Goal: Task Accomplishment & Management: Manage account settings

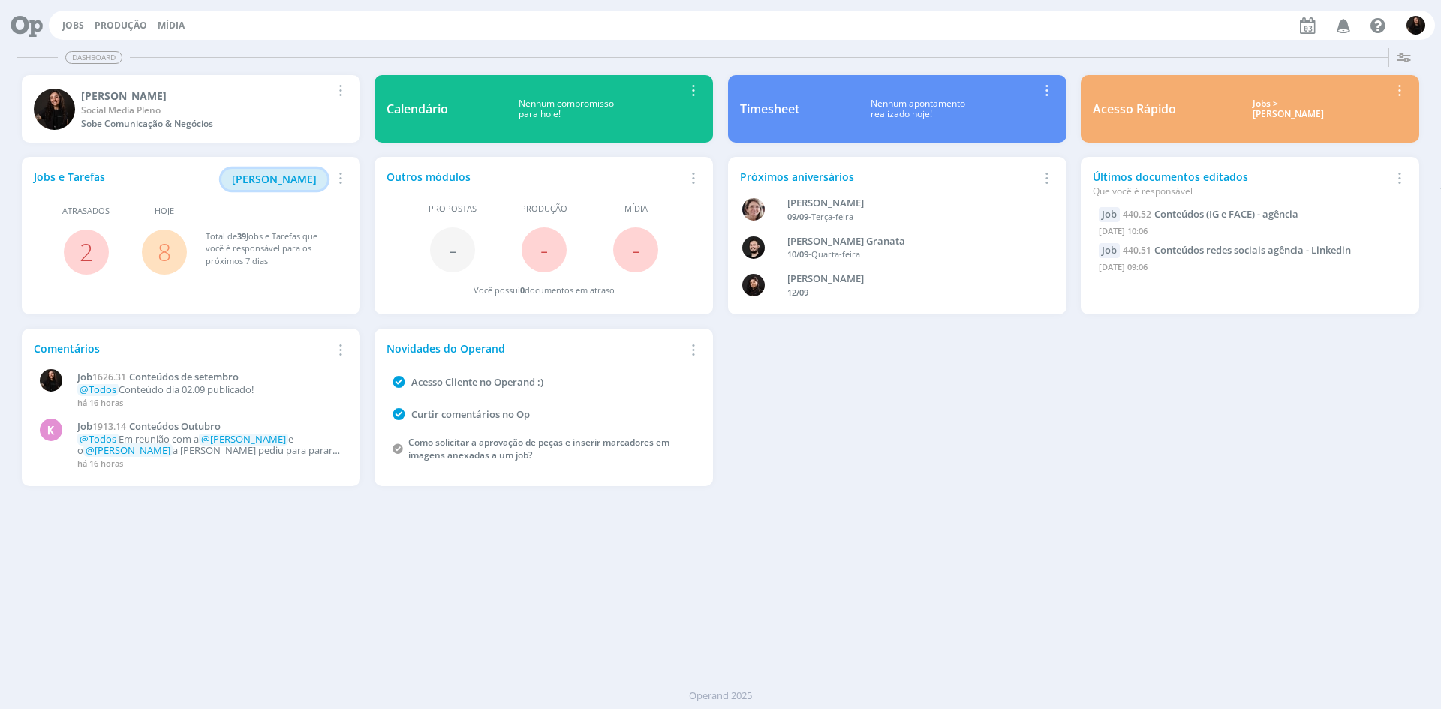
click at [281, 179] on span "[PERSON_NAME]" at bounding box center [274, 179] width 85 height 14
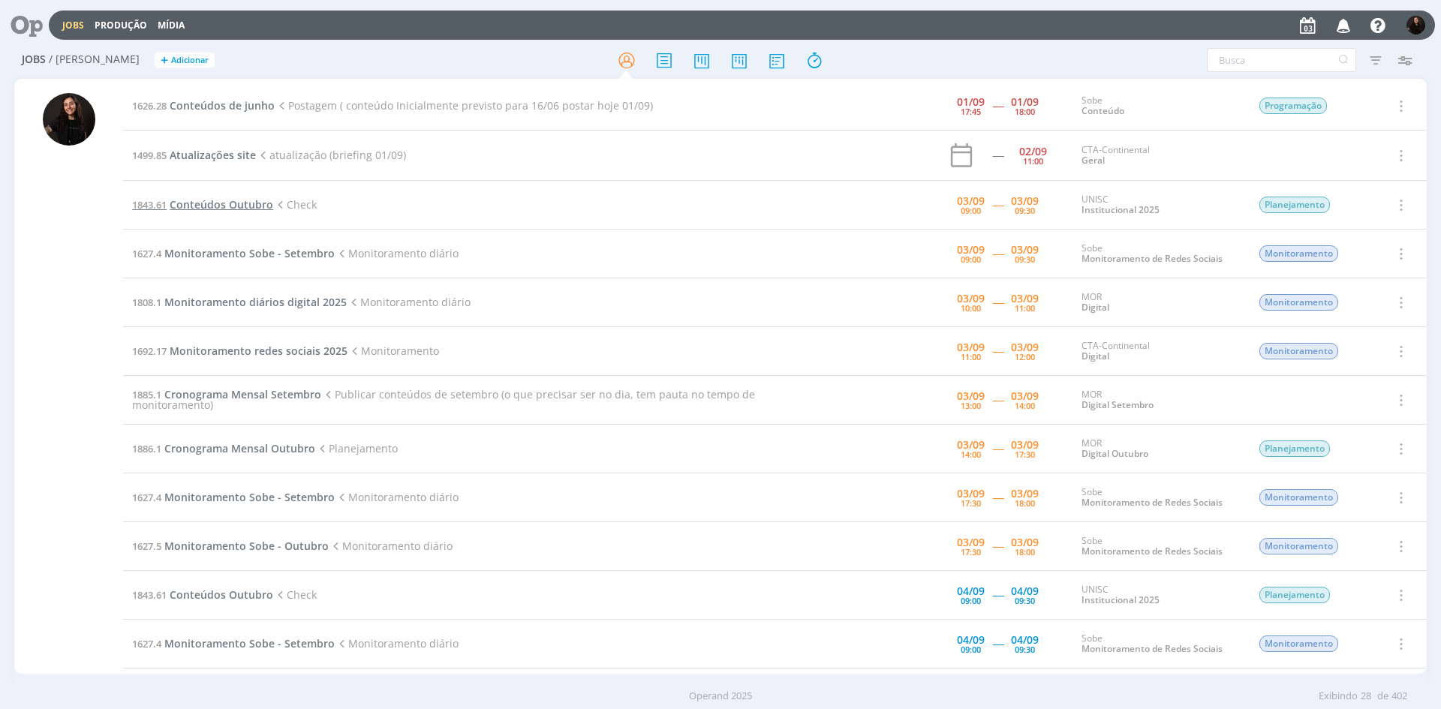
click at [261, 206] on span "Conteúdos Outubro" at bounding box center [222, 204] width 104 height 14
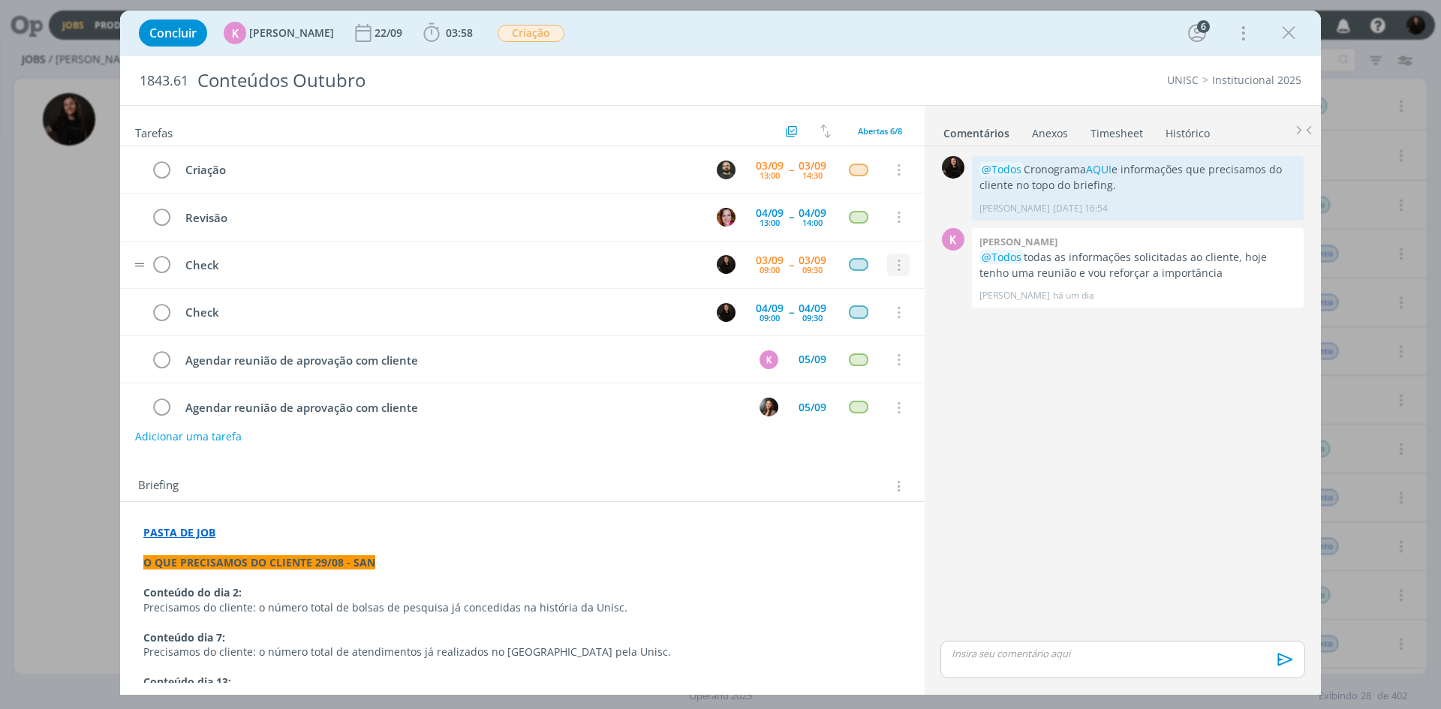
click at [890, 264] on icon "dialog" at bounding box center [898, 266] width 17 height 14
click at [864, 288] on link "Cancelar" at bounding box center [850, 291] width 119 height 24
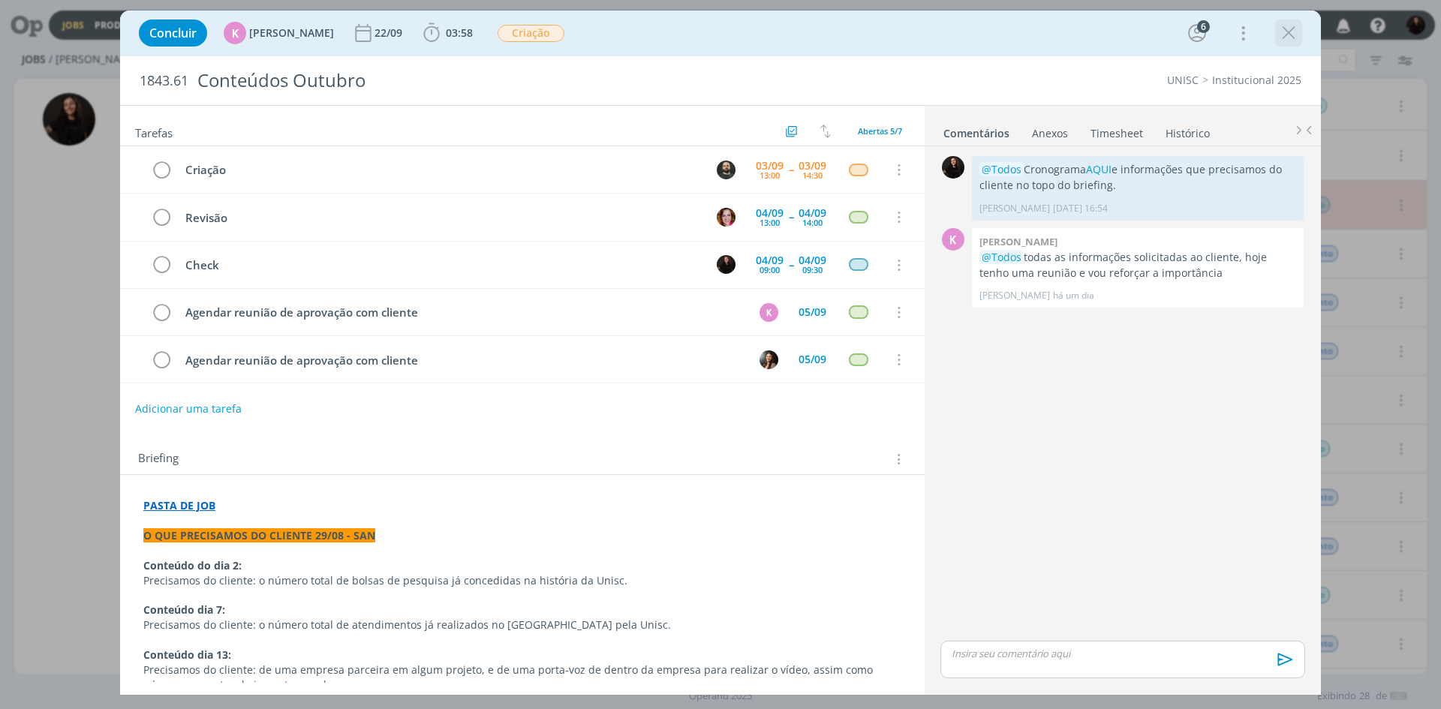
click at [1287, 29] on icon "dialog" at bounding box center [1289, 33] width 23 height 23
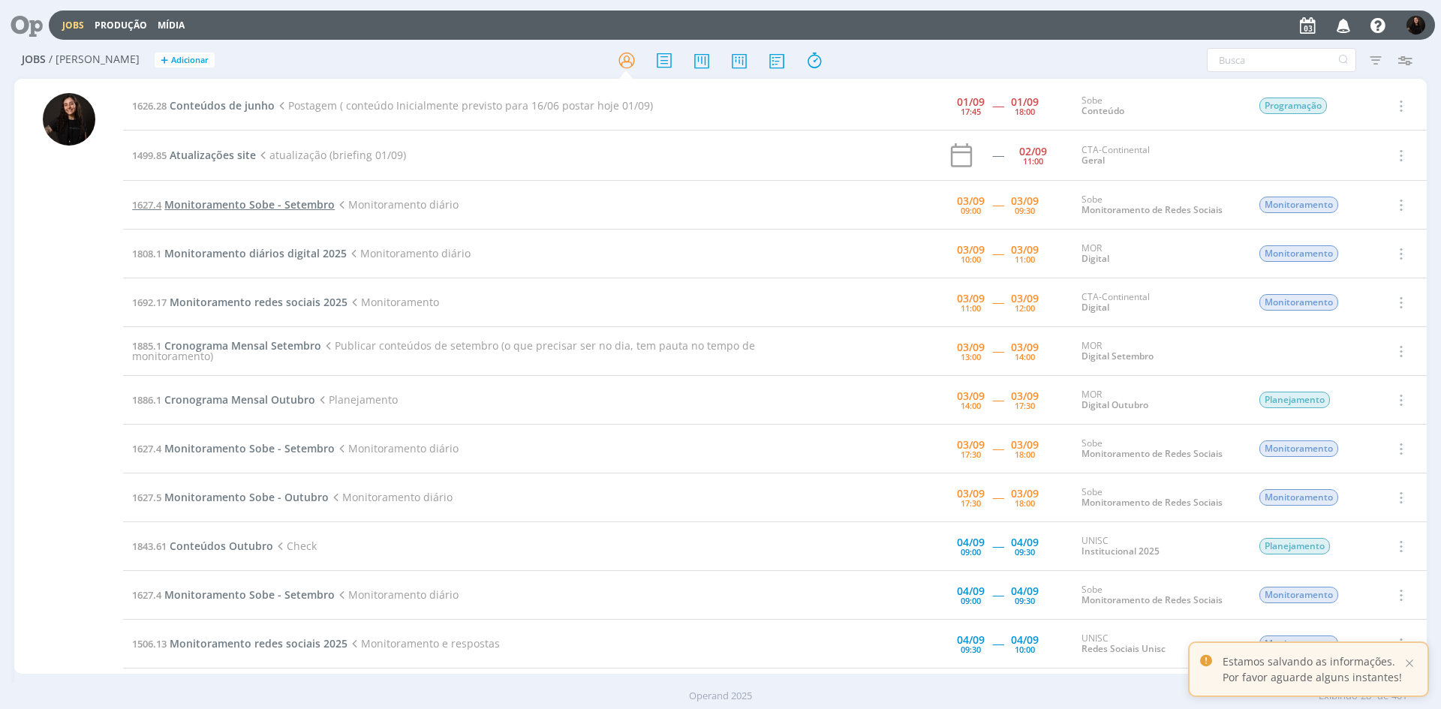
click at [317, 200] on span "Monitoramento Sobe - Setembro" at bounding box center [249, 204] width 170 height 14
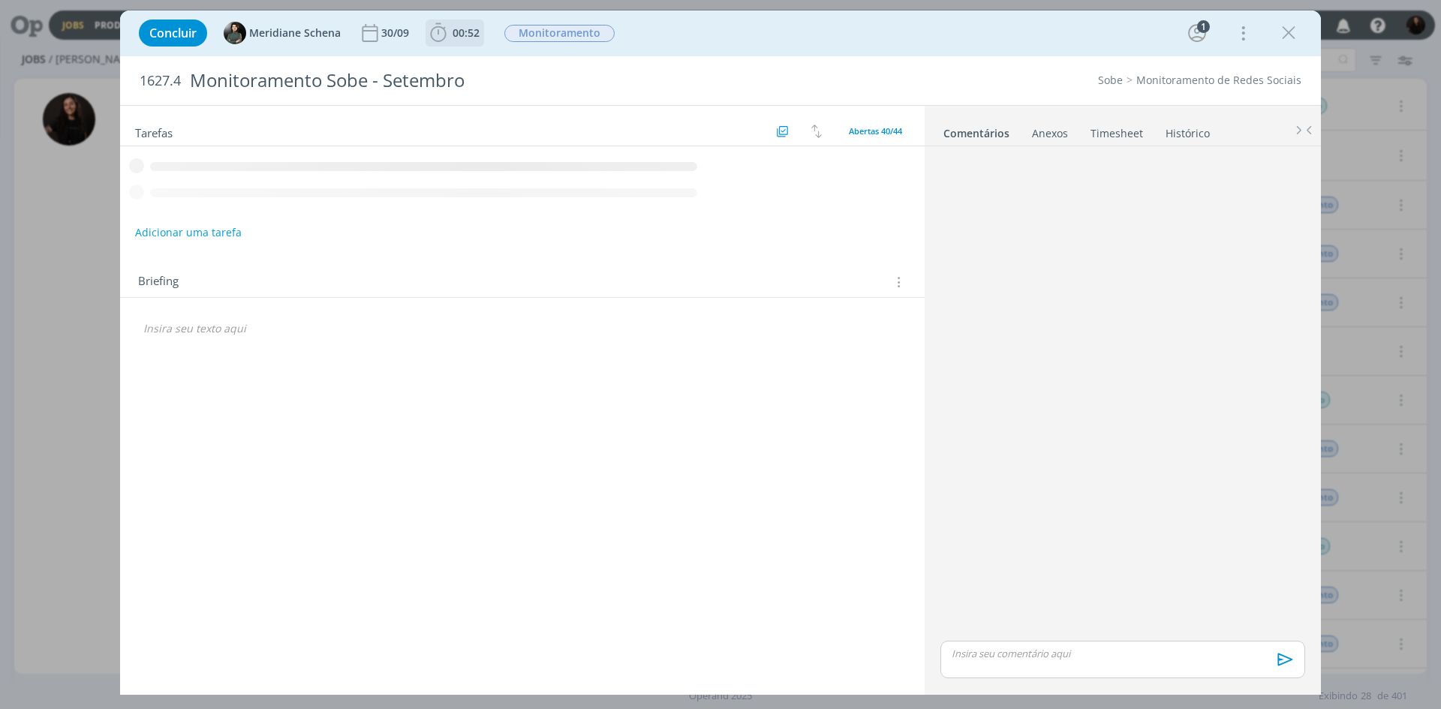
click at [447, 32] on icon "dialog" at bounding box center [438, 33] width 23 height 23
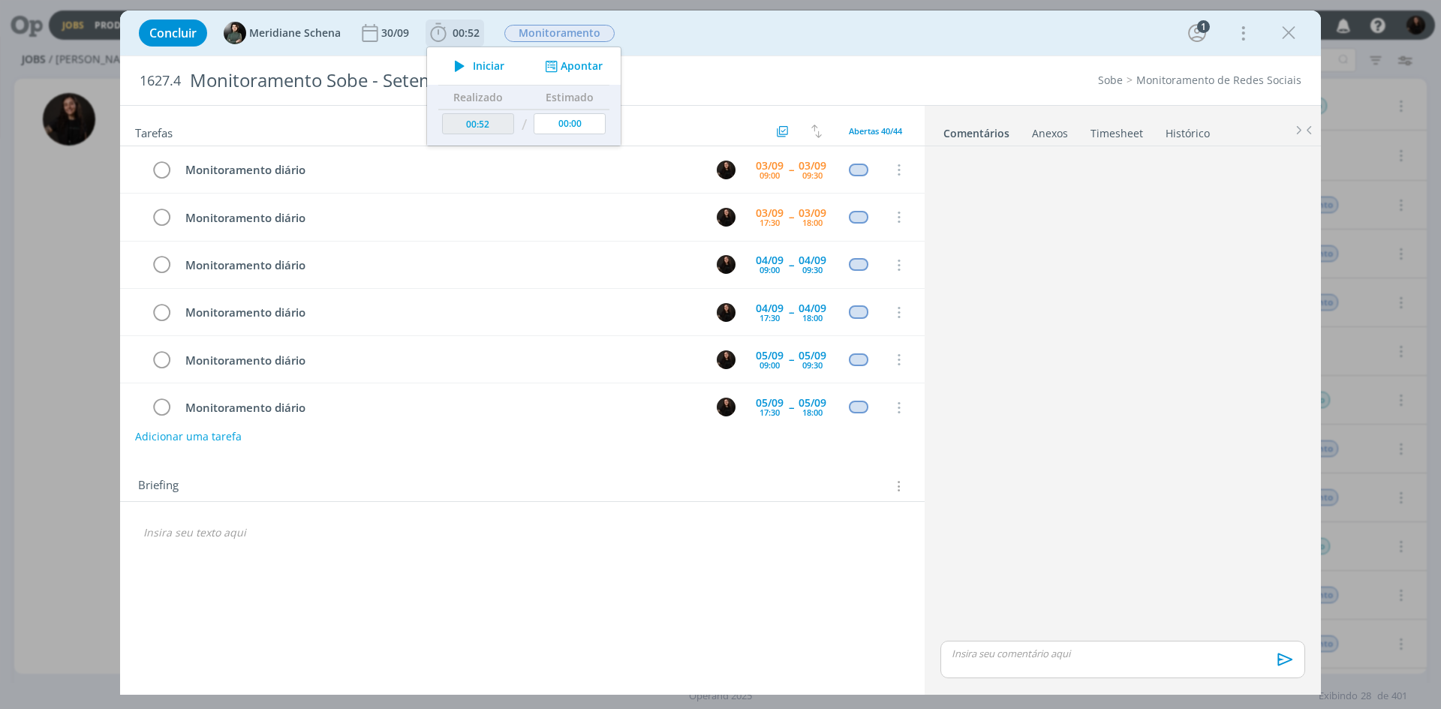
click at [463, 66] on icon "dialog" at bounding box center [460, 66] width 26 height 20
click at [1438, 123] on icon at bounding box center [1427, 112] width 27 height 29
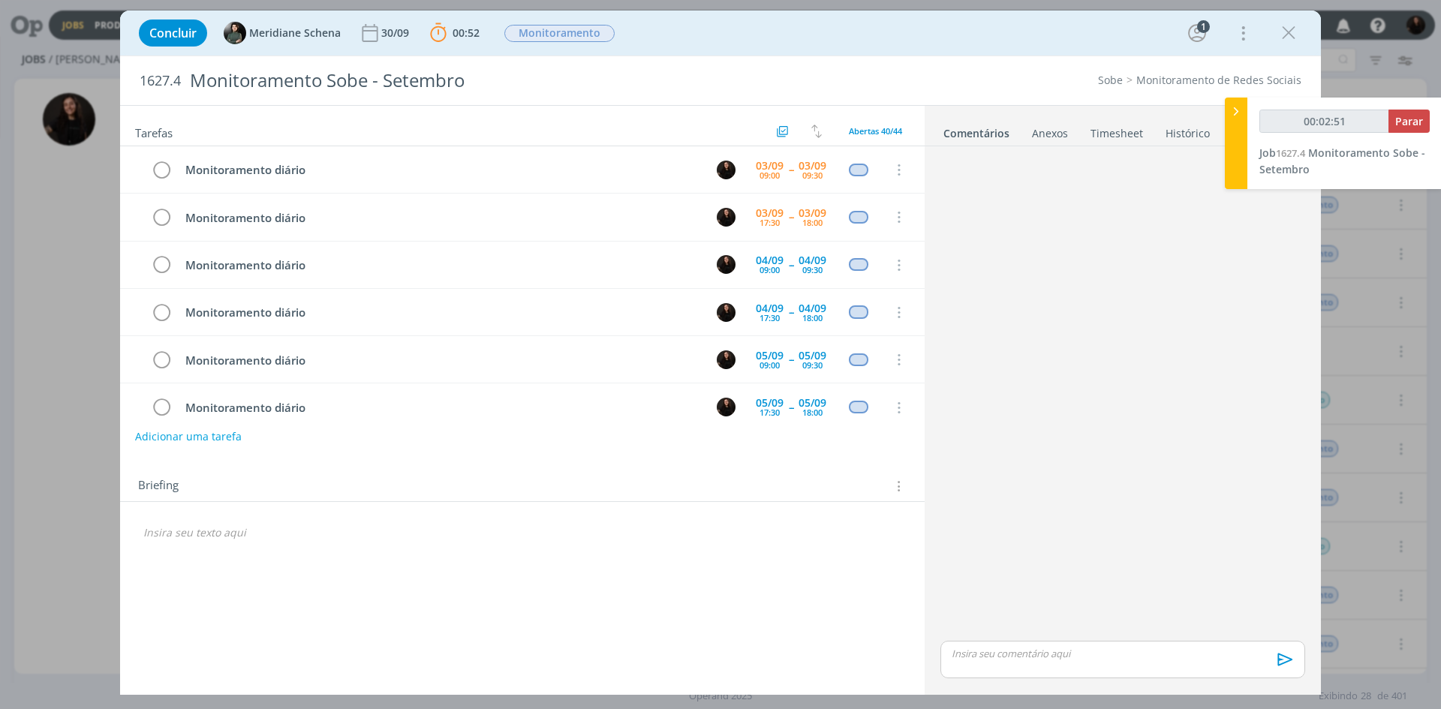
type input "00:02:52"
click at [1240, 117] on icon at bounding box center [1236, 112] width 15 height 16
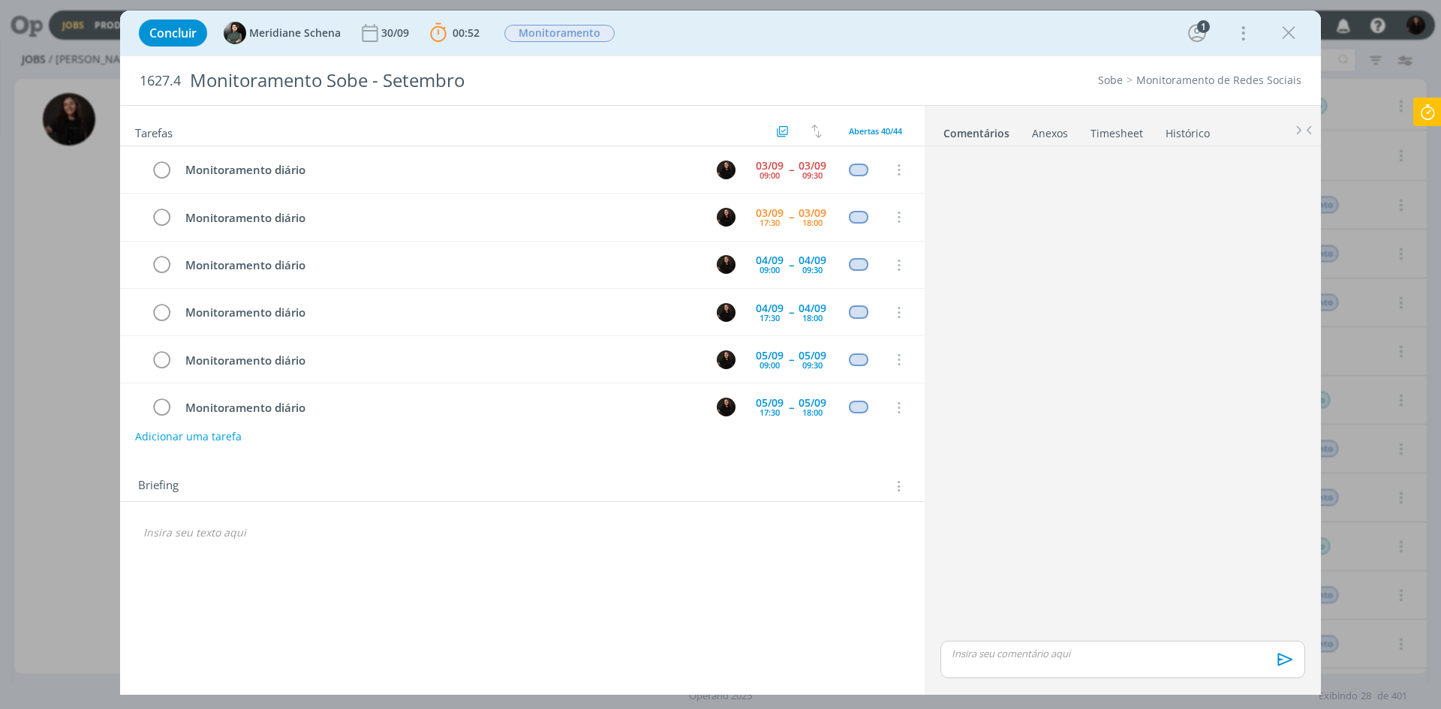
click at [1430, 103] on icon at bounding box center [1427, 112] width 27 height 29
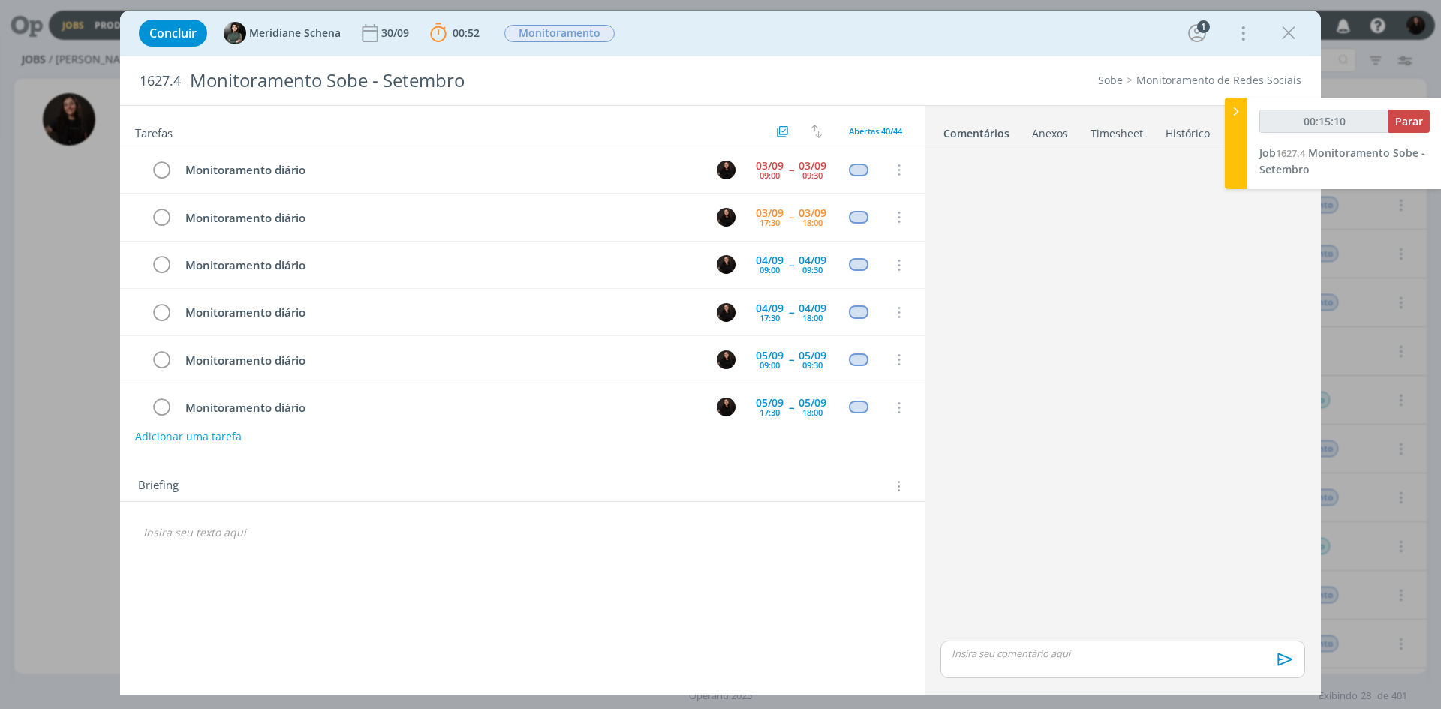
type input "00:15:12"
click at [1404, 122] on span "Parar" at bounding box center [1410, 121] width 28 height 14
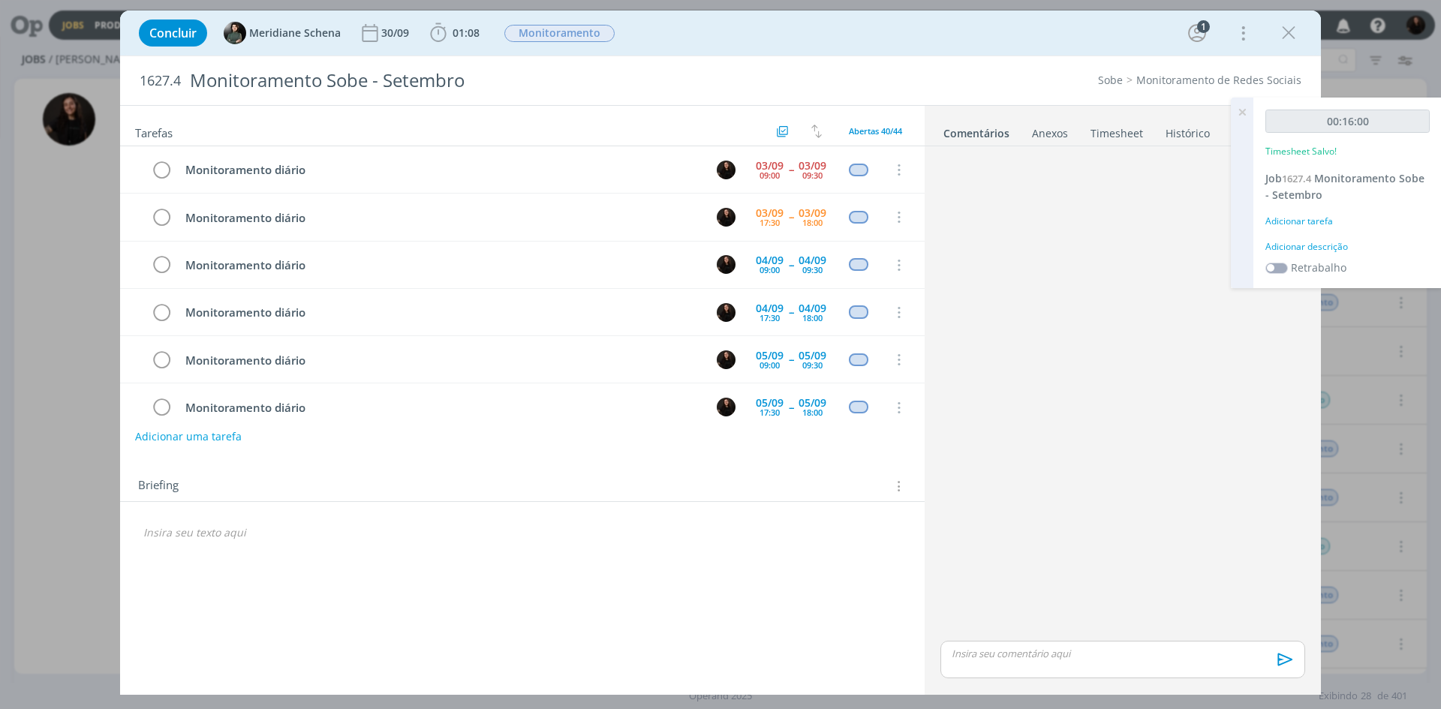
click at [1339, 251] on div "Adicionar descrição" at bounding box center [1348, 247] width 164 height 14
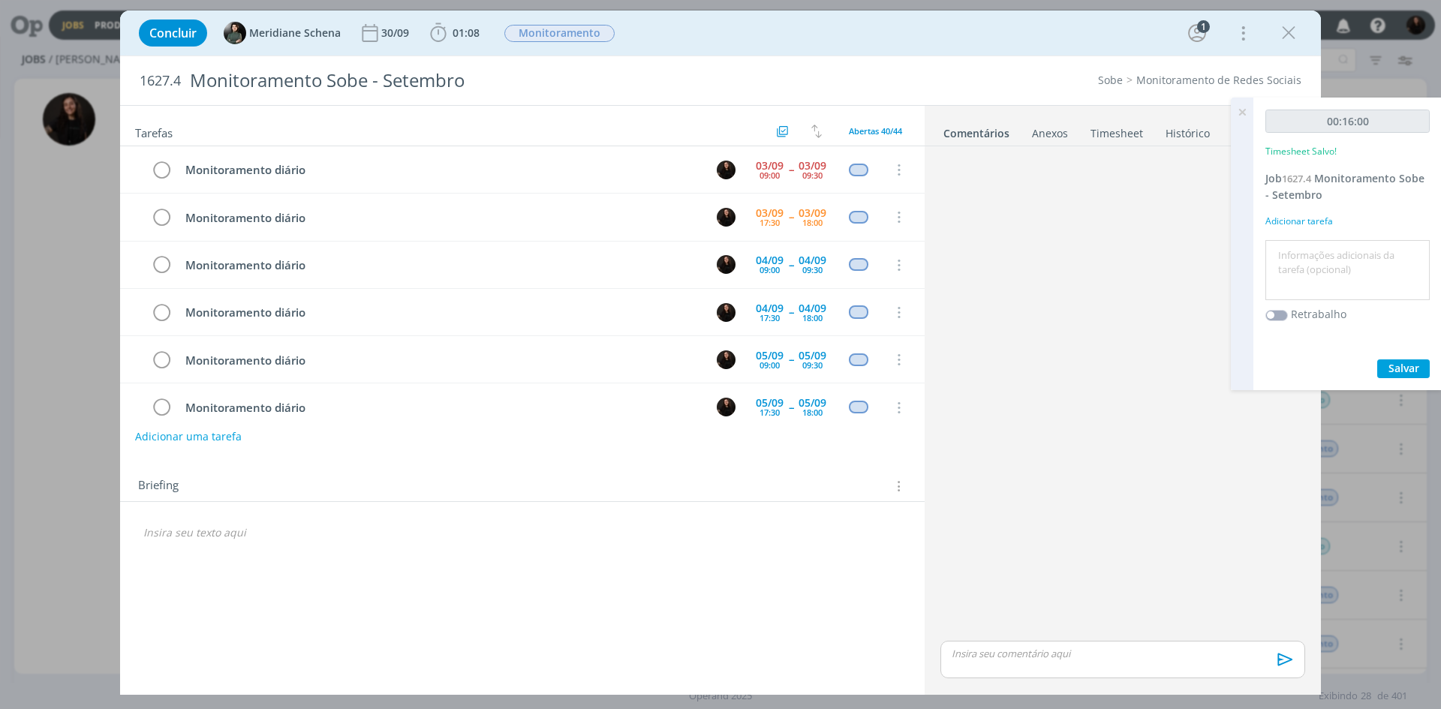
click at [1337, 254] on textarea at bounding box center [1348, 270] width 157 height 53
type textarea "monitoramento diário"
click at [1396, 360] on button "Salvar" at bounding box center [1404, 369] width 53 height 19
click at [157, 175] on icon "dialog" at bounding box center [161, 170] width 21 height 23
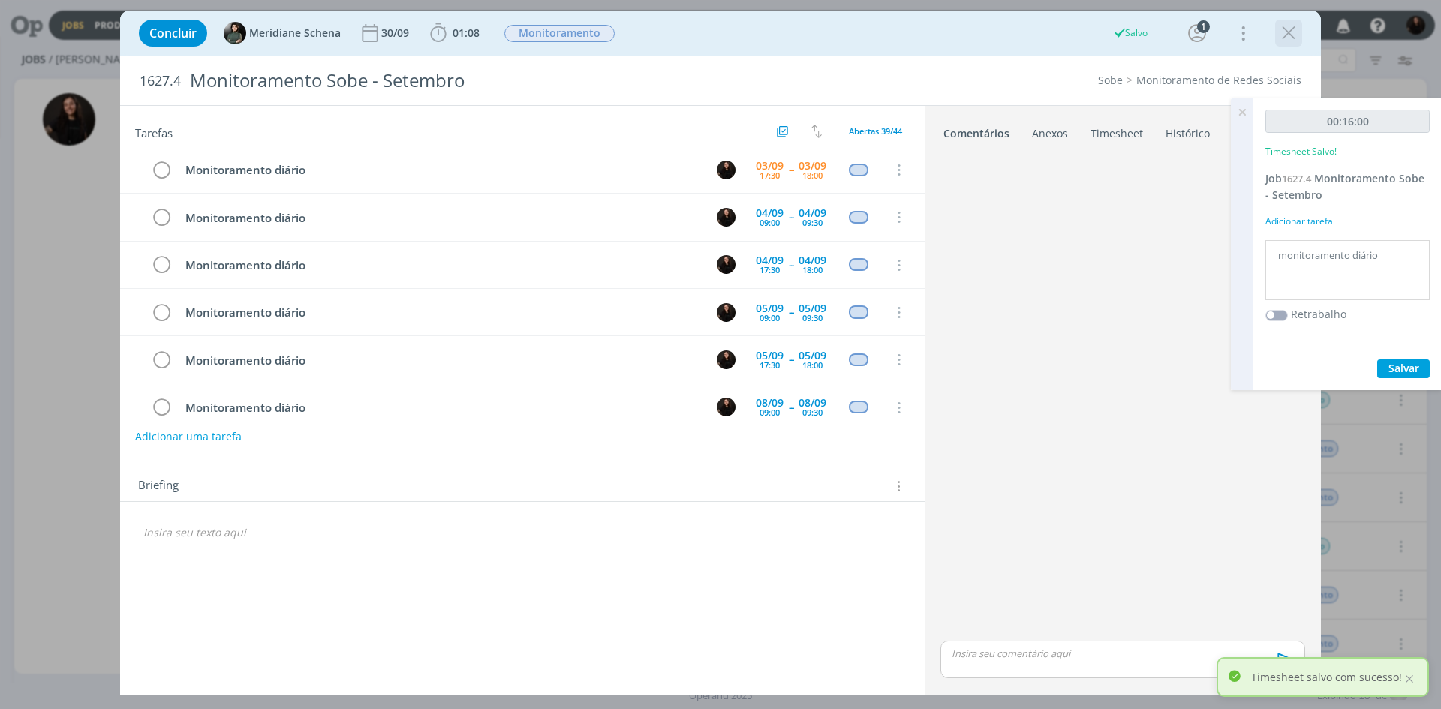
click at [1290, 35] on icon "dialog" at bounding box center [1289, 33] width 23 height 23
click at [1242, 111] on div at bounding box center [720, 354] width 1441 height 709
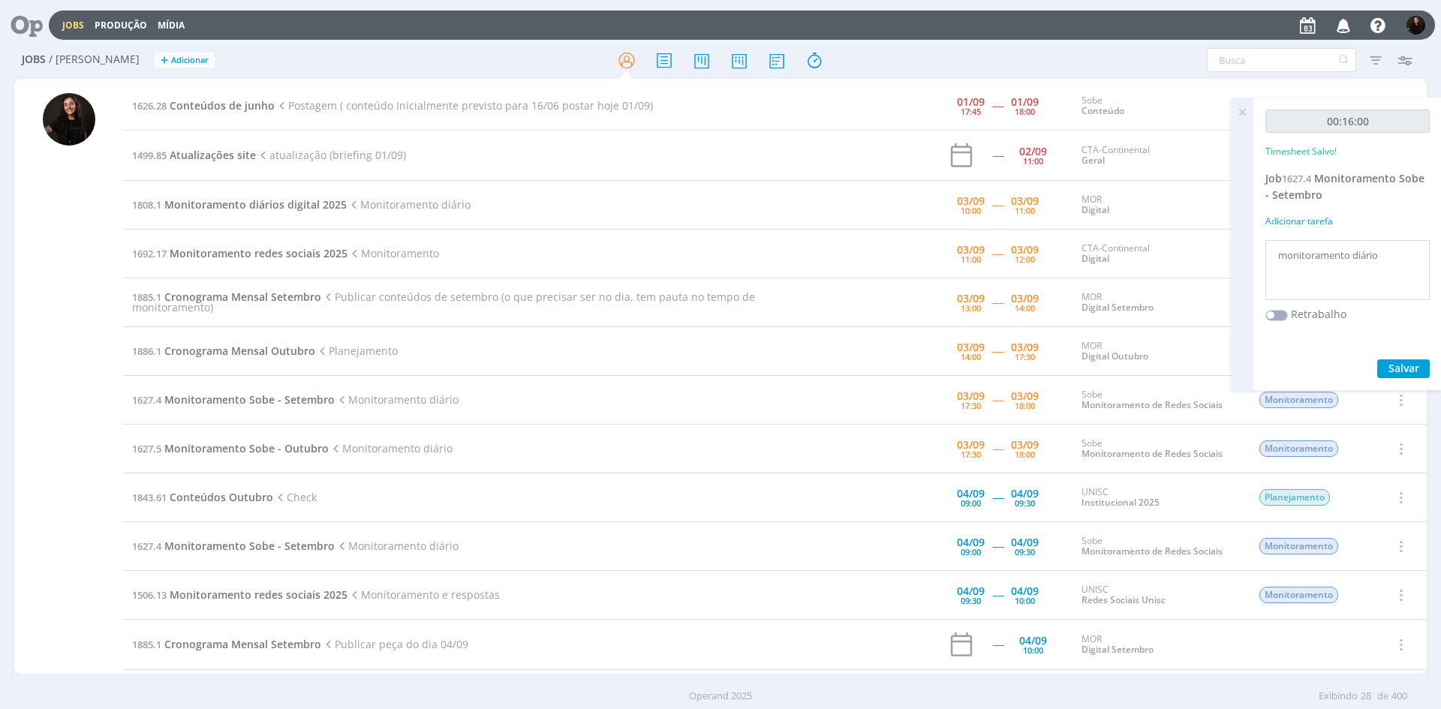
drag, startPoint x: 1245, startPoint y: 113, endPoint x: 433, endPoint y: 187, distance: 814.9
click at [1235, 113] on icon at bounding box center [1242, 112] width 27 height 29
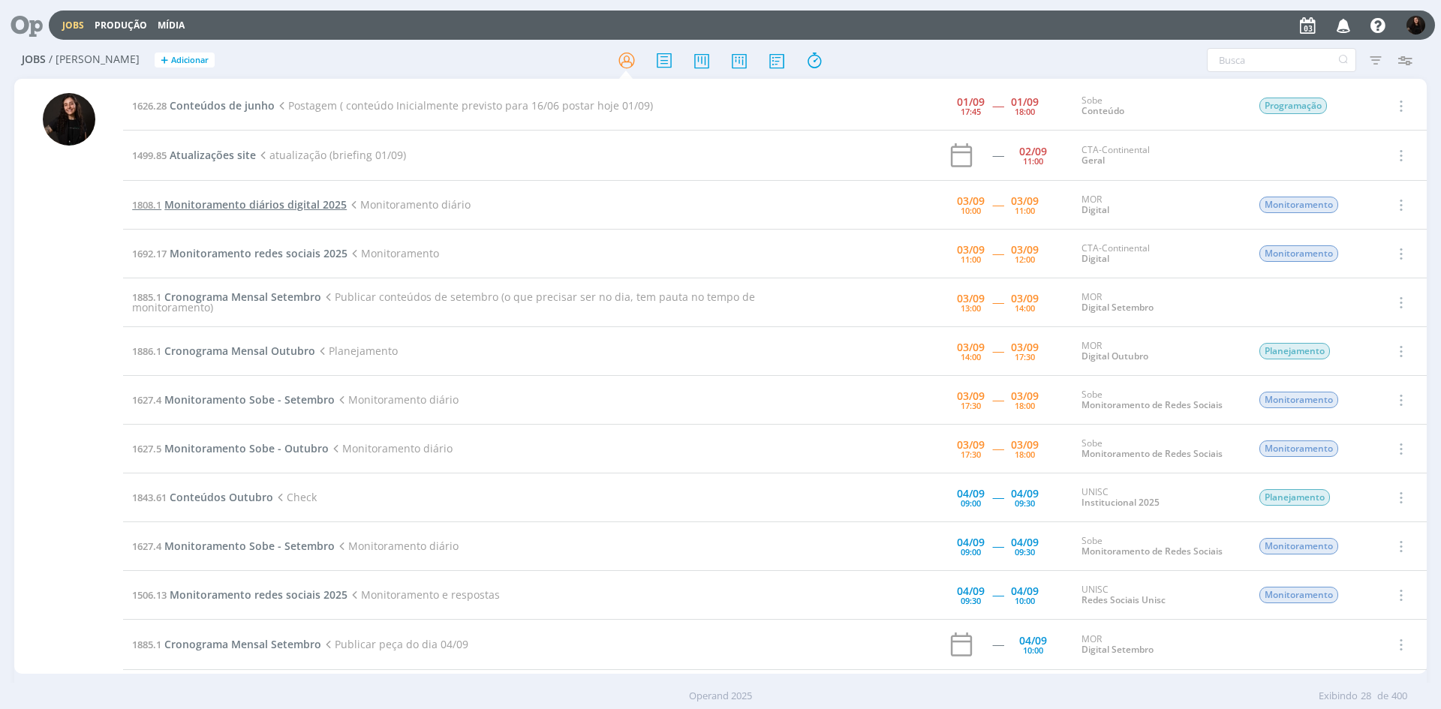
click at [333, 206] on span "Monitoramento diários digital 2025" at bounding box center [255, 204] width 182 height 14
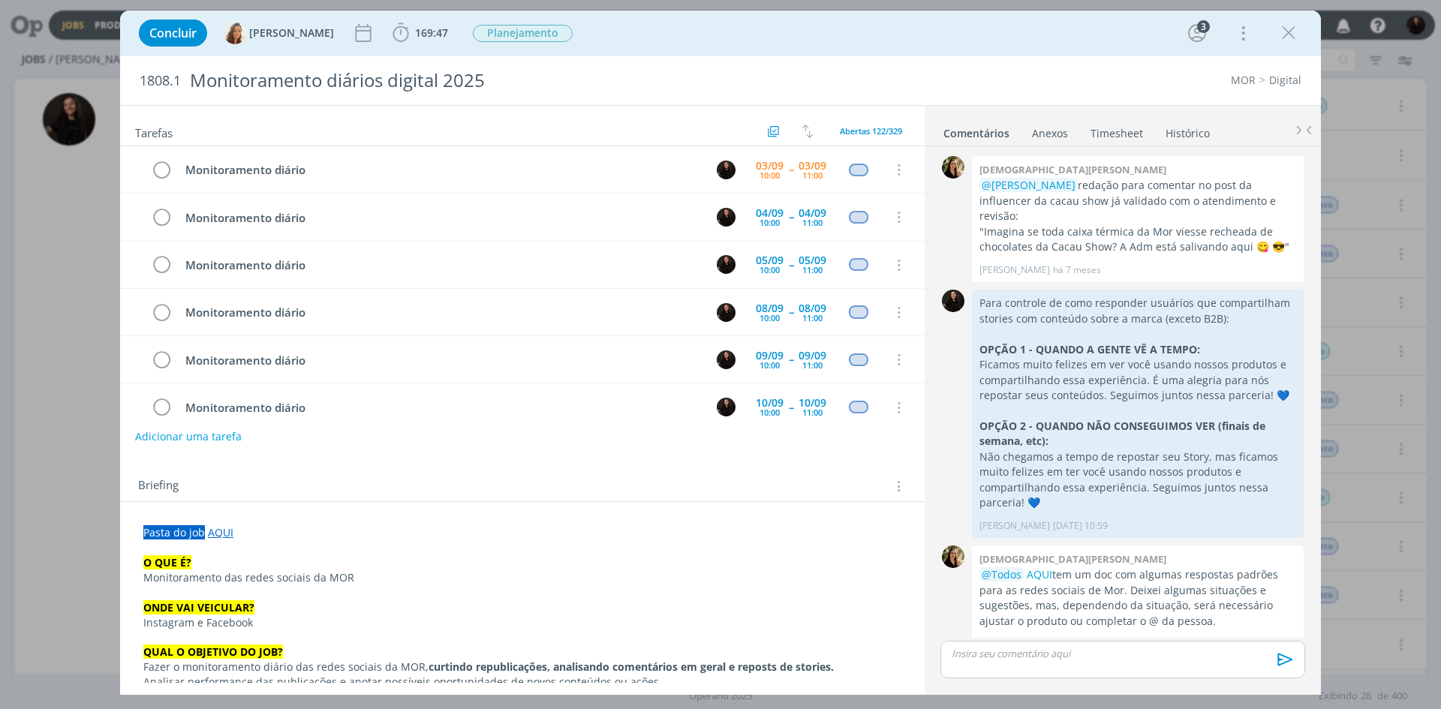
scroll to position [1456, 0]
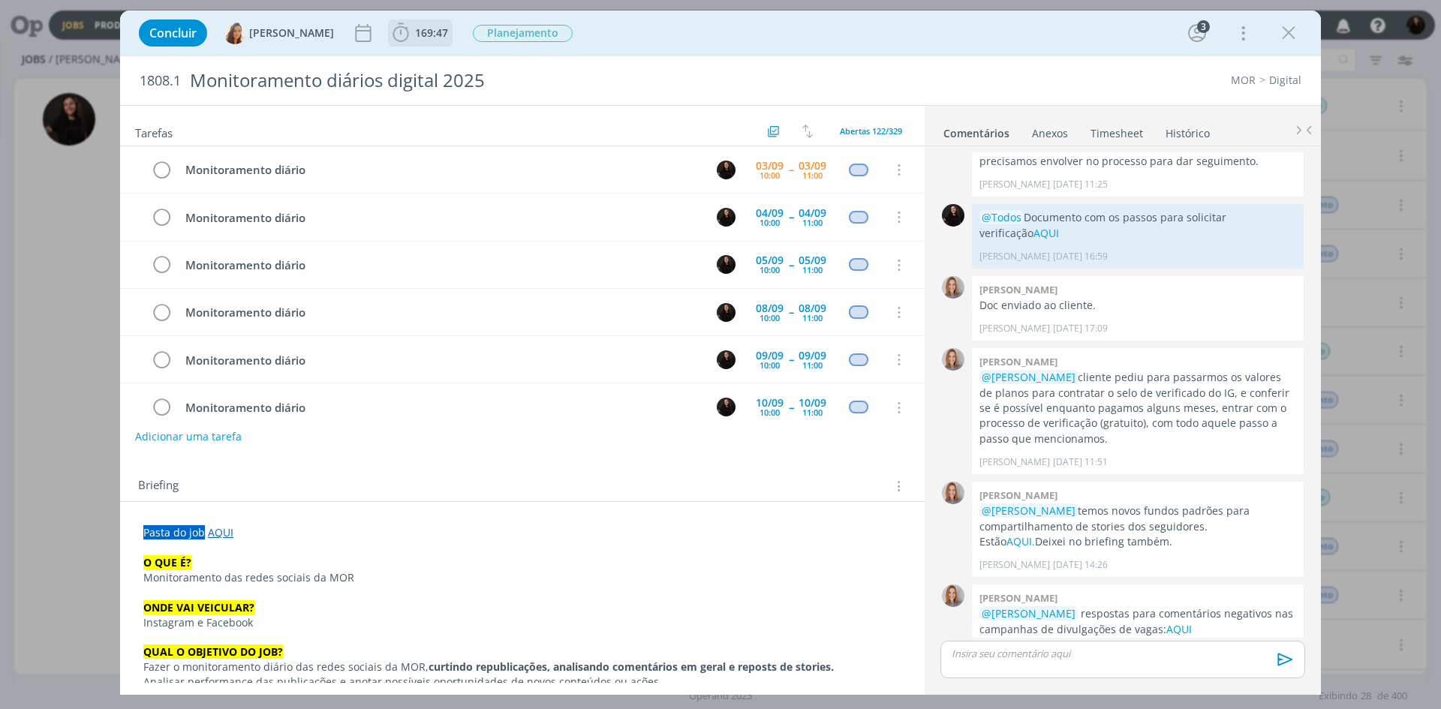
click at [399, 42] on icon "dialog" at bounding box center [401, 33] width 23 height 23
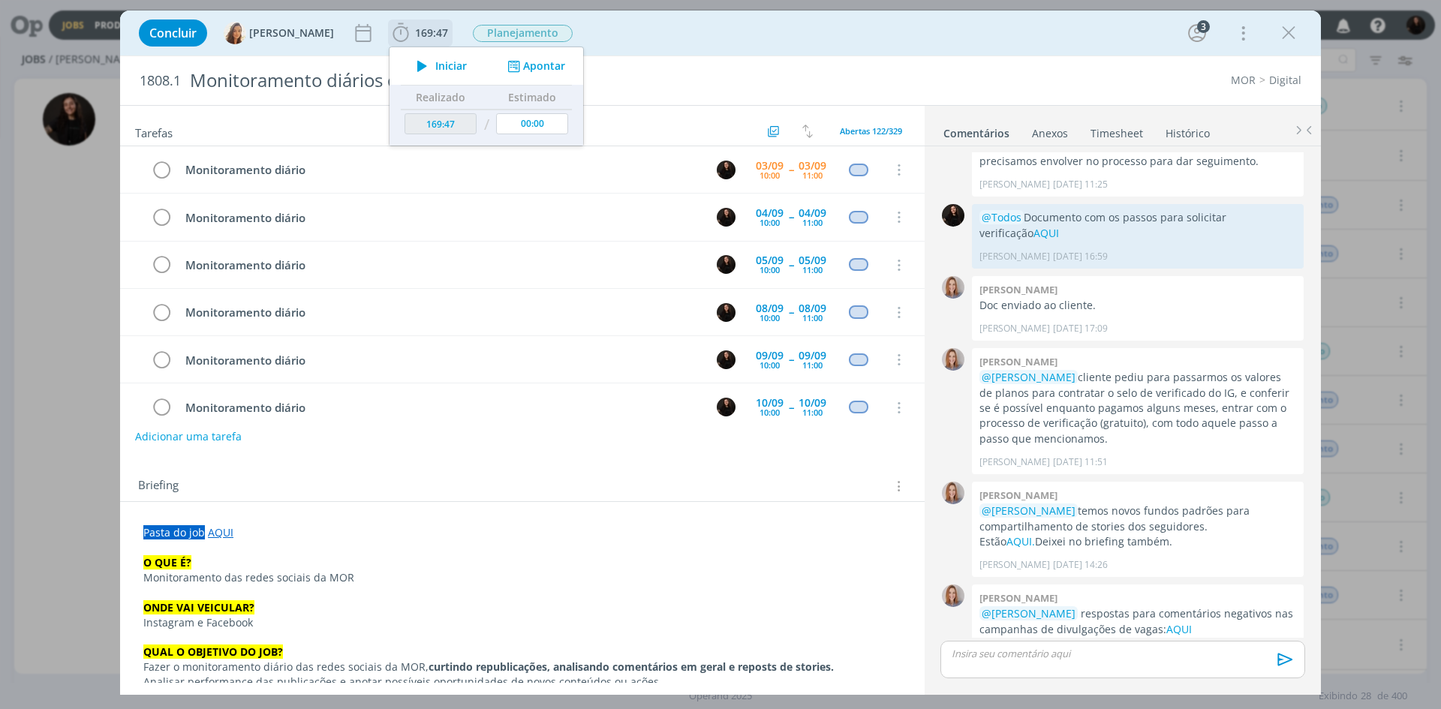
click at [430, 74] on button "Iniciar" at bounding box center [437, 66] width 59 height 21
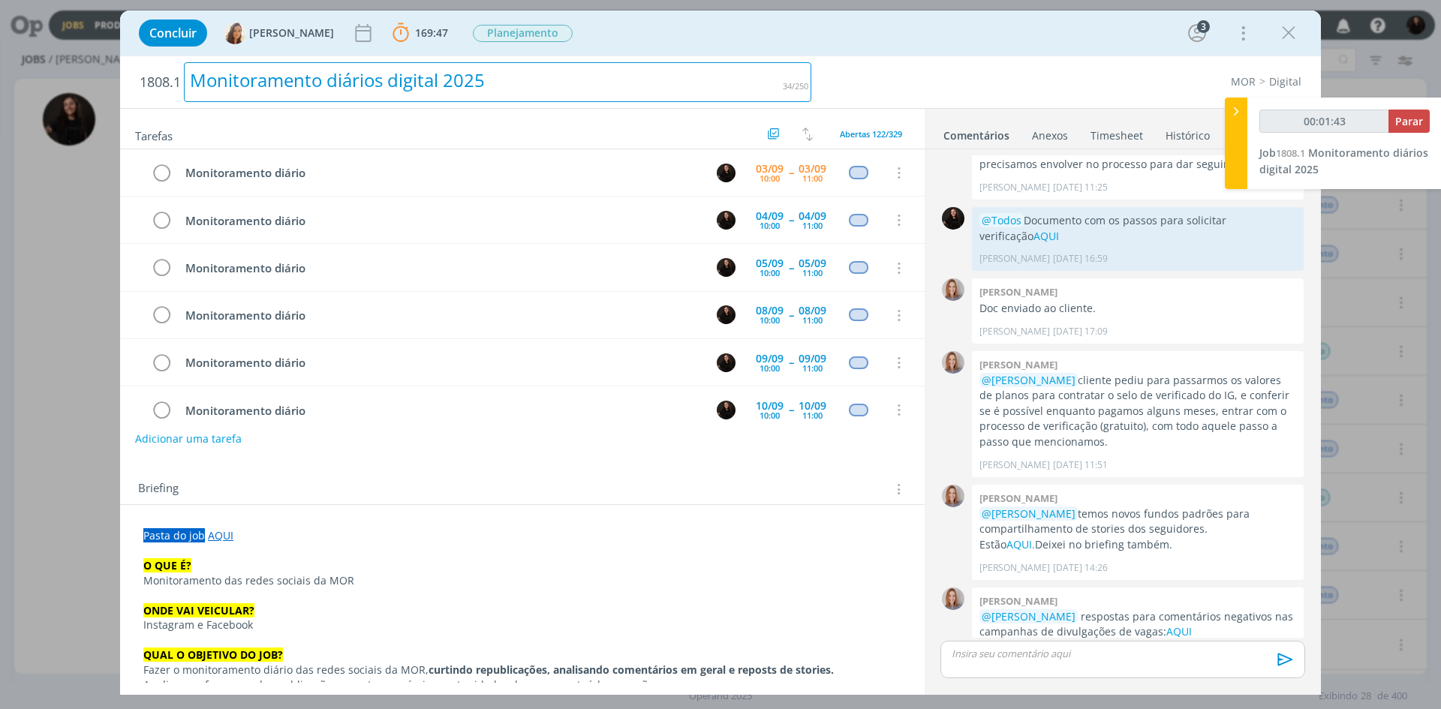
click at [622, 64] on div "Monitoramento diários digital 2025" at bounding box center [498, 82] width 628 height 40
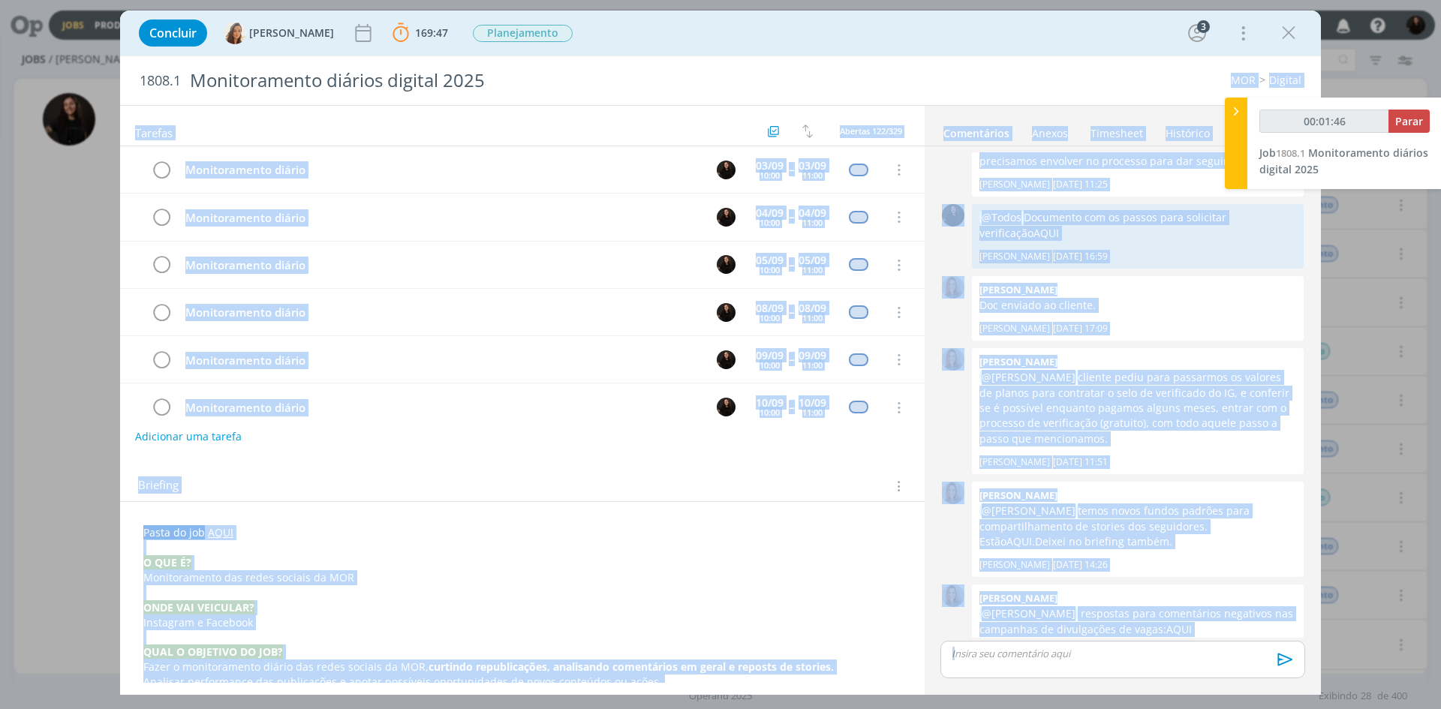
drag, startPoint x: 1245, startPoint y: 125, endPoint x: 1177, endPoint y: 90, distance: 76.2
click at [1177, 90] on div "Jobs Produção Mídia Notificações Central de Ajuda Área de Membros Implantação o…" at bounding box center [720, 354] width 1441 height 709
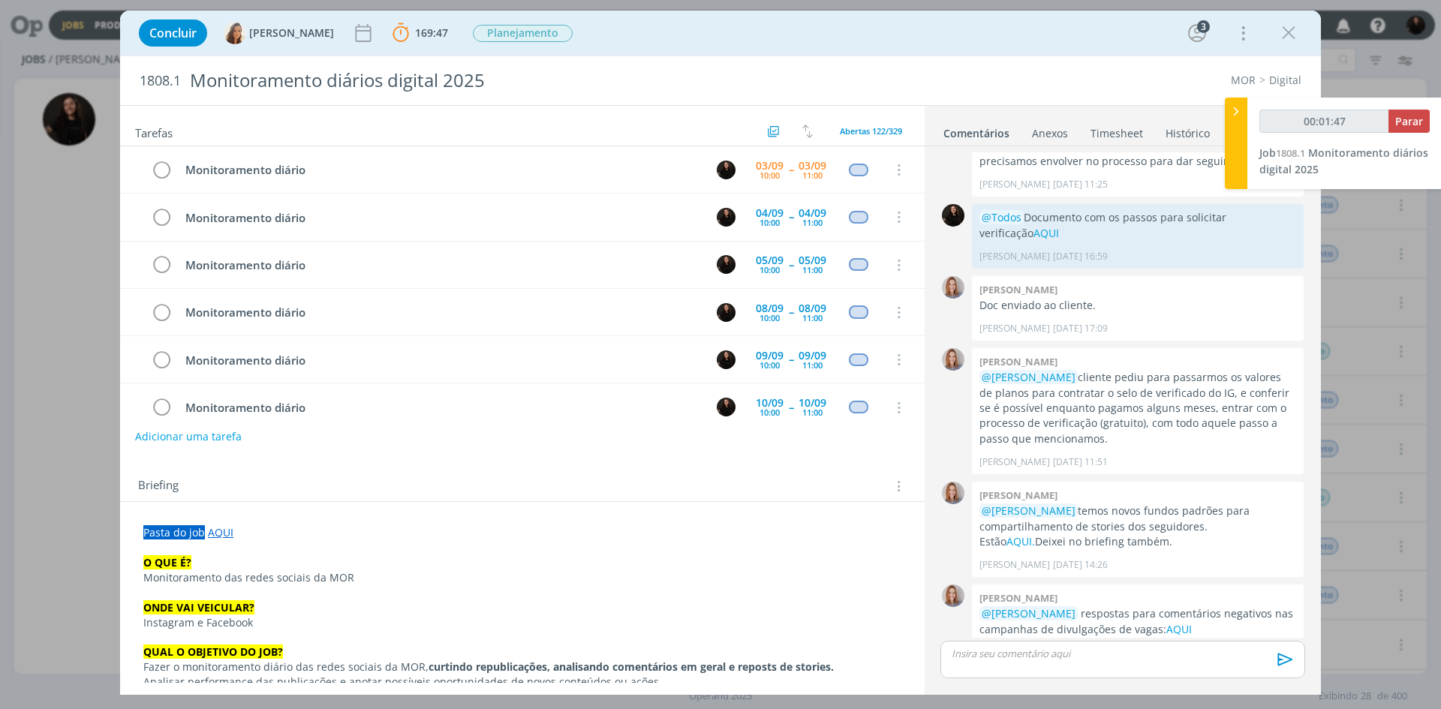
click at [1060, 48] on div "Concluir Vanessa Feron 169:47 Parar Apontar Data * 03/09/2025 Horas * 00:00 Tar…" at bounding box center [720, 33] width 1179 height 36
type input "00:09:30"
drag, startPoint x: 1238, startPoint y: 111, endPoint x: 1137, endPoint y: 82, distance: 104.8
click at [1238, 111] on icon at bounding box center [1236, 112] width 15 height 16
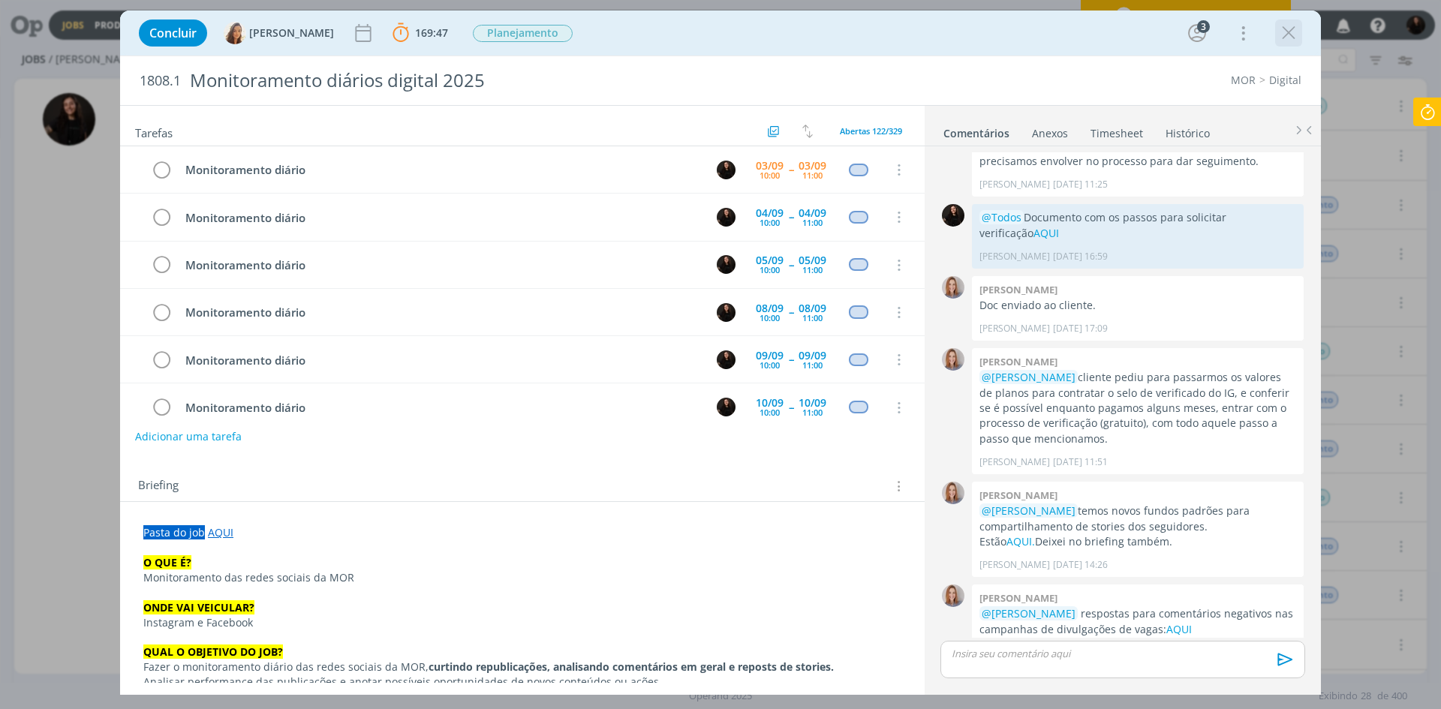
click at [1278, 33] on div "dialog" at bounding box center [1289, 33] width 27 height 27
click at [1273, 16] on div "Concluir Vanessa Feron 169:47 Parar Apontar Data * 03/09/2025 Horas * 00:00 Tar…" at bounding box center [720, 33] width 1179 height 36
click at [1282, 30] on icon "dialog" at bounding box center [1289, 33] width 23 height 23
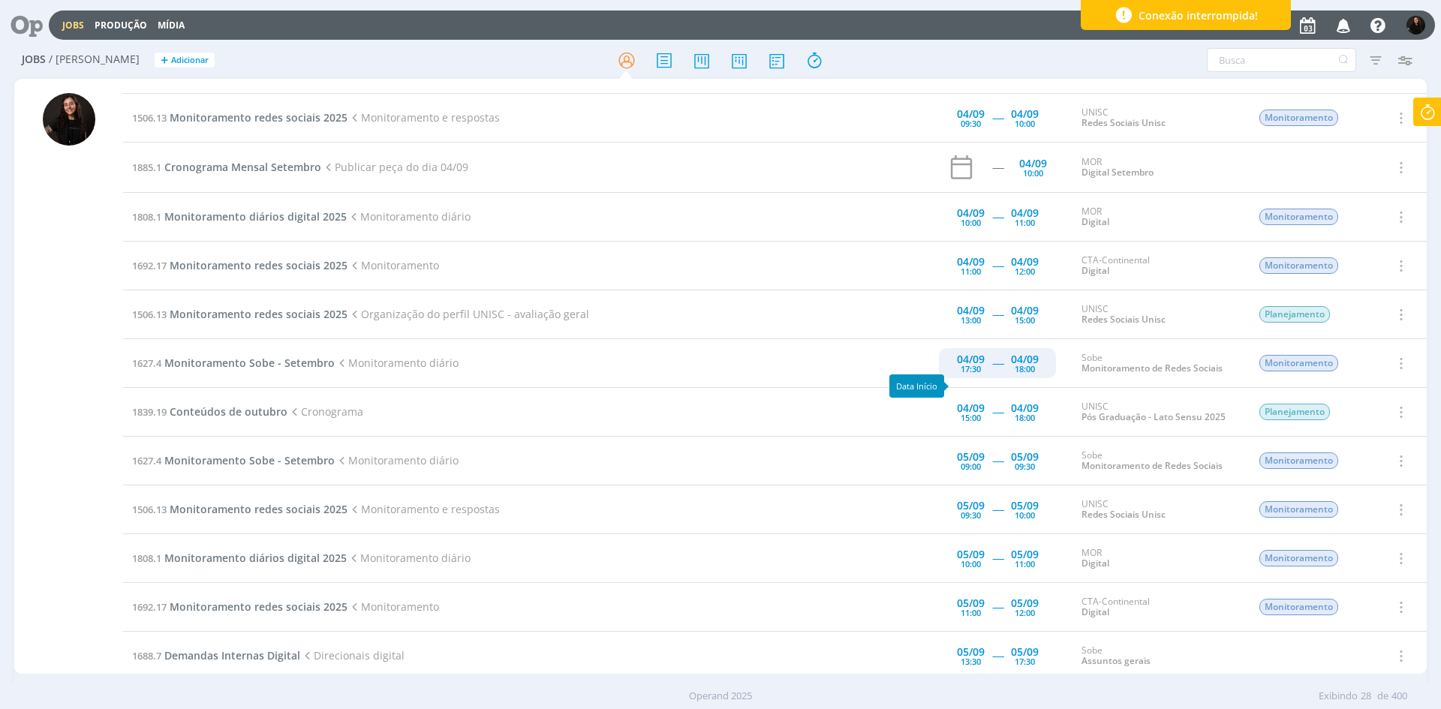
scroll to position [526, 0]
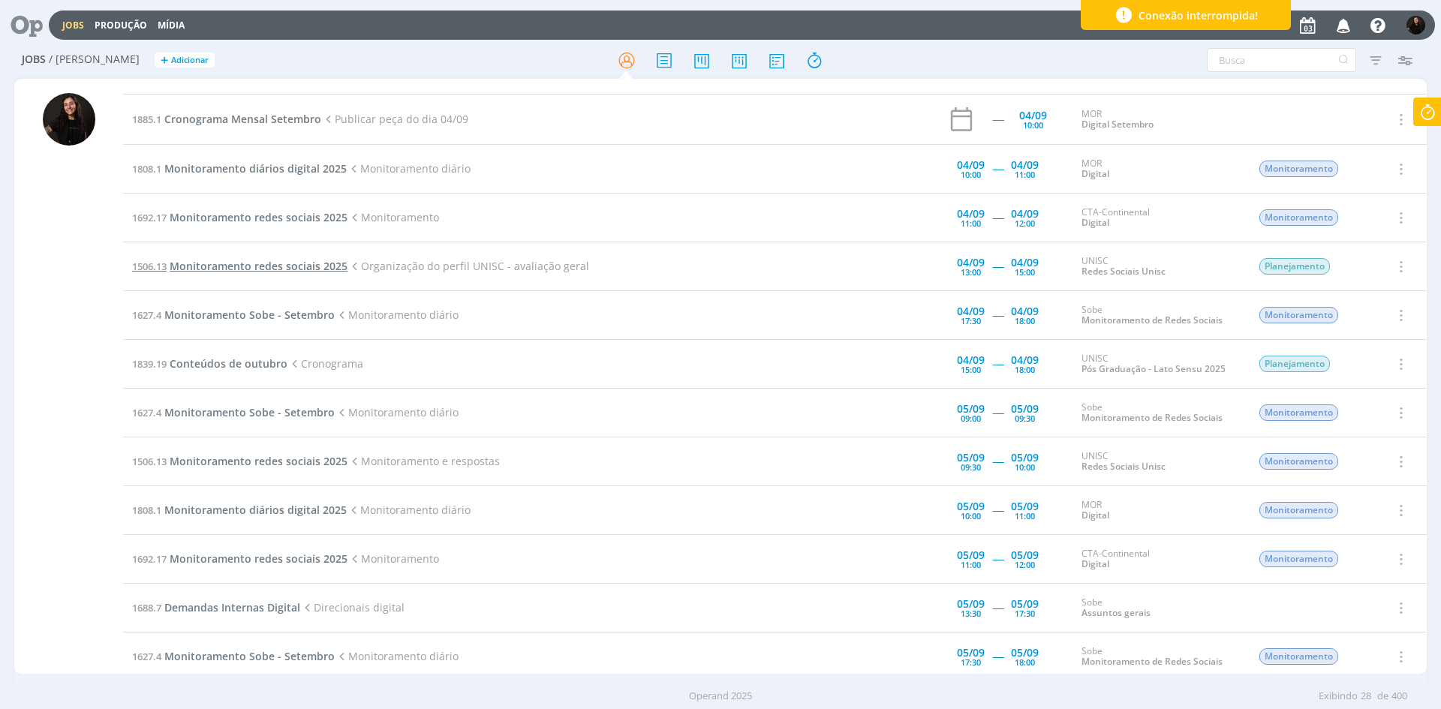
click at [334, 264] on span "Monitoramento redes sociais 2025" at bounding box center [259, 266] width 178 height 14
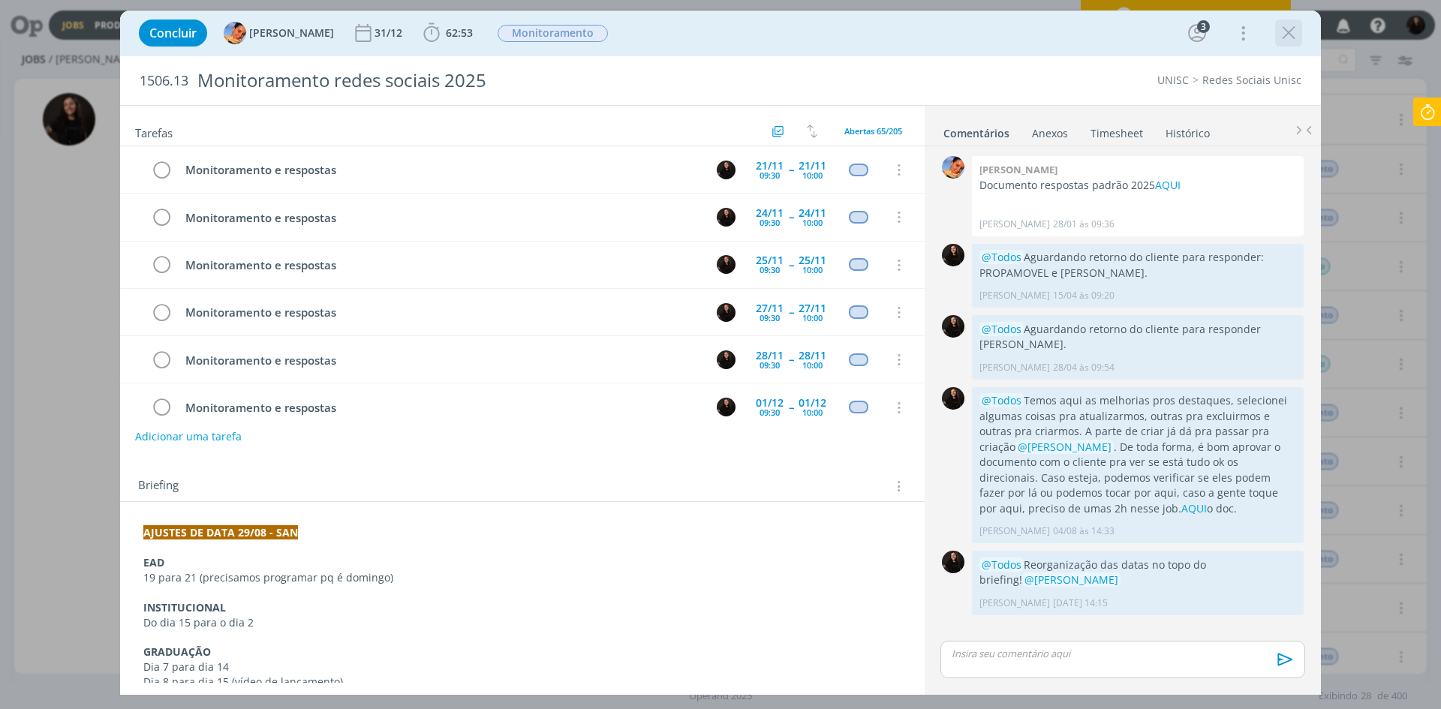
scroll to position [685, 0]
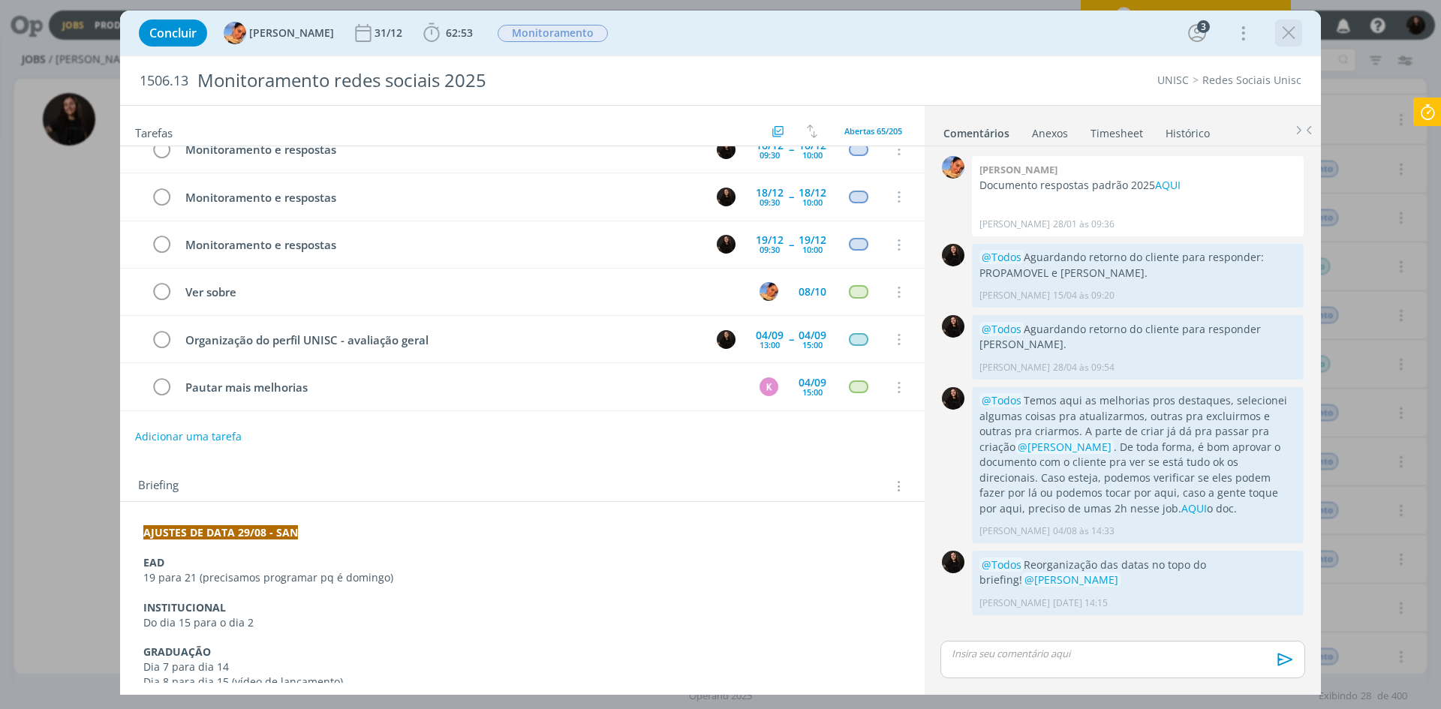
click at [1294, 37] on icon "dialog" at bounding box center [1289, 33] width 23 height 23
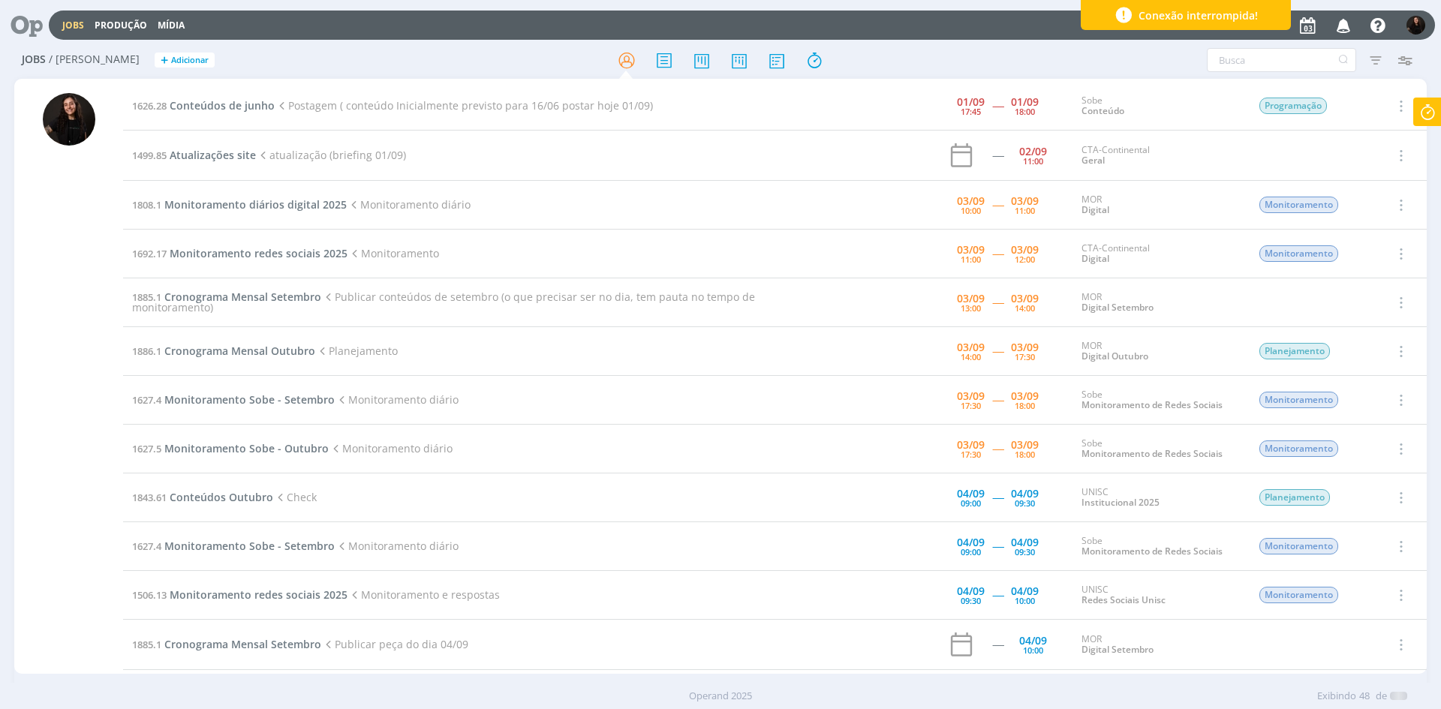
click at [1427, 110] on icon at bounding box center [1427, 112] width 27 height 29
click at [1420, 112] on div at bounding box center [1428, 112] width 29 height 29
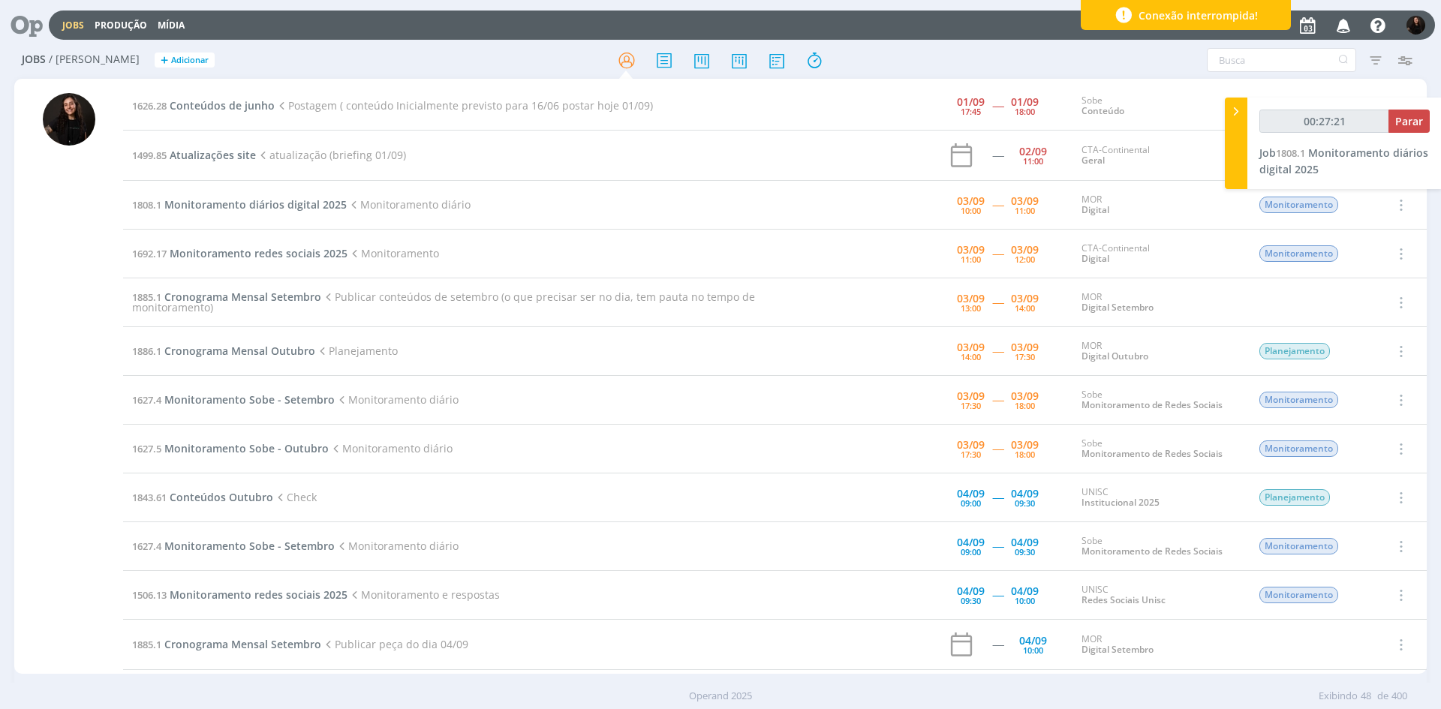
type input "00:27:22"
click at [1237, 110] on icon at bounding box center [1236, 112] width 15 height 16
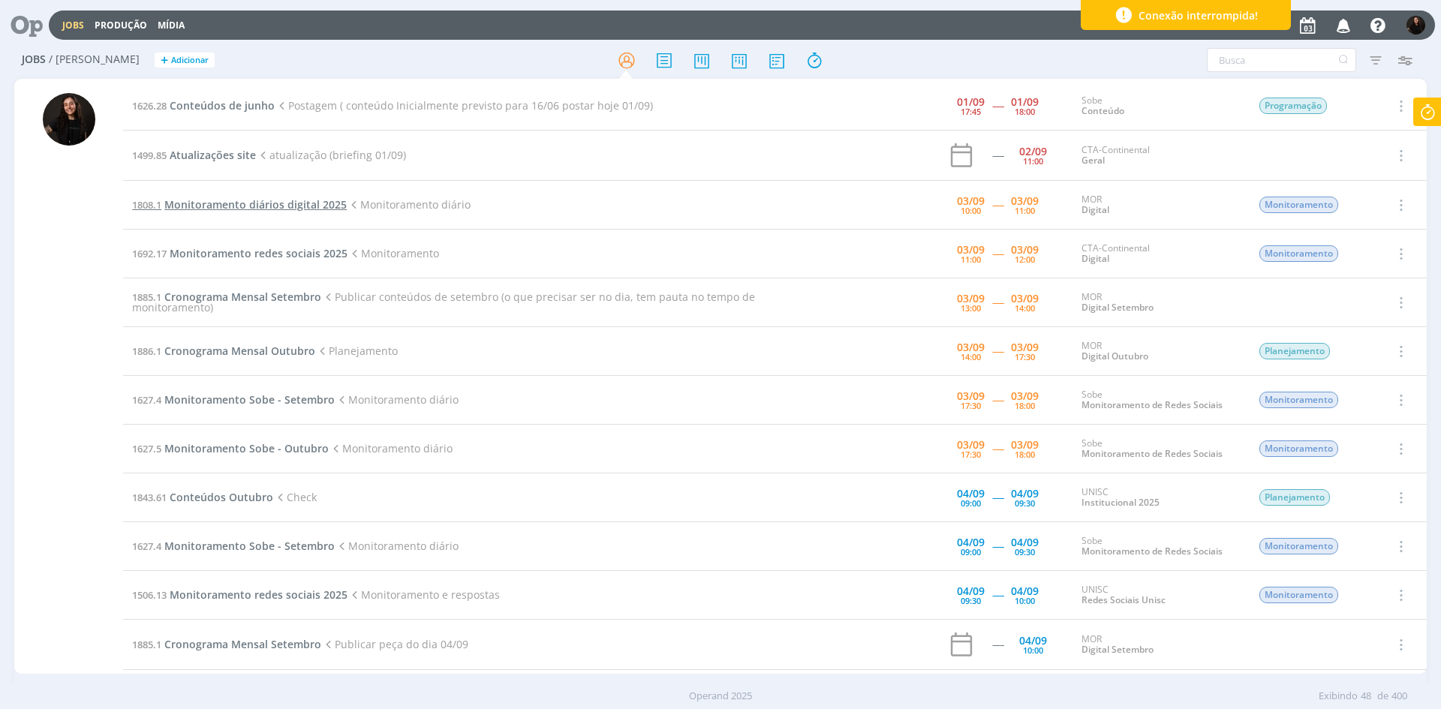
click at [305, 205] on span "Monitoramento diários digital 2025" at bounding box center [255, 204] width 182 height 14
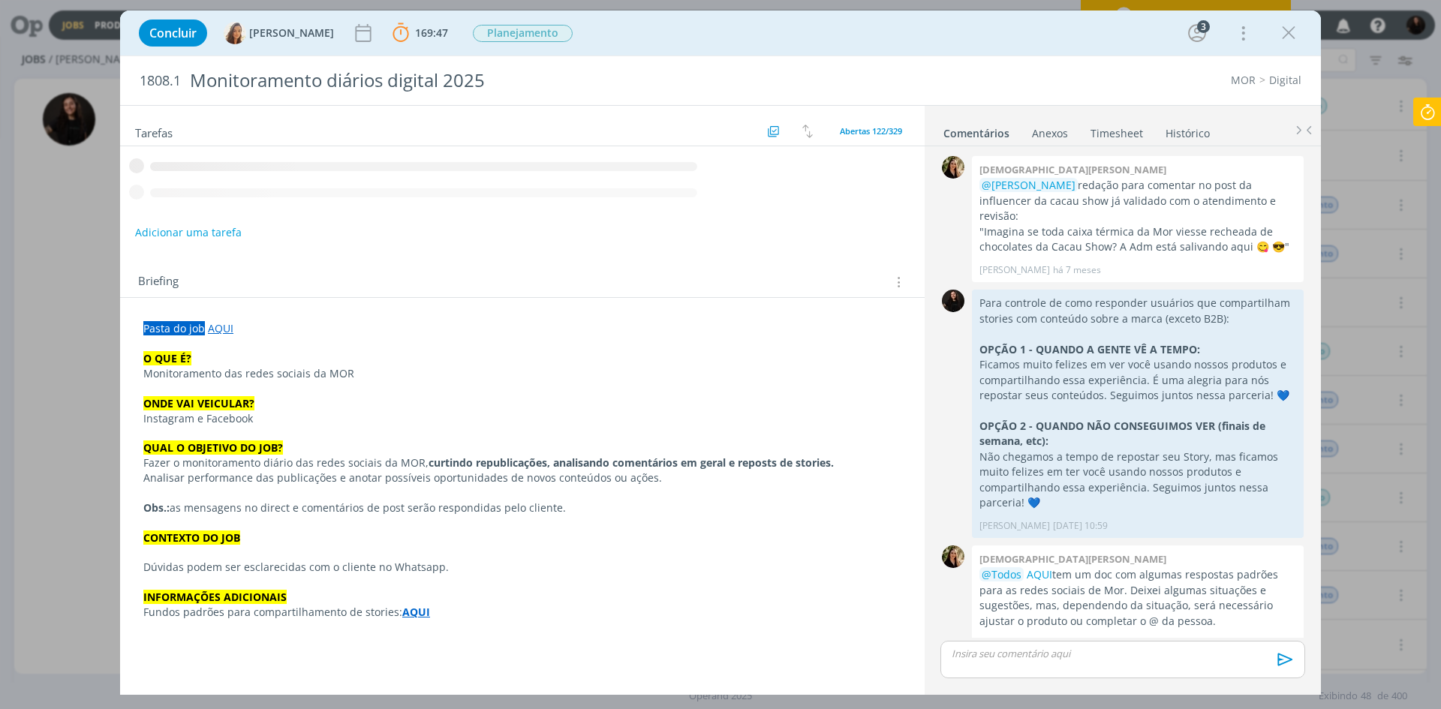
scroll to position [1456, 0]
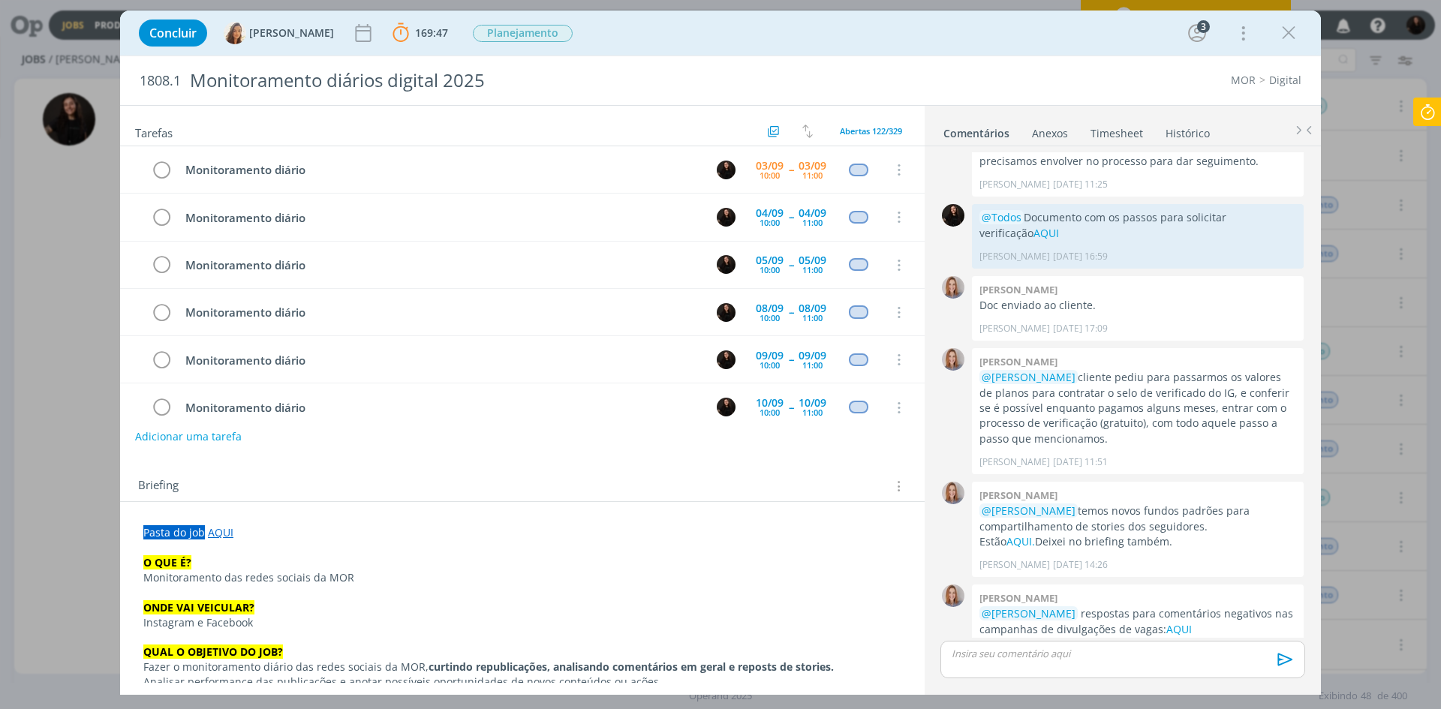
click at [1419, 115] on icon at bounding box center [1427, 112] width 27 height 29
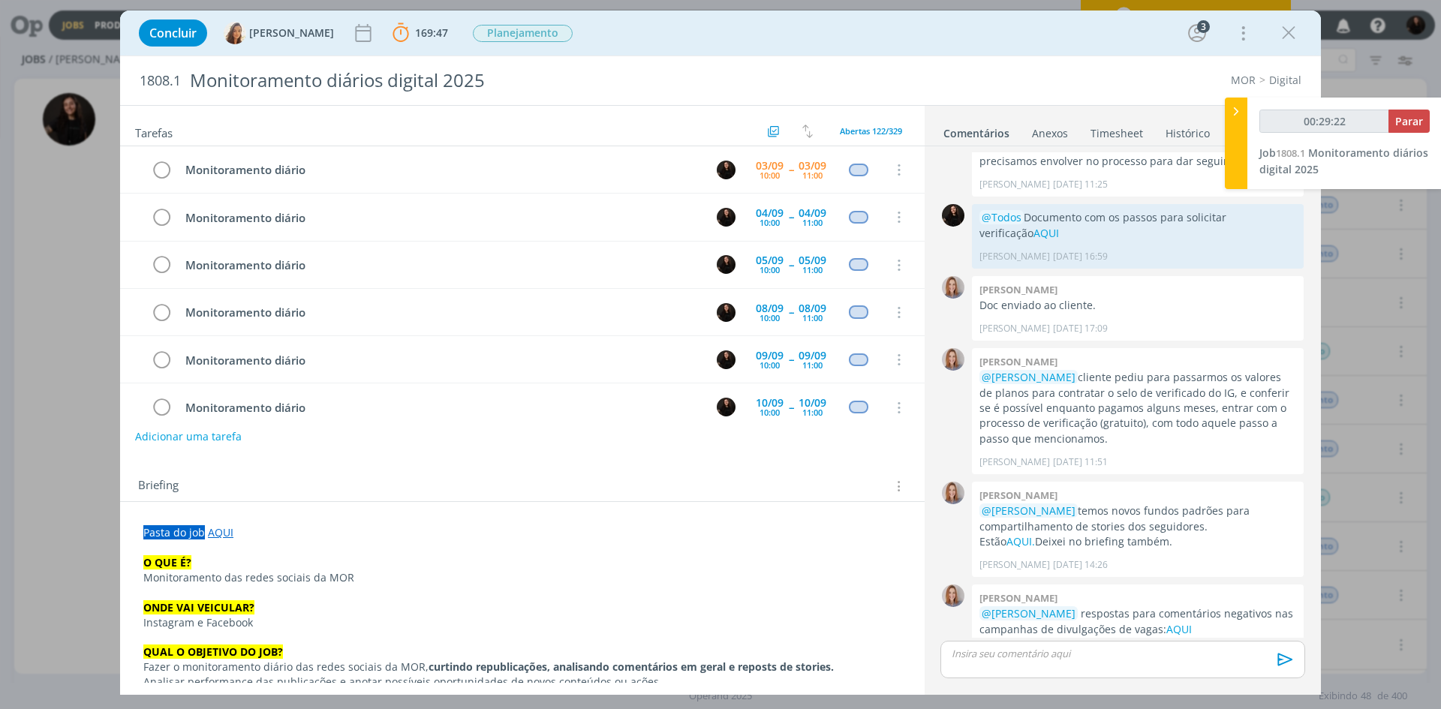
type input "00:29:23"
click at [1243, 116] on icon at bounding box center [1236, 112] width 15 height 16
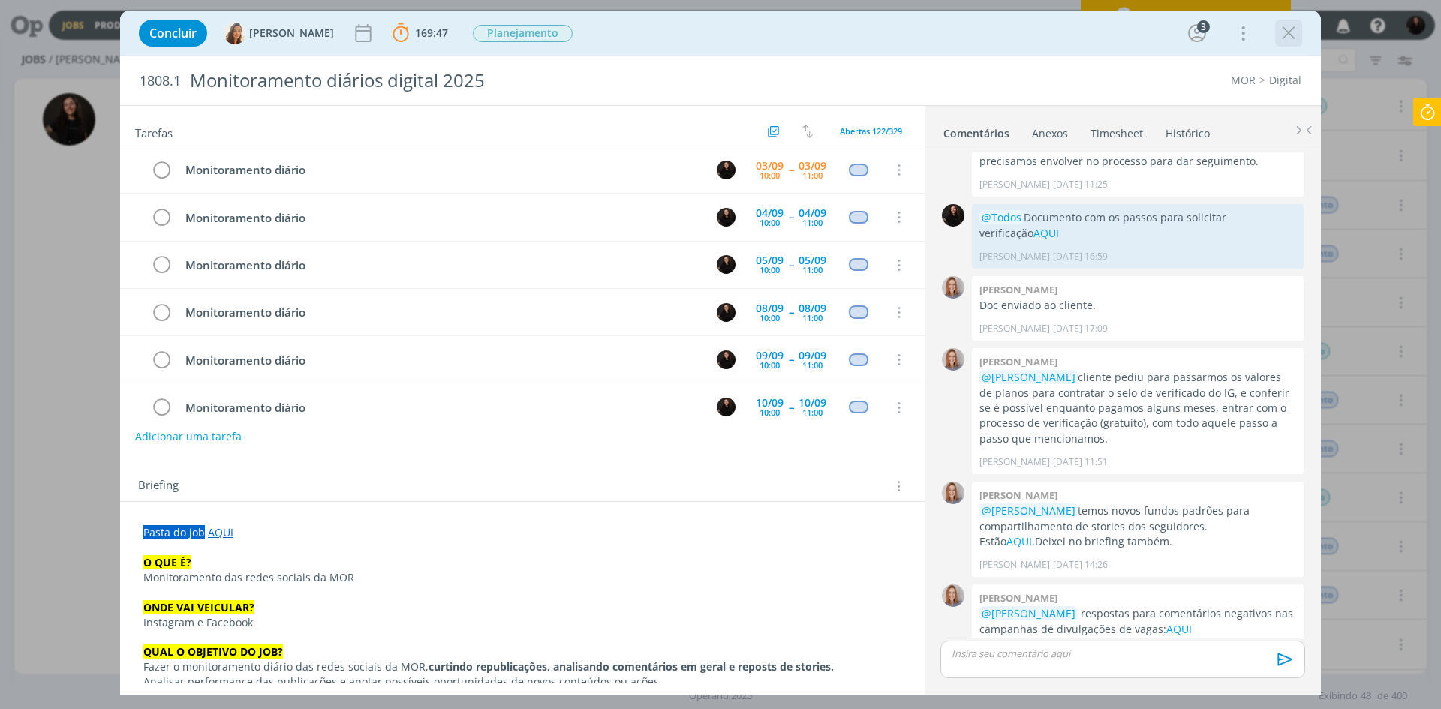
click at [1299, 34] on icon "dialog" at bounding box center [1289, 33] width 23 height 23
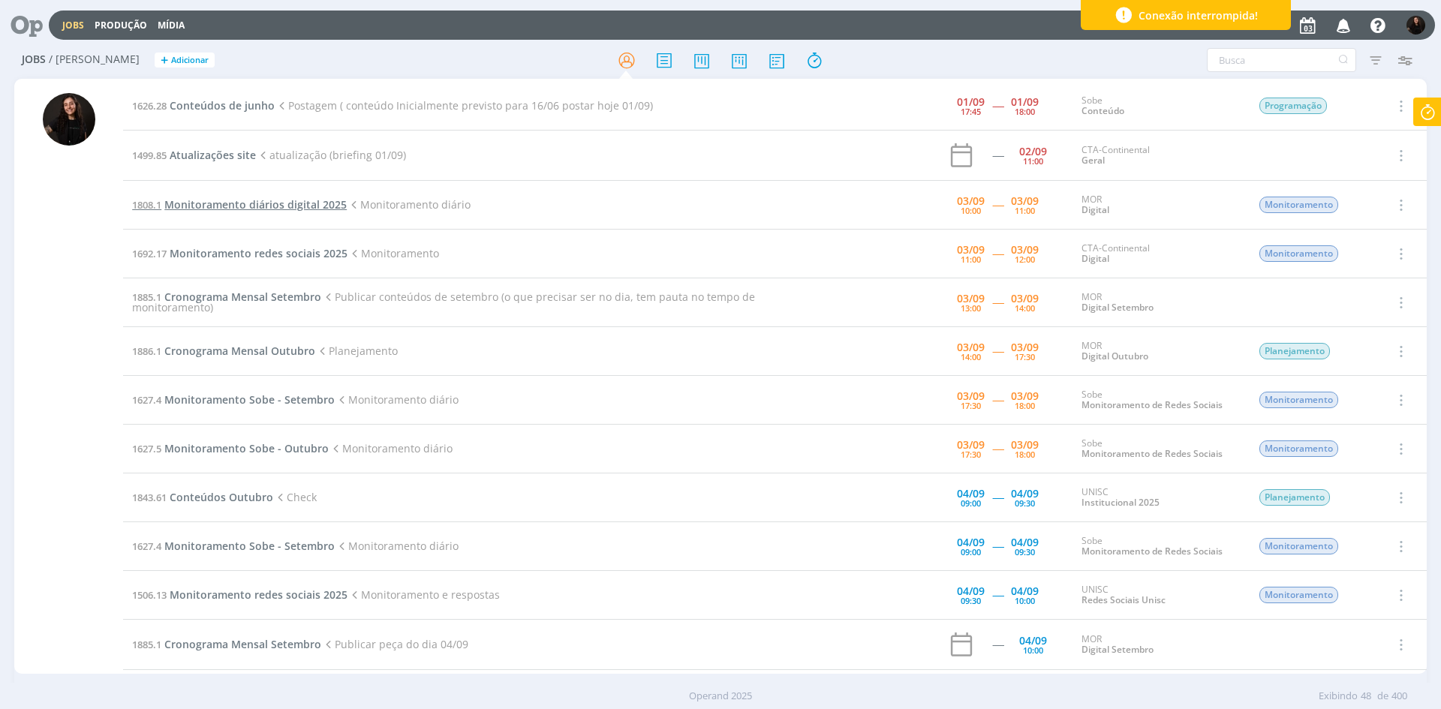
click at [294, 206] on span "Monitoramento diários digital 2025" at bounding box center [255, 204] width 182 height 14
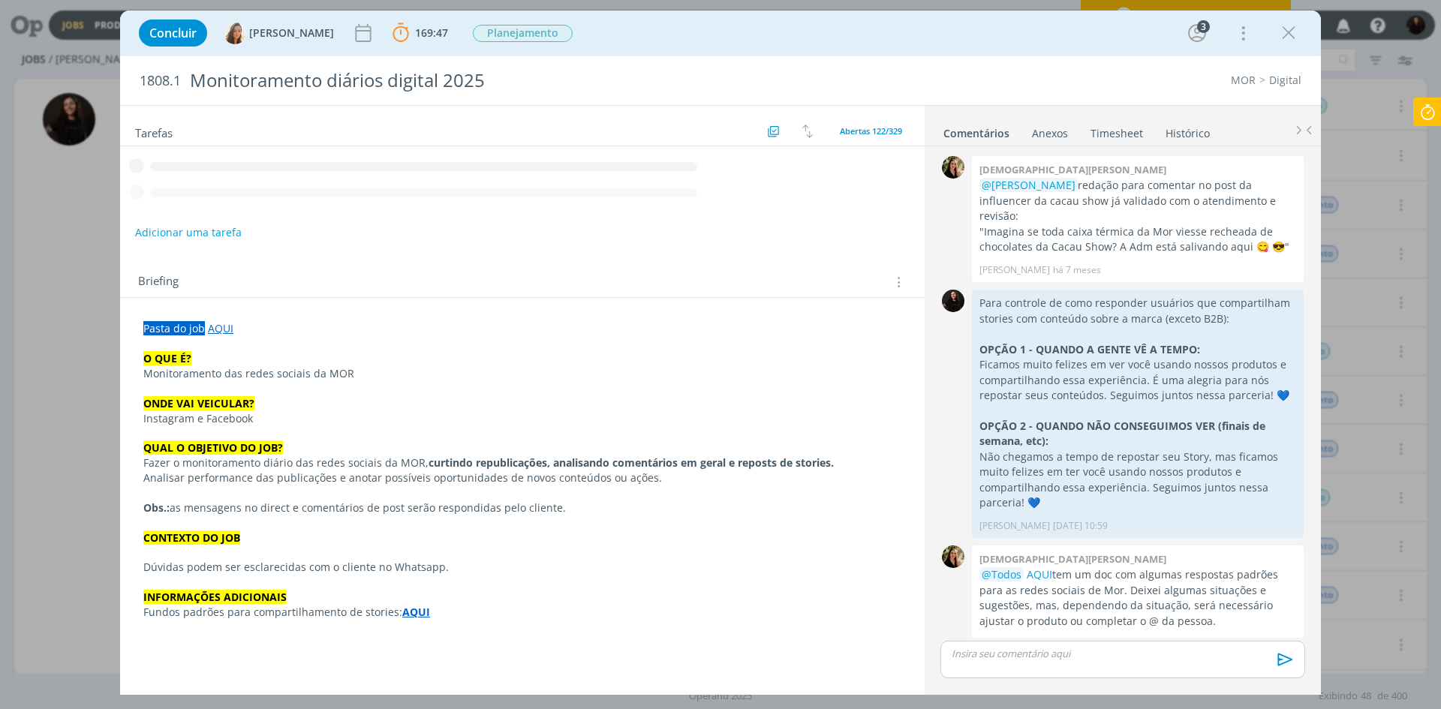
scroll to position [1456, 0]
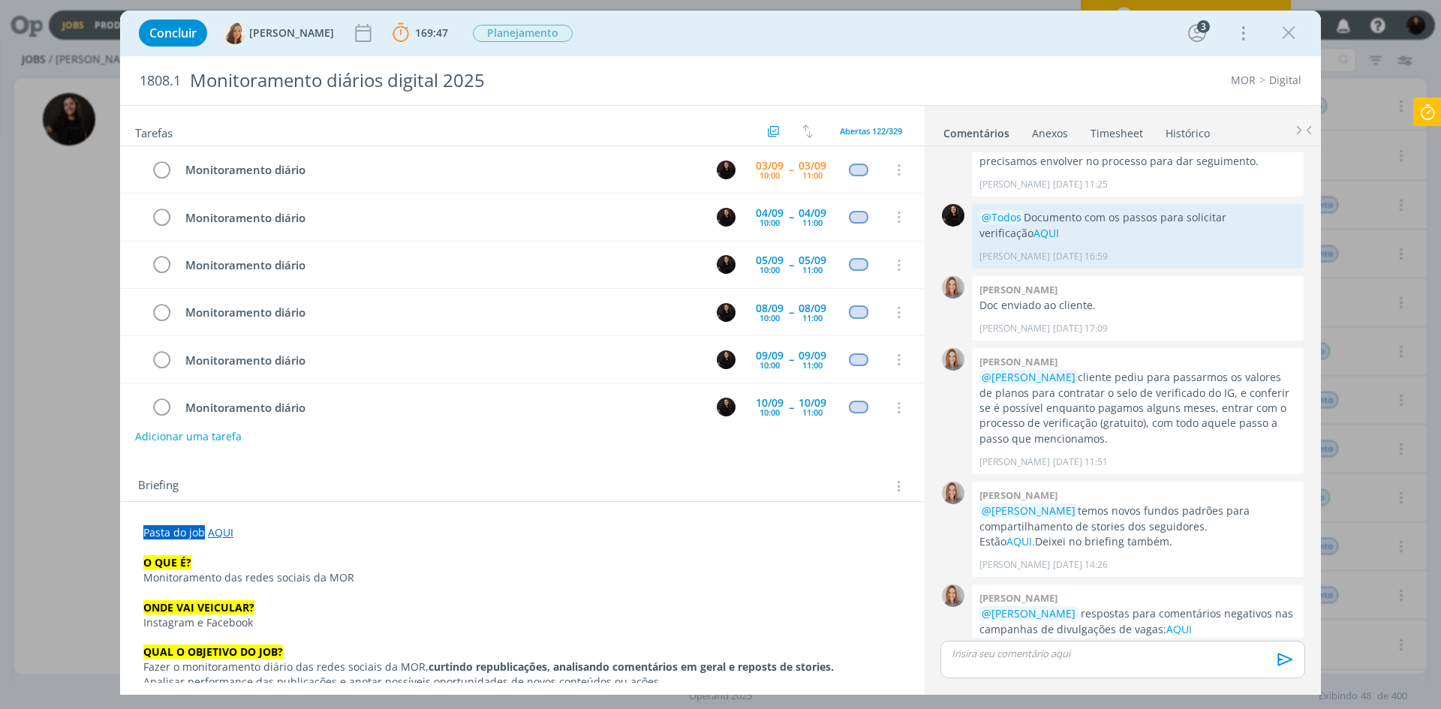
drag, startPoint x: 1283, startPoint y: 37, endPoint x: 595, endPoint y: 670, distance: 935.1
click at [1285, 37] on icon "dialog" at bounding box center [1289, 33] width 23 height 23
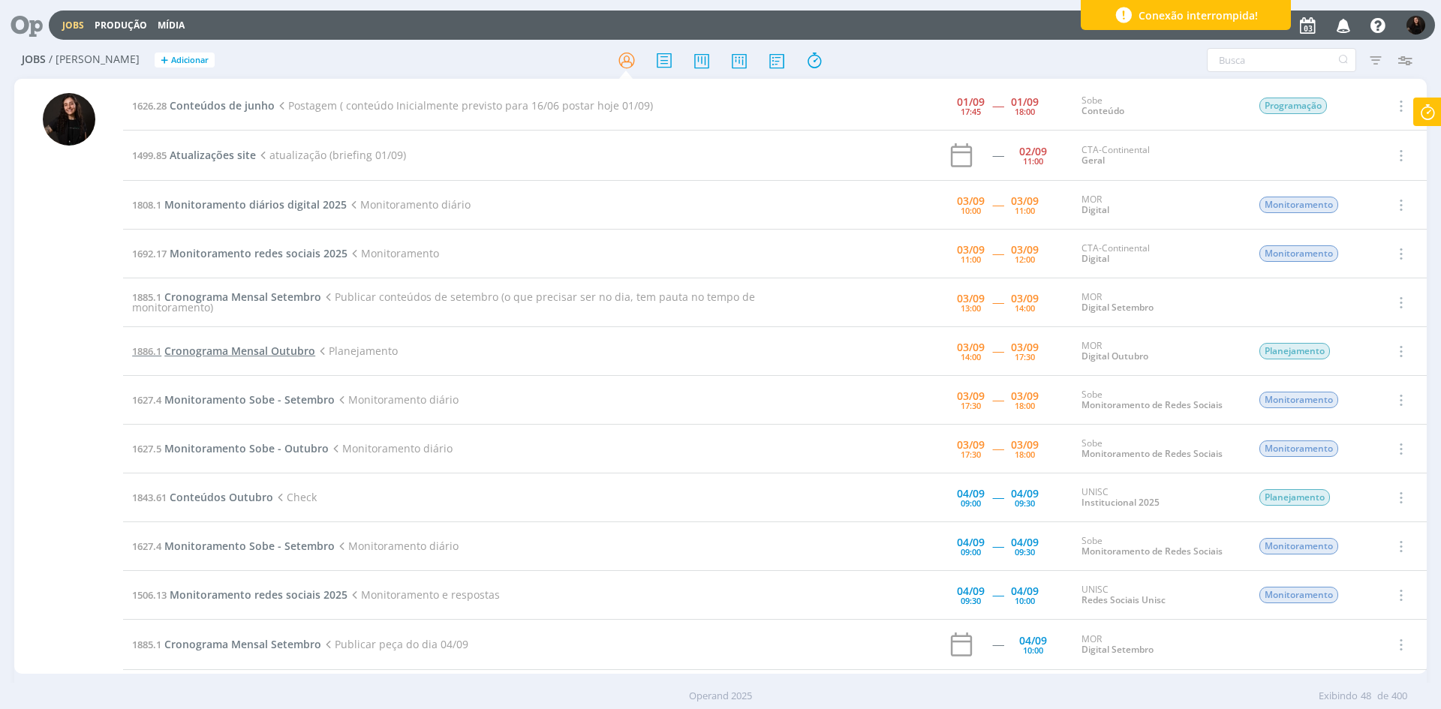
click at [282, 349] on span "Cronograma Mensal Outubro" at bounding box center [239, 351] width 151 height 14
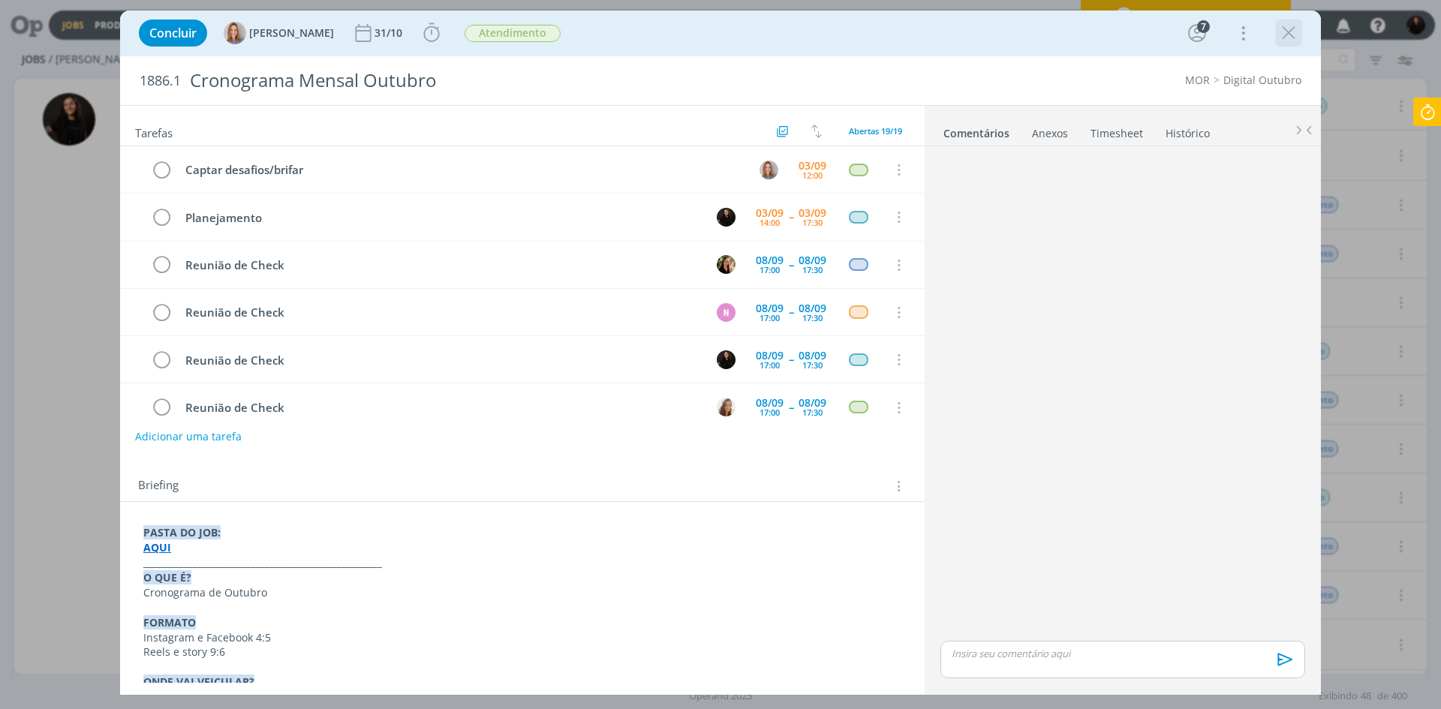
click at [1285, 30] on icon "dialog" at bounding box center [1289, 33] width 23 height 23
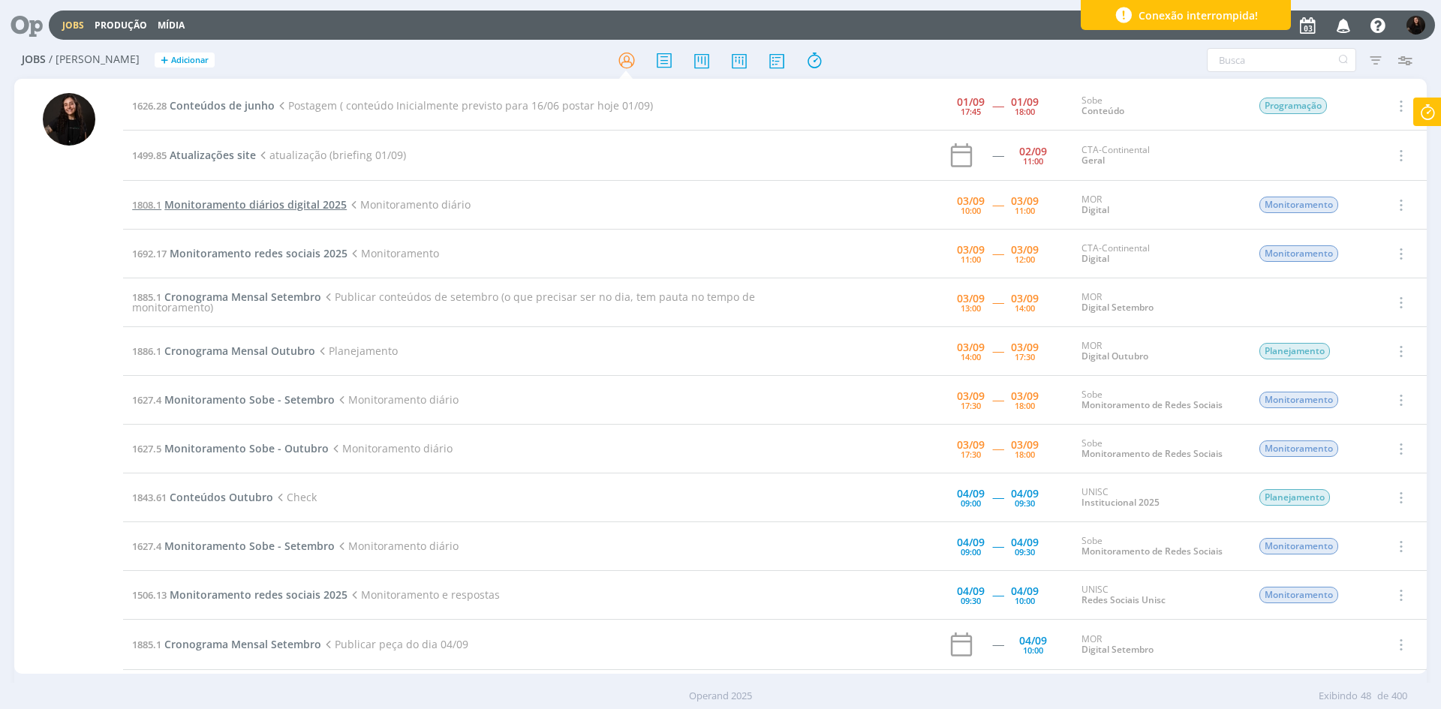
click at [252, 201] on span "Monitoramento diários digital 2025" at bounding box center [255, 204] width 182 height 14
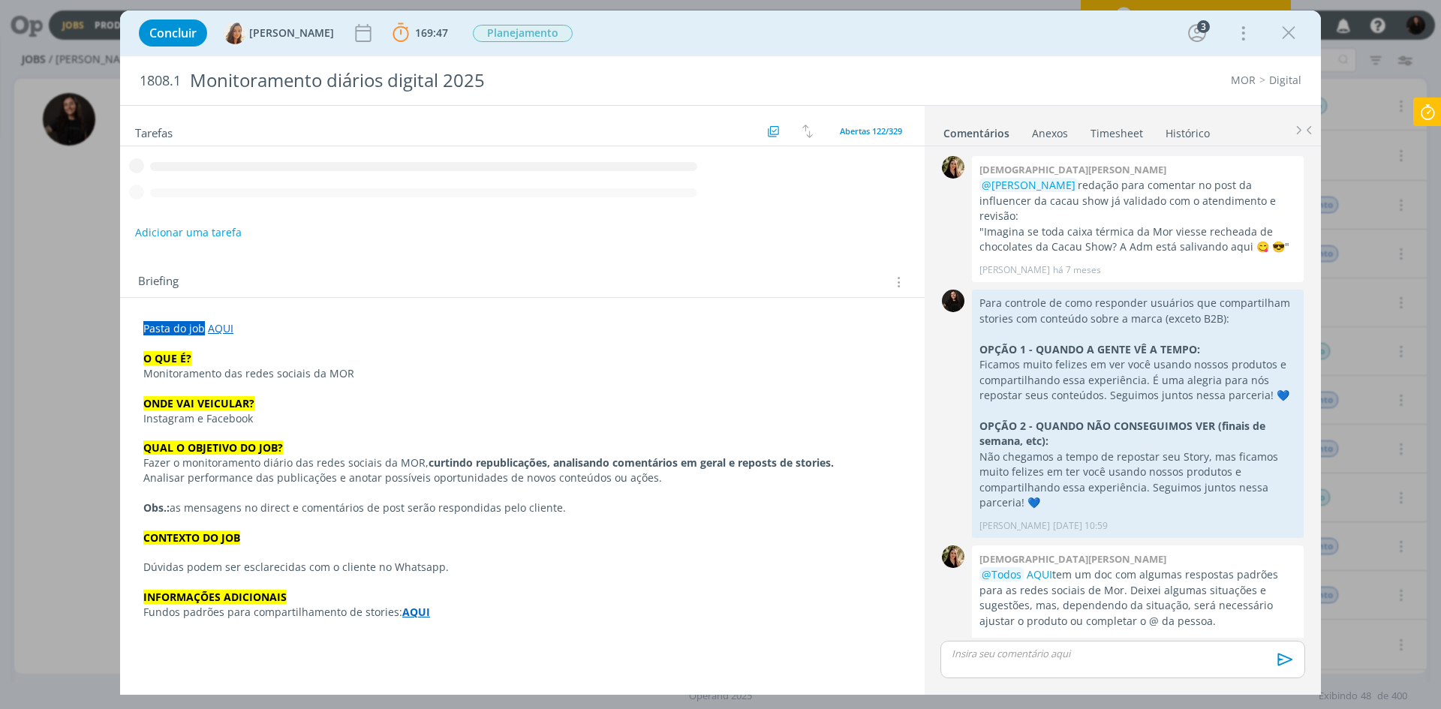
scroll to position [1456, 0]
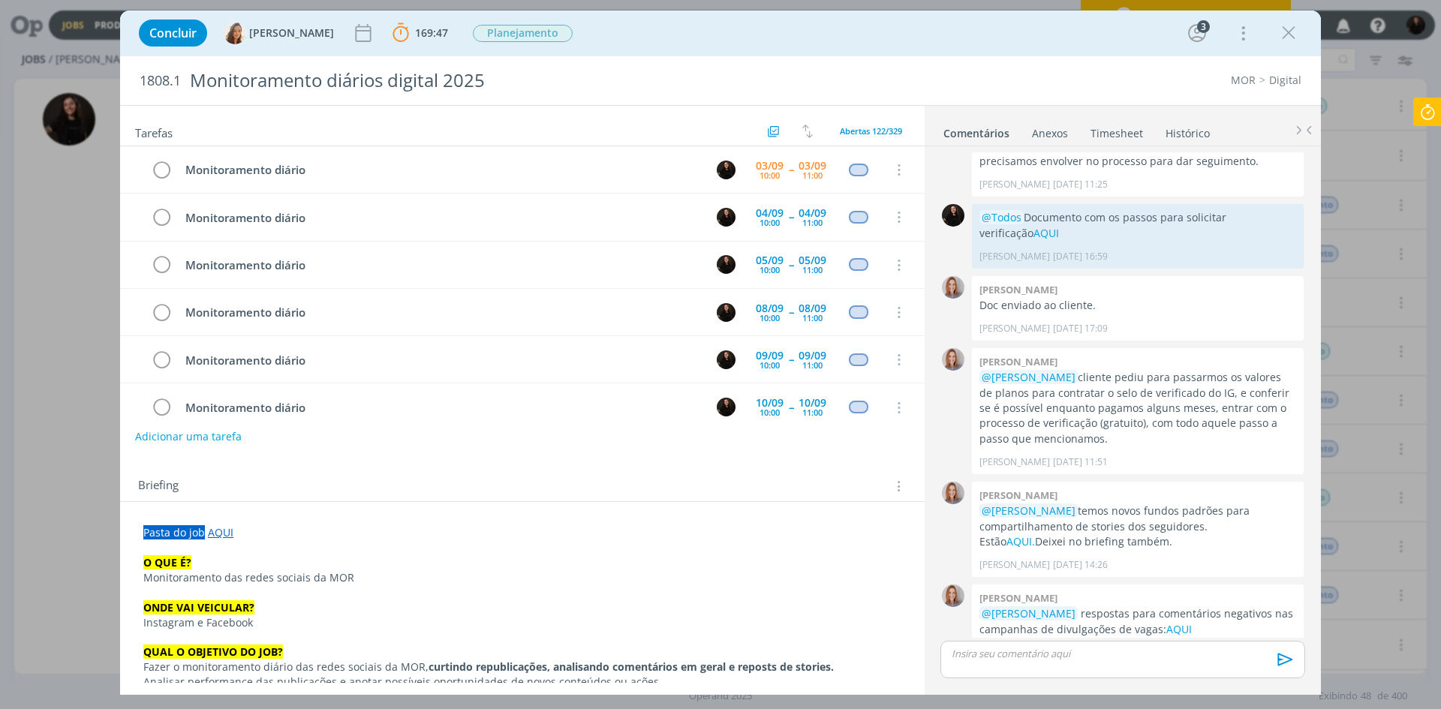
click at [1423, 113] on icon at bounding box center [1427, 112] width 27 height 29
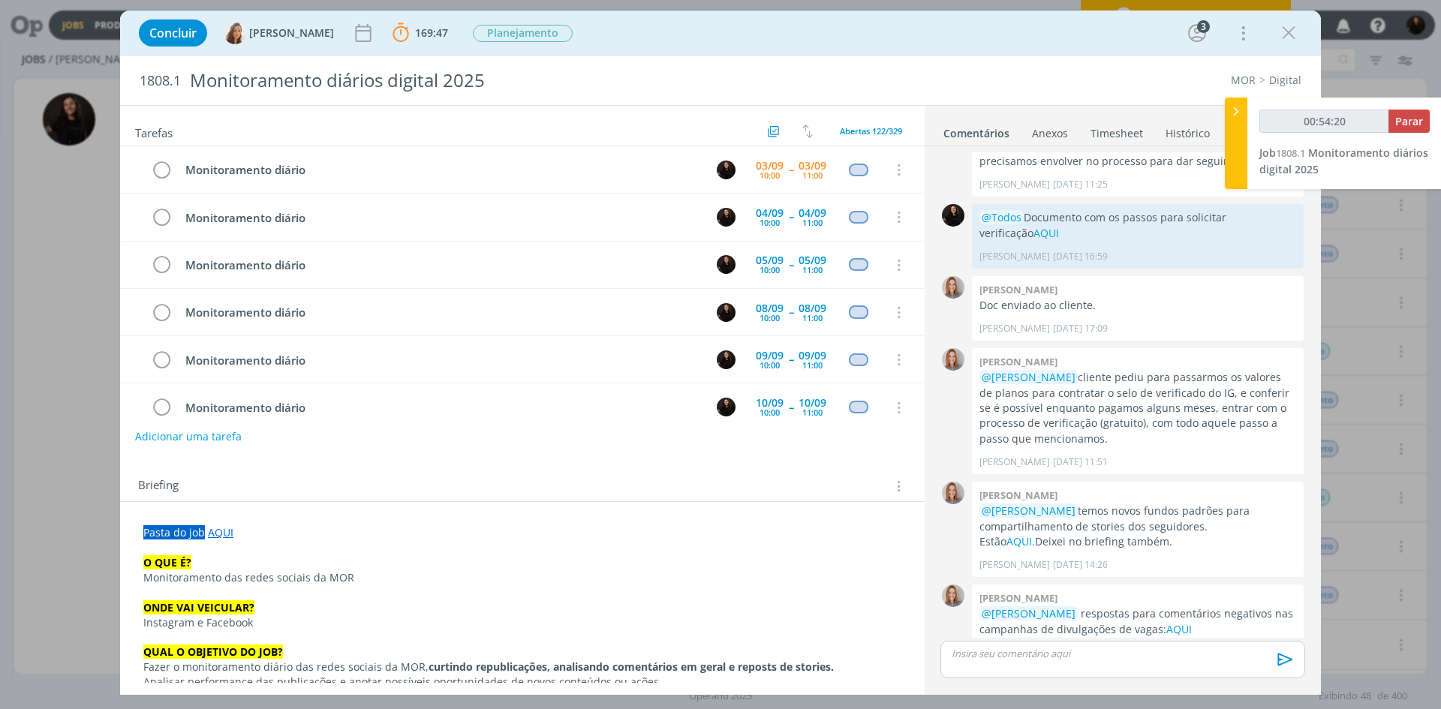
type input "00:54:21"
click at [1401, 118] on span "Parar" at bounding box center [1410, 121] width 28 height 14
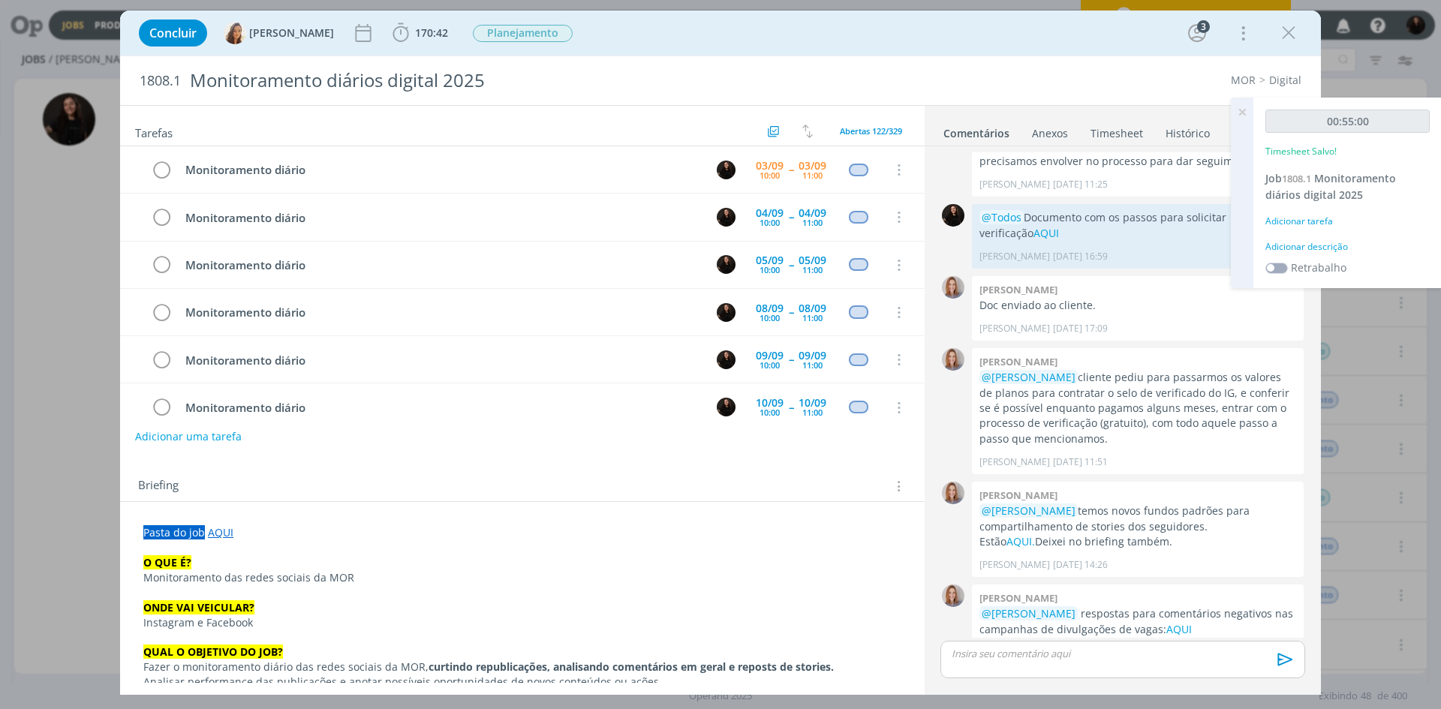
click at [1345, 244] on div "Adicionar descrição" at bounding box center [1348, 247] width 164 height 14
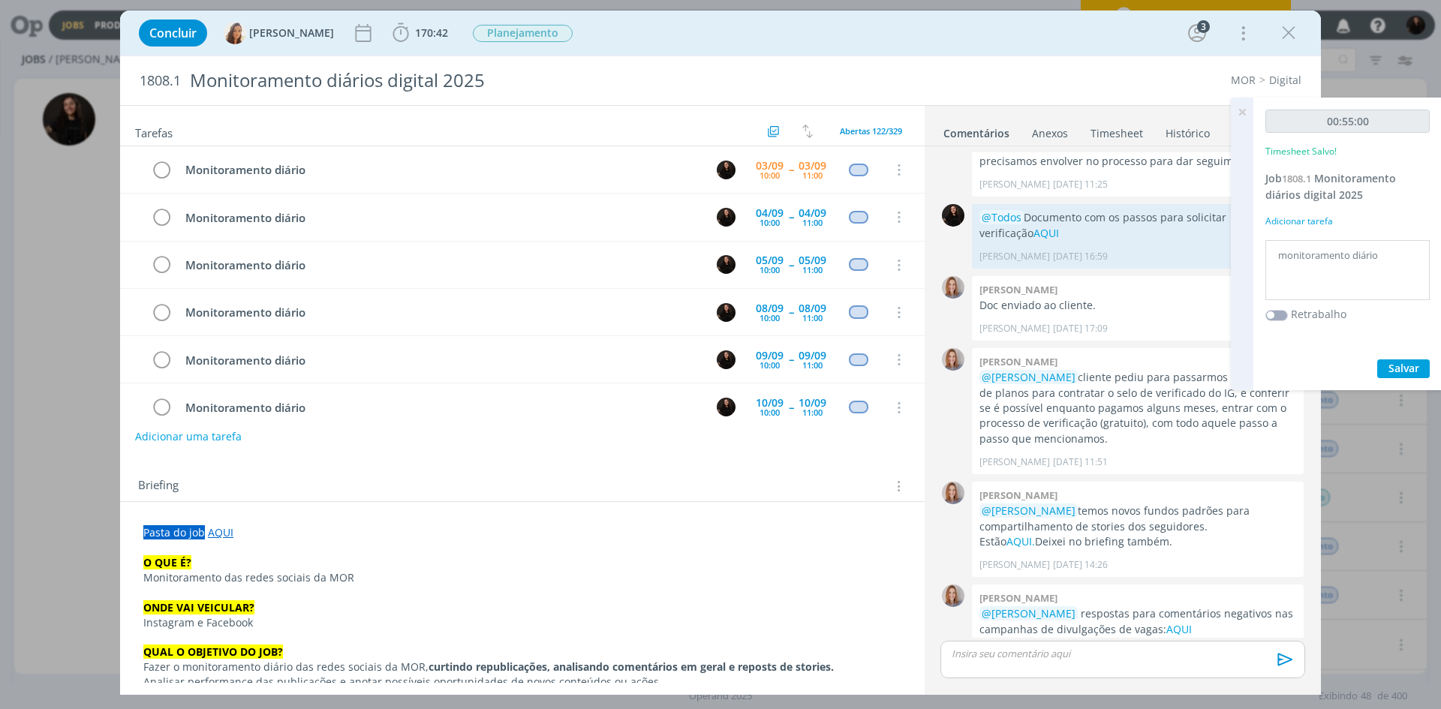
type textarea "monitoramento diário"
click at [1420, 369] on button "Salvar" at bounding box center [1404, 369] width 53 height 19
click at [165, 168] on icon "dialog" at bounding box center [161, 170] width 21 height 23
click at [1288, 35] on icon "dialog" at bounding box center [1289, 33] width 23 height 23
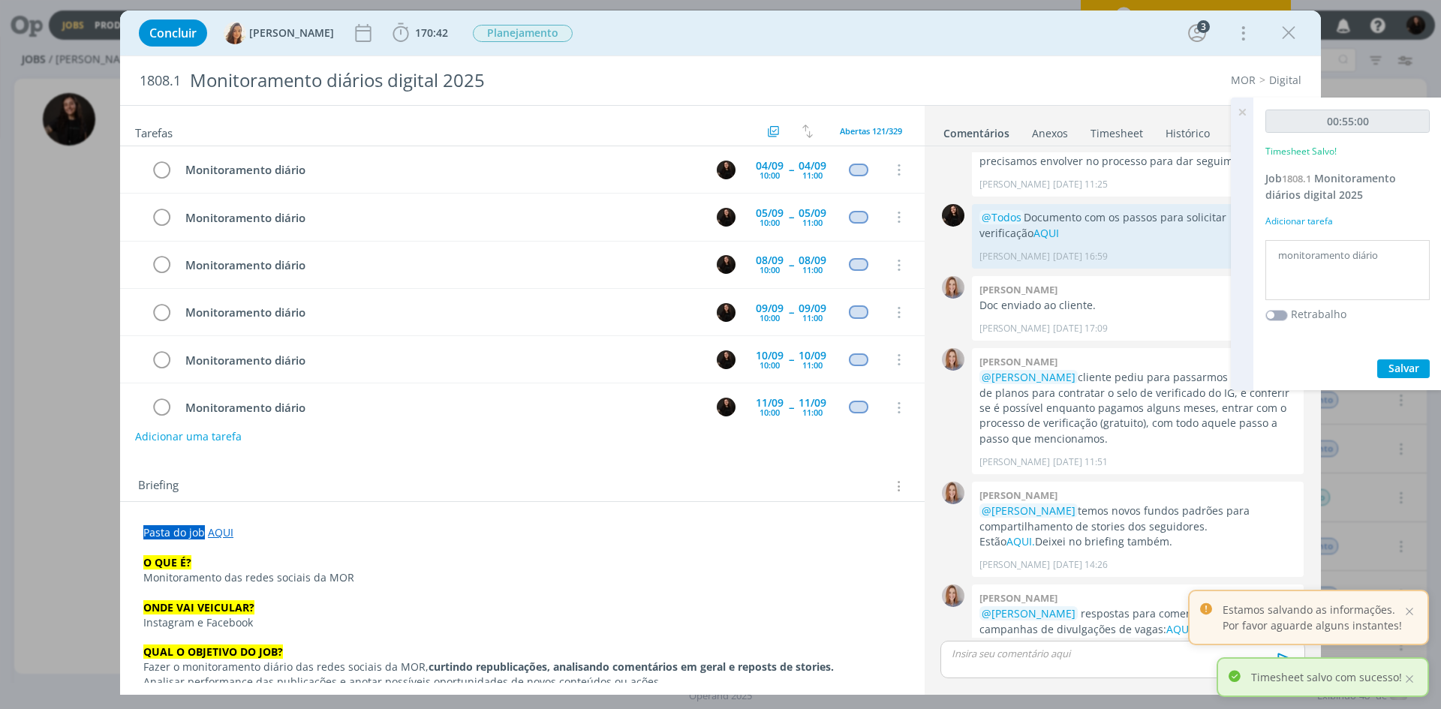
click at [1243, 116] on div at bounding box center [720, 354] width 1441 height 709
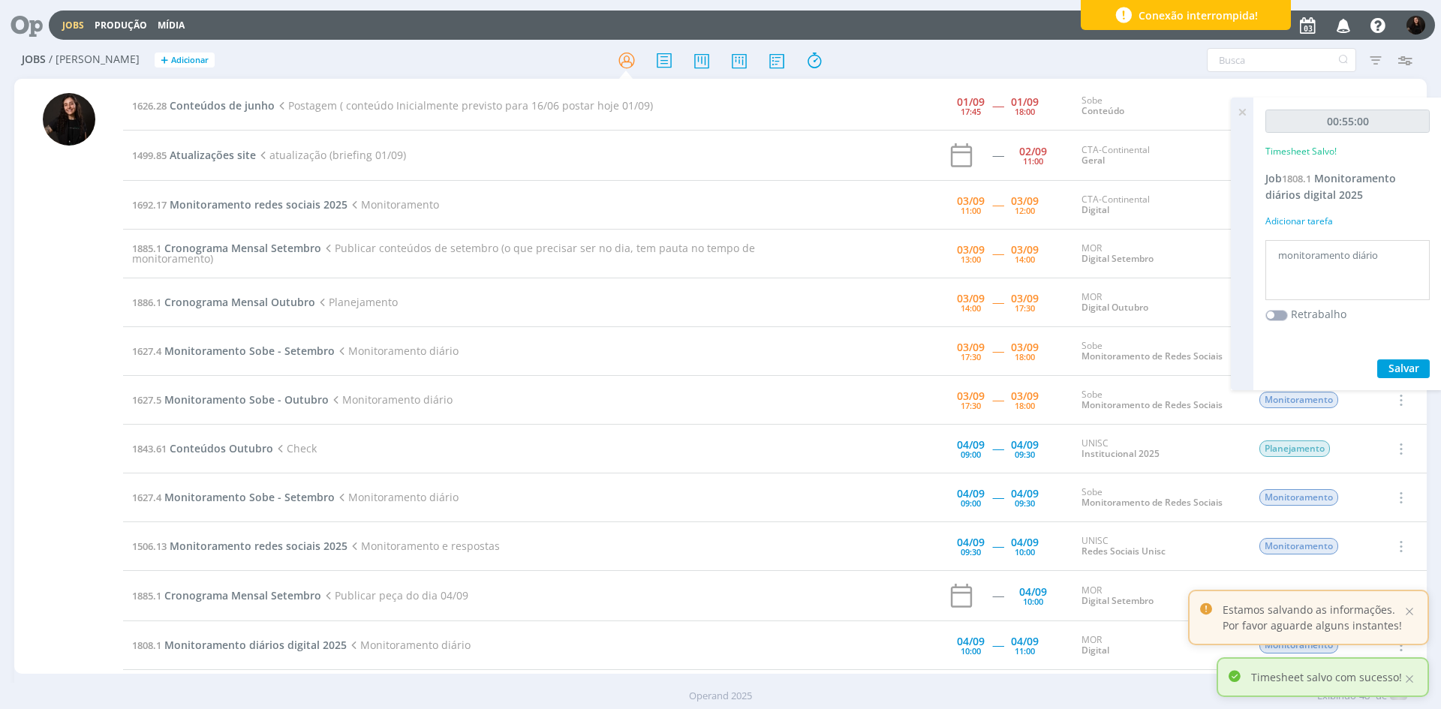
click at [1243, 113] on div at bounding box center [720, 354] width 1441 height 709
click at [1249, 112] on icon at bounding box center [1242, 112] width 27 height 29
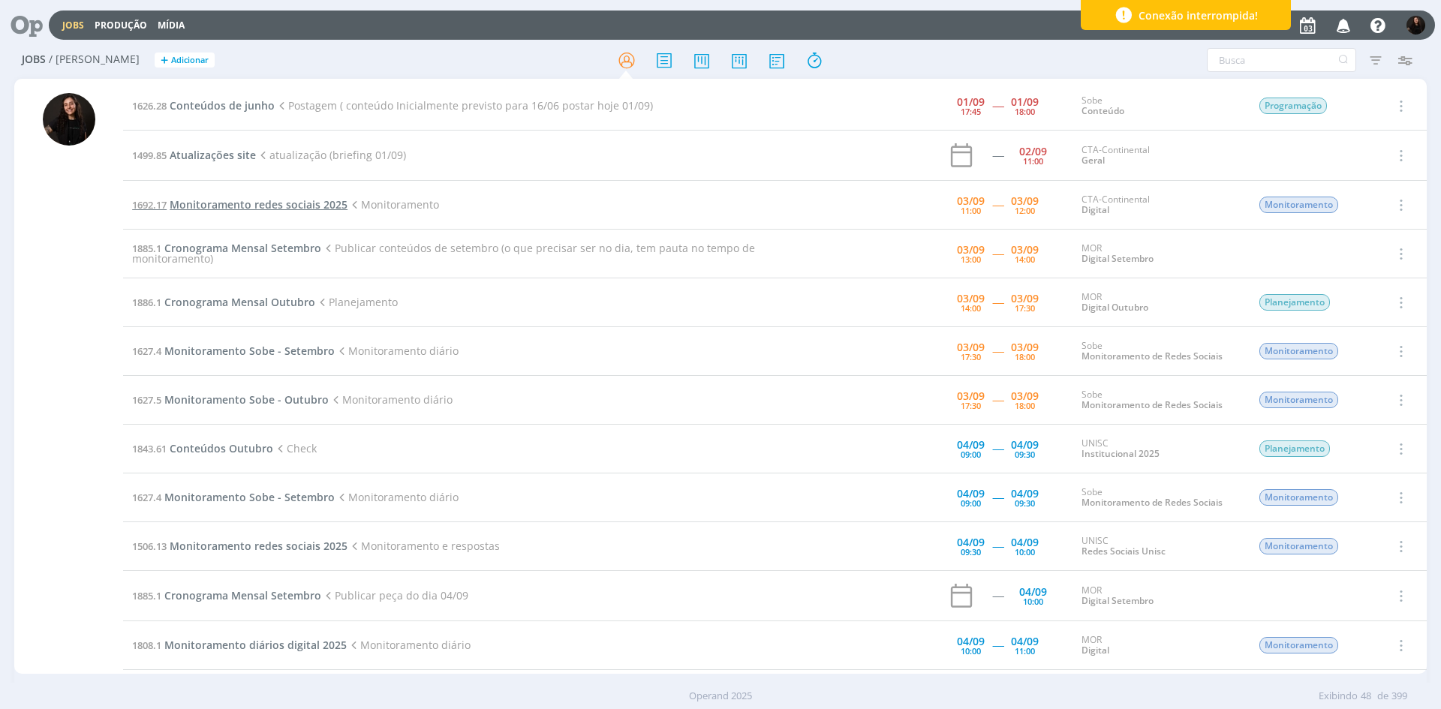
click at [248, 200] on span "Monitoramento redes sociais 2025" at bounding box center [259, 204] width 178 height 14
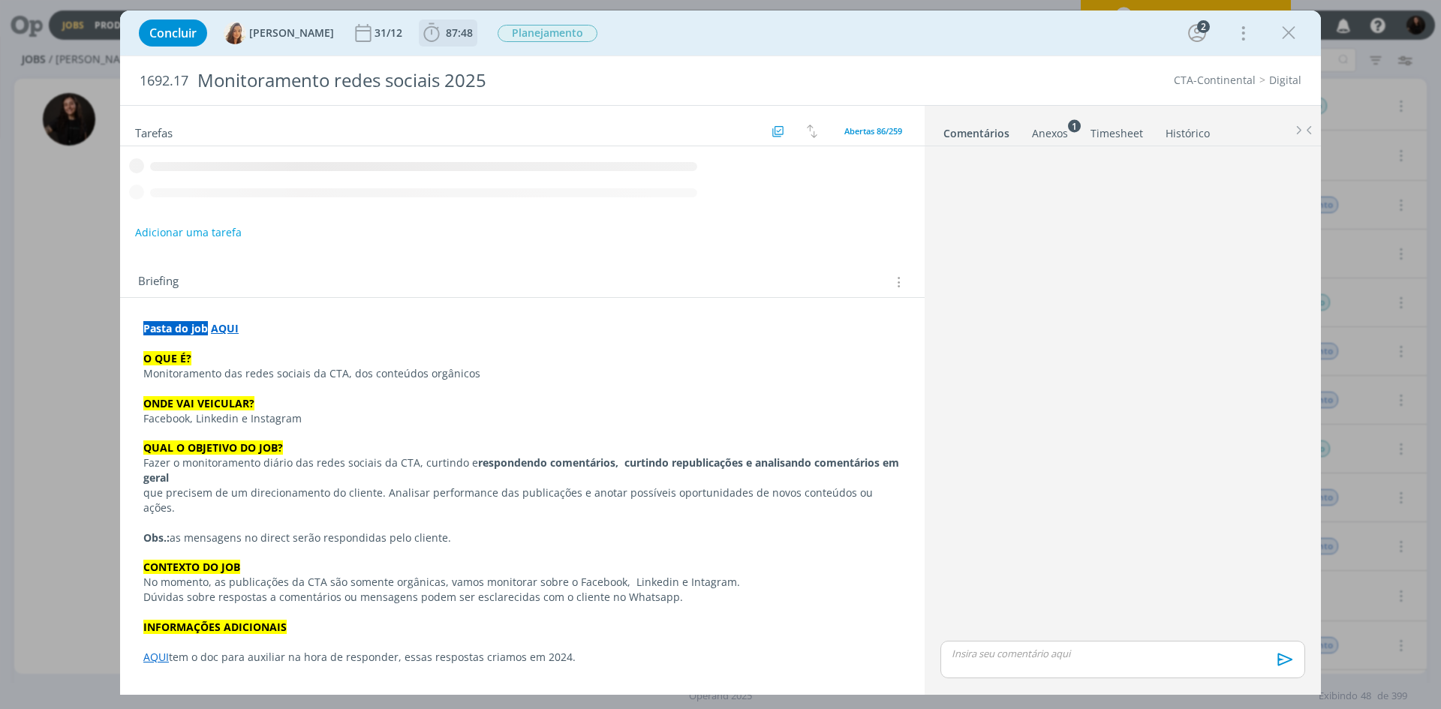
click at [446, 37] on span "87:48" at bounding box center [459, 33] width 27 height 14
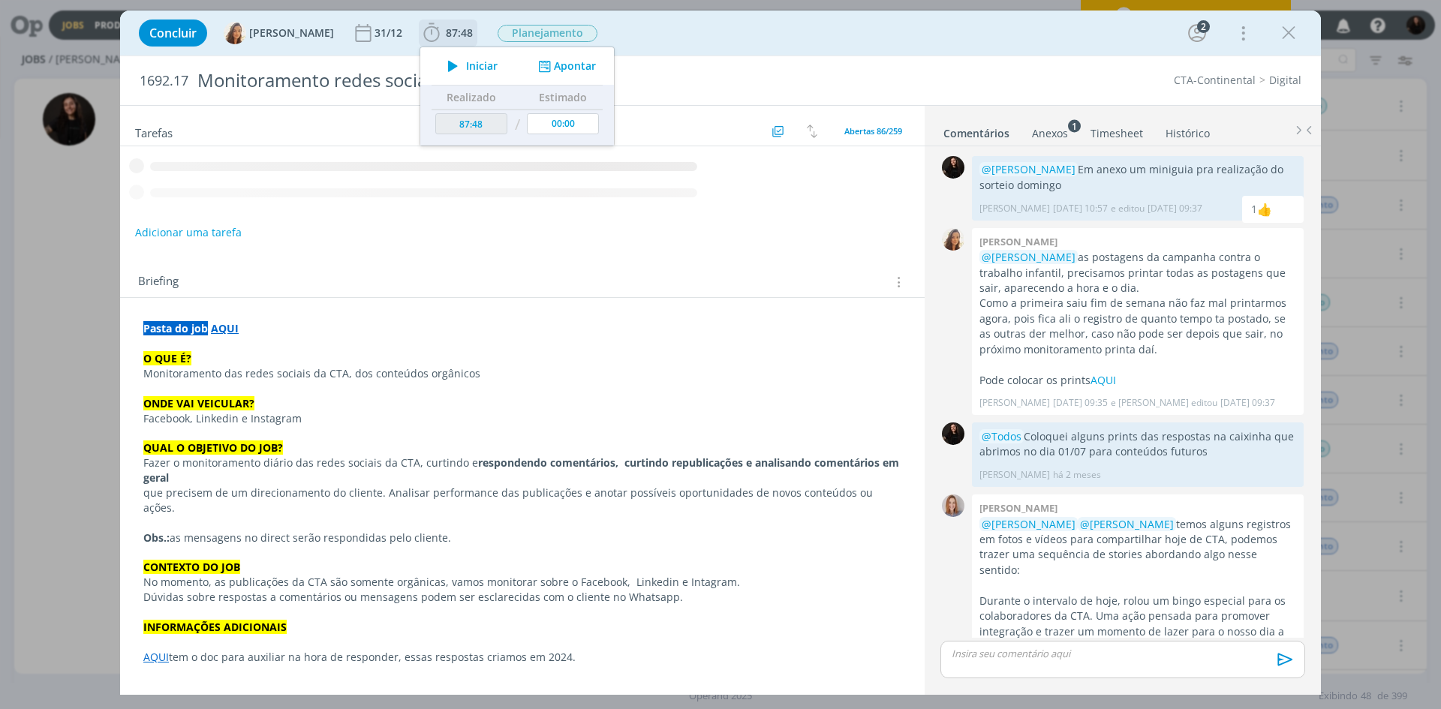
scroll to position [433, 0]
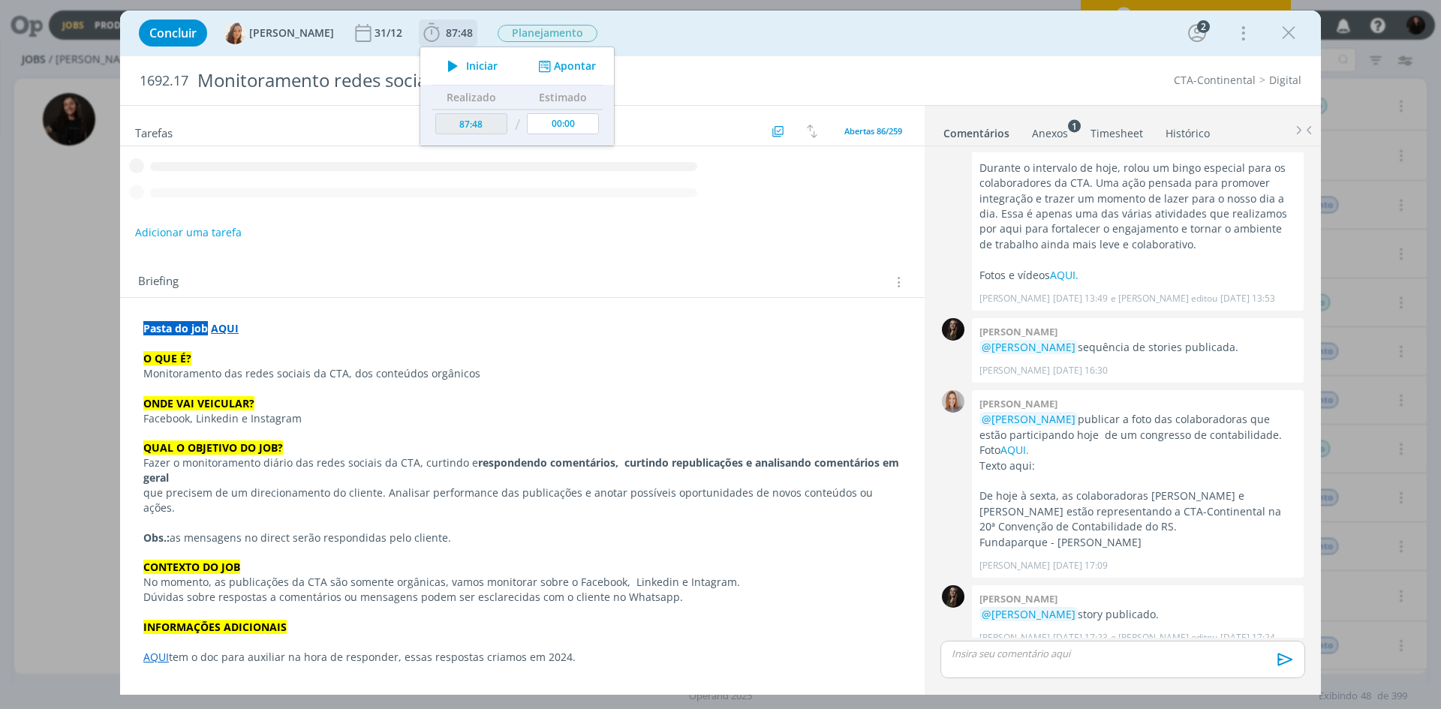
click at [466, 70] on span "Iniciar" at bounding box center [482, 66] width 32 height 11
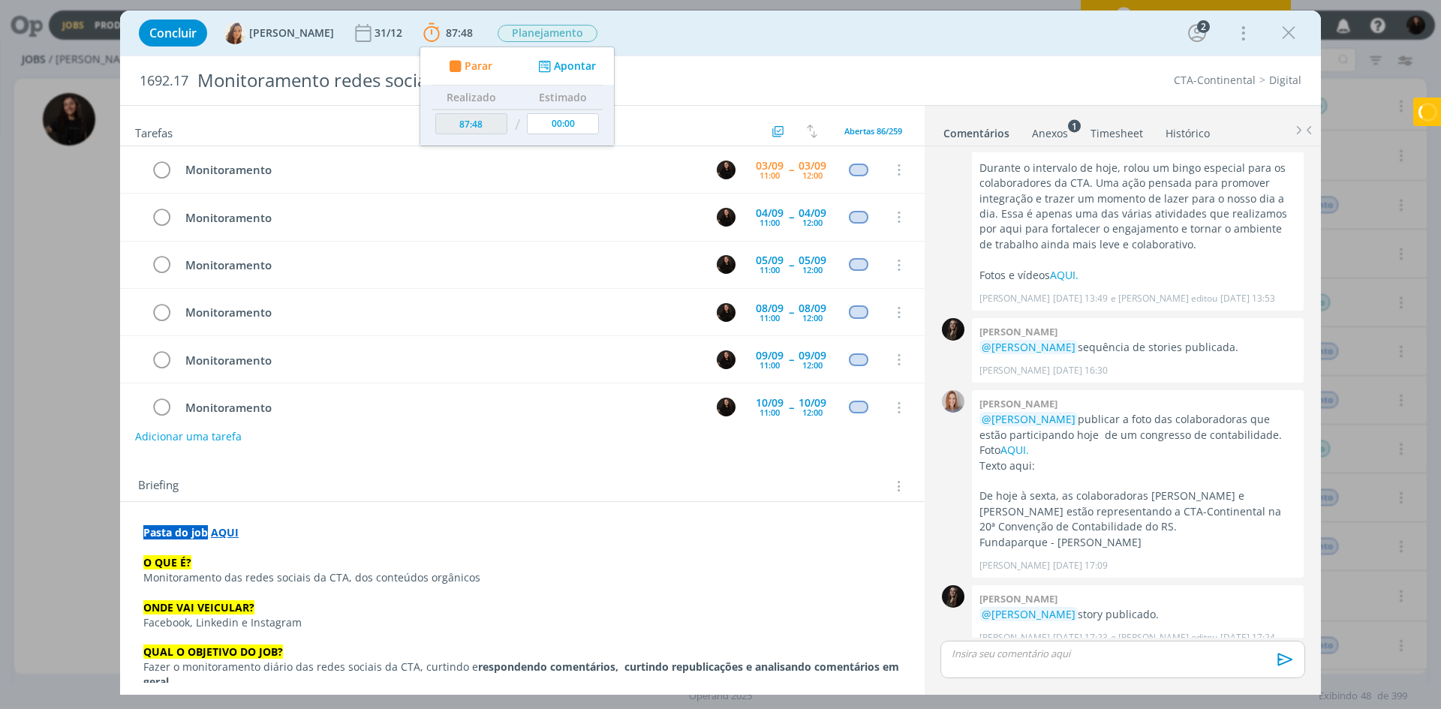
click at [446, 604] on p "ONDE VAI VEICULAR?" at bounding box center [522, 608] width 758 height 15
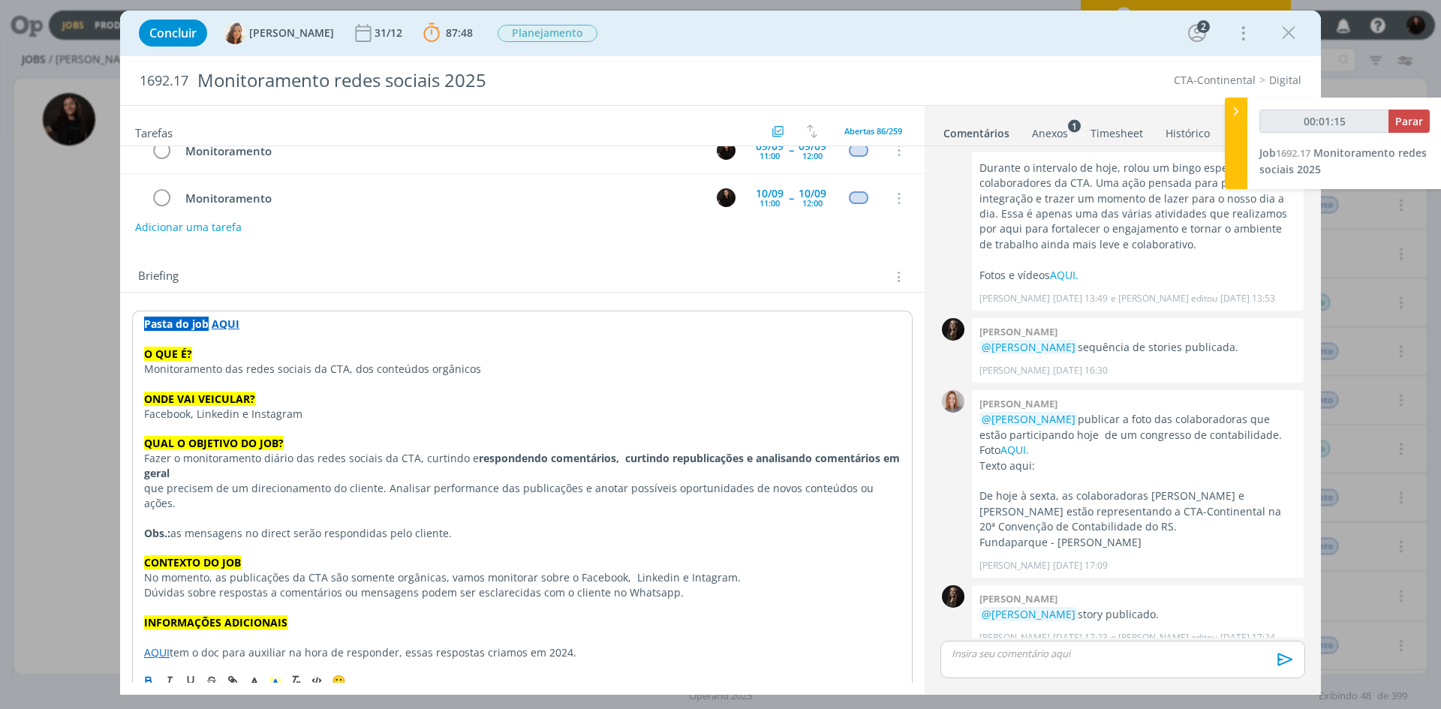
scroll to position [212, 0]
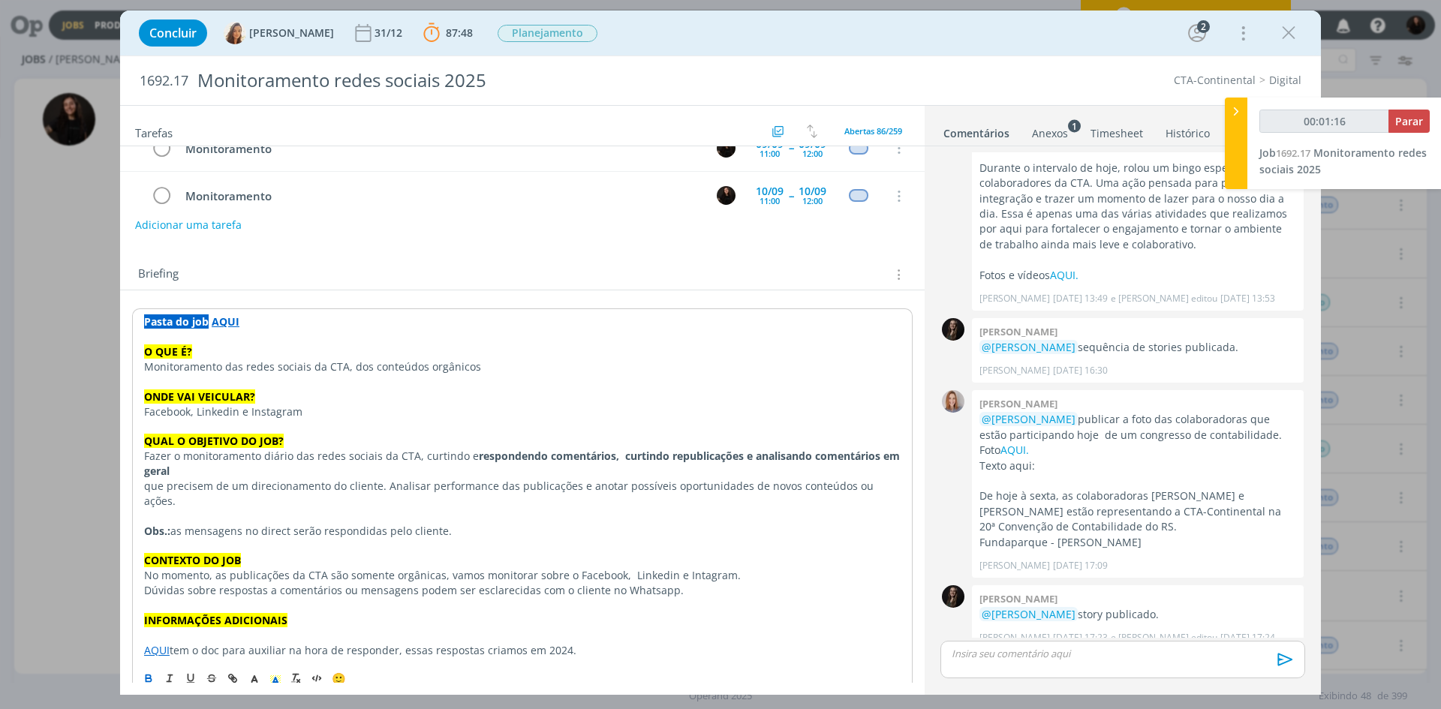
click at [154, 643] on link "AQUI" at bounding box center [157, 650] width 26 height 14
click at [196, 613] on link "https://sobeae.sharepoint.com/:w:/s/SOBEAE/EfqtRQA2q1pFsCJa4QApMAoB4l-9evL7JW9s…" at bounding box center [241, 607] width 113 height 20
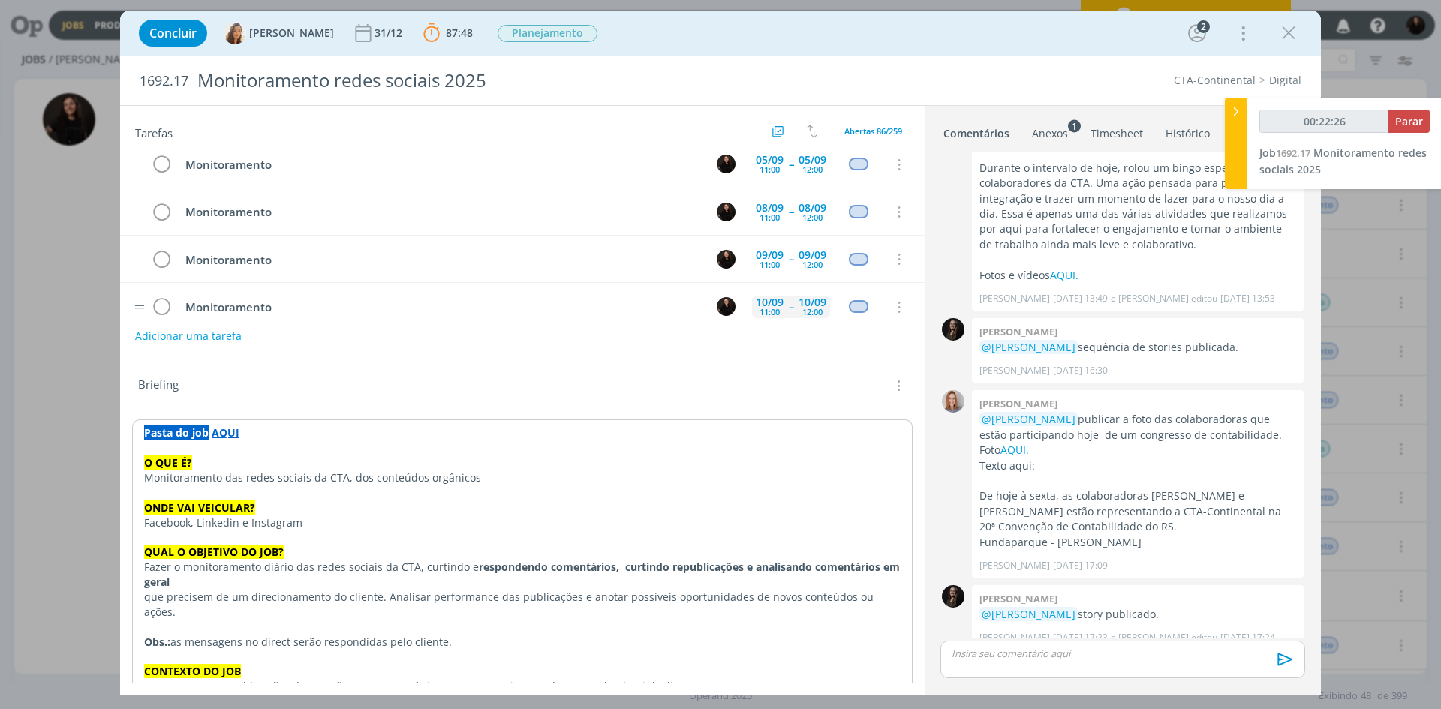
scroll to position [0, 0]
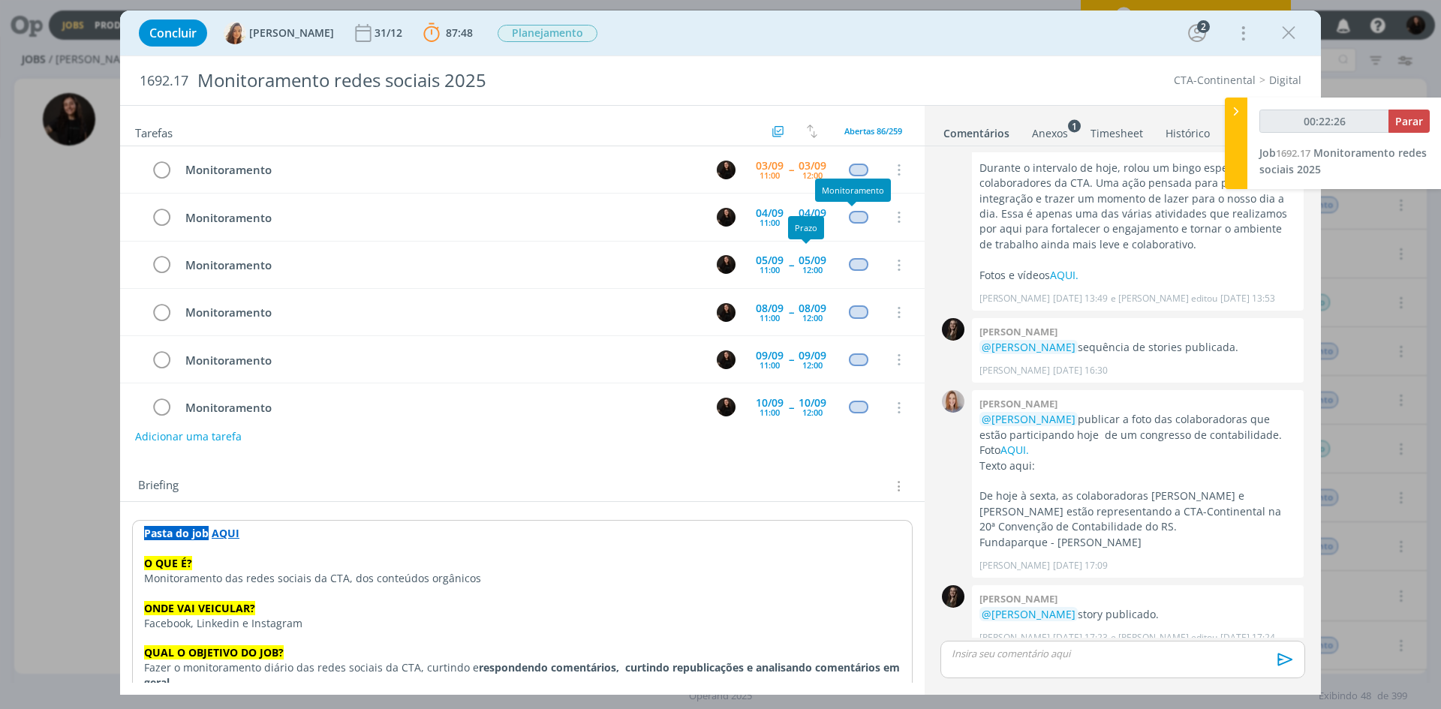
type input "00:22:27"
click at [1243, 103] on div at bounding box center [1236, 144] width 23 height 92
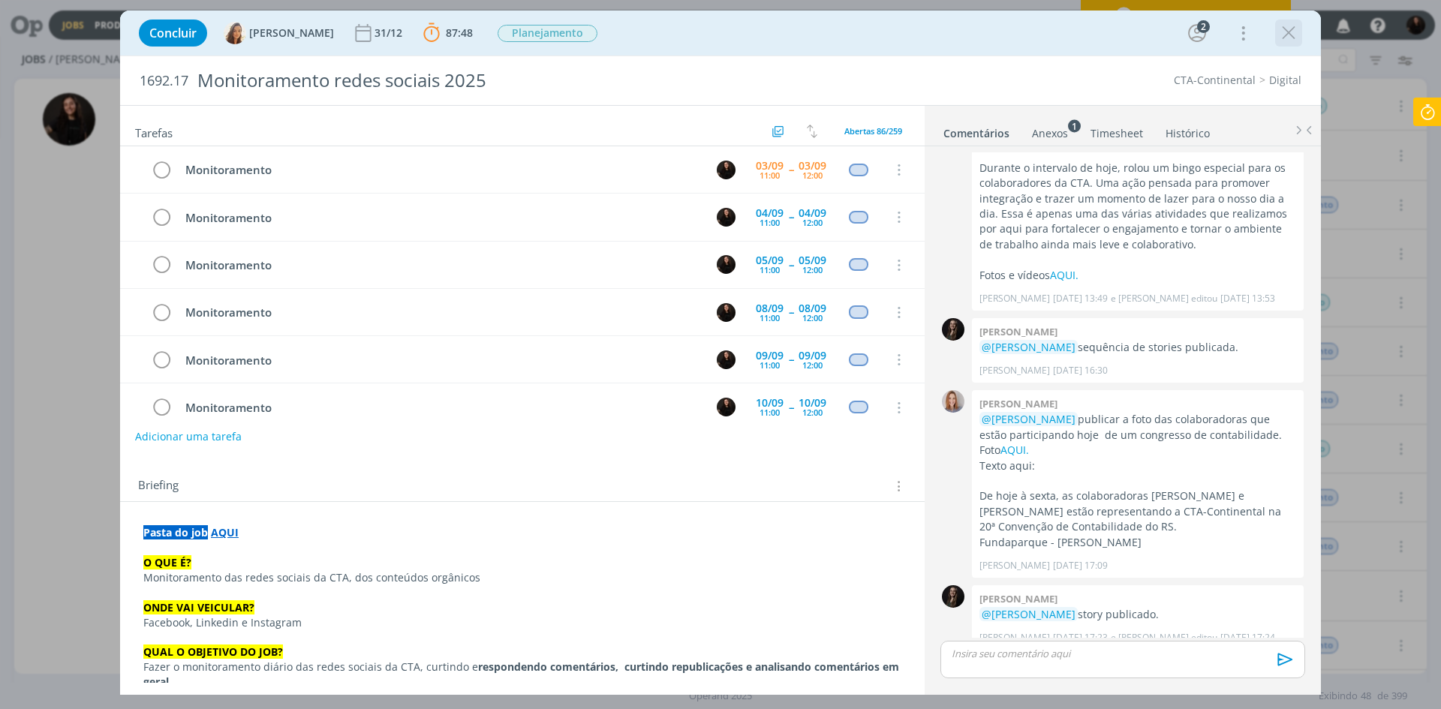
click at [1282, 24] on icon "dialog" at bounding box center [1289, 33] width 23 height 23
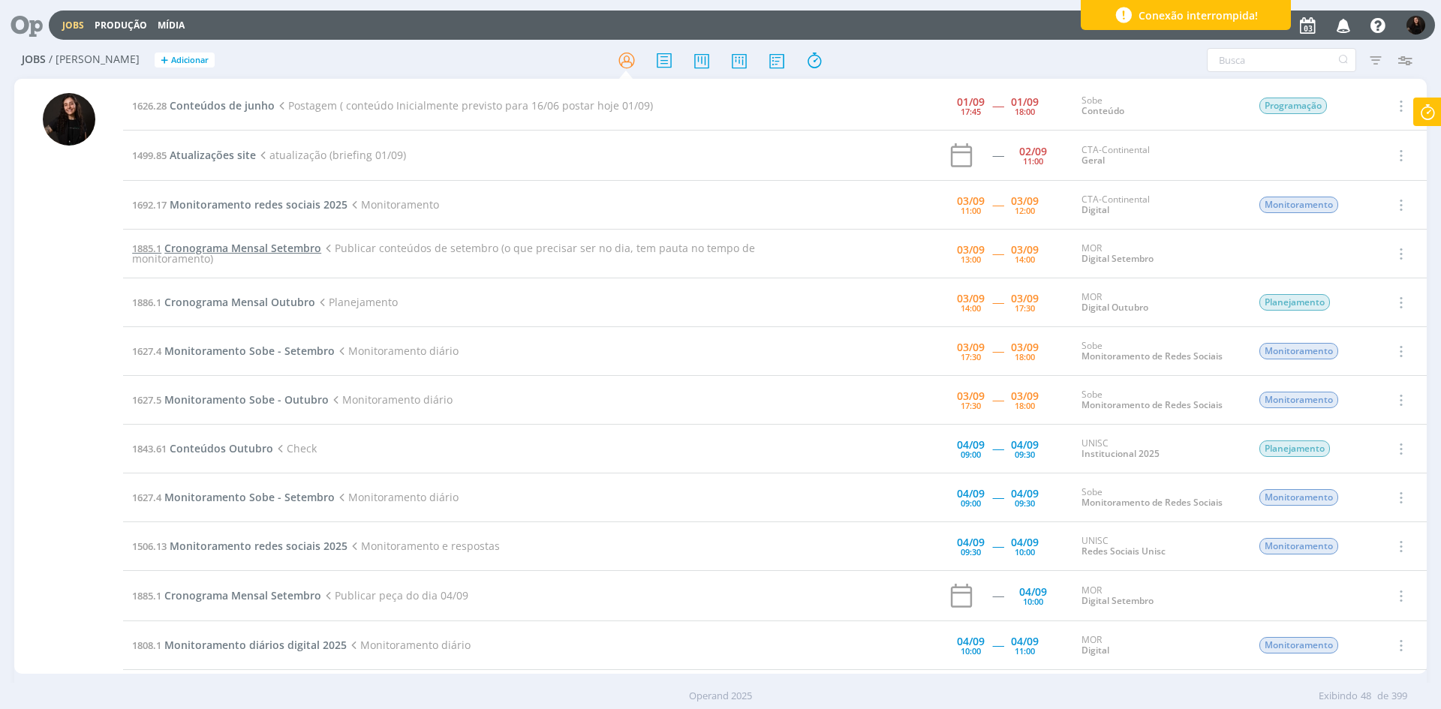
click at [298, 247] on span "Cronograma Mensal Setembro" at bounding box center [242, 248] width 157 height 14
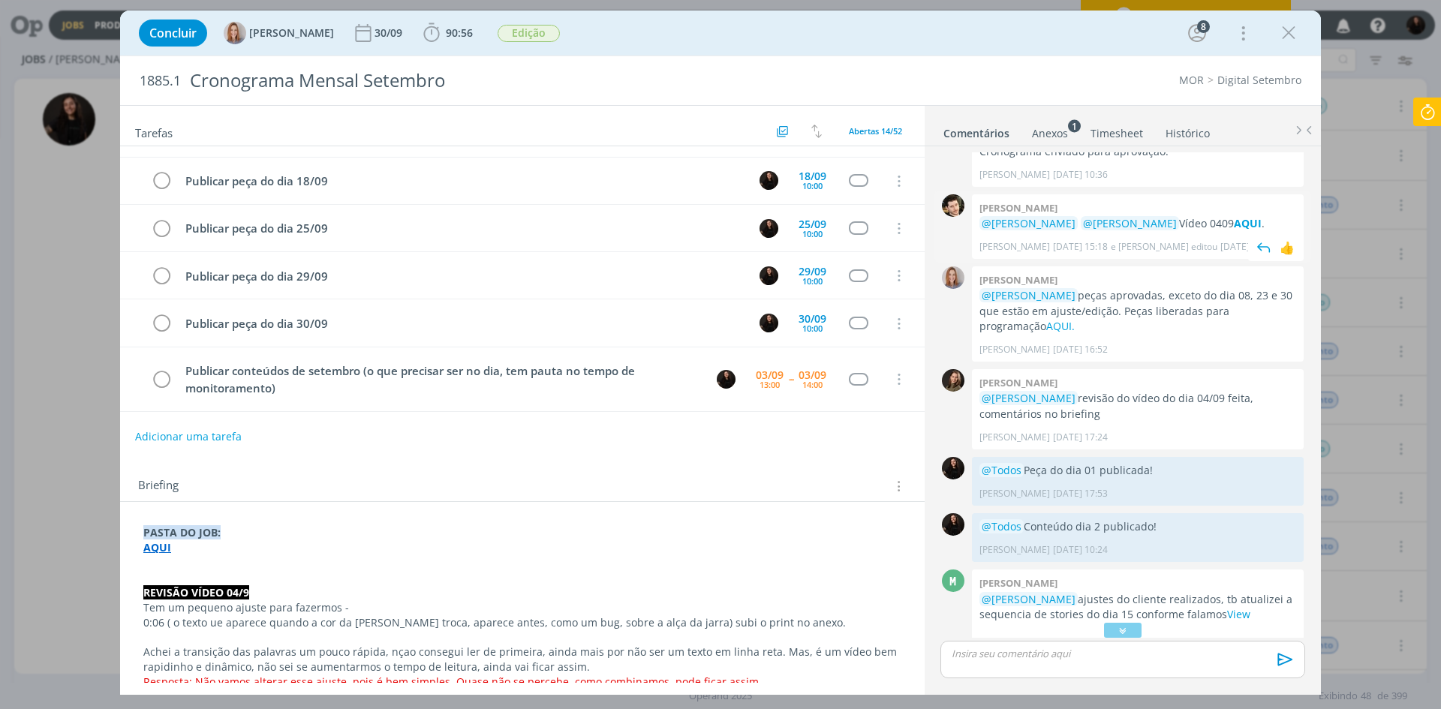
scroll to position [1806, 0]
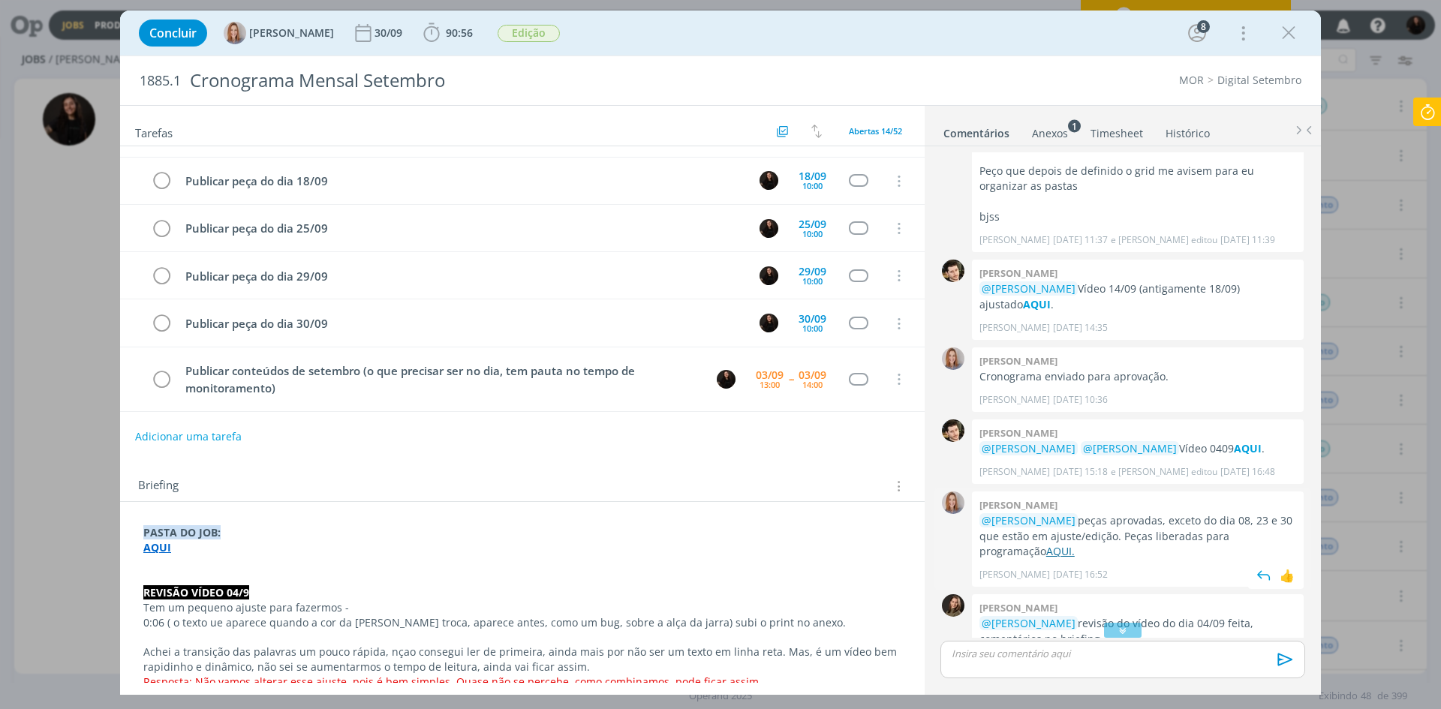
click at [1047, 544] on link "AQUI." at bounding box center [1061, 551] width 29 height 14
click at [1417, 112] on icon at bounding box center [1427, 112] width 27 height 29
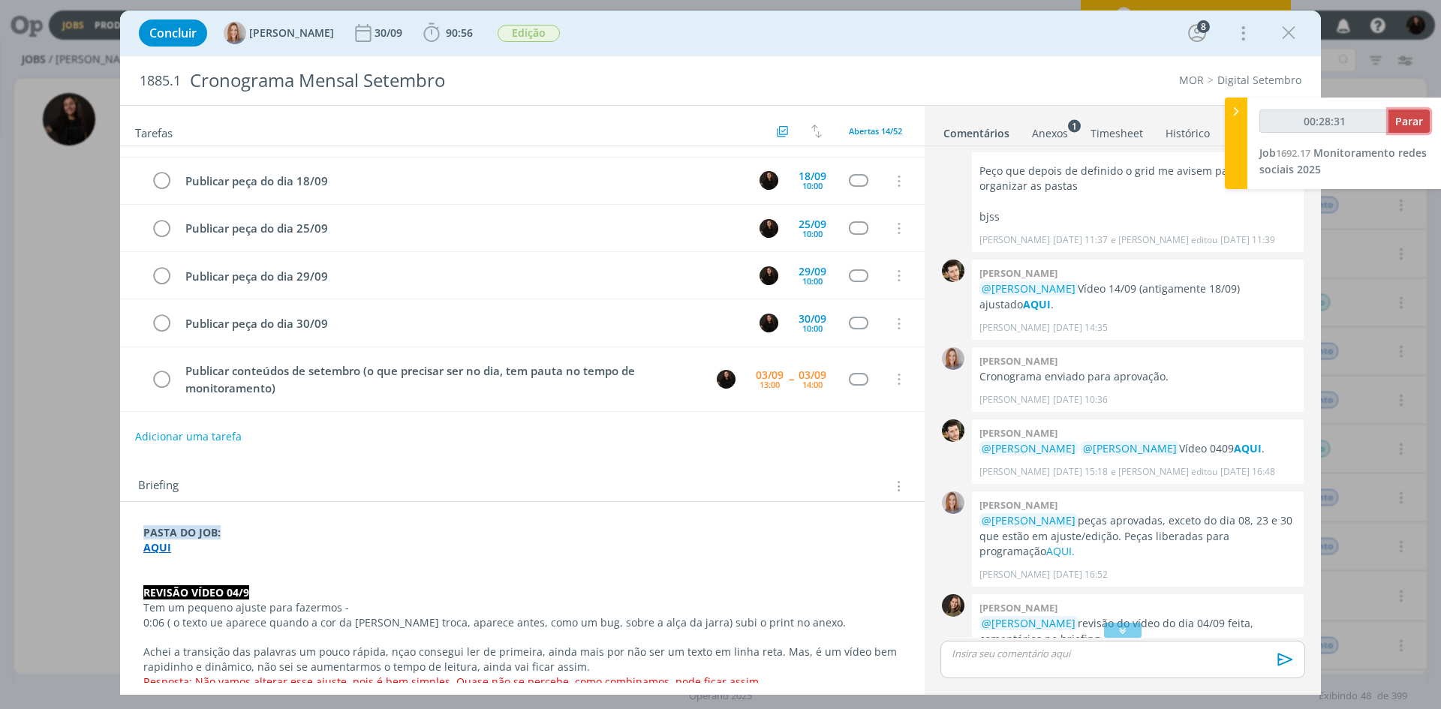
click at [1420, 119] on span "Parar" at bounding box center [1410, 121] width 28 height 14
click at [1405, 115] on span "Parar" at bounding box center [1410, 121] width 28 height 14
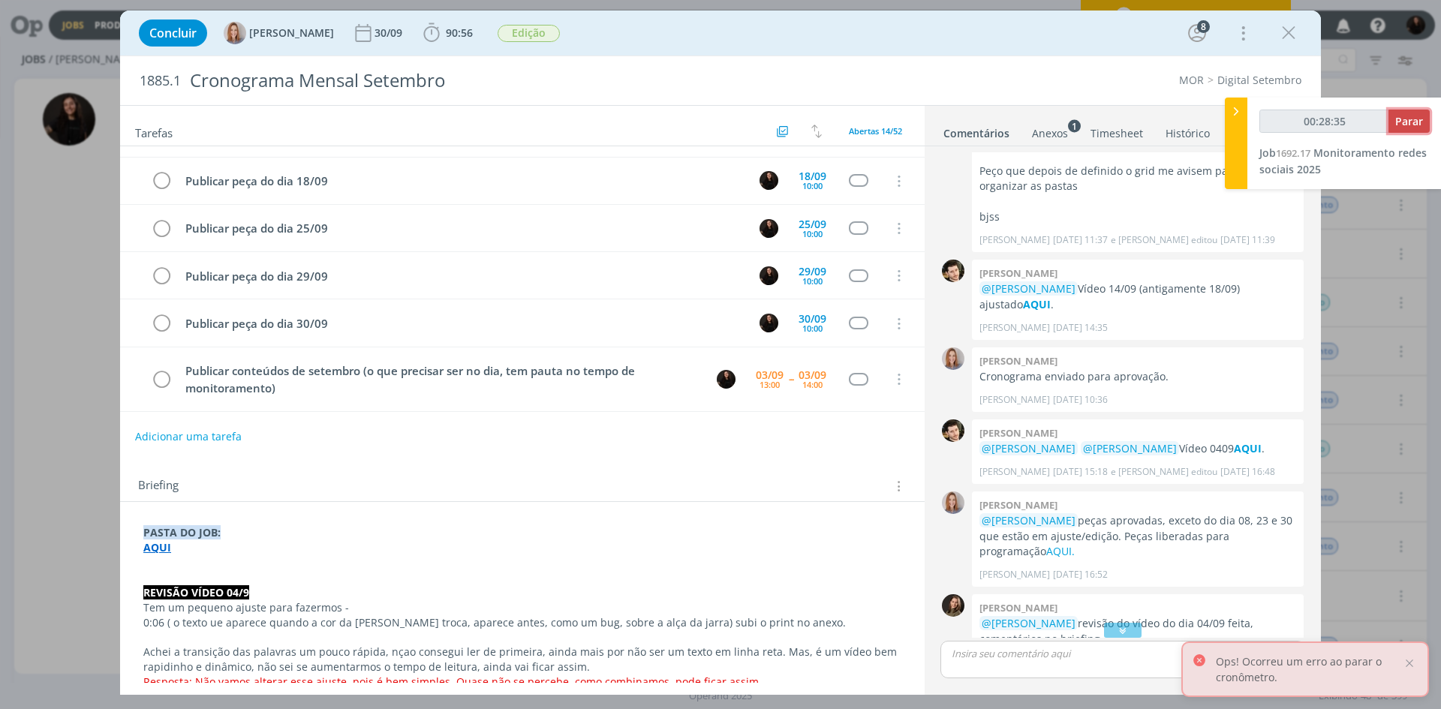
click at [1404, 120] on span "Parar" at bounding box center [1410, 121] width 28 height 14
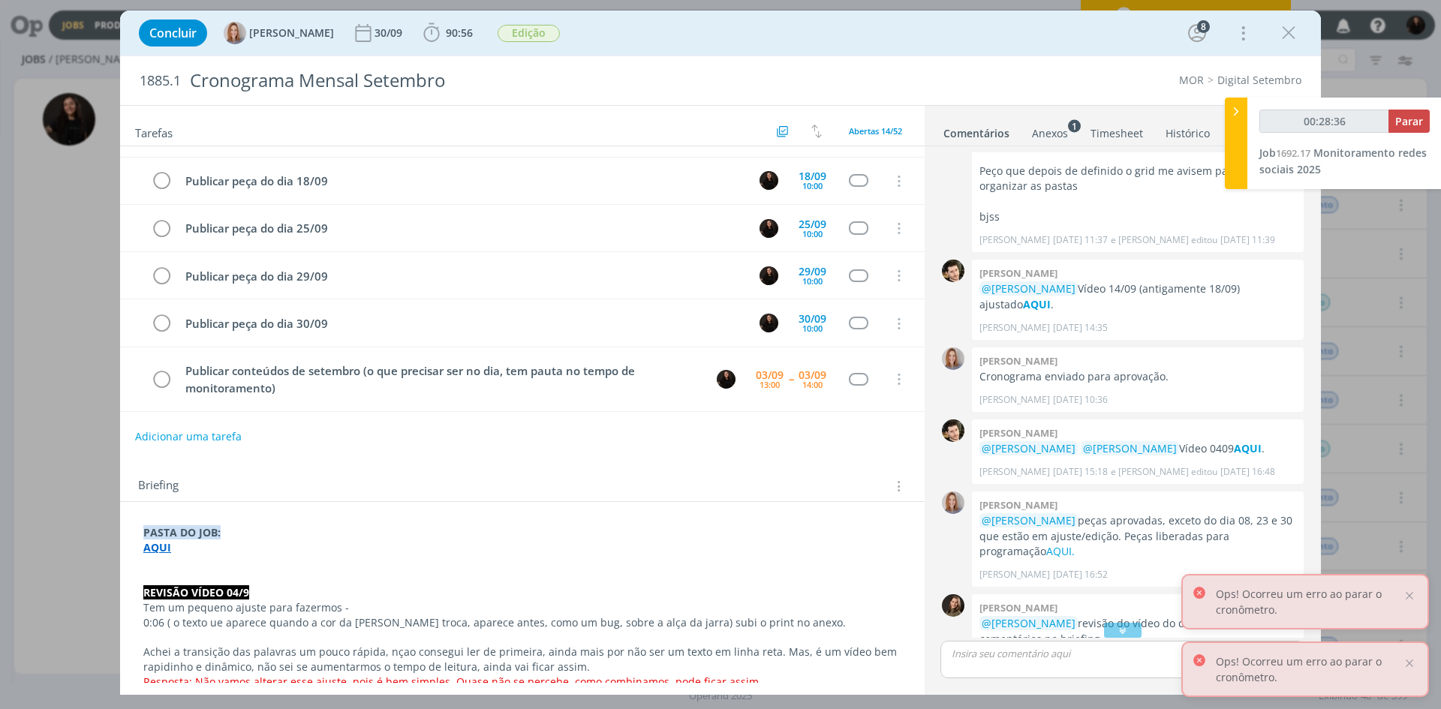
type input "00:29:00"
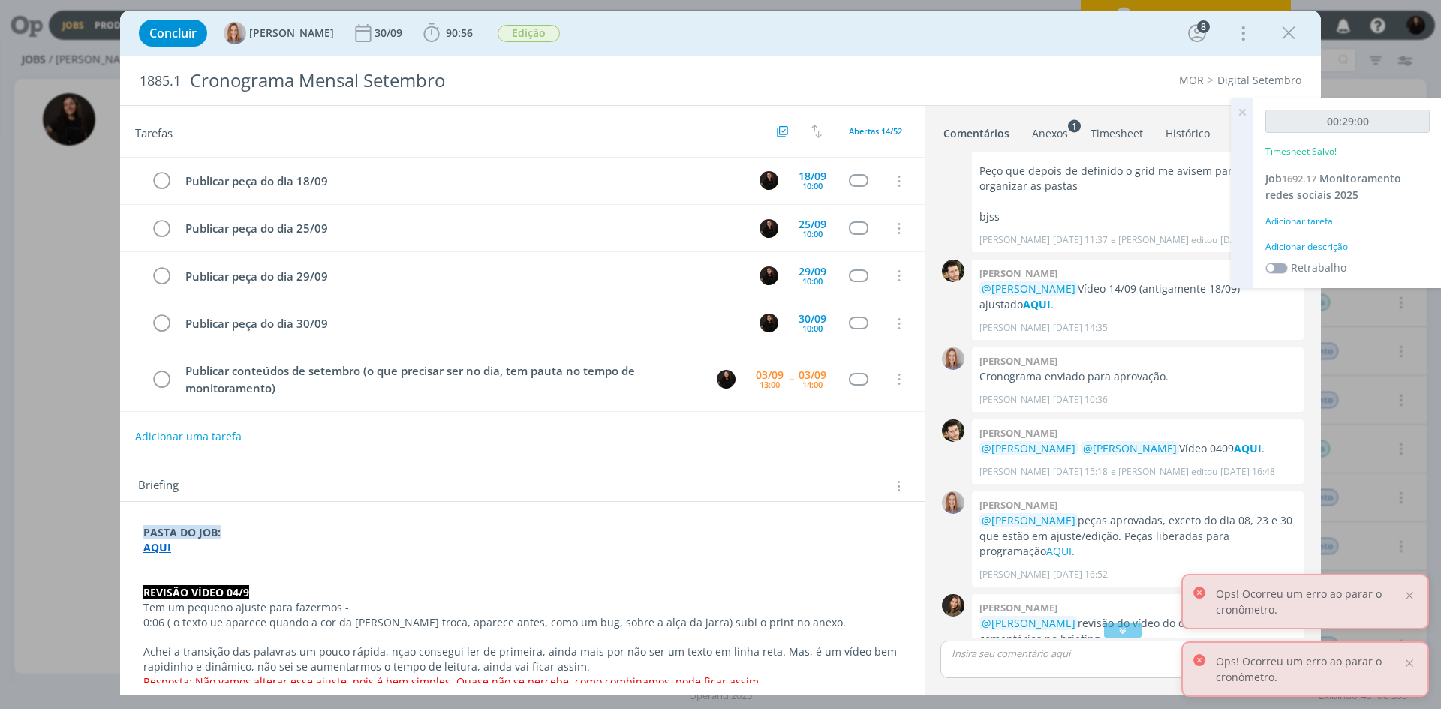
click at [1312, 245] on div "Adicionar descrição" at bounding box center [1348, 247] width 164 height 14
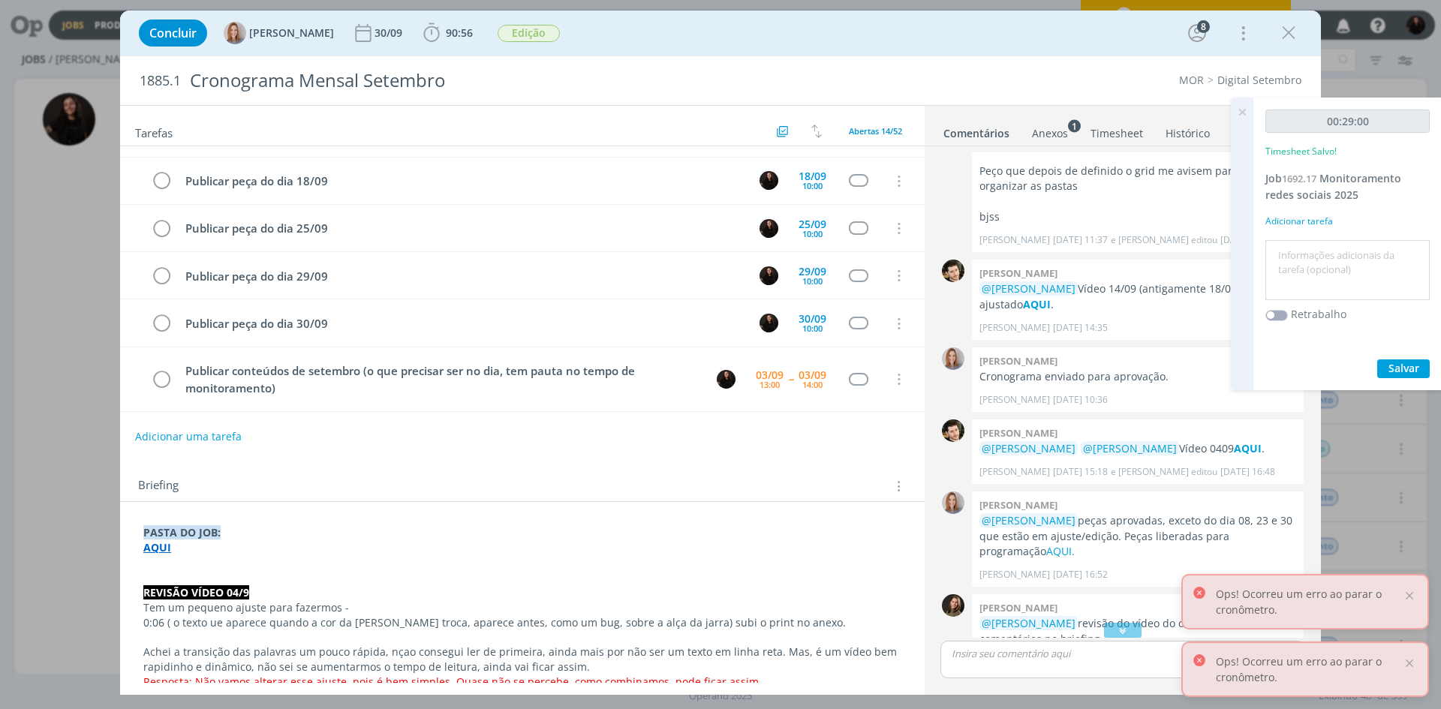
click at [1312, 260] on textarea at bounding box center [1348, 270] width 157 height 53
type textarea "monitoramento diário"
click at [1406, 374] on span "Salvar" at bounding box center [1404, 368] width 31 height 14
click at [434, 35] on icon "dialog" at bounding box center [431, 33] width 23 height 23
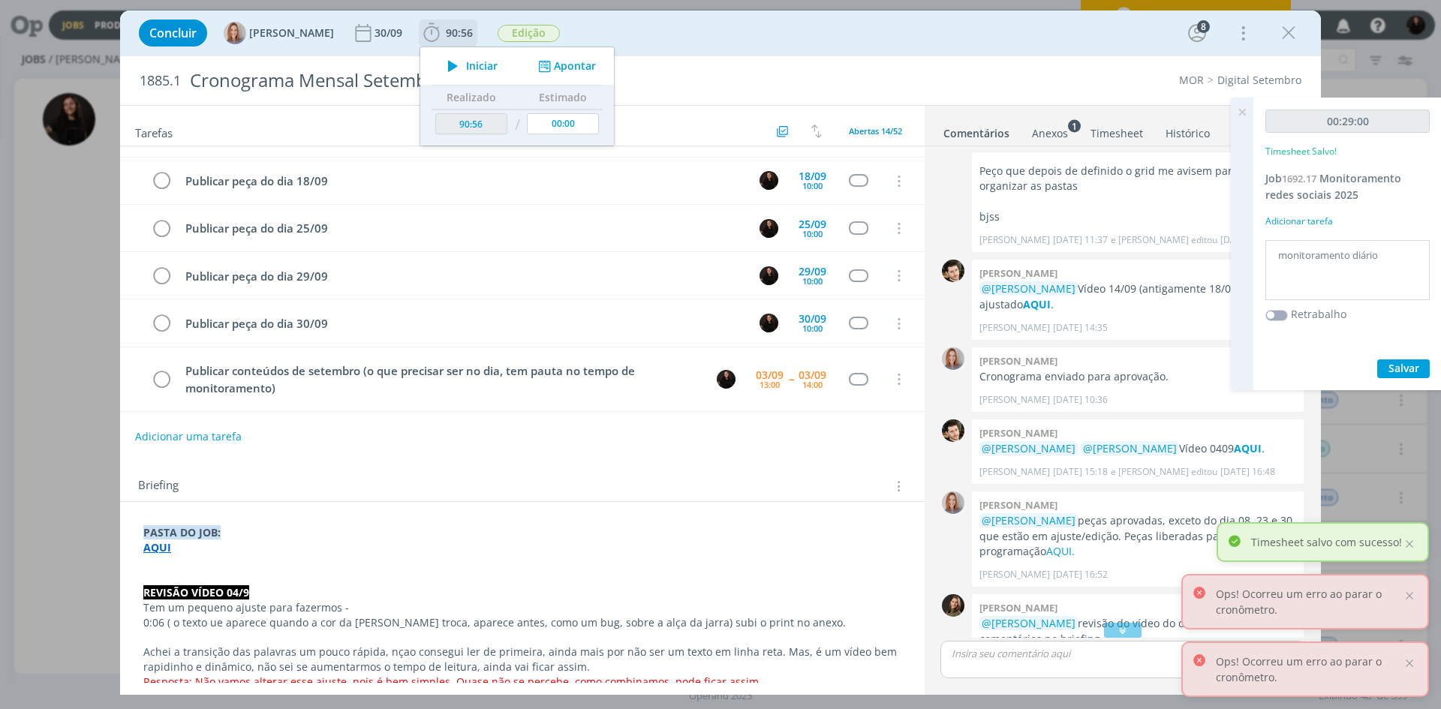
click at [455, 64] on icon "dialog" at bounding box center [453, 66] width 26 height 20
click at [775, 35] on div "Concluir Amanda Oliveira 30/09 90:56 Iniciar Apontar Data * 03/09/2025 Horas * …" at bounding box center [720, 33] width 1179 height 36
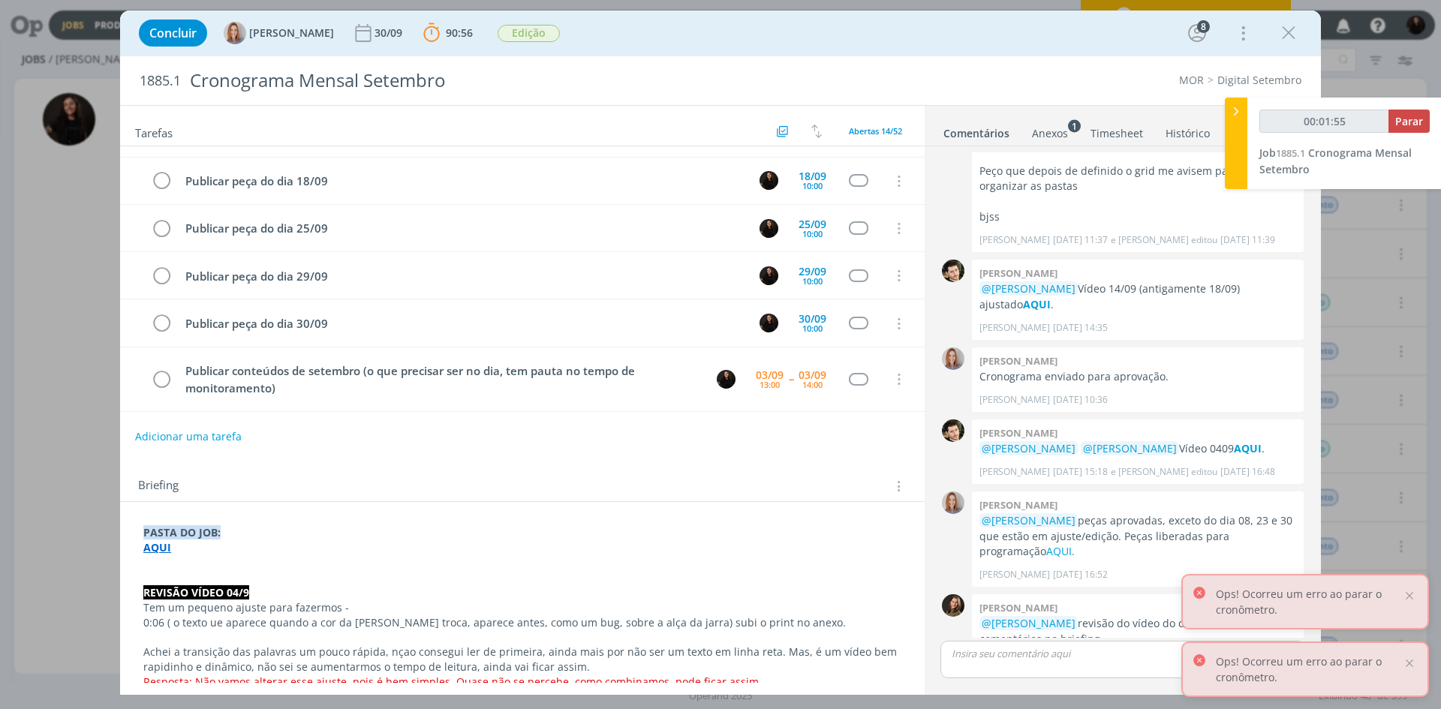
scroll to position [2032, 0]
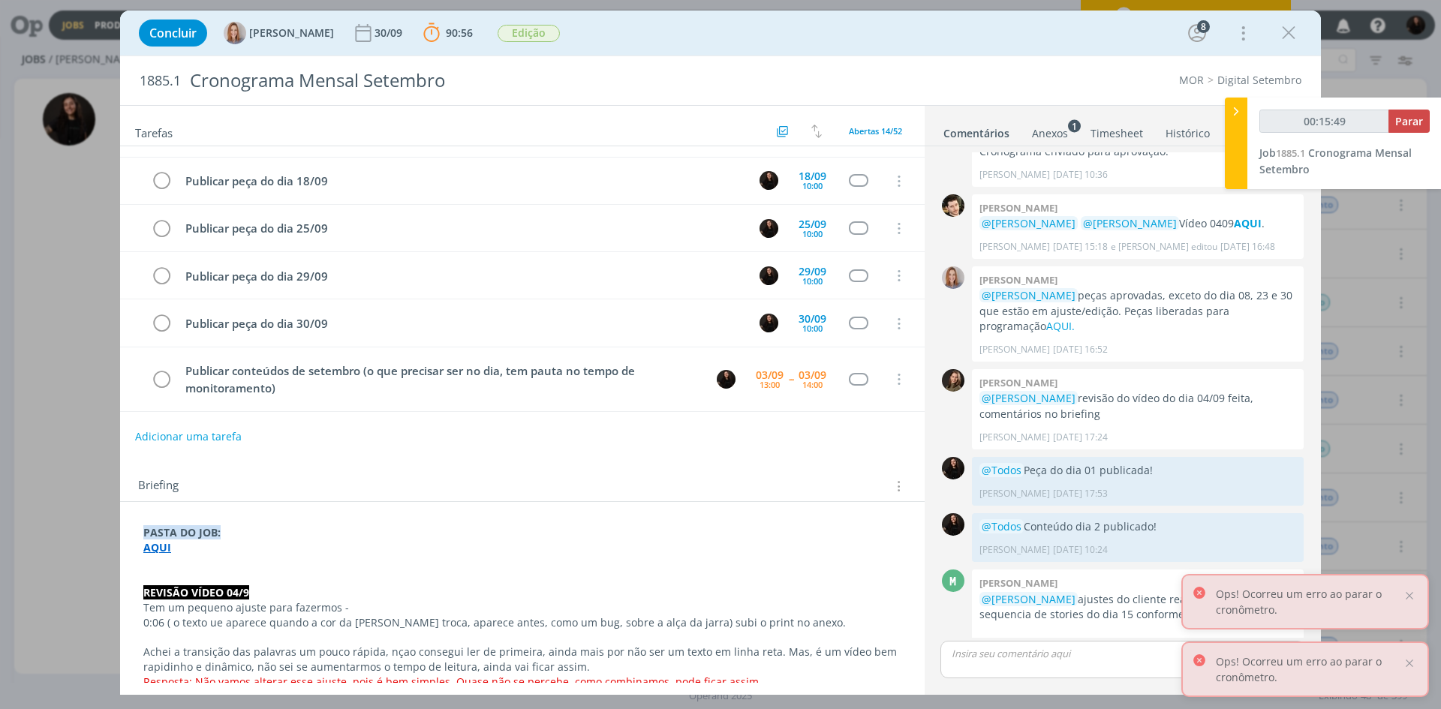
type input "00:15:50"
click at [1237, 116] on icon at bounding box center [1236, 112] width 15 height 16
click at [1297, 35] on icon "dialog" at bounding box center [1289, 33] width 23 height 23
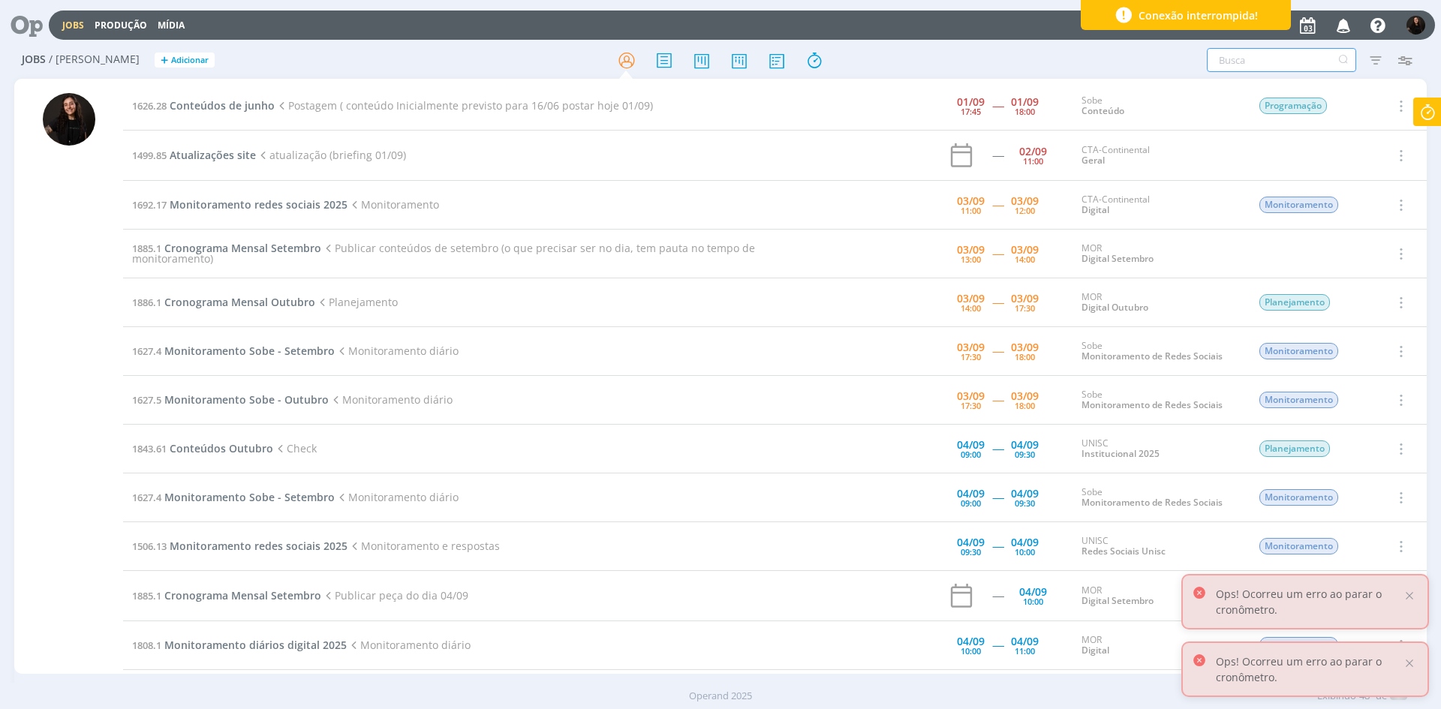
click at [1306, 48] on input "text" at bounding box center [1281, 60] width 149 height 24
click at [1300, 59] on input "text" at bounding box center [1281, 60] width 149 height 24
click at [1270, 63] on input "text" at bounding box center [1281, 60] width 149 height 24
drag, startPoint x: 1242, startPoint y: 65, endPoint x: 1230, endPoint y: 68, distance: 11.5
click at [1239, 65] on input "text" at bounding box center [1281, 60] width 149 height 24
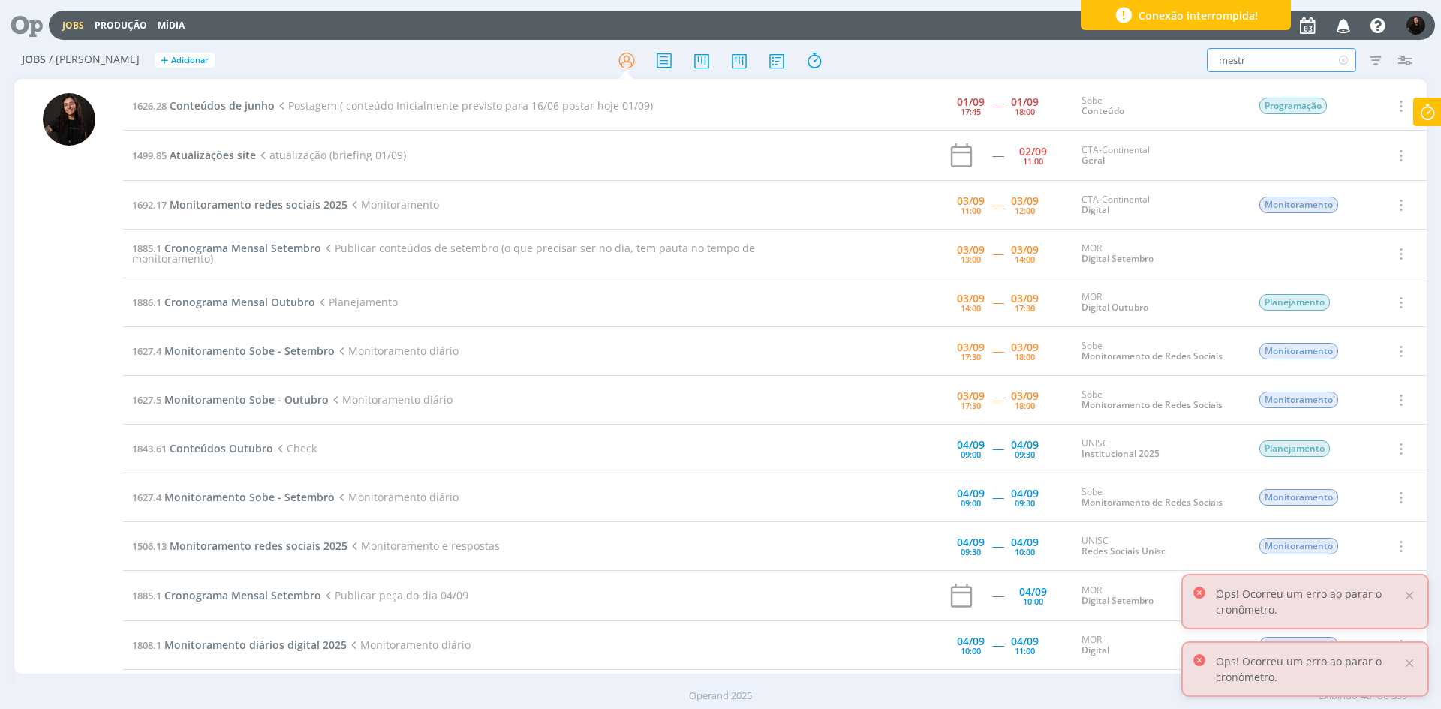
type input "mestra"
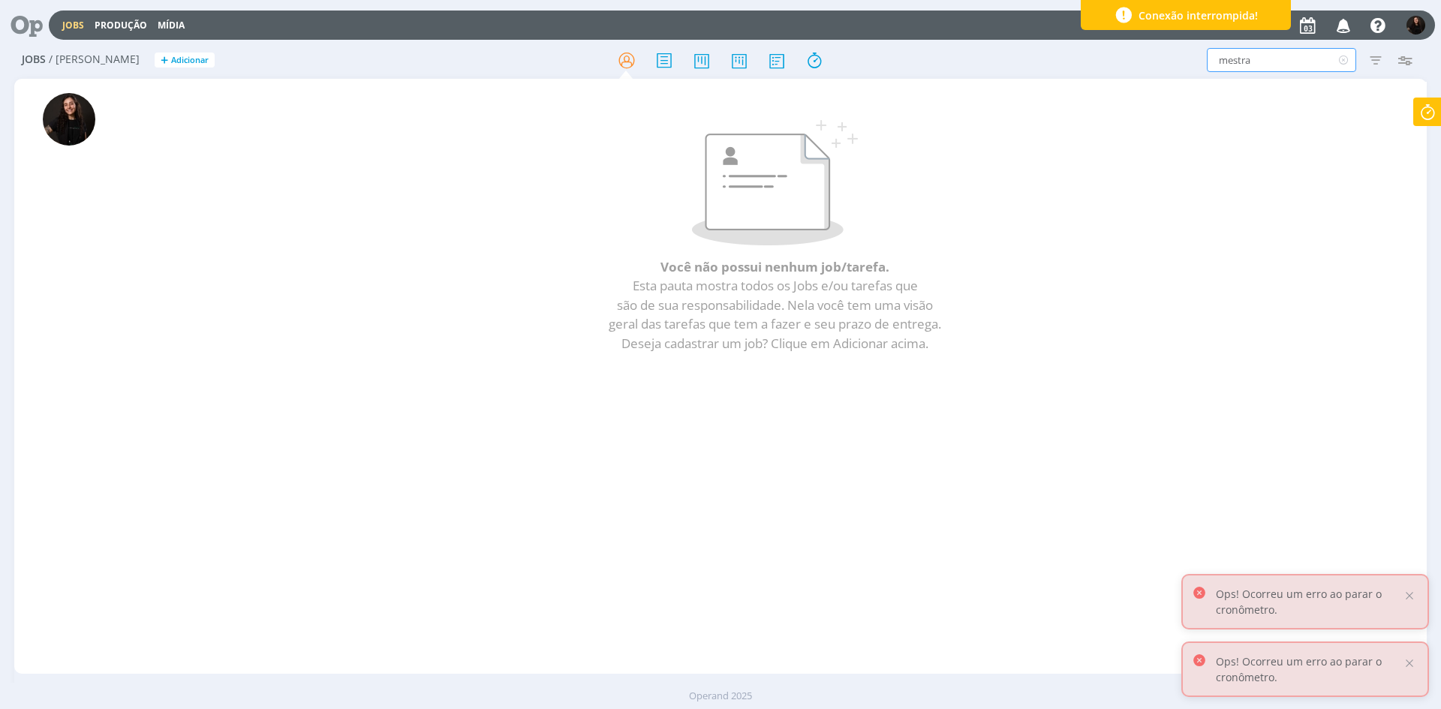
drag, startPoint x: 1267, startPoint y: 67, endPoint x: 1179, endPoint y: 71, distance: 88.0
click at [1179, 71] on div "mestra Filtros Filtrar Limpar mestra Tipo Jobs e Tarefas Data Personalizado a S…" at bounding box center [1192, 60] width 456 height 24
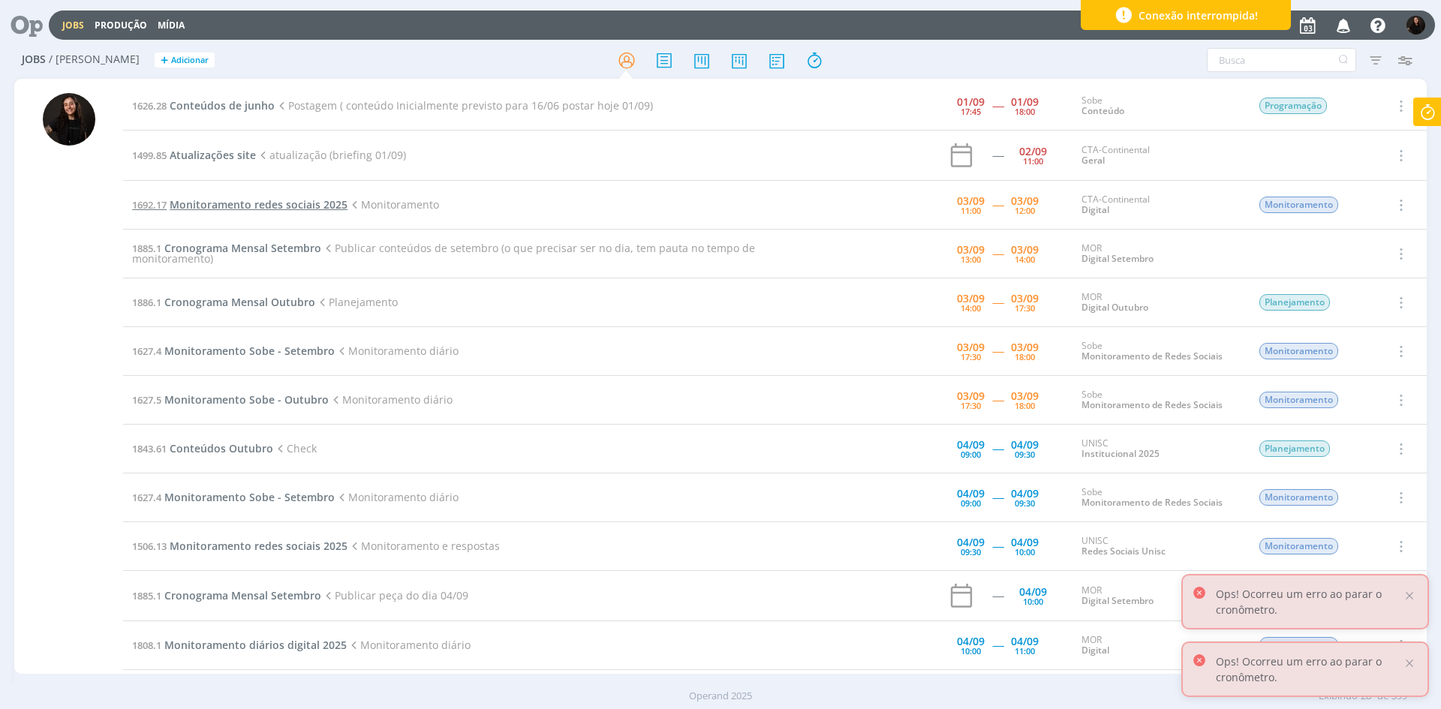
click at [252, 206] on span "Monitoramento redes sociais 2025" at bounding box center [259, 204] width 178 height 14
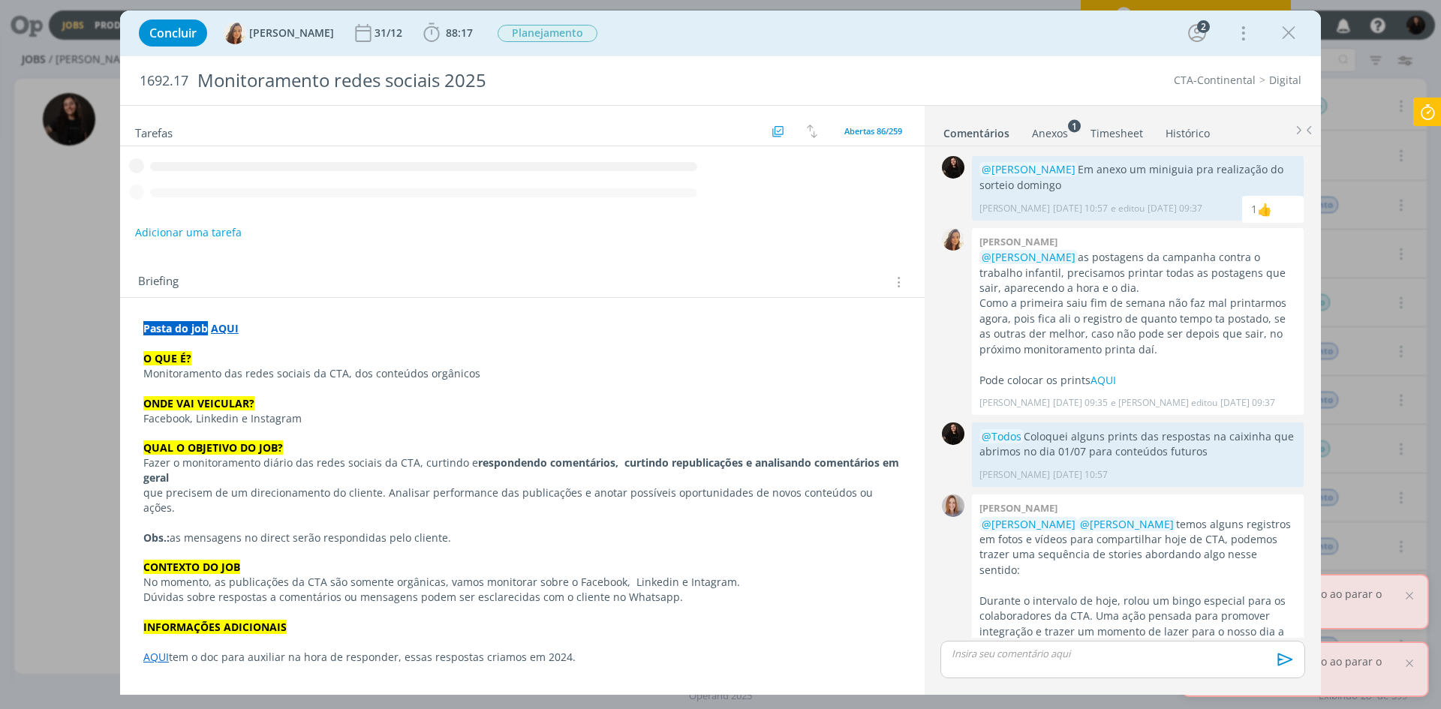
scroll to position [433, 0]
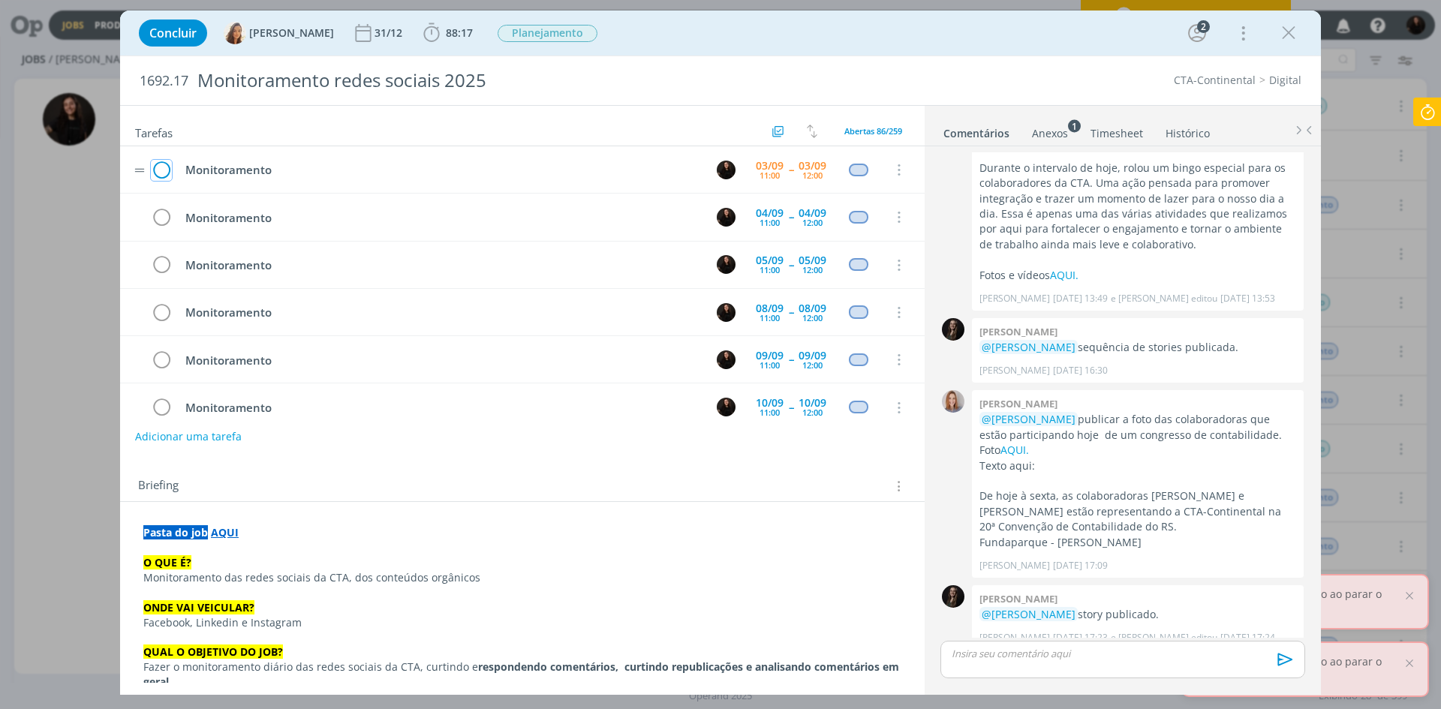
click at [162, 170] on icon "dialog" at bounding box center [161, 170] width 21 height 23
click at [1289, 36] on icon "dialog" at bounding box center [1289, 33] width 23 height 23
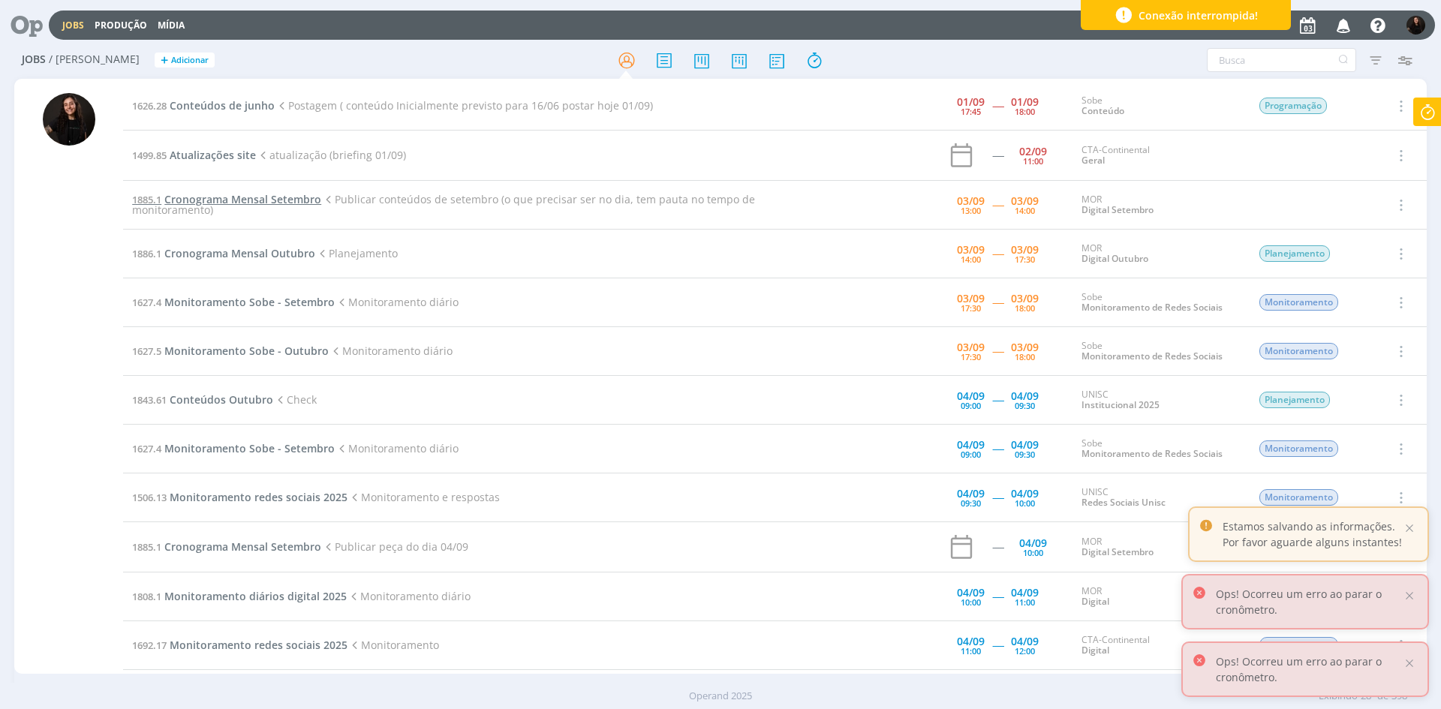
click at [275, 203] on span "Cronograma Mensal Setembro" at bounding box center [242, 199] width 157 height 14
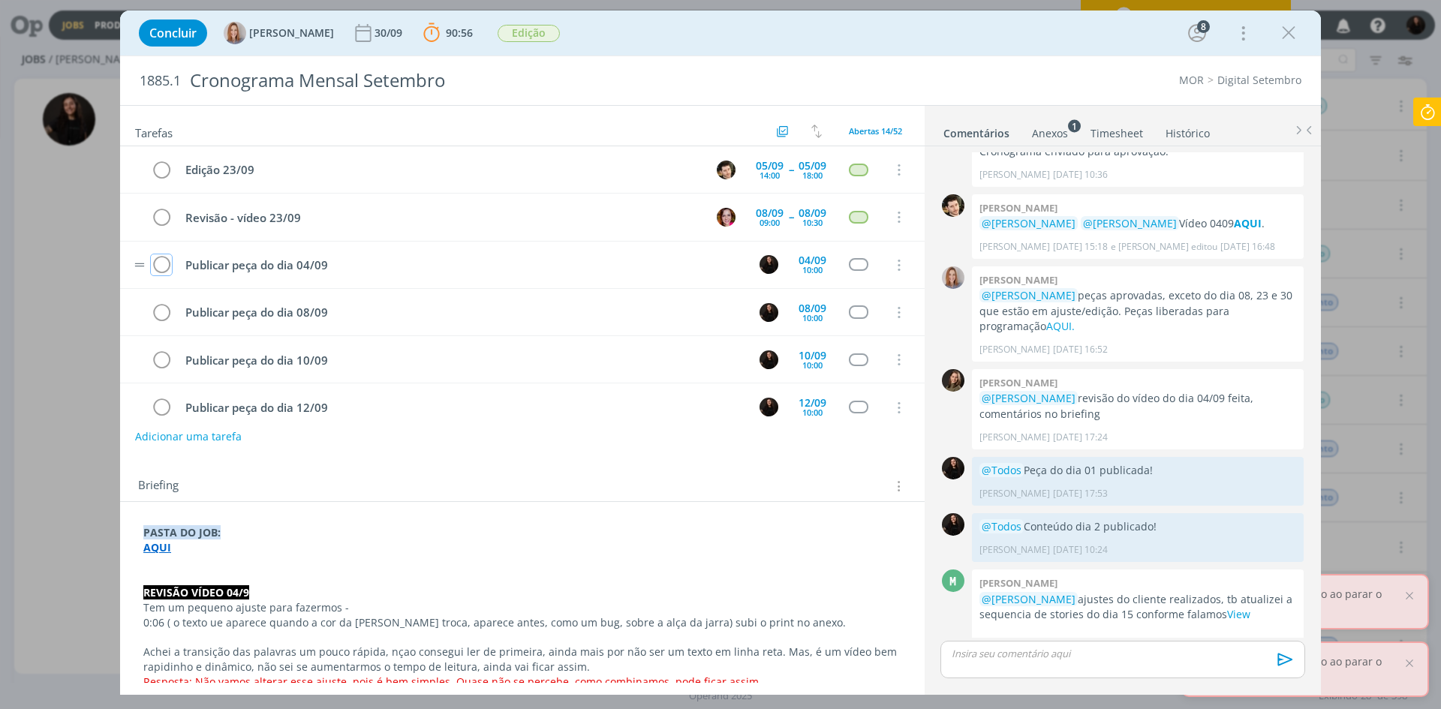
drag, startPoint x: 162, startPoint y: 257, endPoint x: 288, endPoint y: 251, distance: 125.5
click at [162, 257] on icon "dialog" at bounding box center [161, 266] width 21 height 23
click at [155, 312] on icon "dialog" at bounding box center [161, 313] width 21 height 23
click at [160, 312] on icon "dialog" at bounding box center [161, 313] width 21 height 23
click at [161, 310] on icon "dialog" at bounding box center [161, 313] width 21 height 23
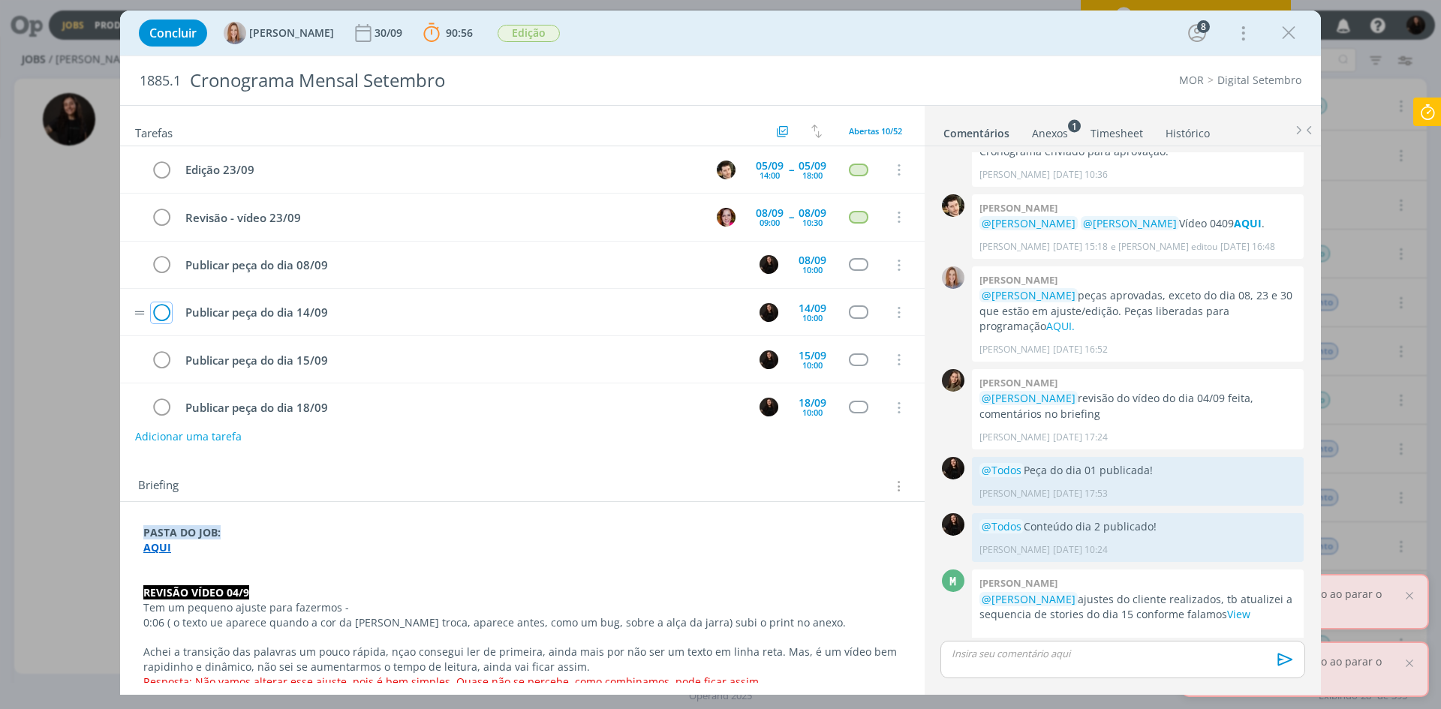
click at [160, 309] on icon "dialog" at bounding box center [161, 313] width 21 height 23
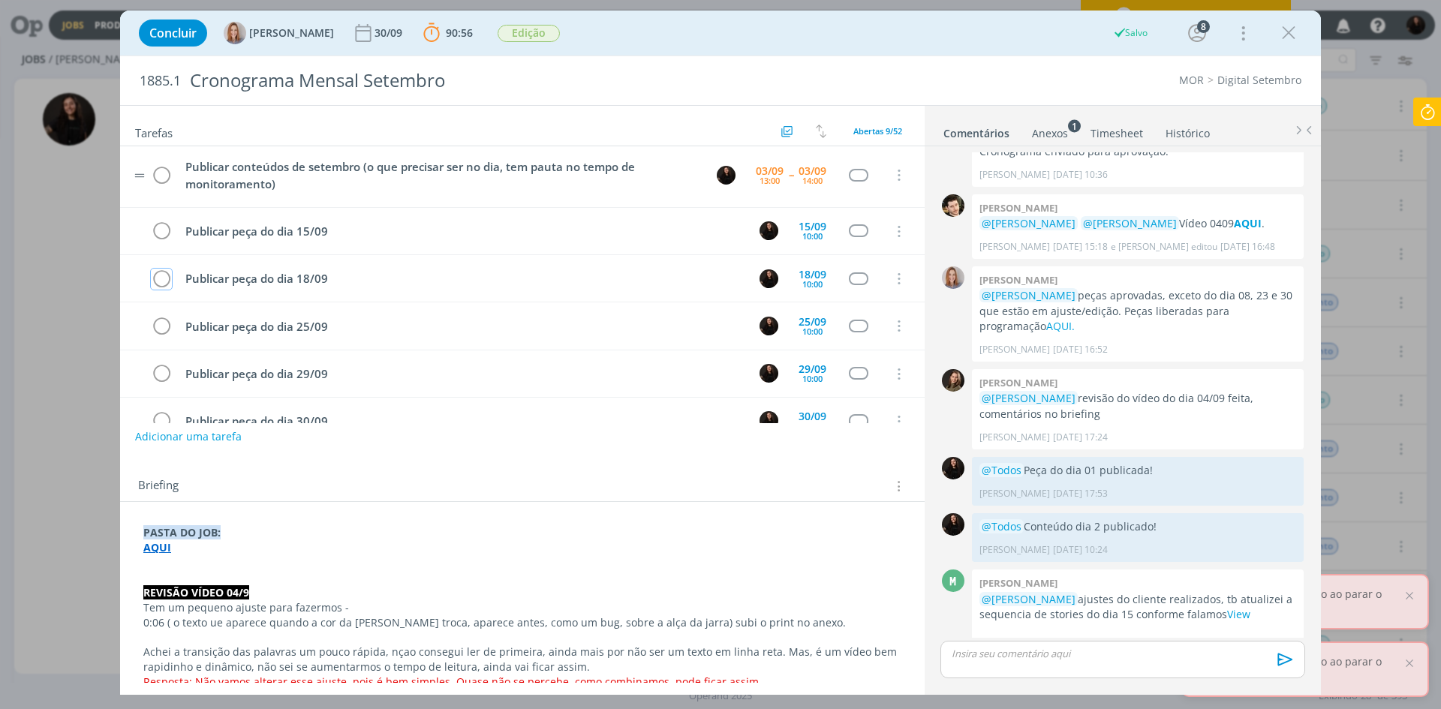
scroll to position [150, 0]
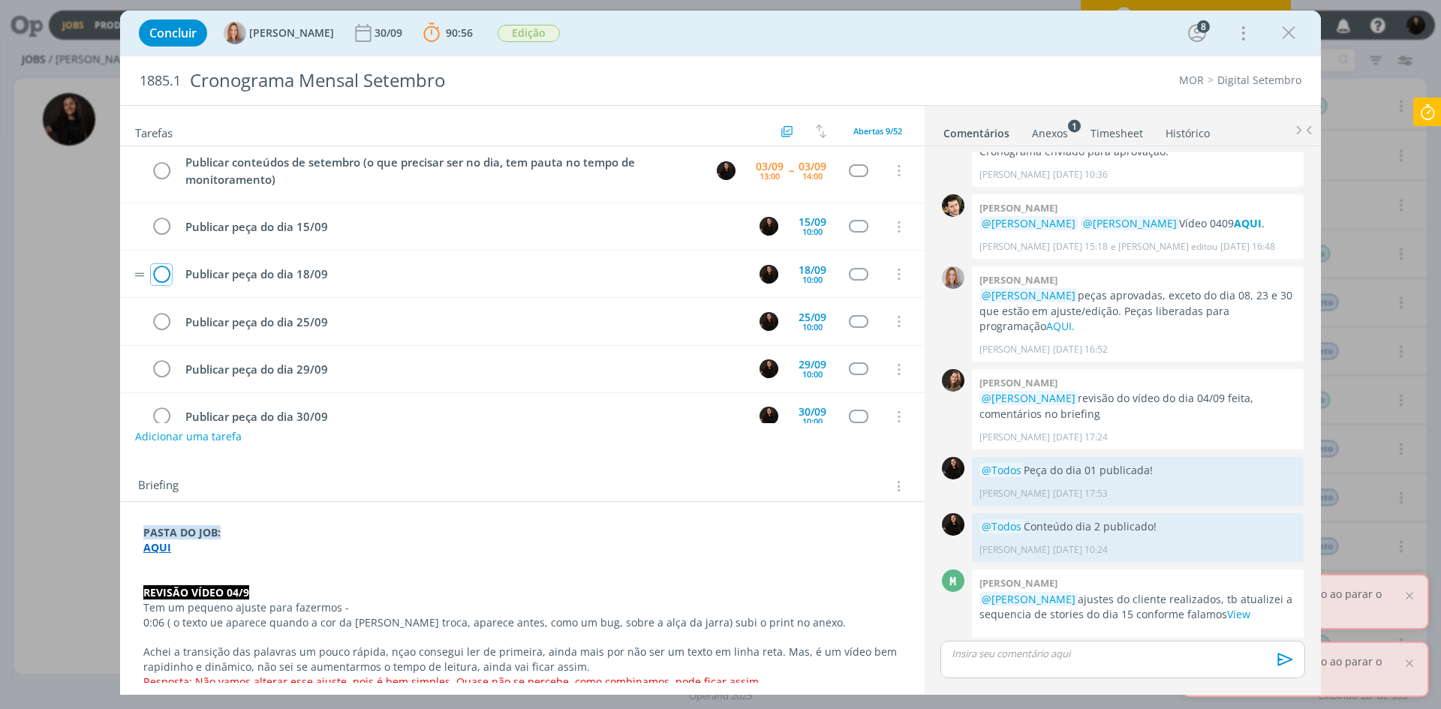
click at [164, 275] on icon "dialog" at bounding box center [161, 275] width 21 height 23
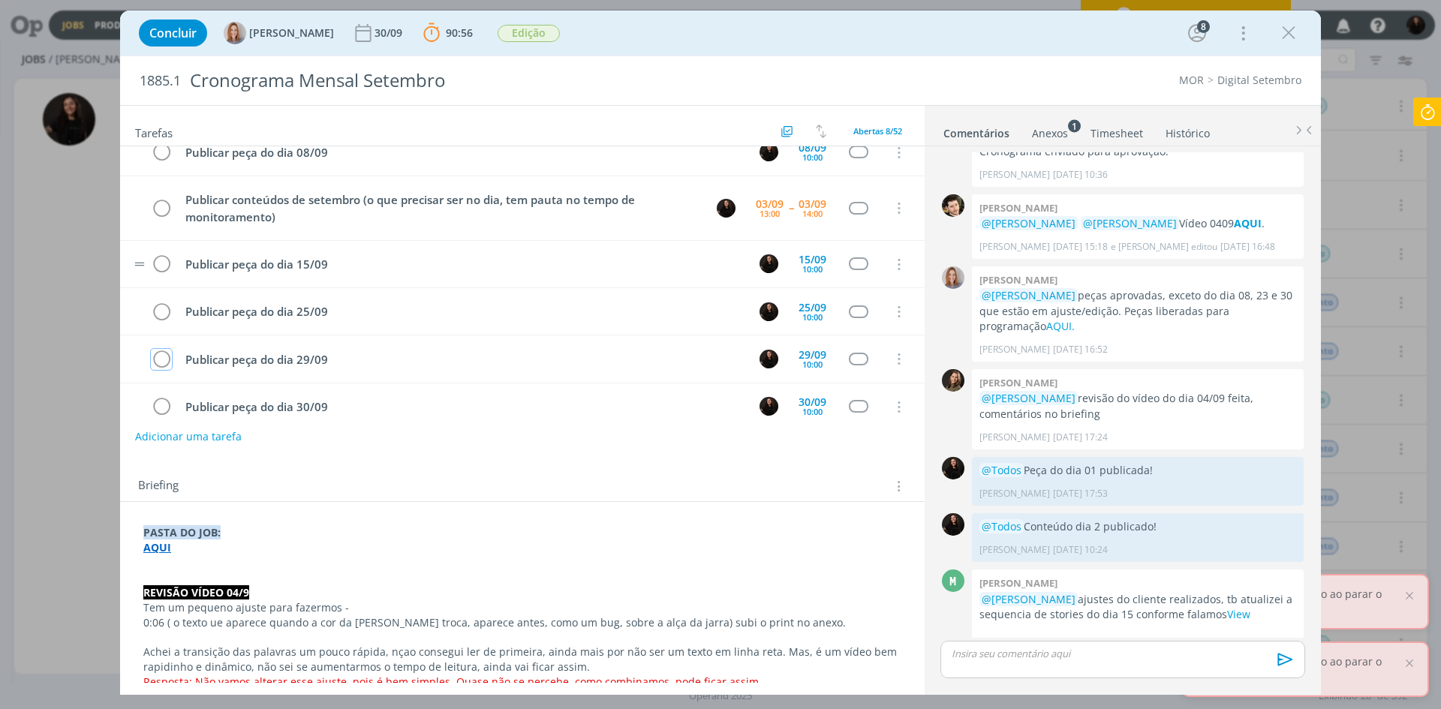
scroll to position [132, 0]
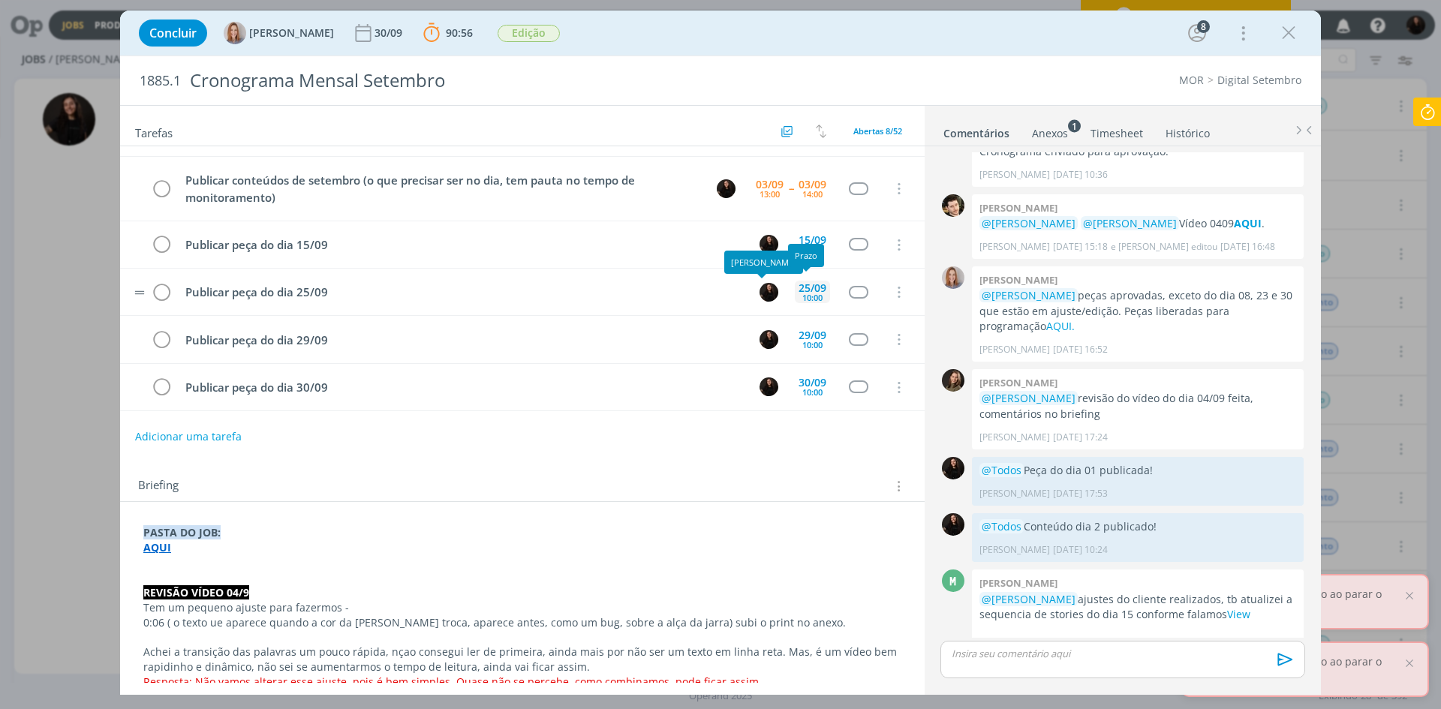
click at [809, 291] on div "25/09" at bounding box center [813, 288] width 28 height 11
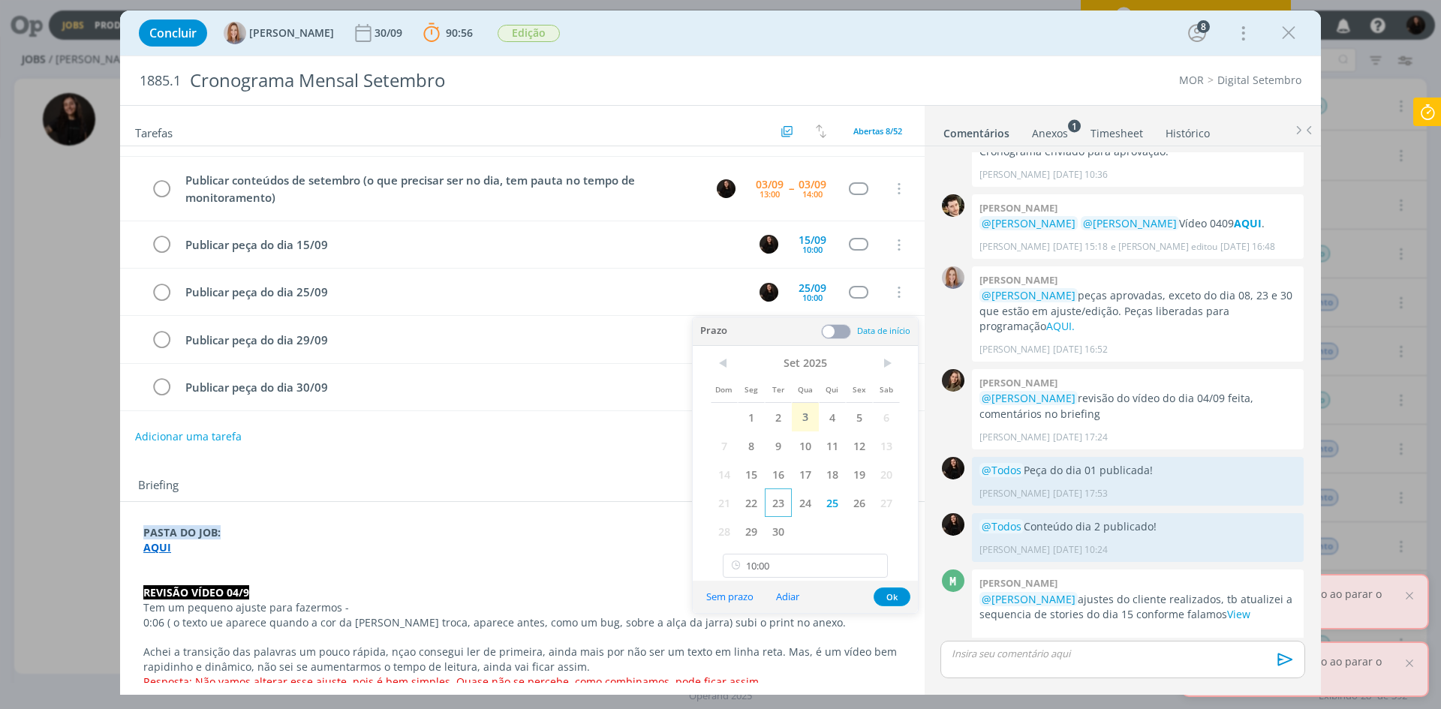
click at [778, 503] on span "23" at bounding box center [778, 503] width 27 height 29
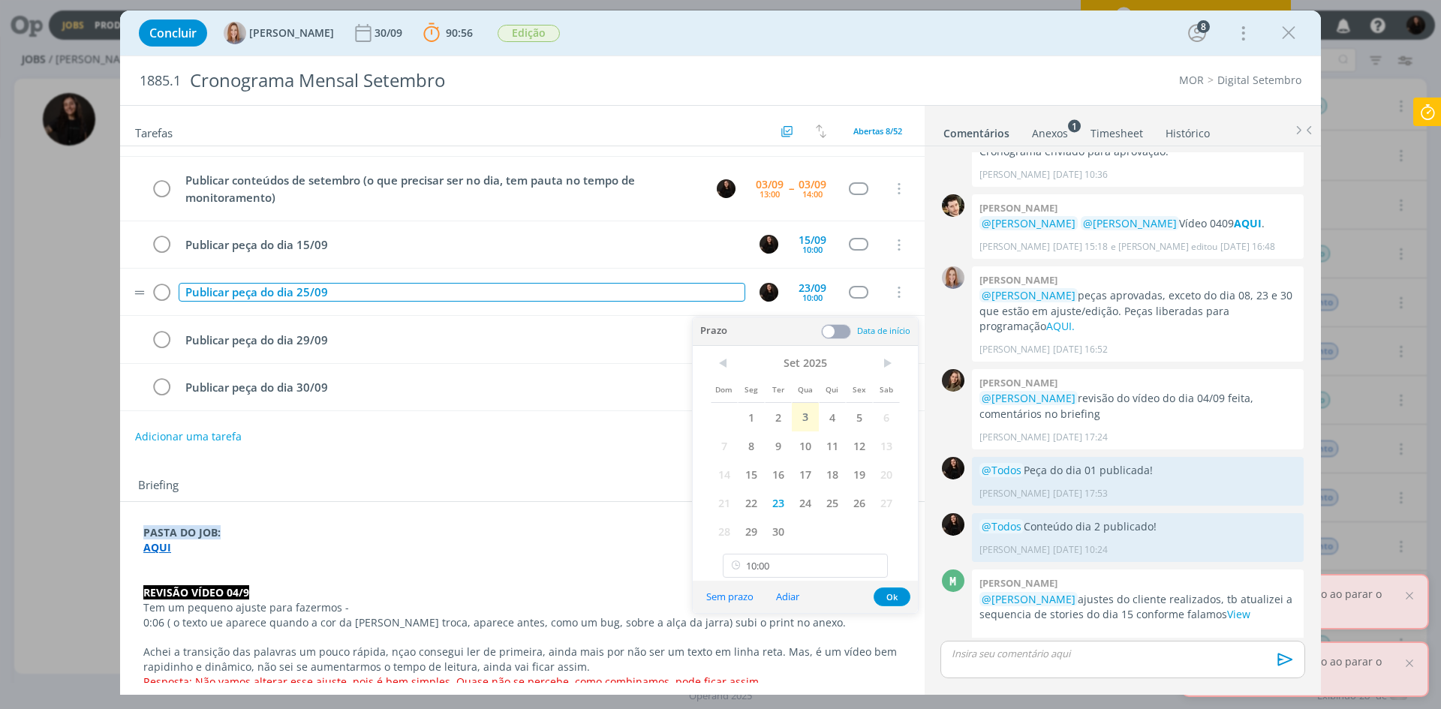
click at [313, 290] on div "Publicar peça do dia 25/09" at bounding box center [462, 292] width 567 height 19
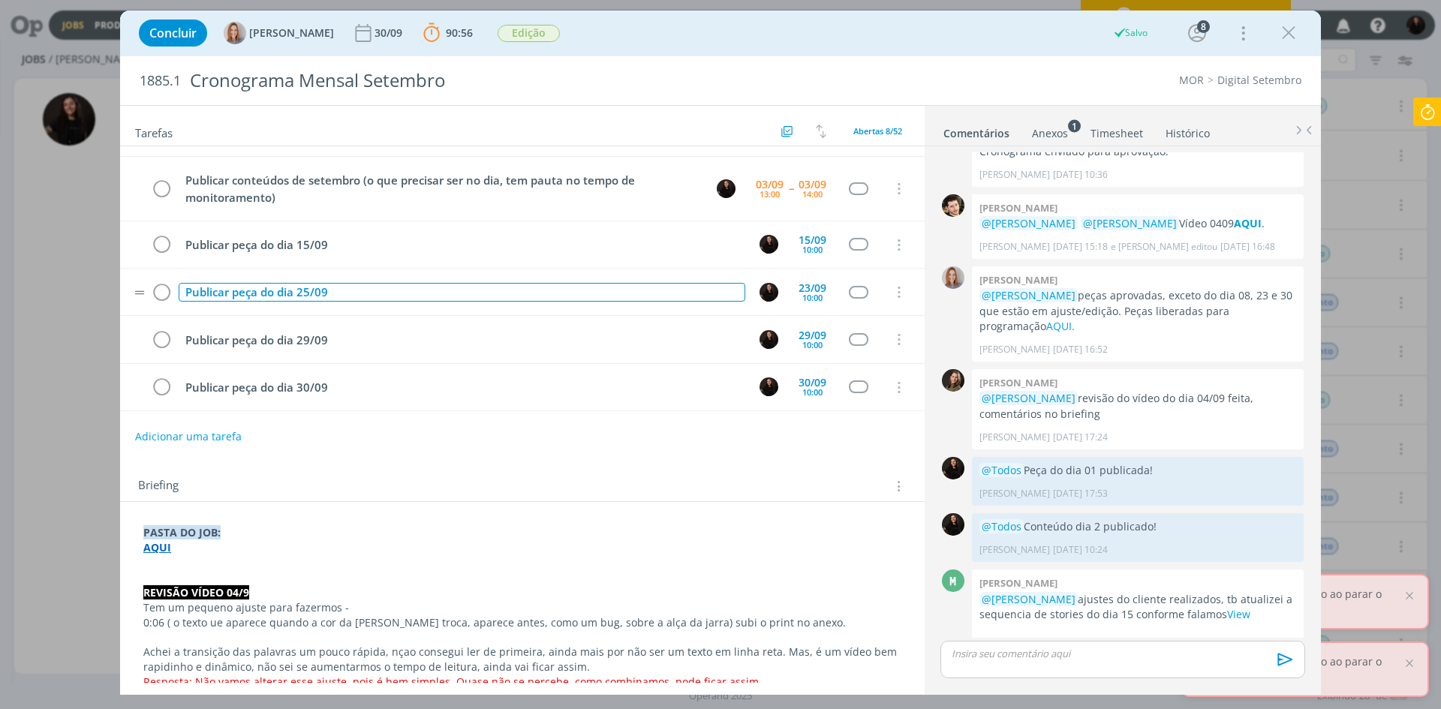
click at [312, 291] on div "Publicar peça do dia 25/09" at bounding box center [462, 292] width 567 height 19
click at [309, 294] on div "Publicar peça do dia 25/09" at bounding box center [462, 292] width 567 height 19
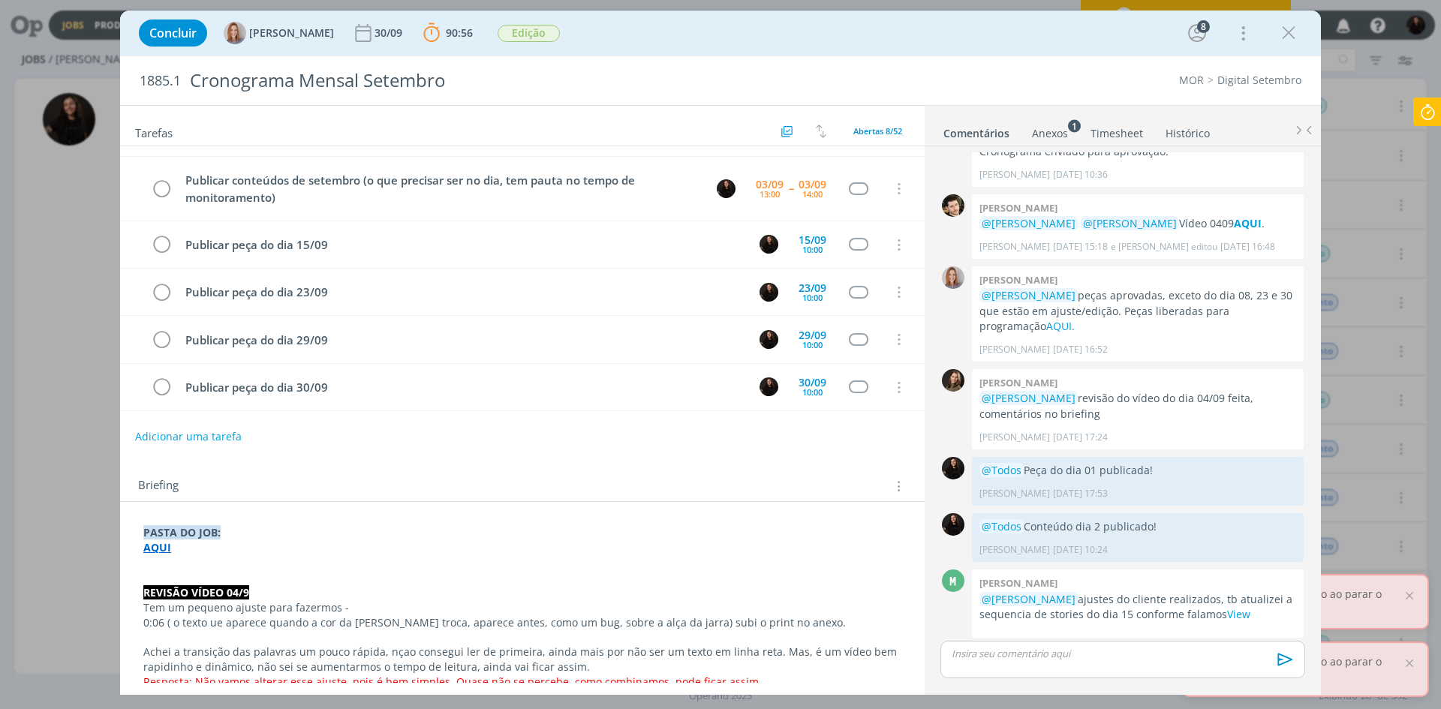
click at [407, 468] on div "Briefing Briefings Predefinidos Versões do Briefing Ver Briefing do Projeto" at bounding box center [522, 482] width 805 height 41
click at [160, 339] on icon "dialog" at bounding box center [161, 340] width 21 height 23
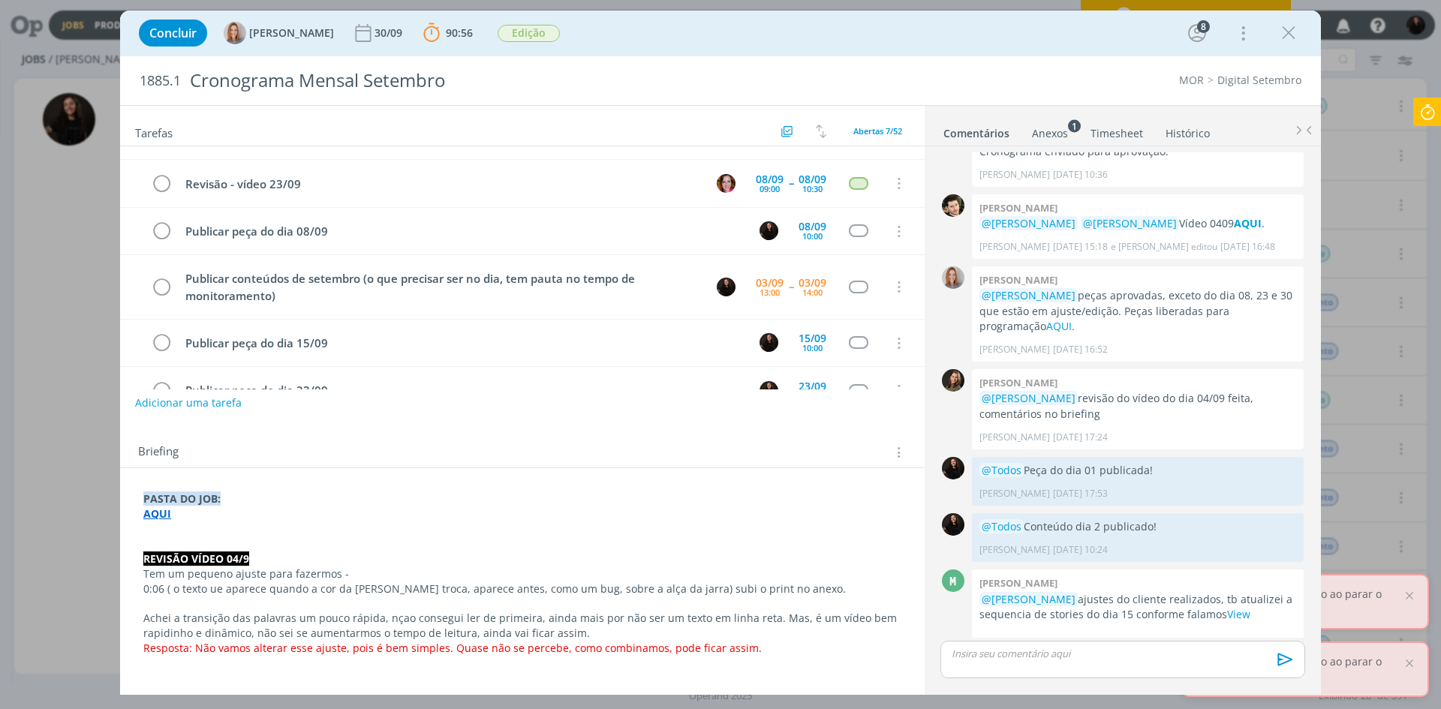
scroll to position [0, 0]
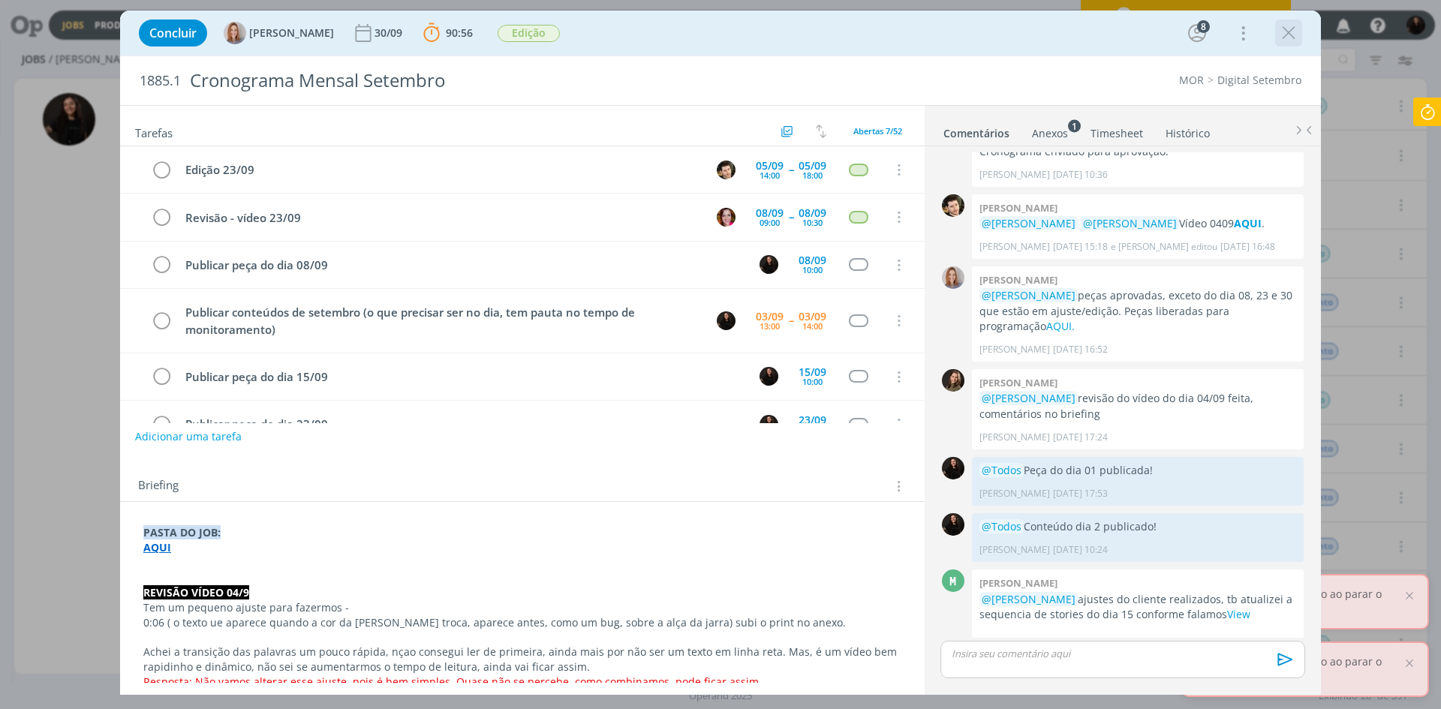
click at [1294, 34] on icon "dialog" at bounding box center [1289, 33] width 23 height 23
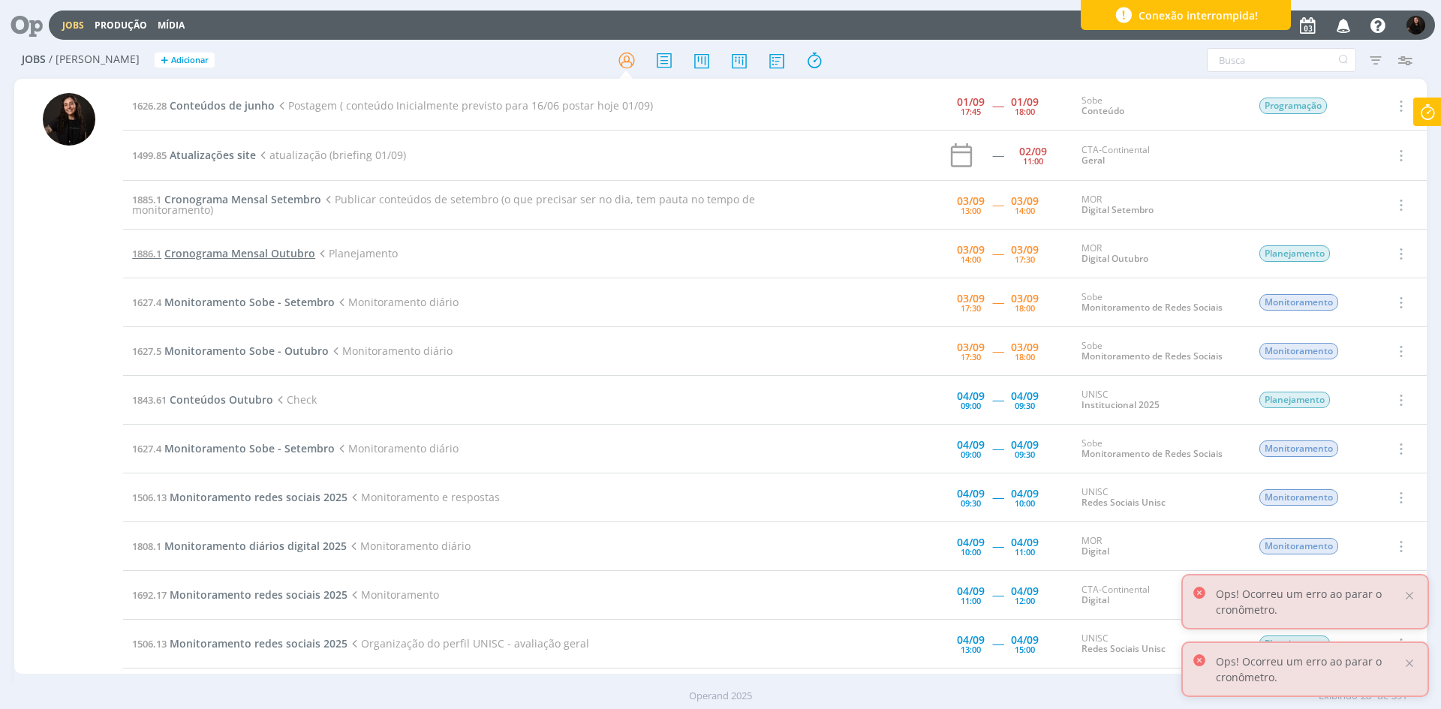
click at [277, 250] on span "Cronograma Mensal Outubro" at bounding box center [239, 253] width 151 height 14
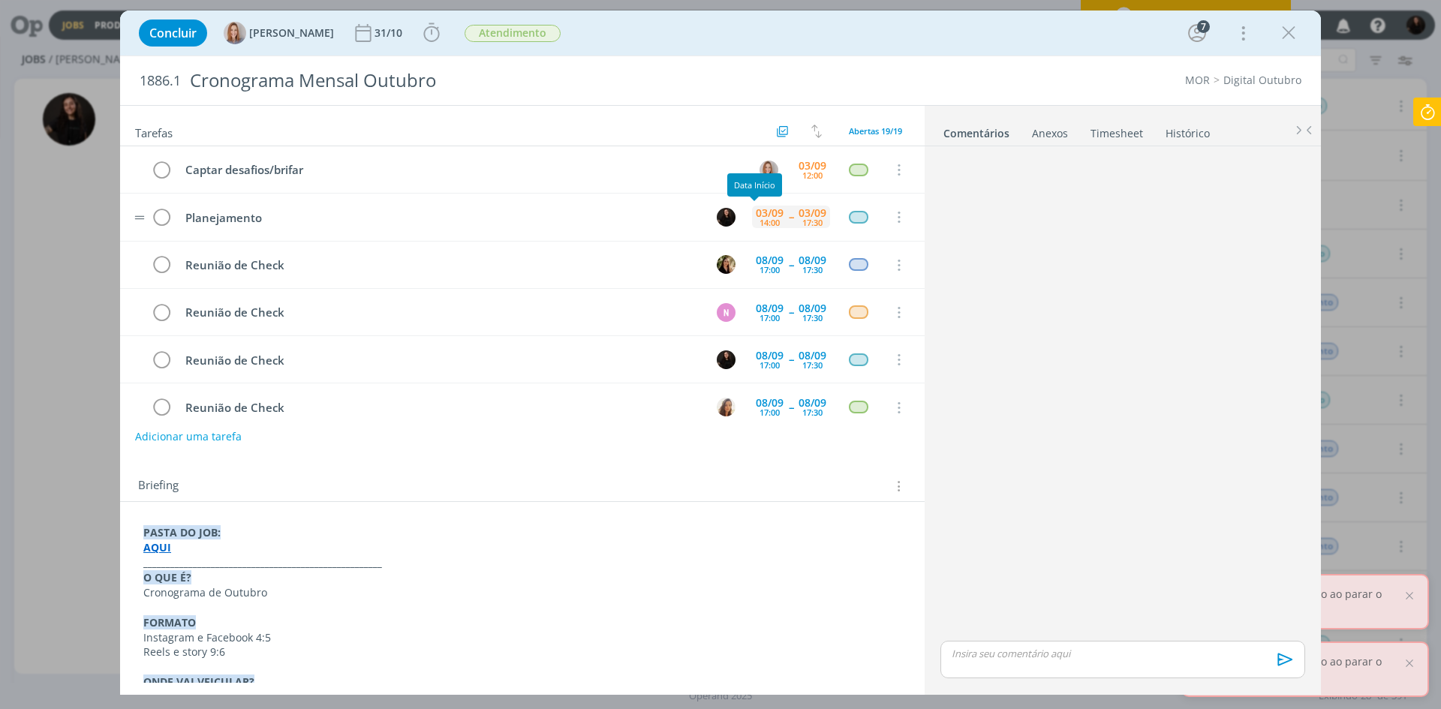
click at [761, 224] on div "14:00" at bounding box center [770, 222] width 20 height 8
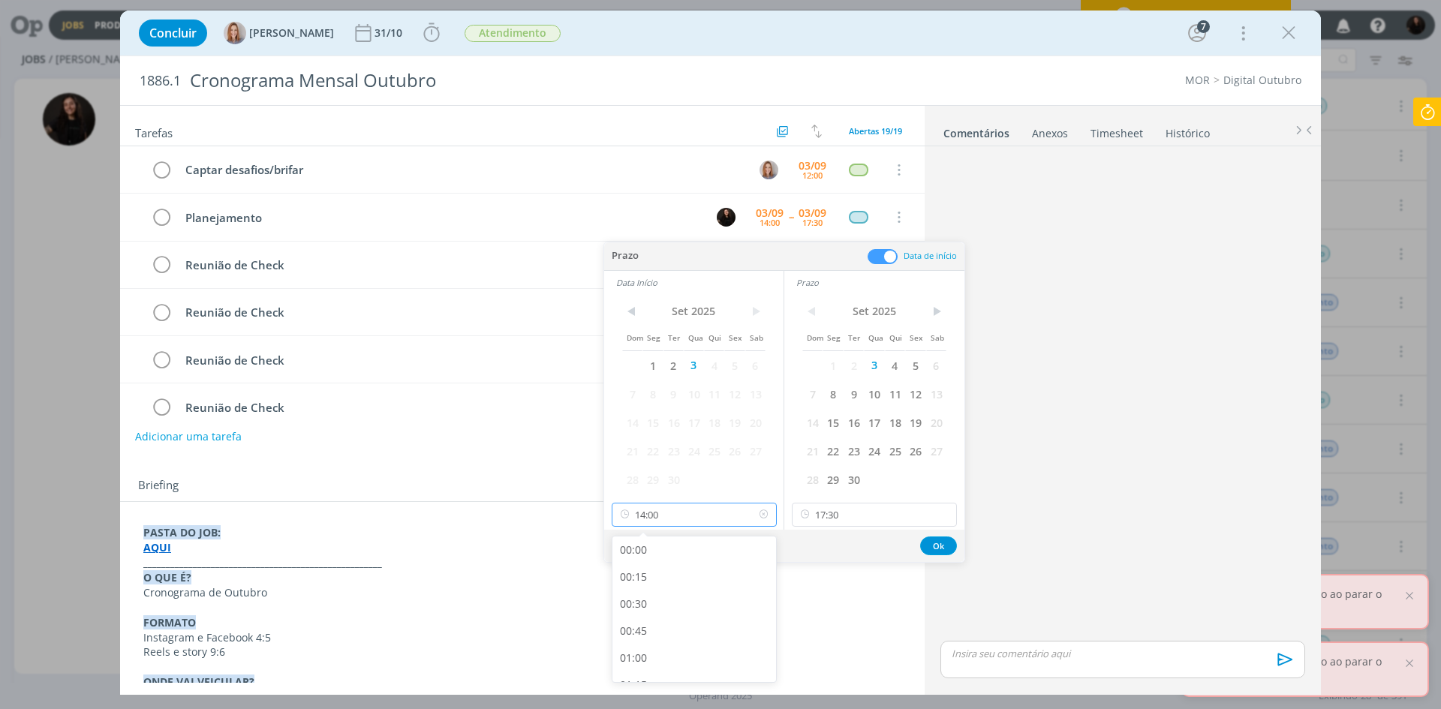
click at [687, 522] on input "14:00" at bounding box center [694, 515] width 165 height 24
drag, startPoint x: 656, startPoint y: 550, endPoint x: 999, endPoint y: 512, distance: 345.1
click at [657, 550] on div "13:00" at bounding box center [697, 556] width 168 height 27
type input "13:00"
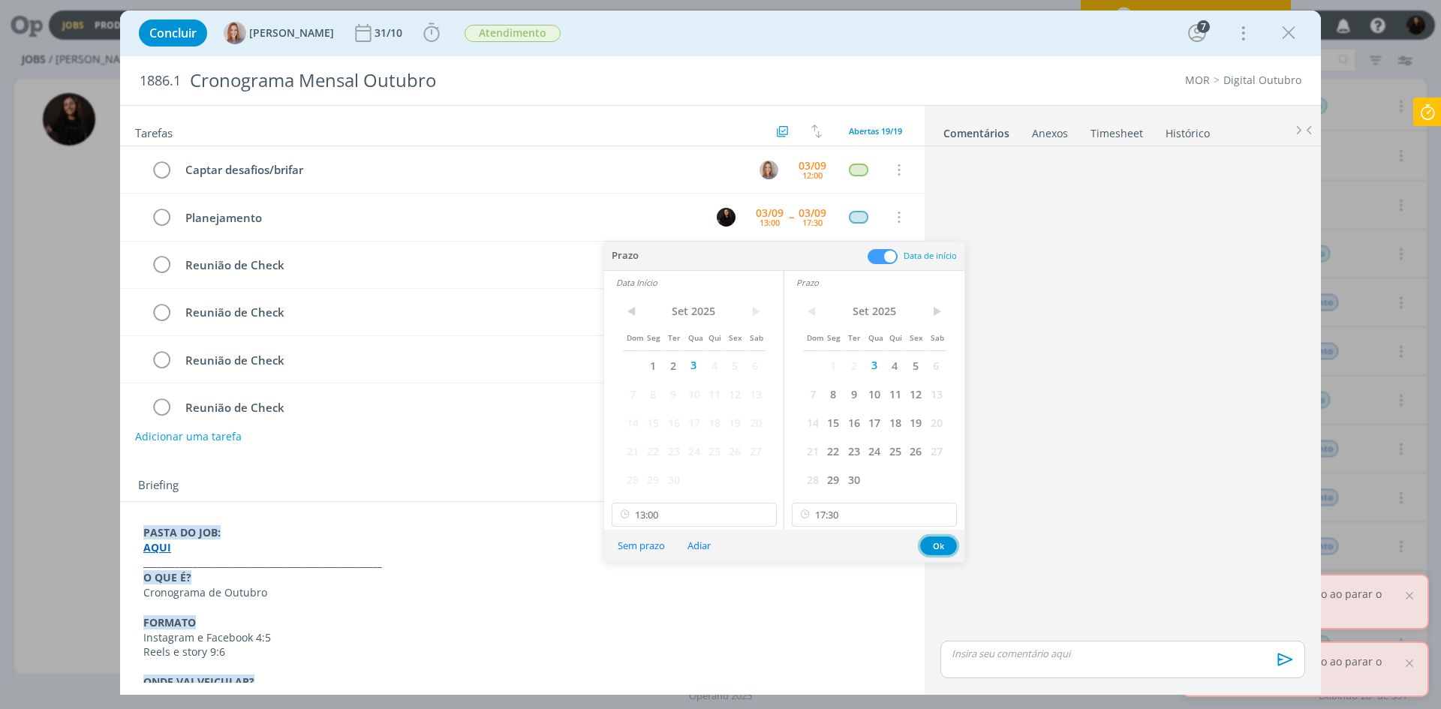
drag, startPoint x: 926, startPoint y: 553, endPoint x: 932, endPoint y: 532, distance: 21.1
click at [926, 552] on button "Ok" at bounding box center [938, 546] width 37 height 19
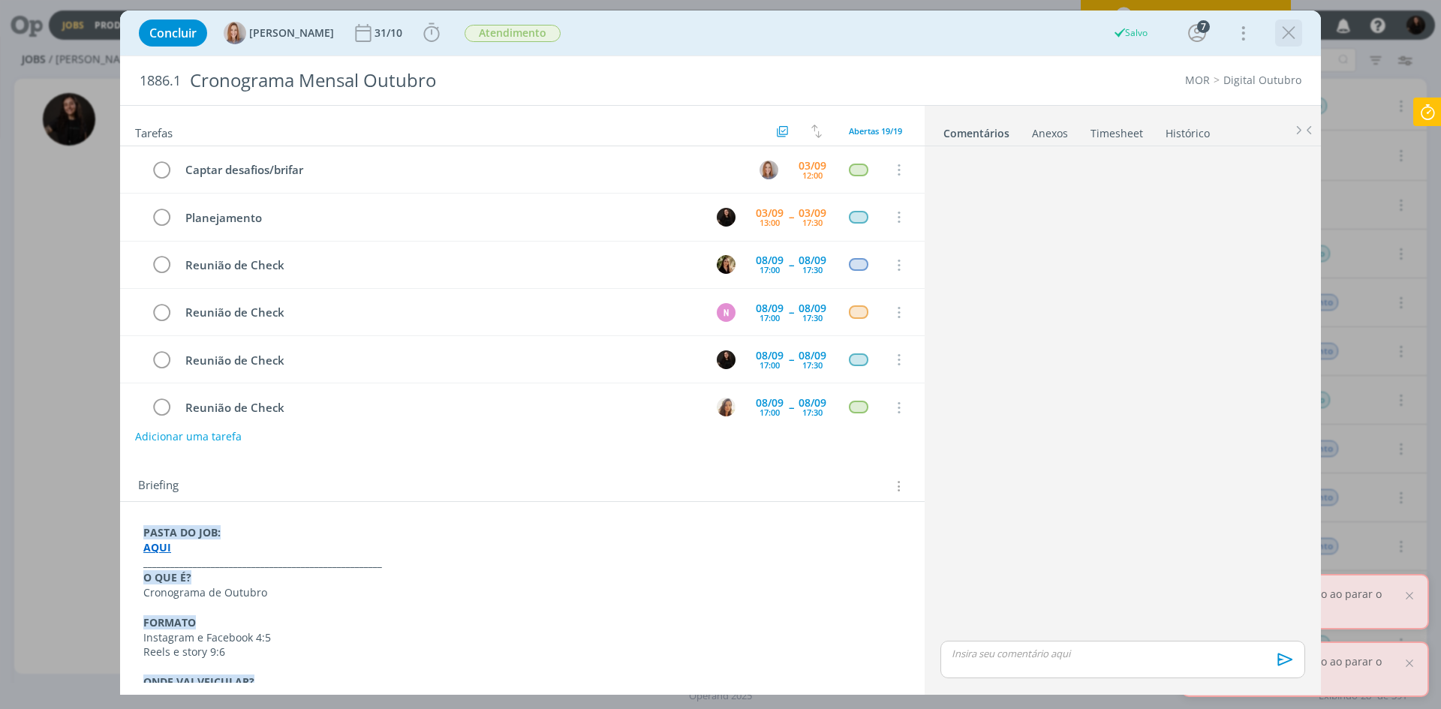
click at [1289, 27] on icon "dialog" at bounding box center [1289, 33] width 23 height 23
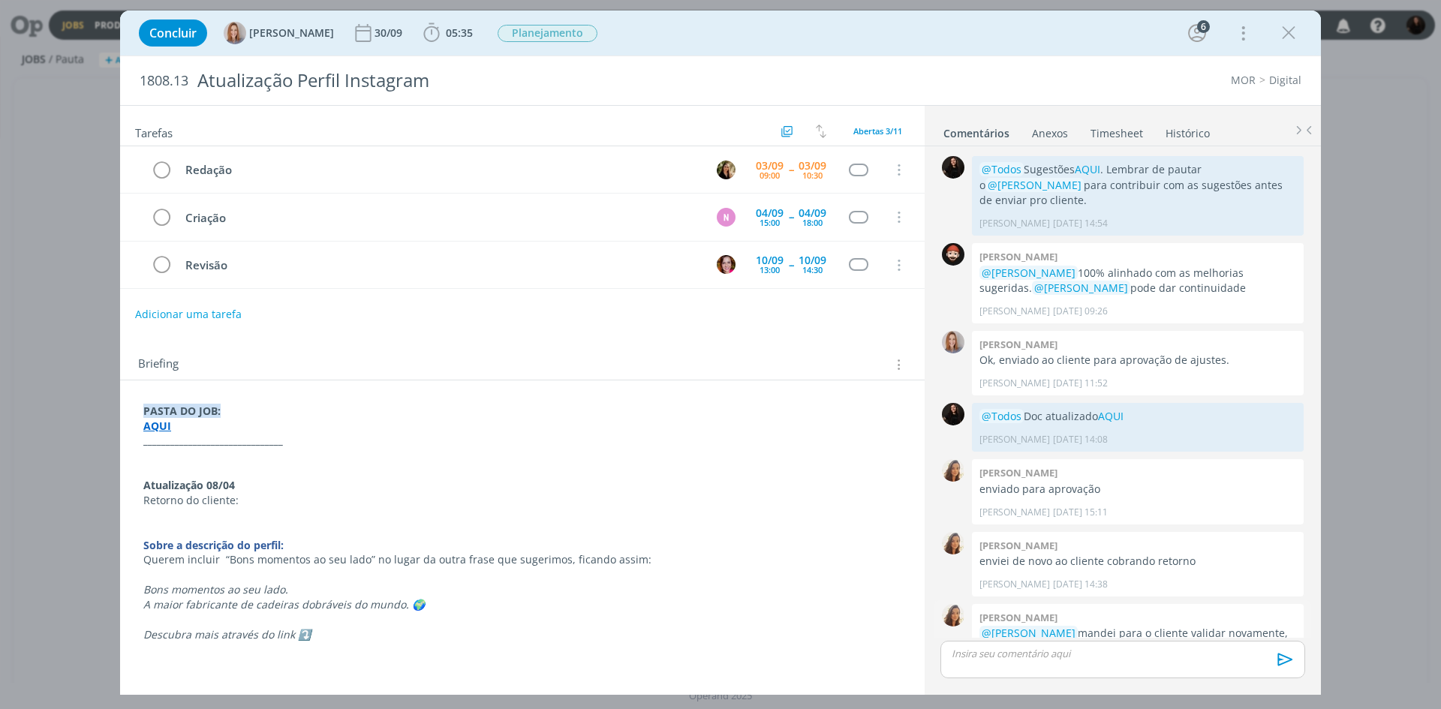
scroll to position [398, 0]
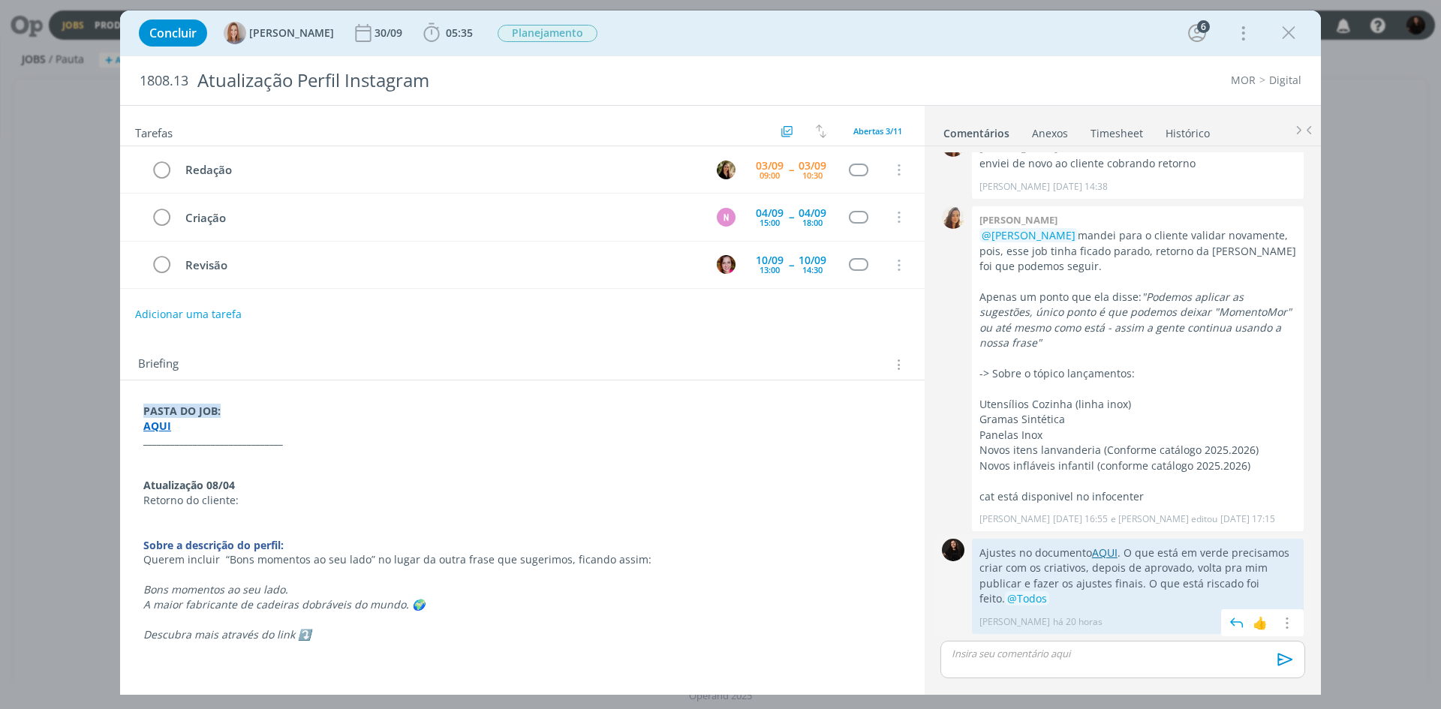
click at [1096, 559] on link "AQUI" at bounding box center [1105, 553] width 26 height 14
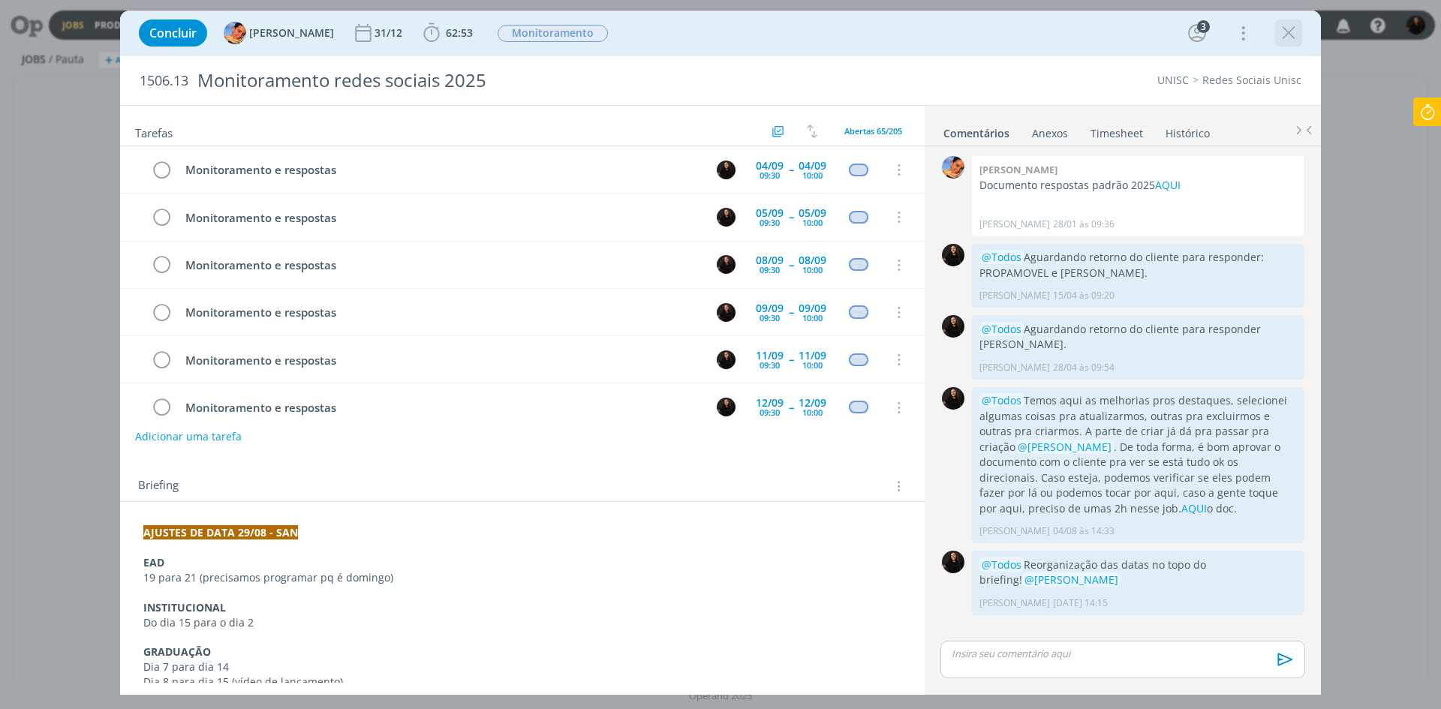
click at [1293, 42] on icon "dialog" at bounding box center [1289, 33] width 23 height 23
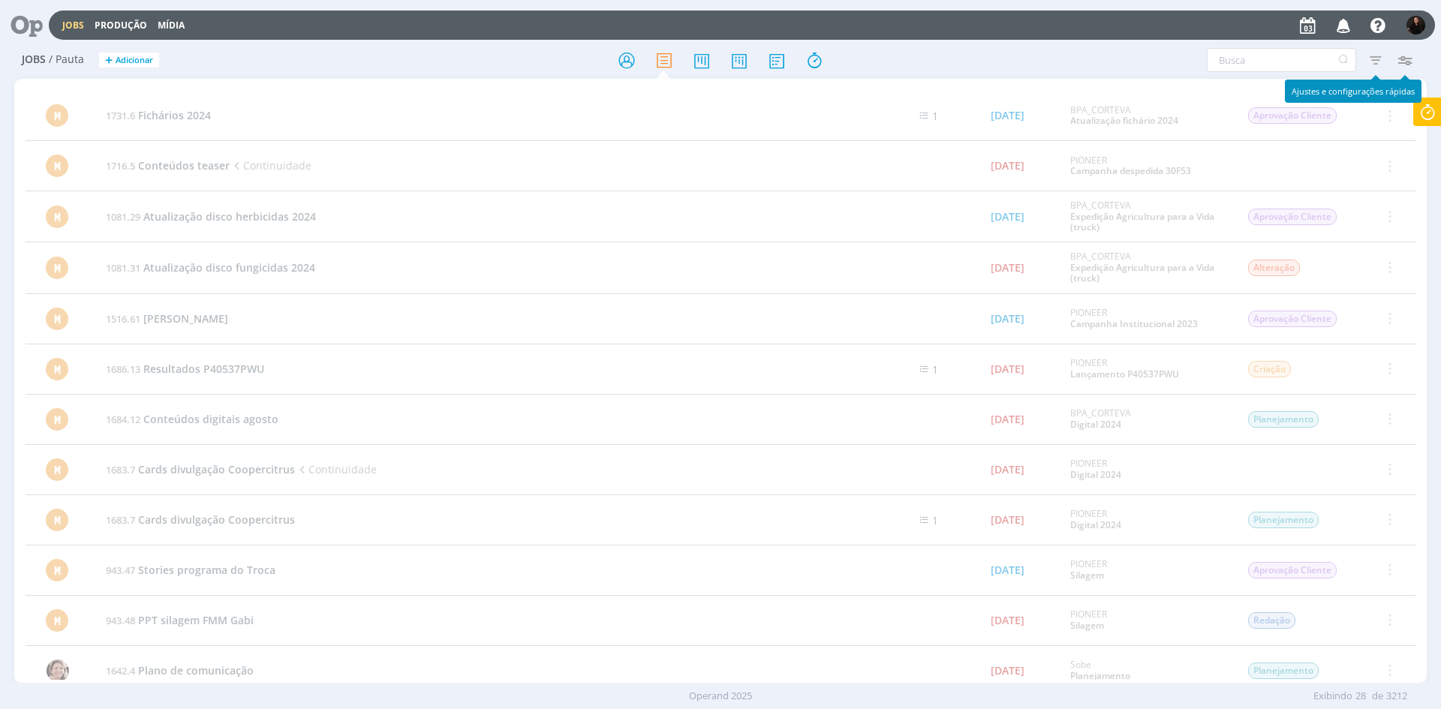
click at [1385, 59] on icon "button" at bounding box center [1376, 60] width 27 height 27
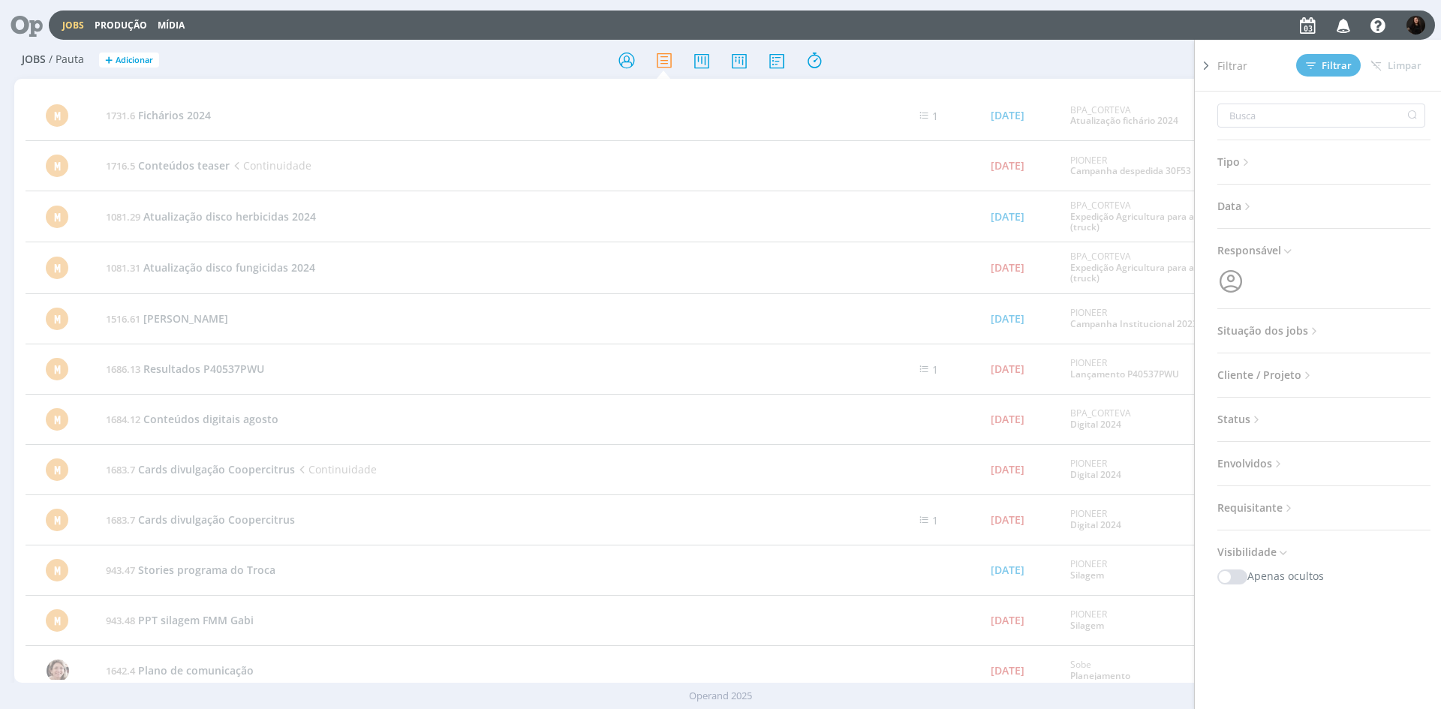
click at [1291, 336] on span "Situação dos jobs" at bounding box center [1270, 331] width 104 height 20
click at [1304, 367] on span at bounding box center [1315, 371] width 30 height 15
click at [1251, 205] on icon at bounding box center [1248, 206] width 13 height 13
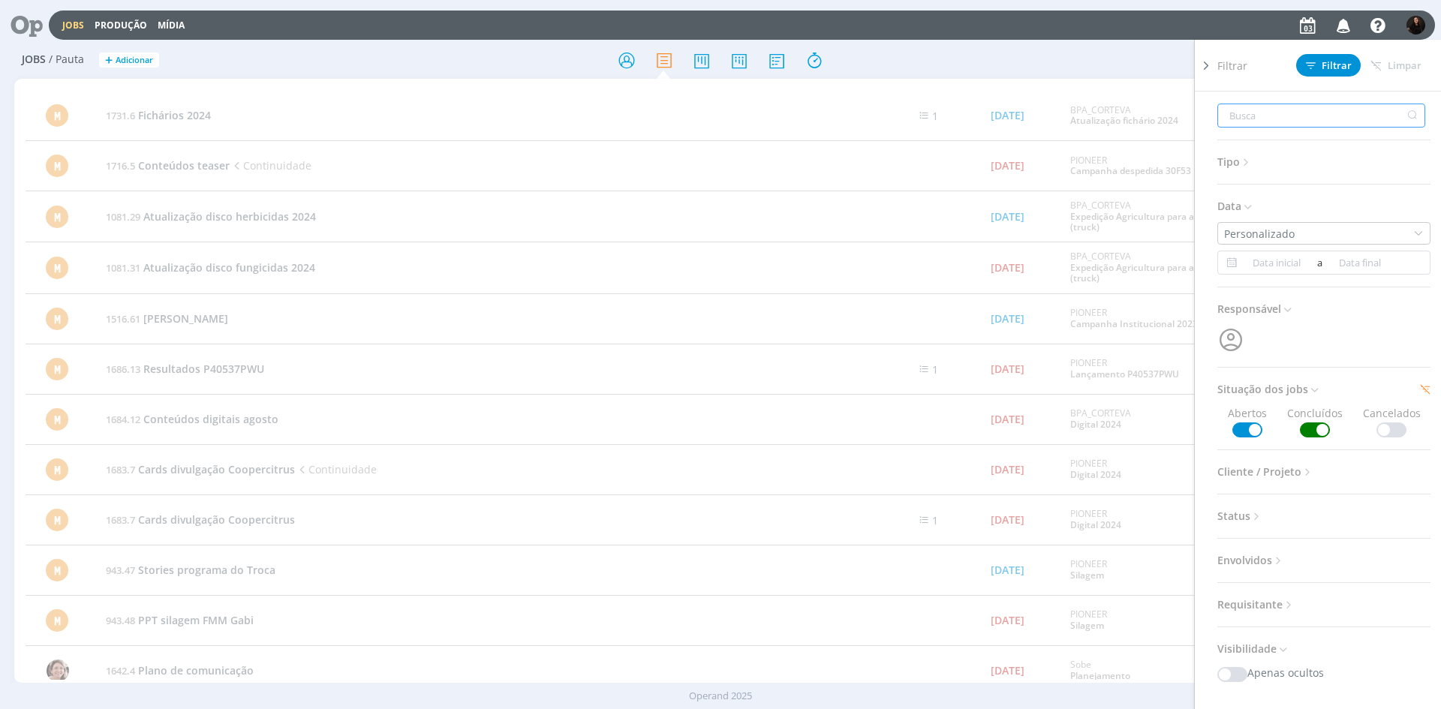
click at [1248, 116] on input "text" at bounding box center [1322, 116] width 208 height 24
type input "m"
type input "me"
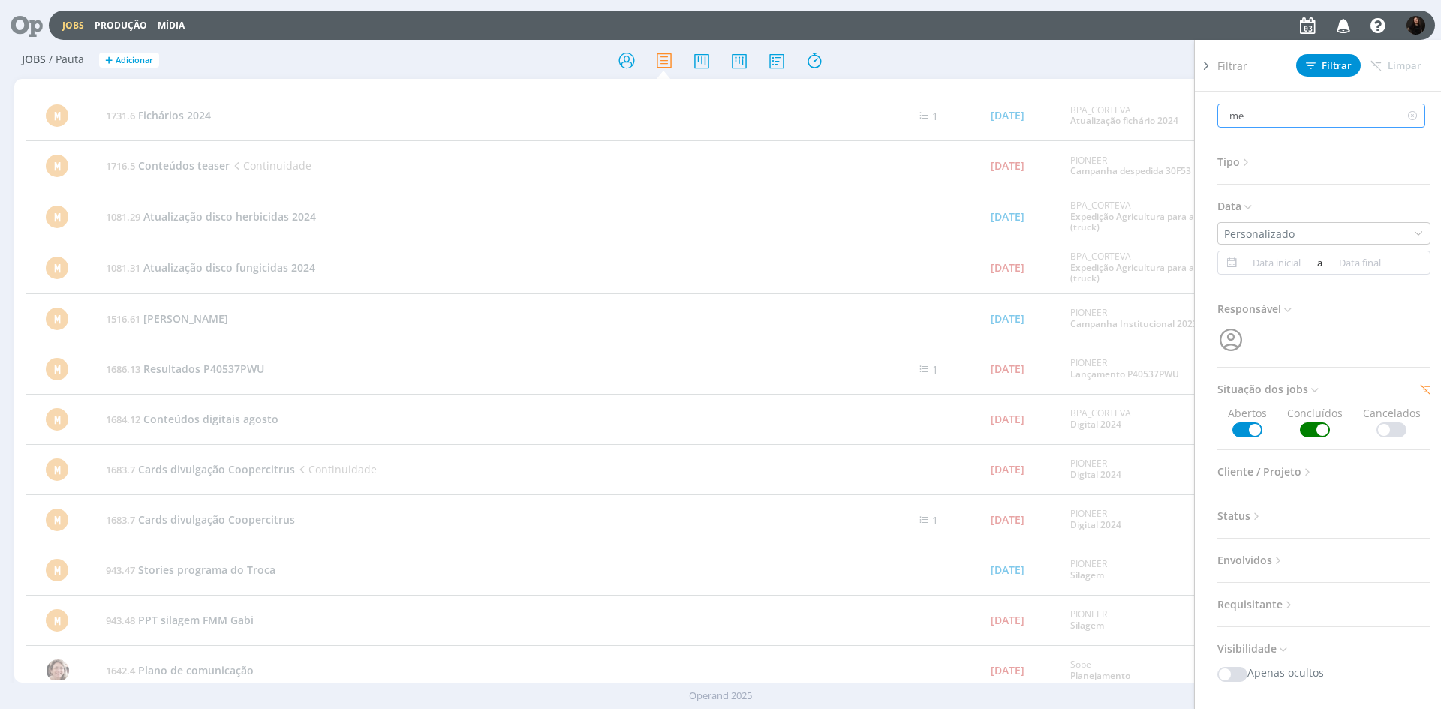
type input "mes"
type input "mest"
type input "mestr"
type input "mestra"
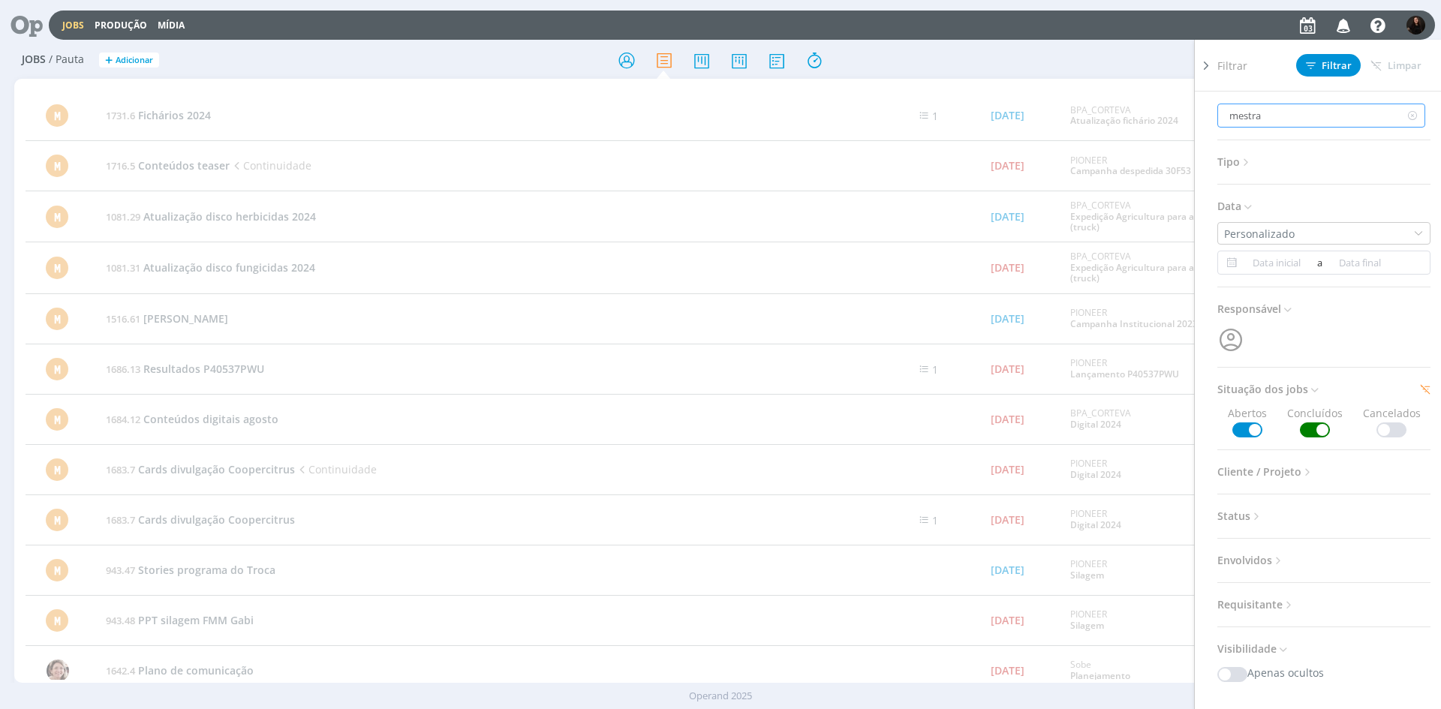
type input "mestrad"
type input "mestrado"
type input "mestrados"
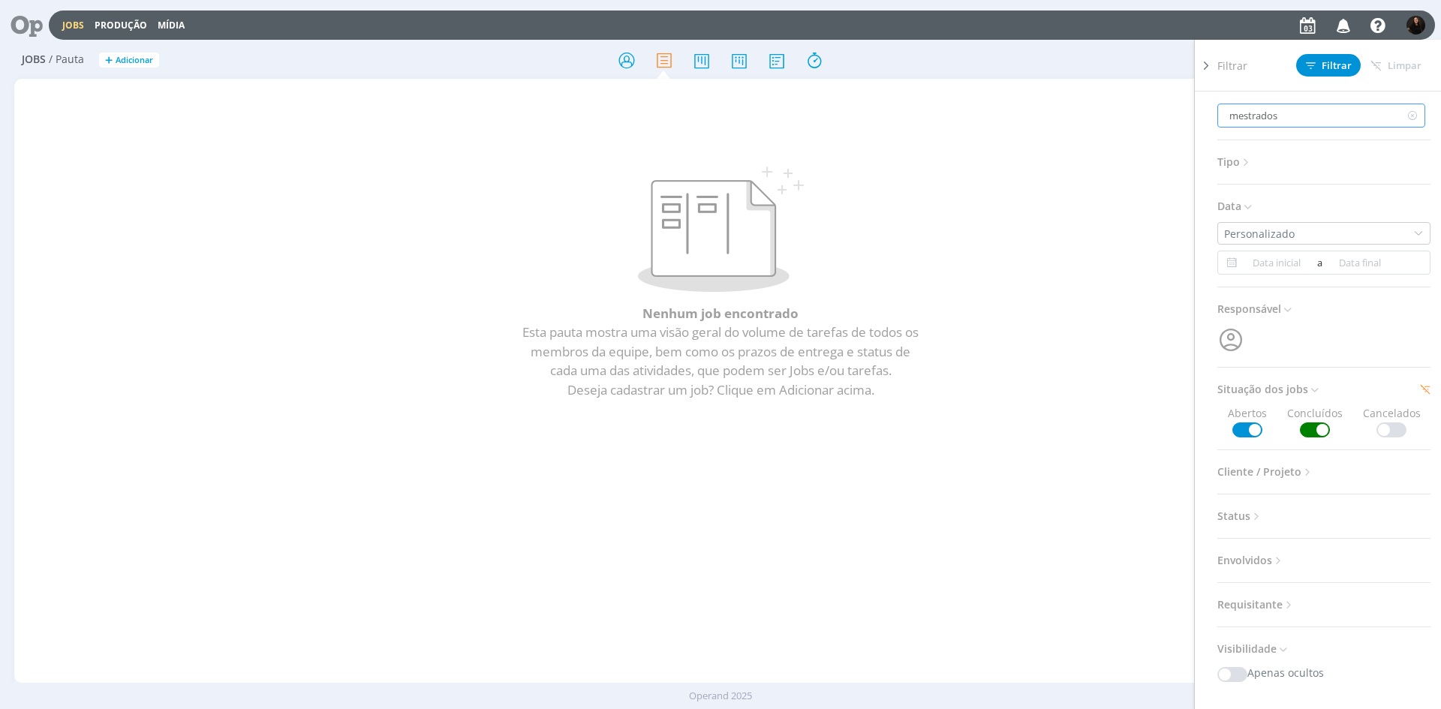
type input "mestrados"
click at [1254, 249] on div "Personalizado a" at bounding box center [1324, 248] width 213 height 53
click at [1255, 253] on div "a" at bounding box center [1324, 263] width 213 height 24
click at [972, 300] on button "button" at bounding box center [973, 302] width 18 height 11
click at [992, 399] on span "11" at bounding box center [995, 398] width 18 height 18
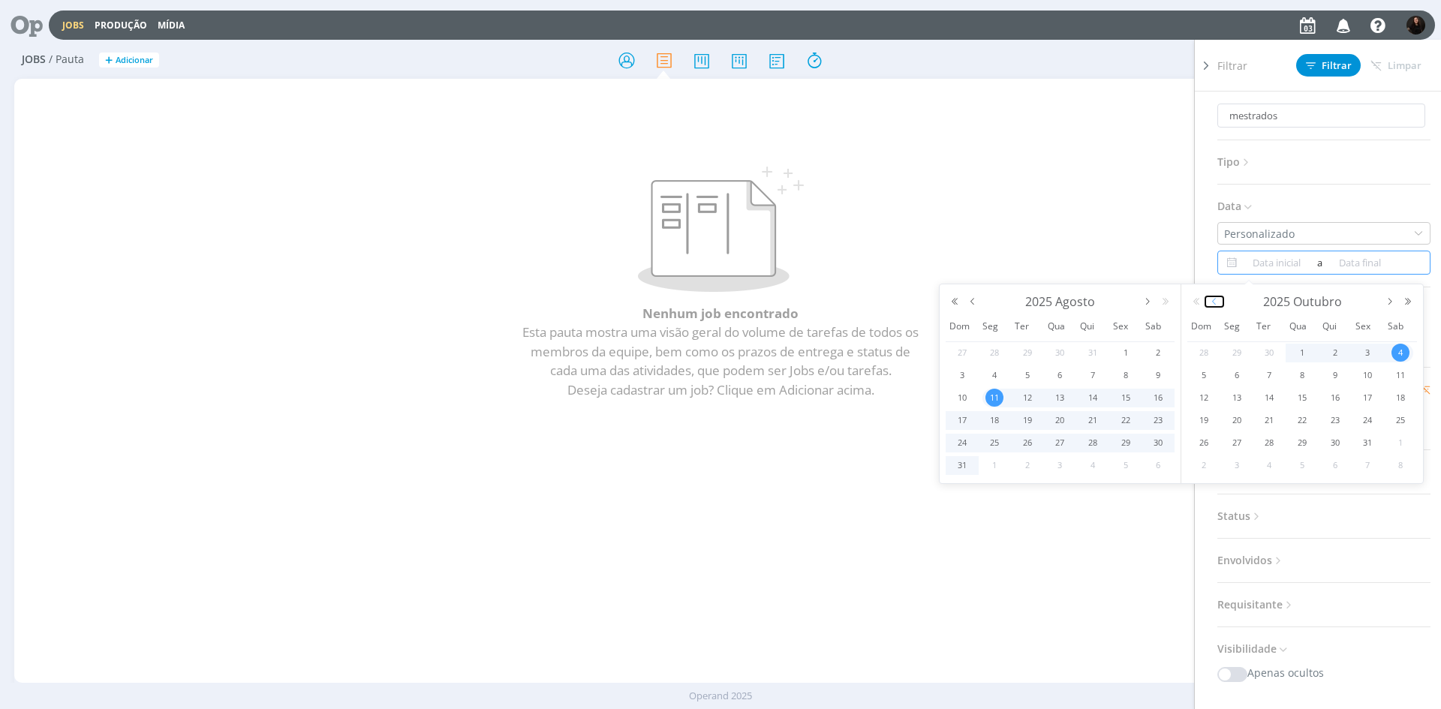
click at [1211, 303] on button "button" at bounding box center [1215, 302] width 18 height 11
click at [1239, 351] on span "1" at bounding box center [1237, 353] width 18 height 18
type input "11/08/2025"
type input "01/09/2025"
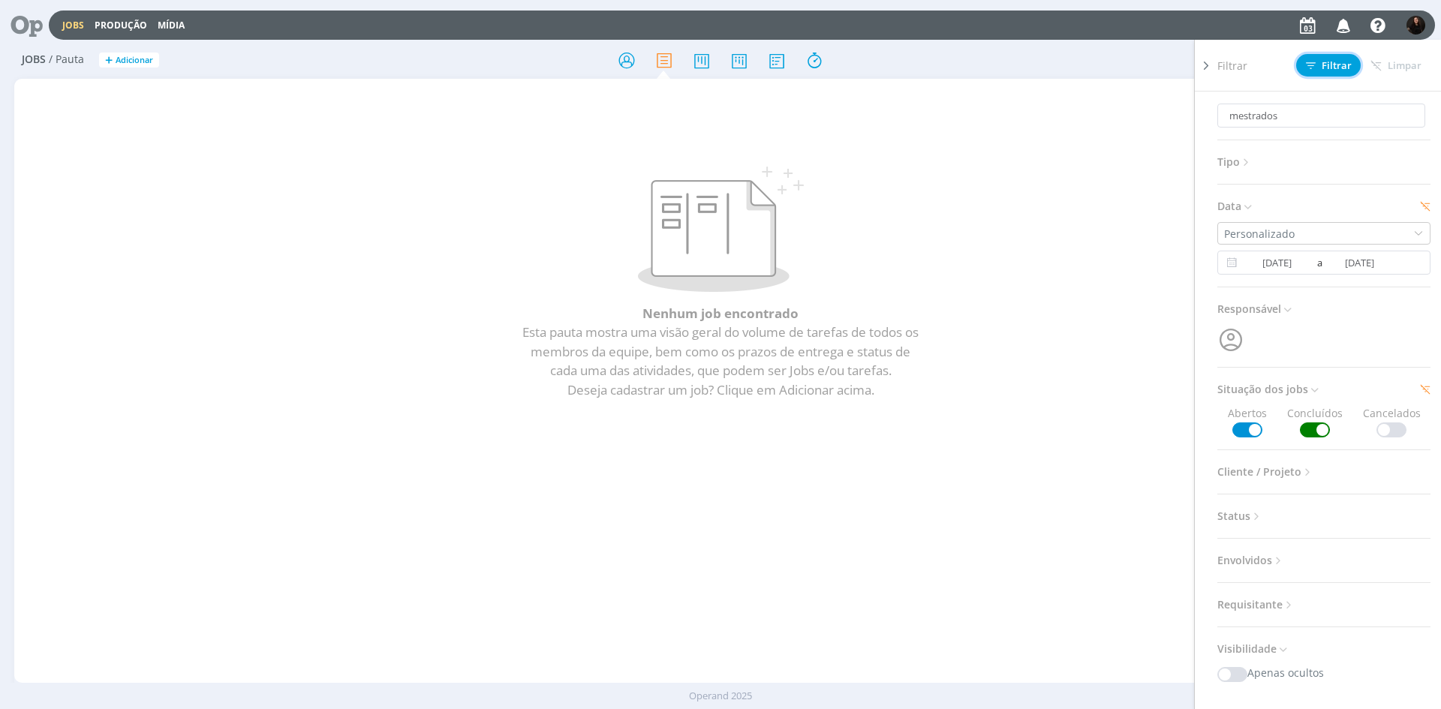
click at [1322, 69] on span "Filtrar" at bounding box center [1329, 66] width 46 height 10
drag, startPoint x: 1305, startPoint y: 110, endPoint x: 1218, endPoint y: 119, distance: 86.8
click at [1218, 119] on input "mestrados" at bounding box center [1322, 116] width 208 height 24
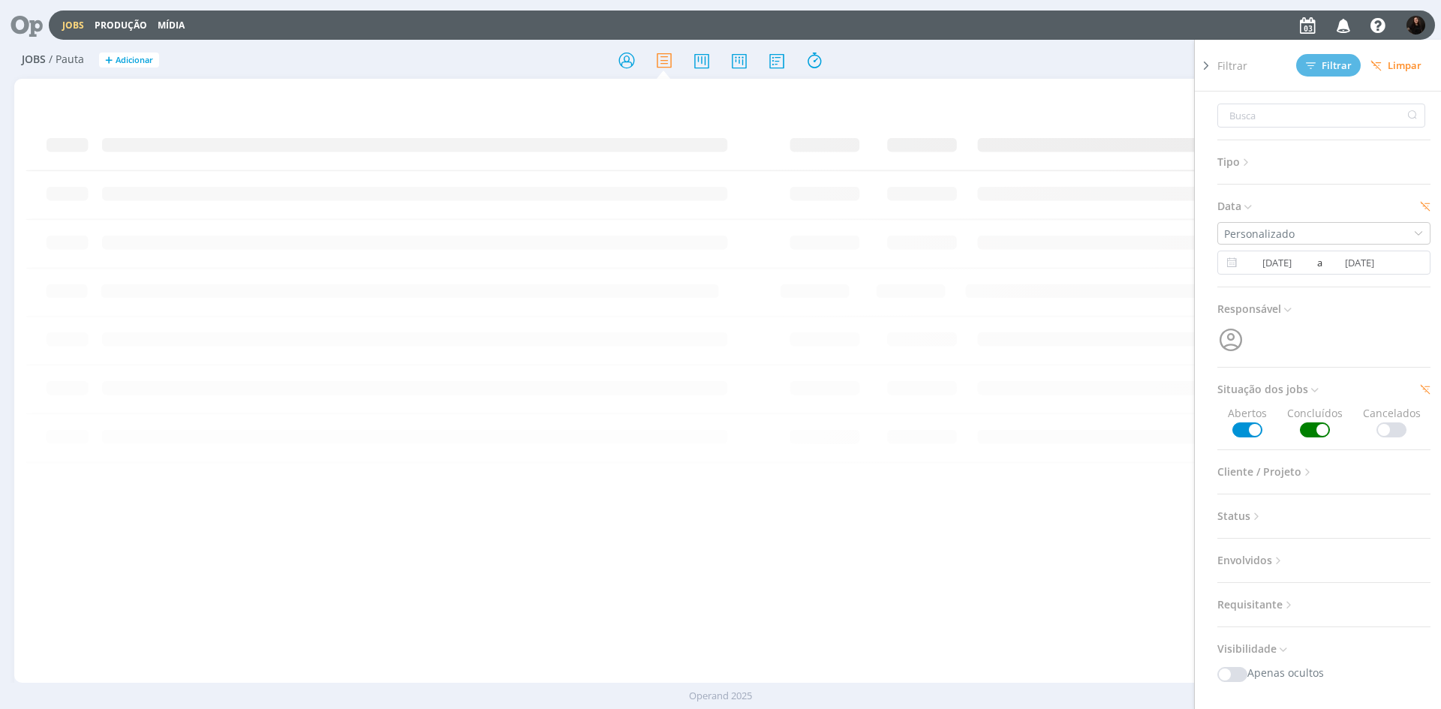
click at [1243, 431] on span at bounding box center [1248, 430] width 30 height 15
click at [1351, 72] on button "Filtrar" at bounding box center [1329, 65] width 65 height 23
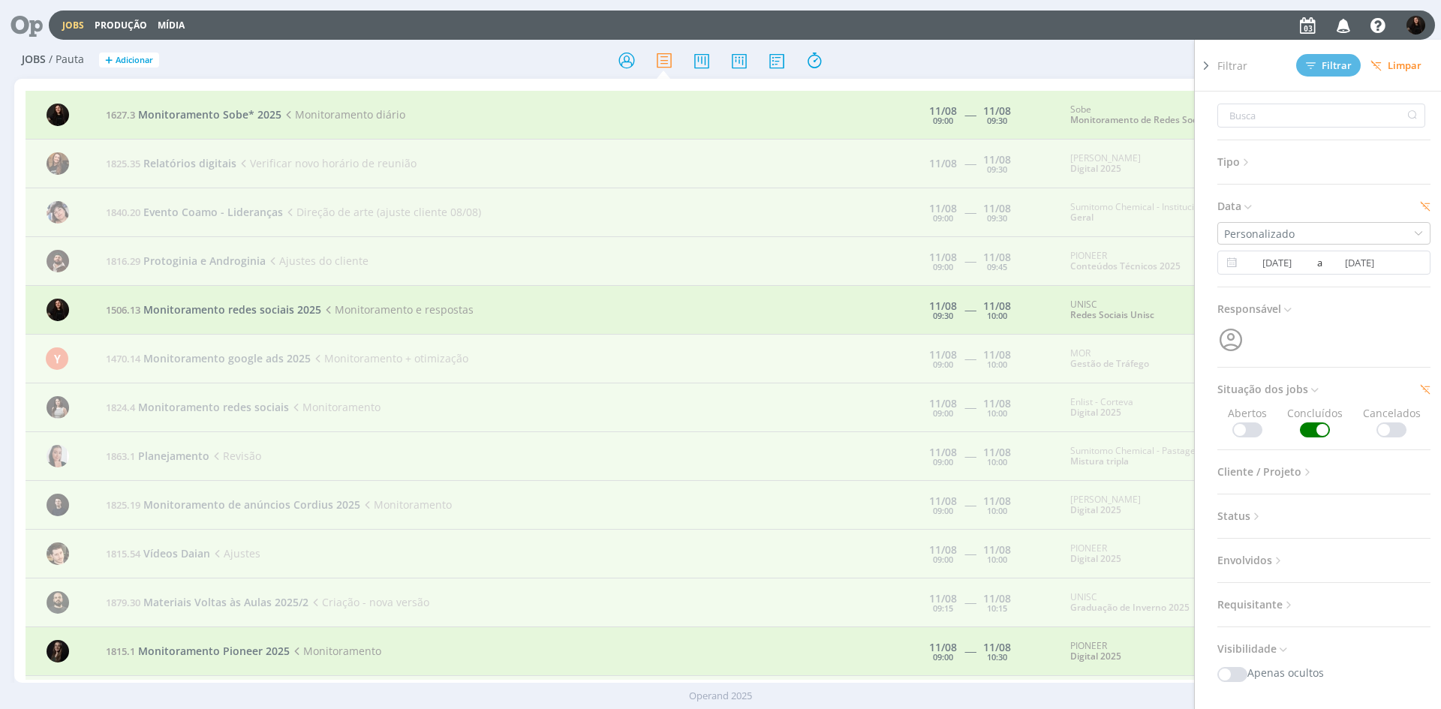
click at [1211, 65] on icon at bounding box center [1206, 66] width 15 height 16
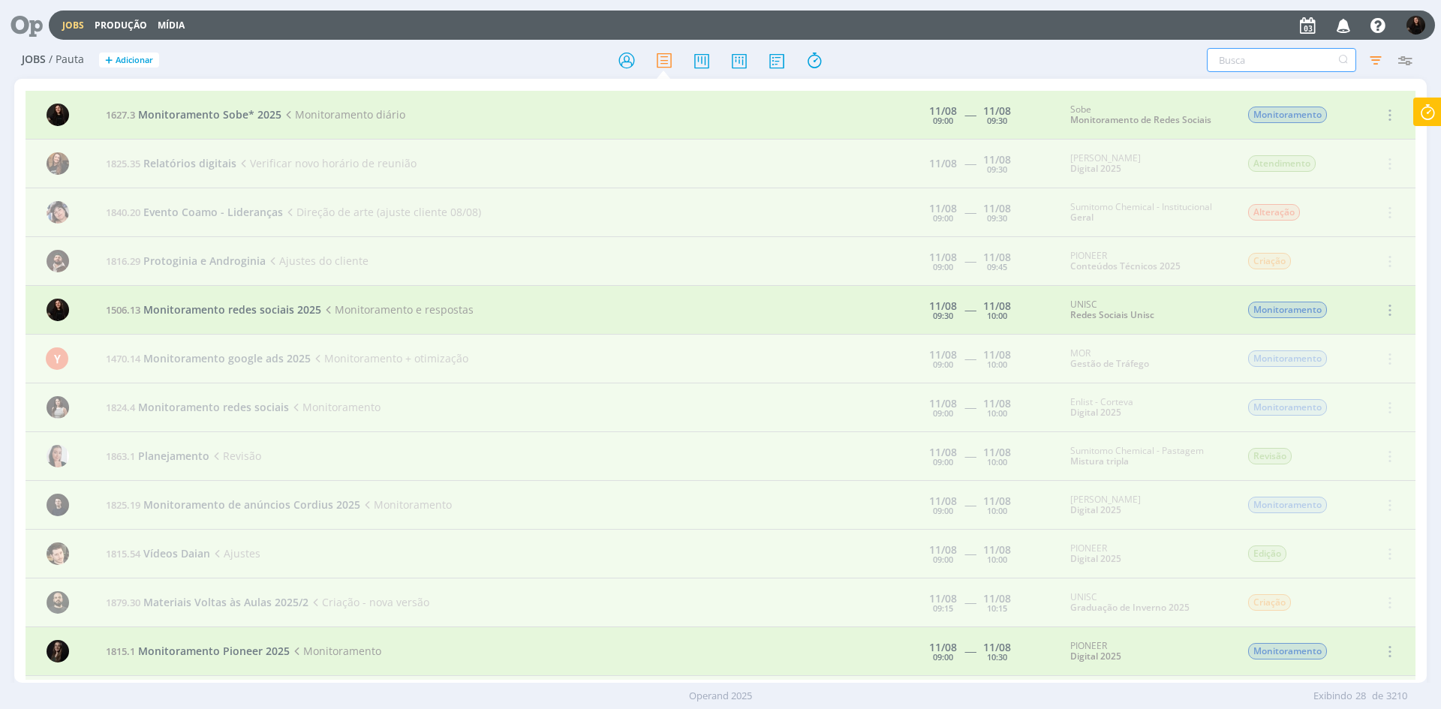
click at [1306, 62] on input "text" at bounding box center [1281, 60] width 149 height 24
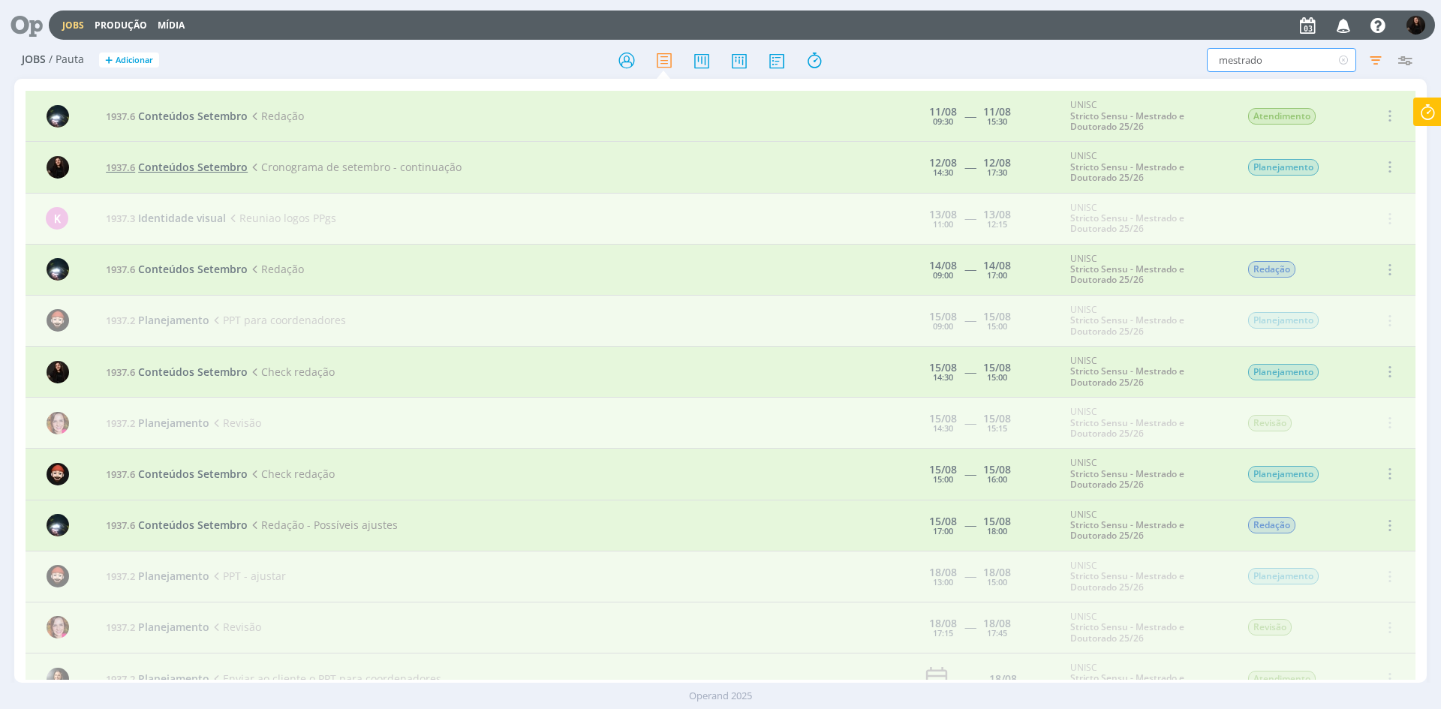
type input "mestrado"
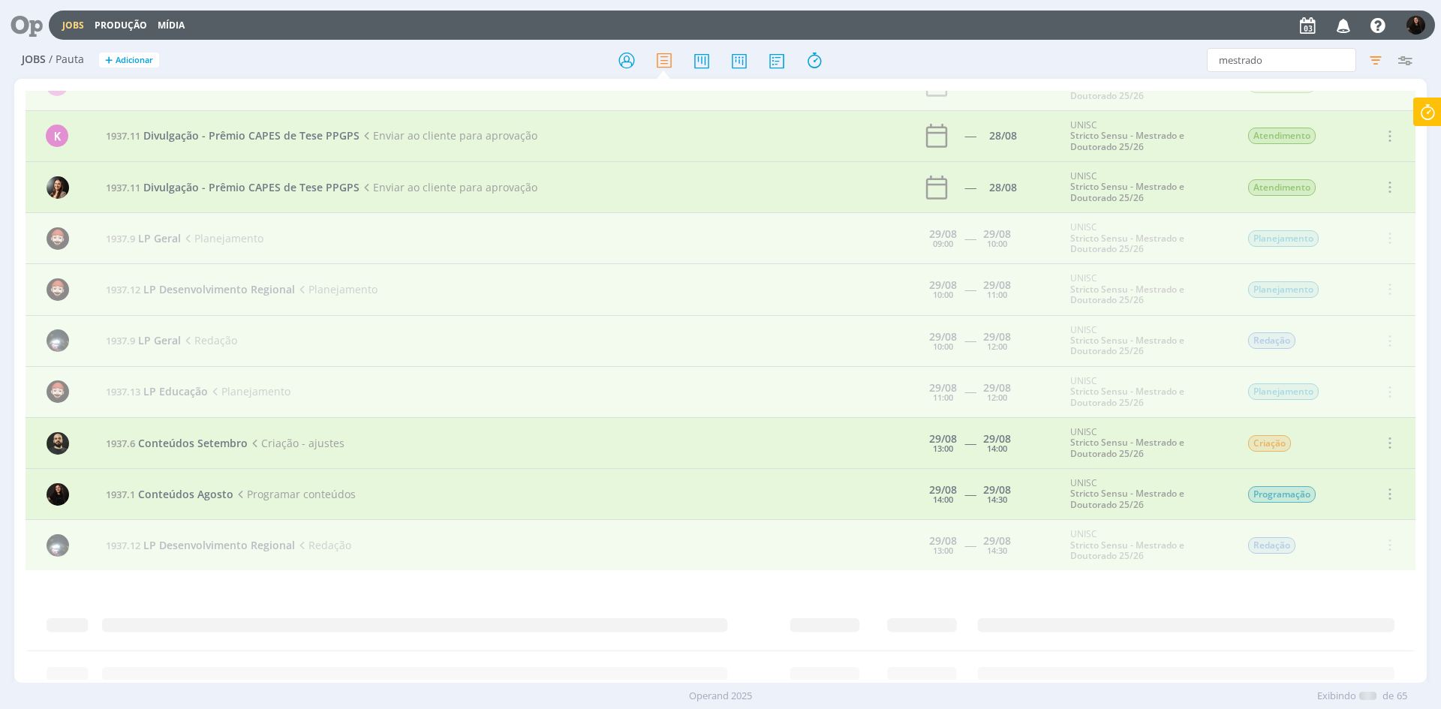
scroll to position [2027, 0]
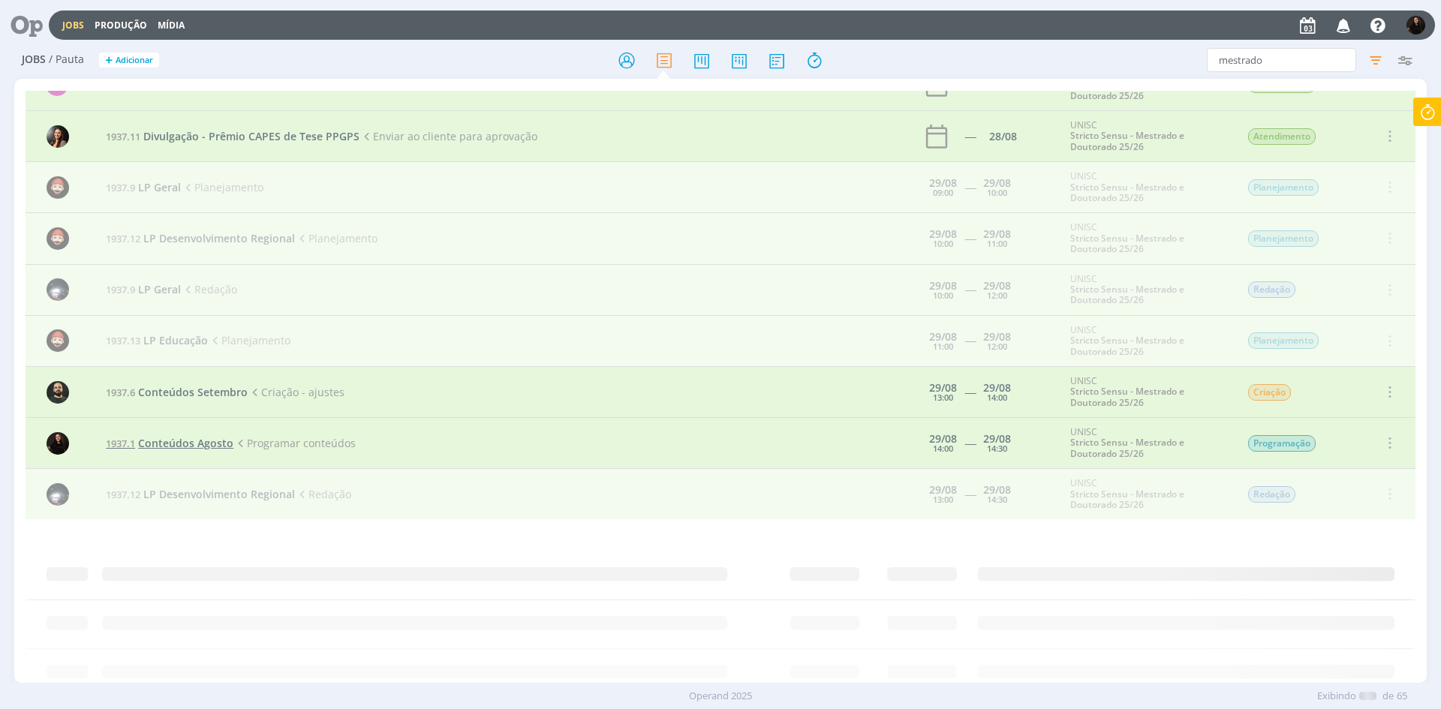
click at [215, 444] on span "Conteúdos Agosto" at bounding box center [185, 443] width 95 height 14
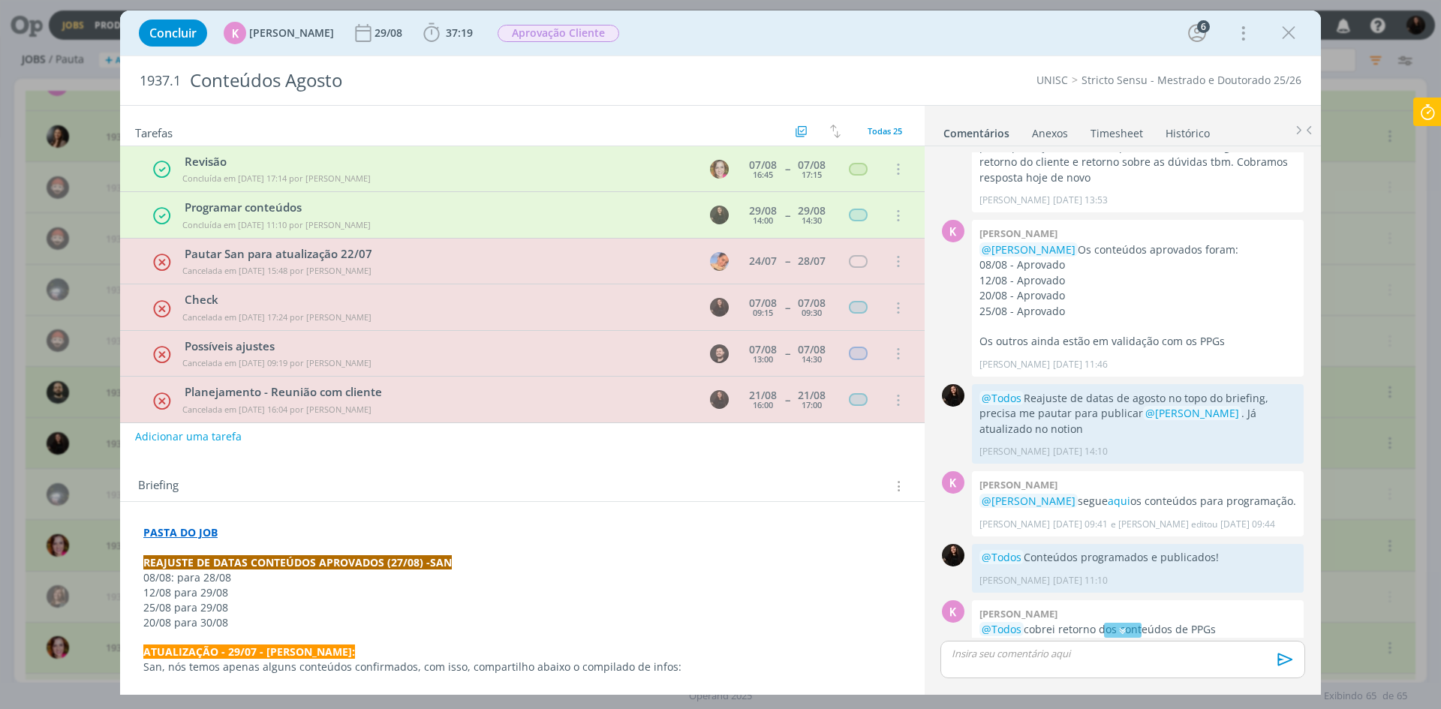
scroll to position [2741, 0]
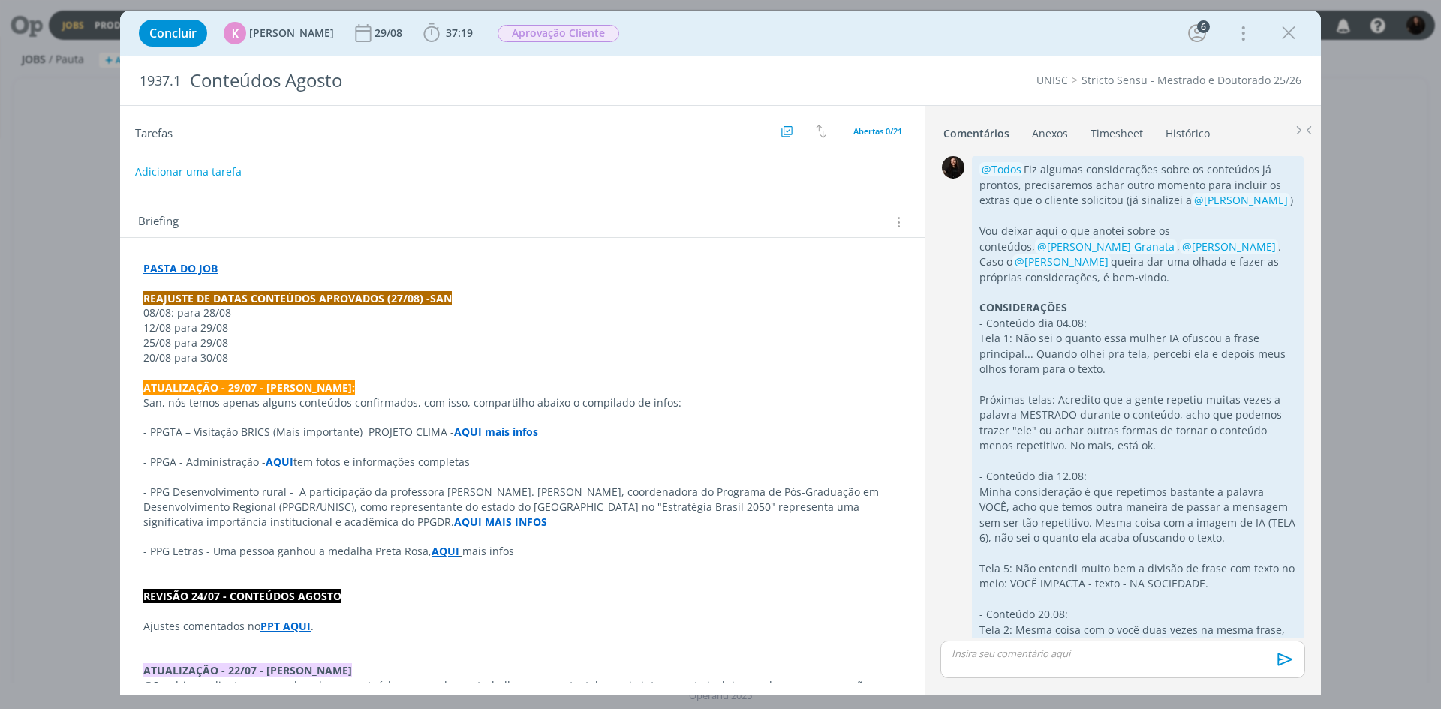
scroll to position [2336, 0]
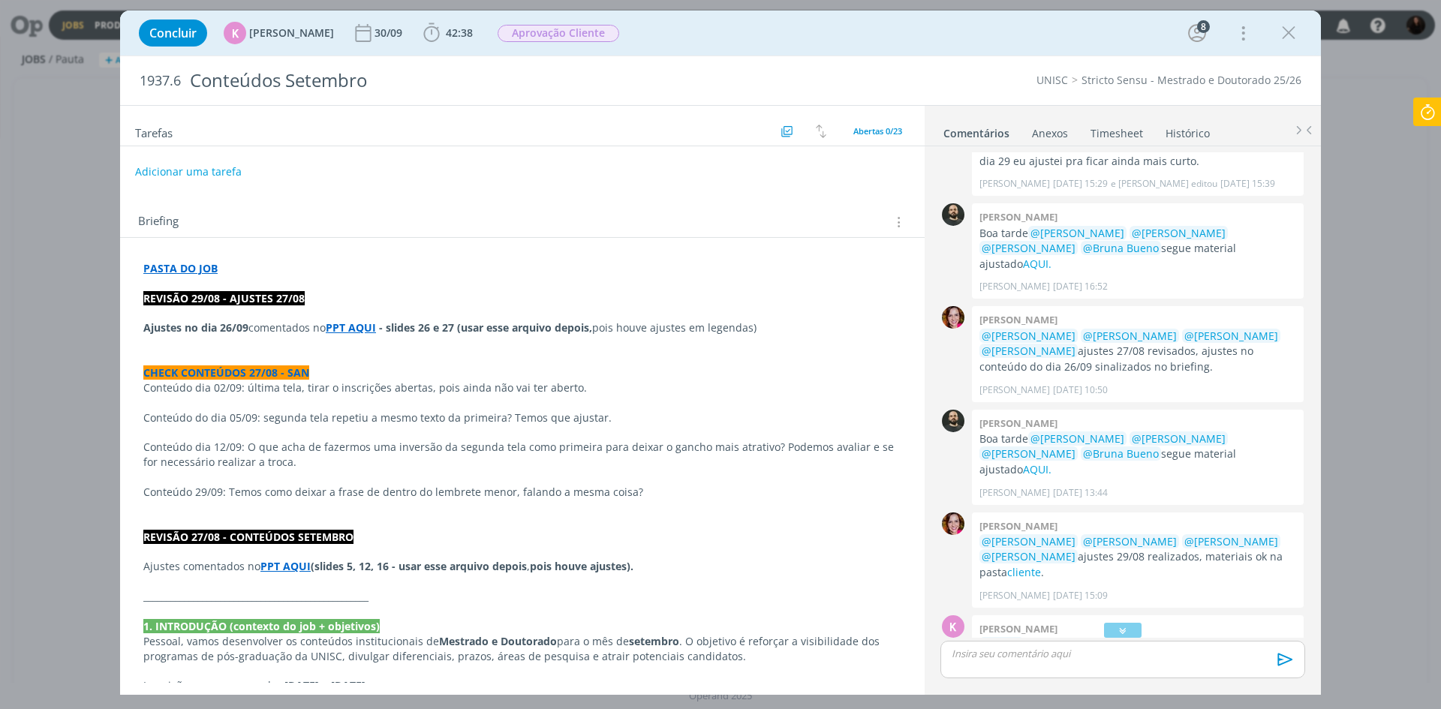
scroll to position [1830, 0]
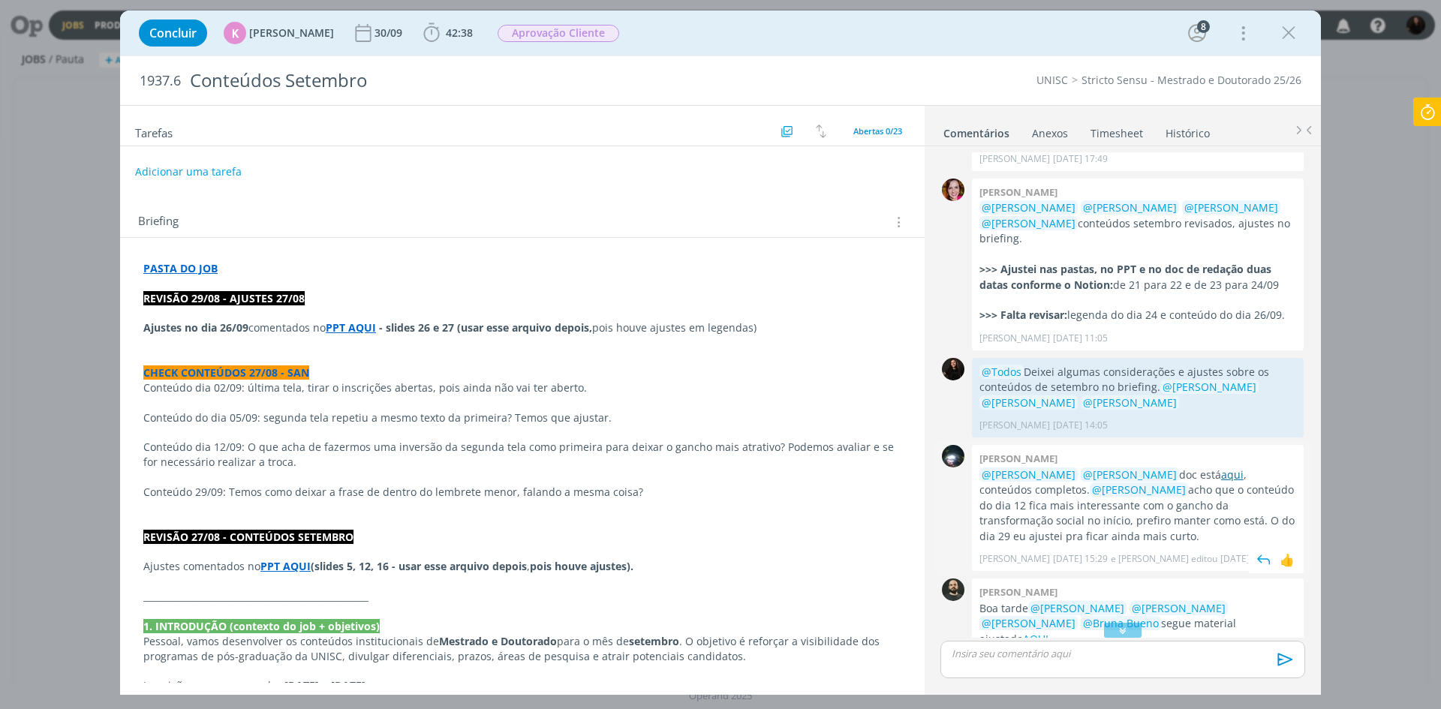
click at [1221, 468] on link "aqui" at bounding box center [1232, 475] width 23 height 14
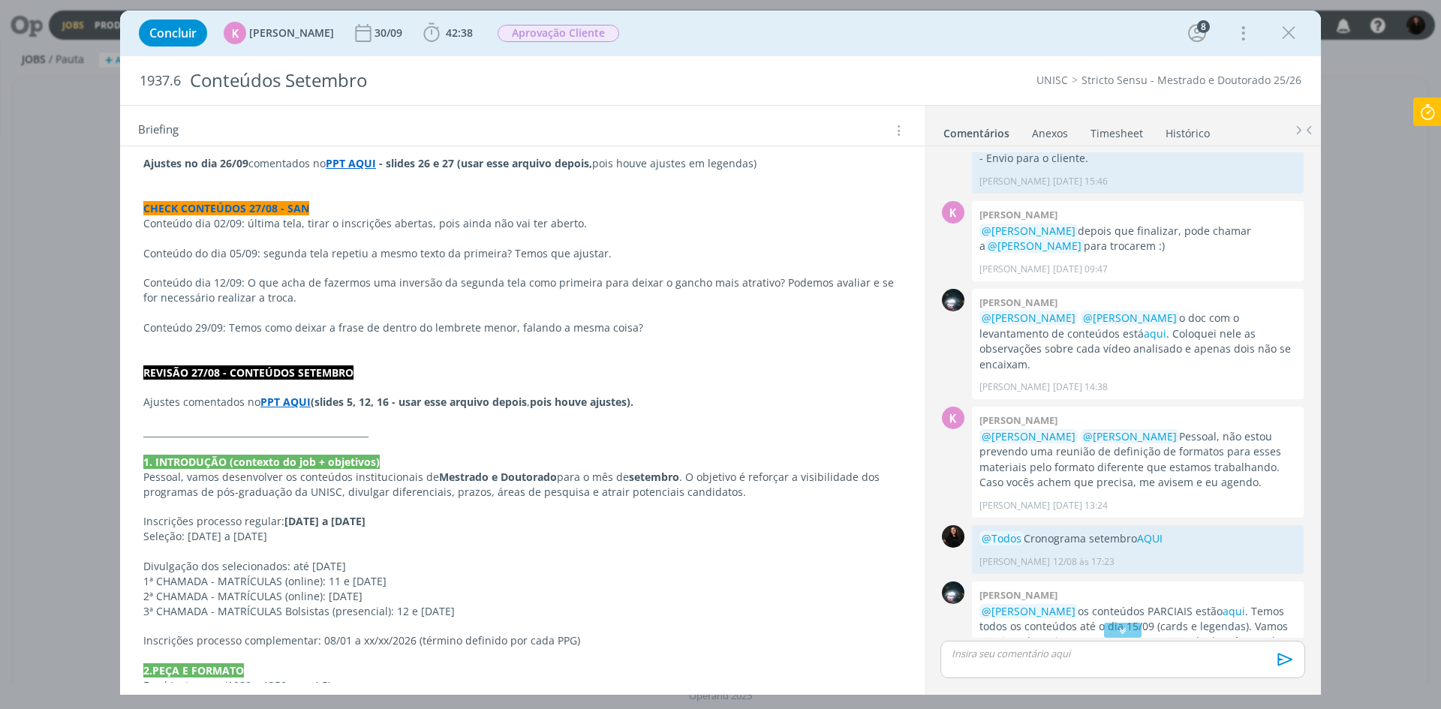
scroll to position [300, 0]
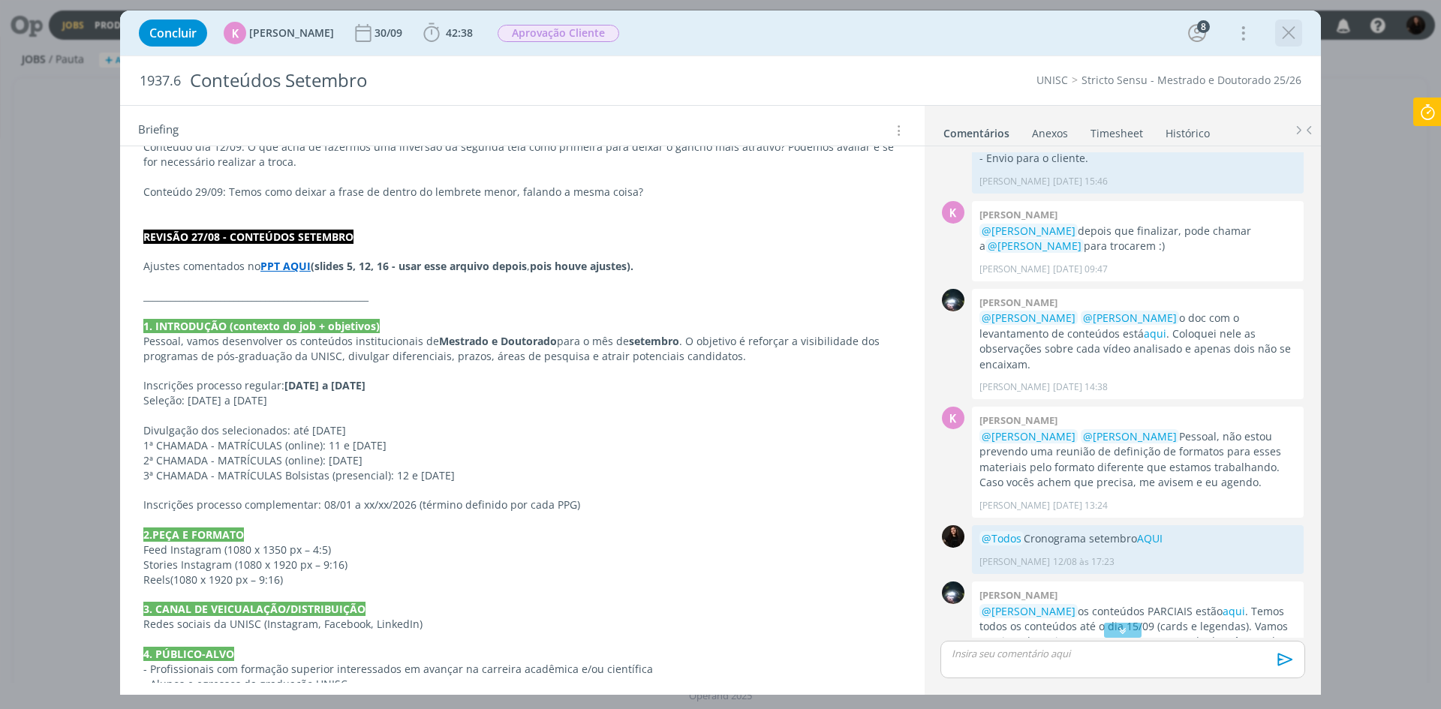
click at [1288, 38] on icon "dialog" at bounding box center [1289, 33] width 23 height 23
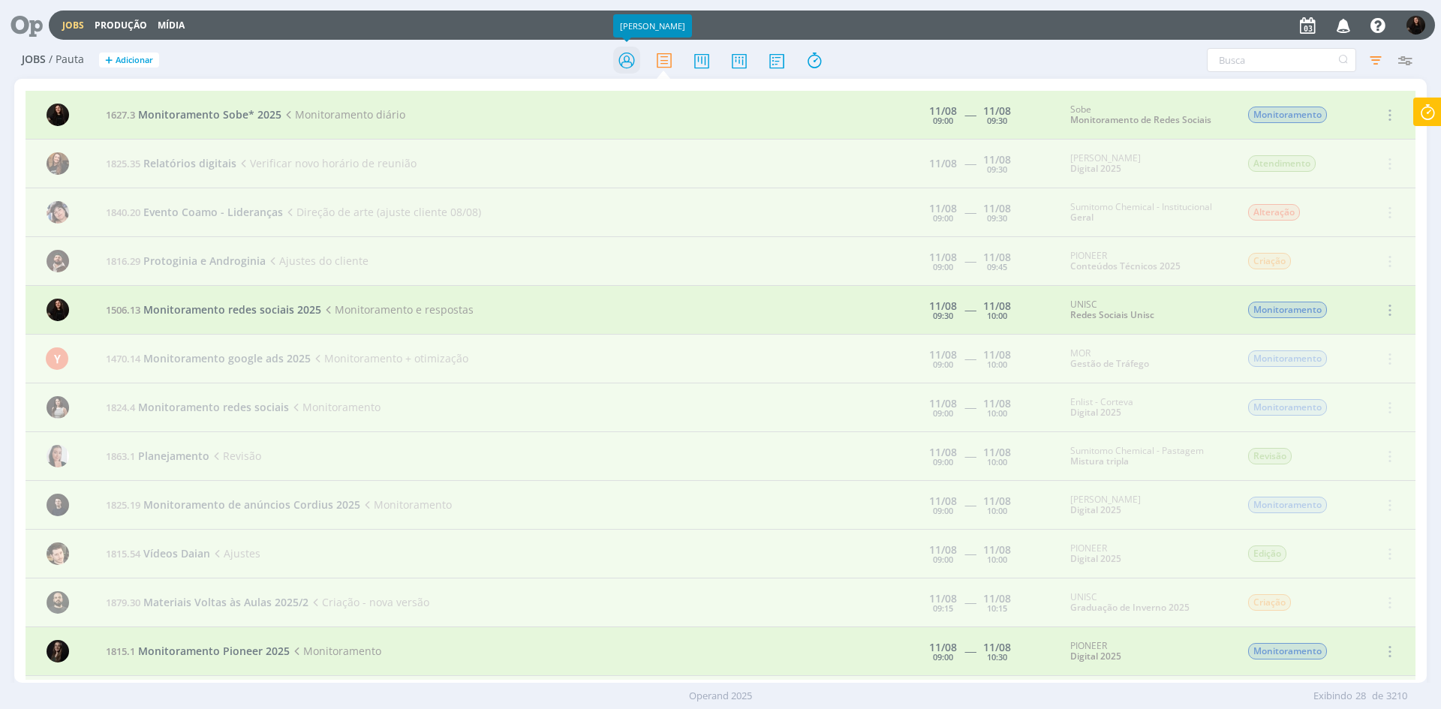
click at [623, 62] on icon at bounding box center [626, 60] width 27 height 29
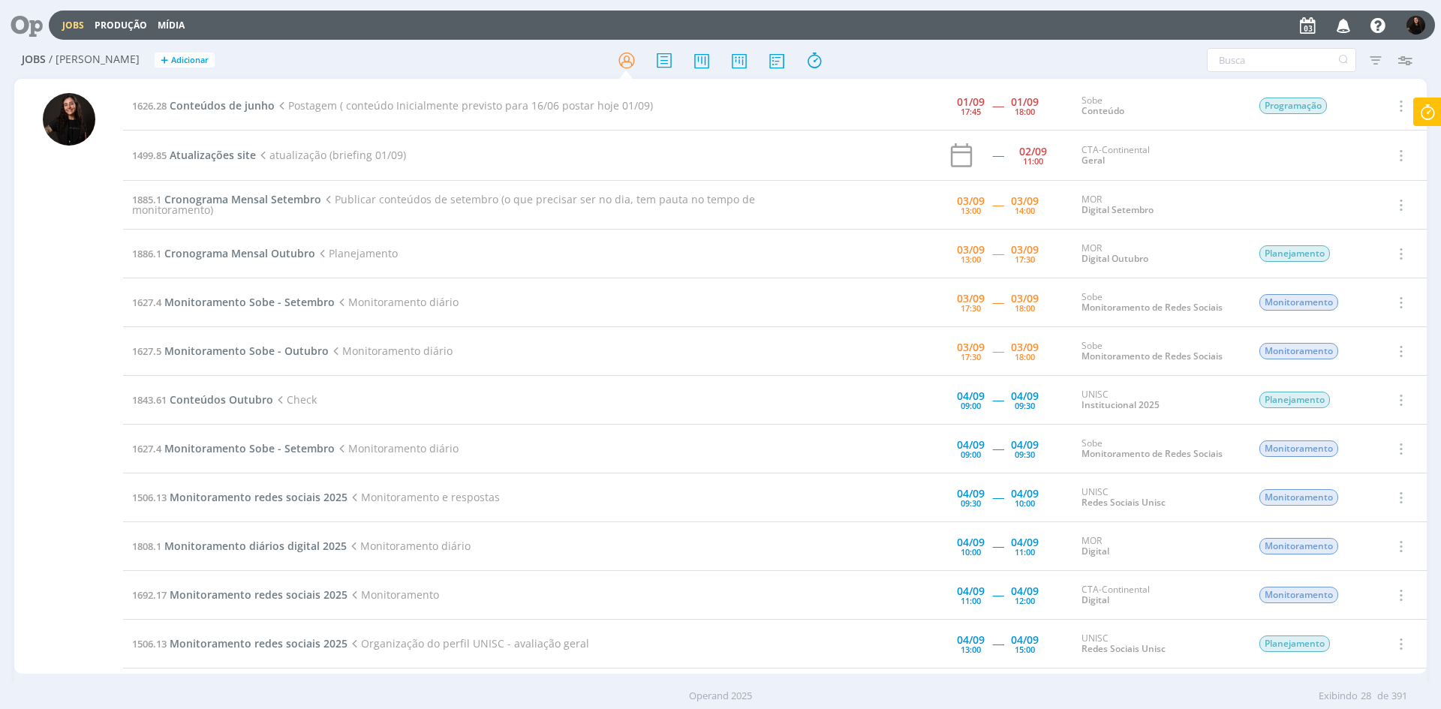
click at [1424, 116] on icon at bounding box center [1427, 112] width 27 height 29
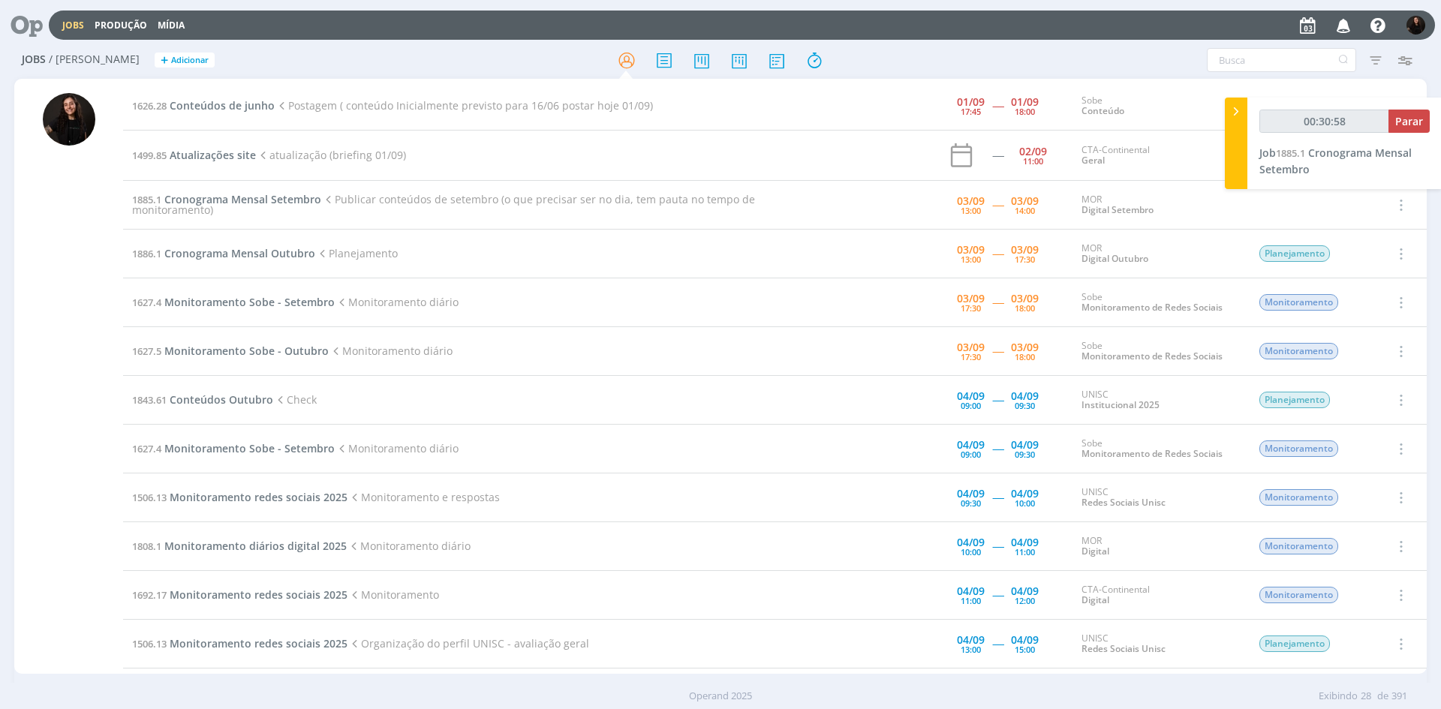
type input "00:30:59"
click at [1234, 119] on icon at bounding box center [1236, 112] width 15 height 16
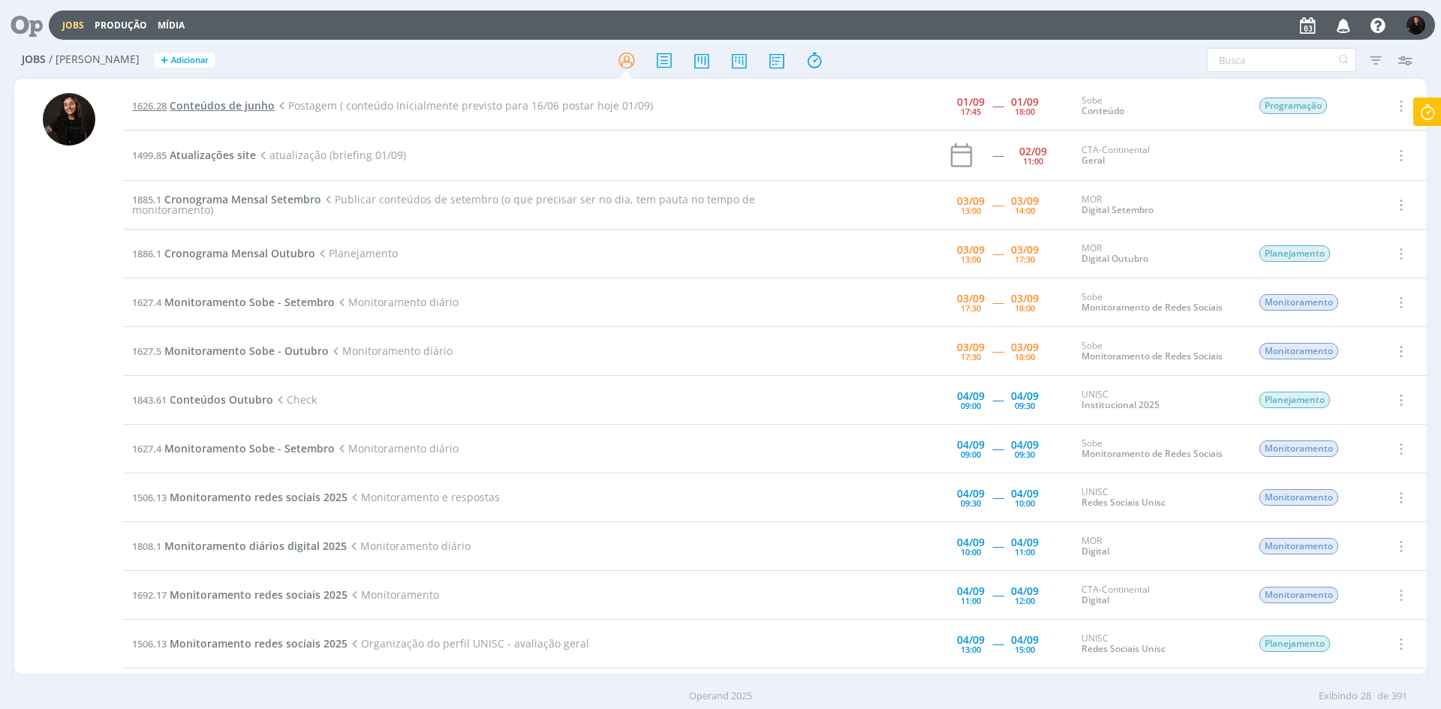
drag, startPoint x: 228, startPoint y: 114, endPoint x: 233, endPoint y: 104, distance: 11.4
click at [230, 109] on td "1626.28 Conteúdos de junho Postagem ( conteúdo Inicialmente previsto para 16/06…" at bounding box center [477, 106] width 709 height 49
click at [233, 104] on span "Conteúdos de junho" at bounding box center [222, 105] width 105 height 14
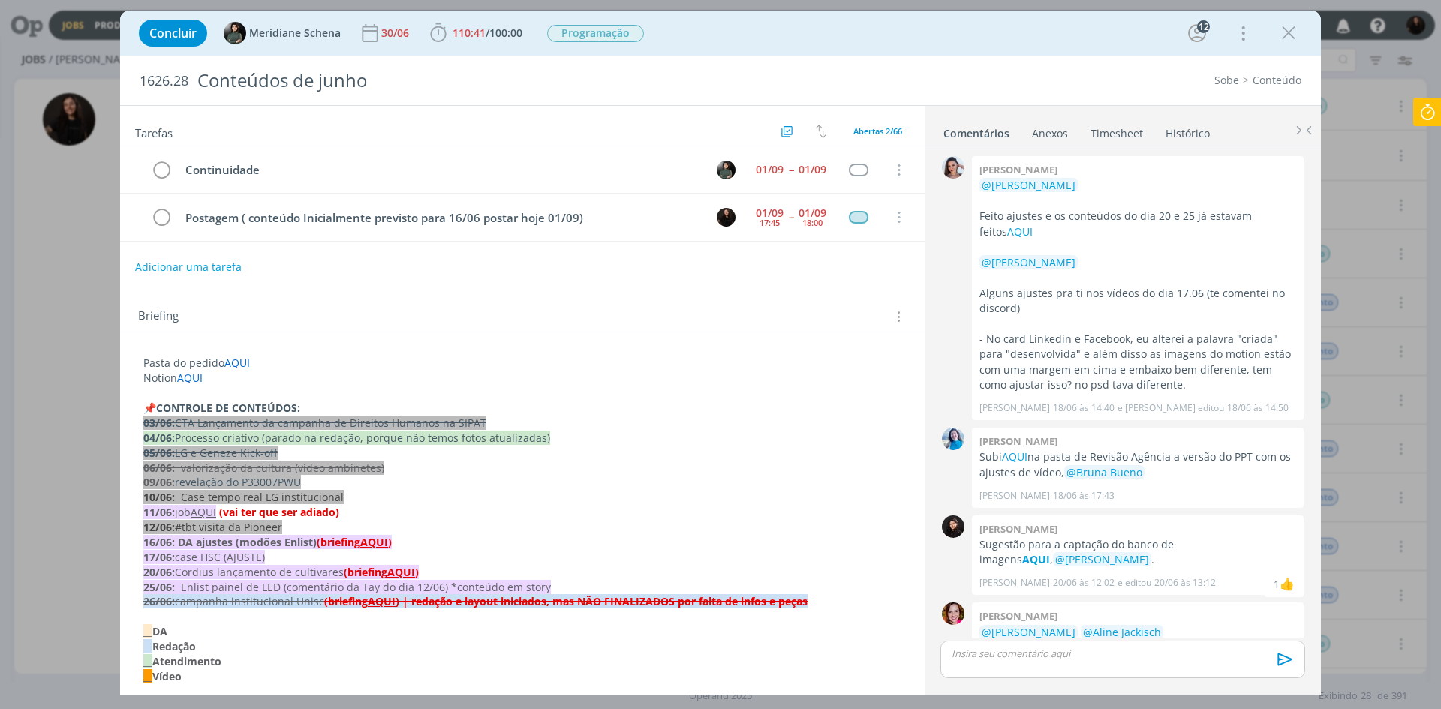
scroll to position [1850, 0]
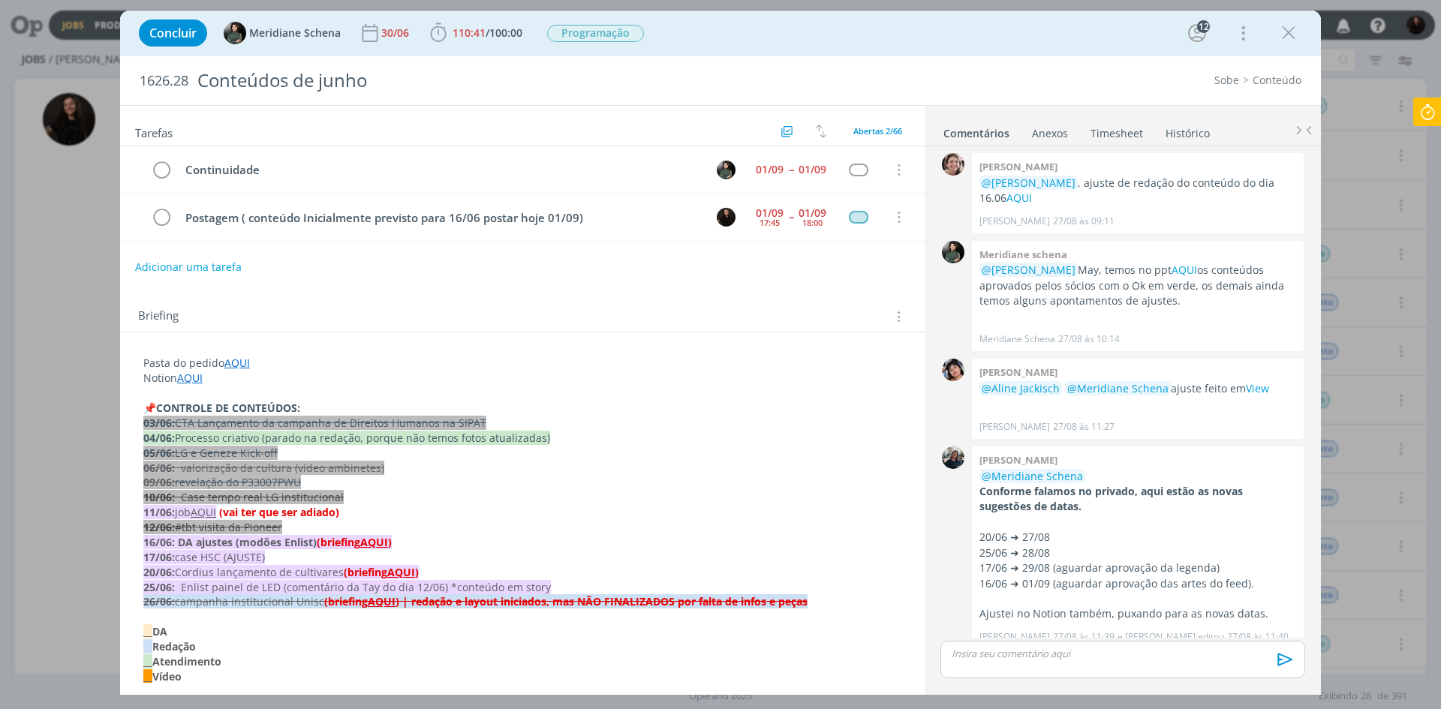
click at [821, 279] on div "Adicionar uma tarefa" at bounding box center [522, 267] width 805 height 27
click at [895, 218] on icon "dialog" at bounding box center [898, 218] width 17 height 14
click at [872, 193] on link "Cancelar" at bounding box center [850, 194] width 119 height 24
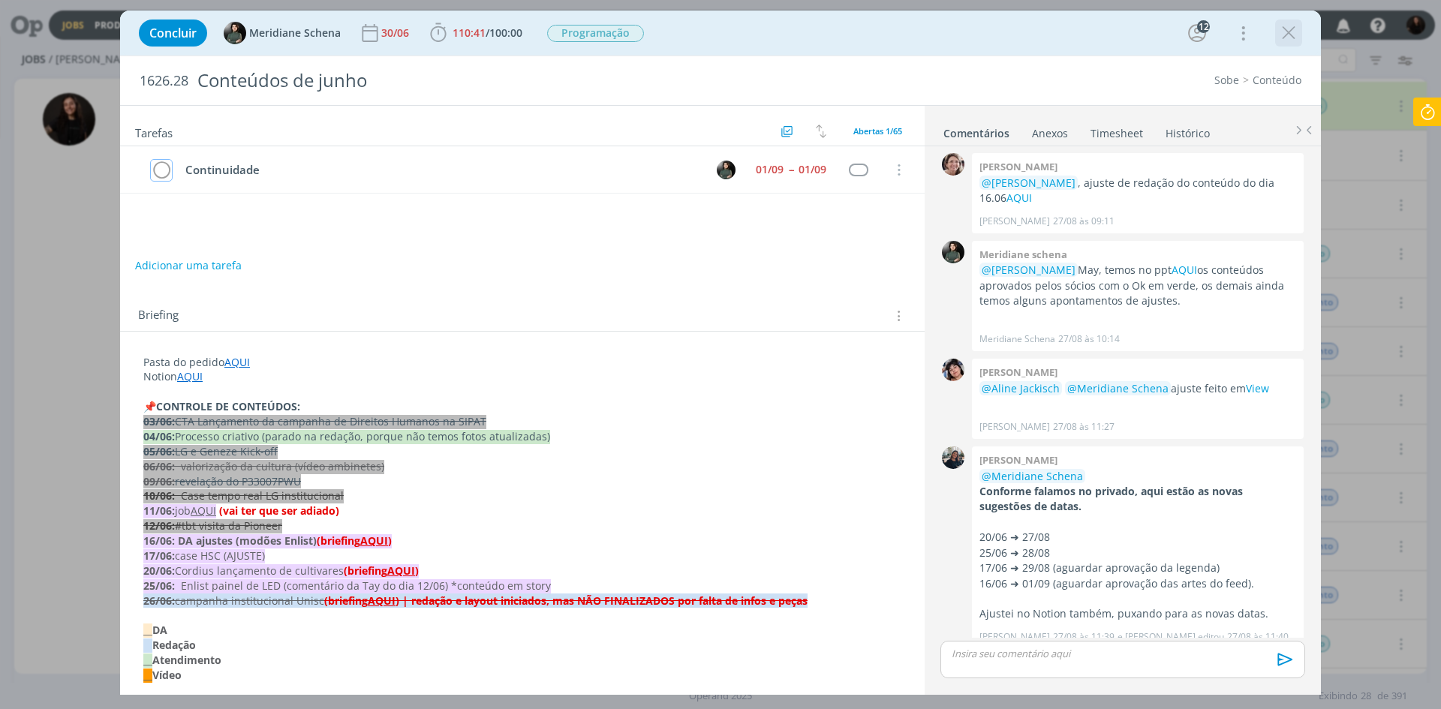
click at [1286, 40] on icon "dialog" at bounding box center [1289, 33] width 23 height 23
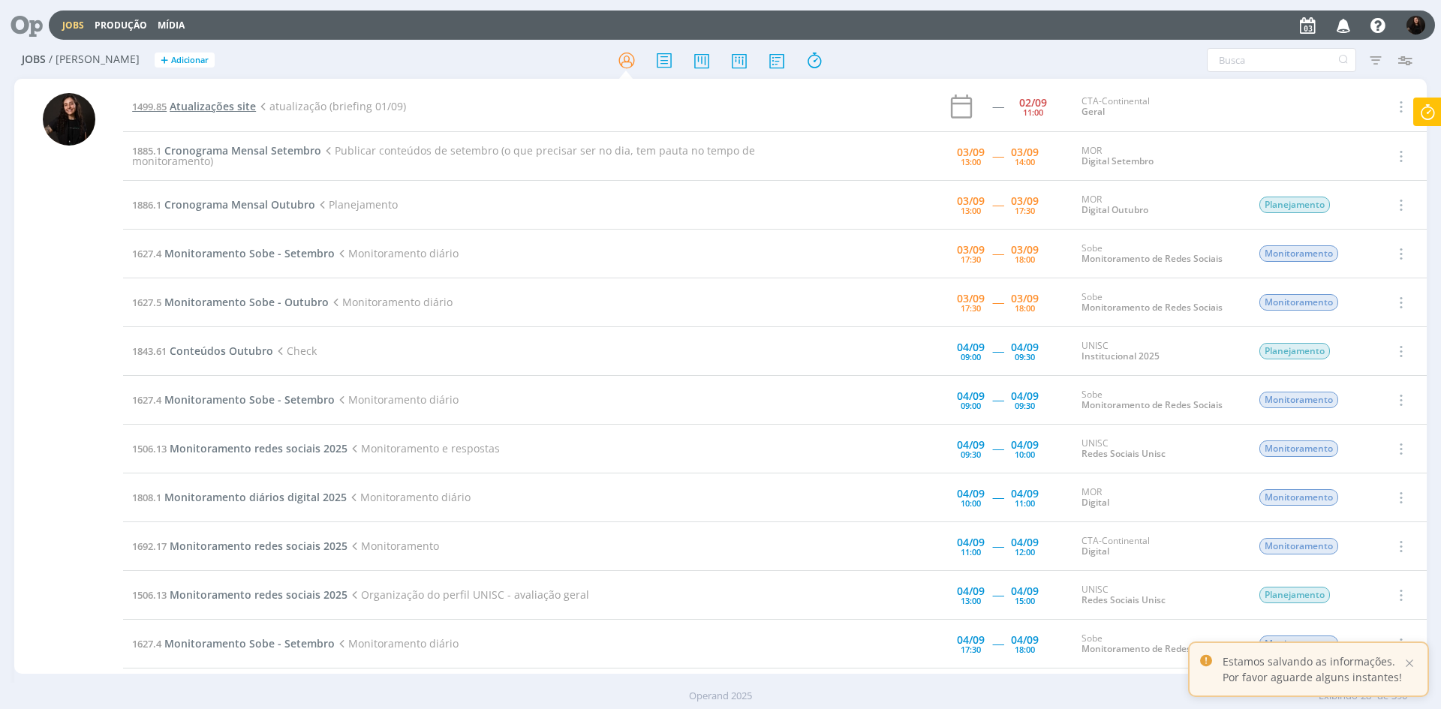
click at [241, 106] on span "Atualizações site" at bounding box center [213, 106] width 86 height 14
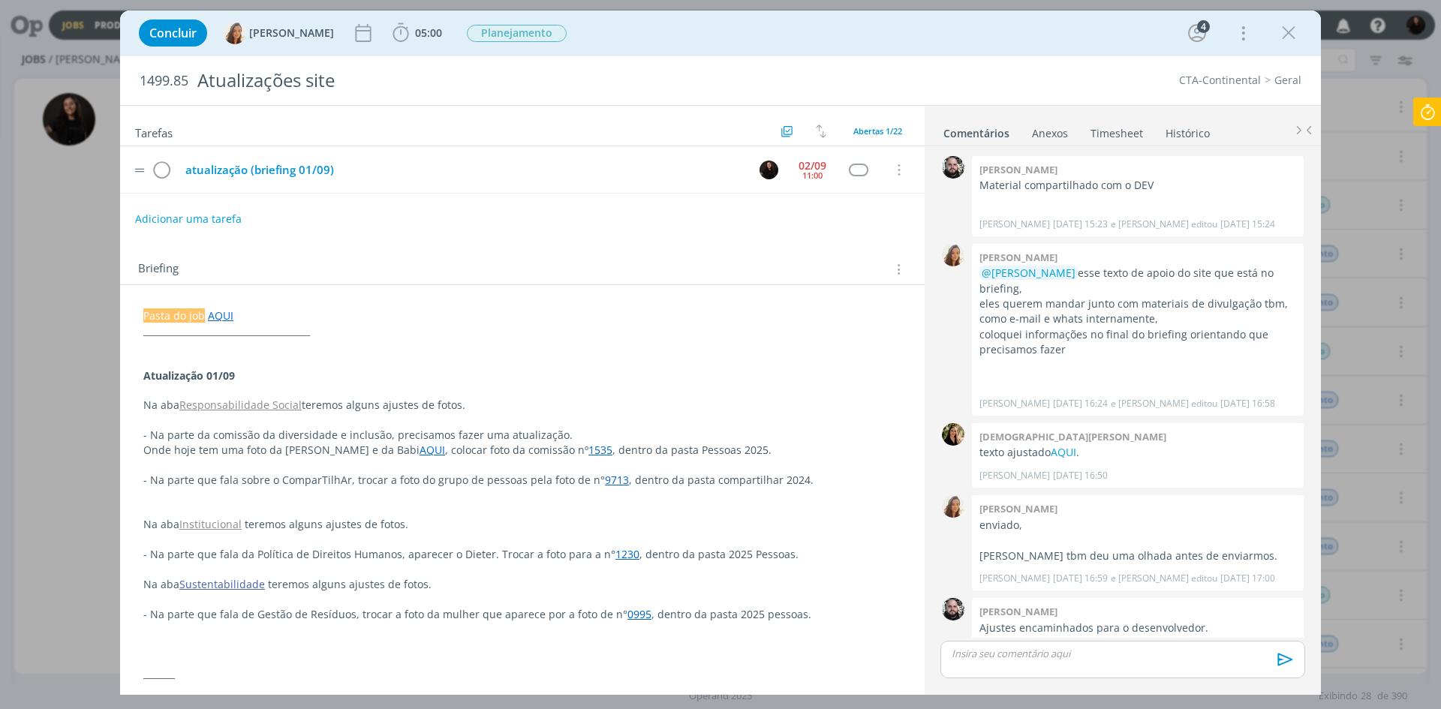
scroll to position [420, 0]
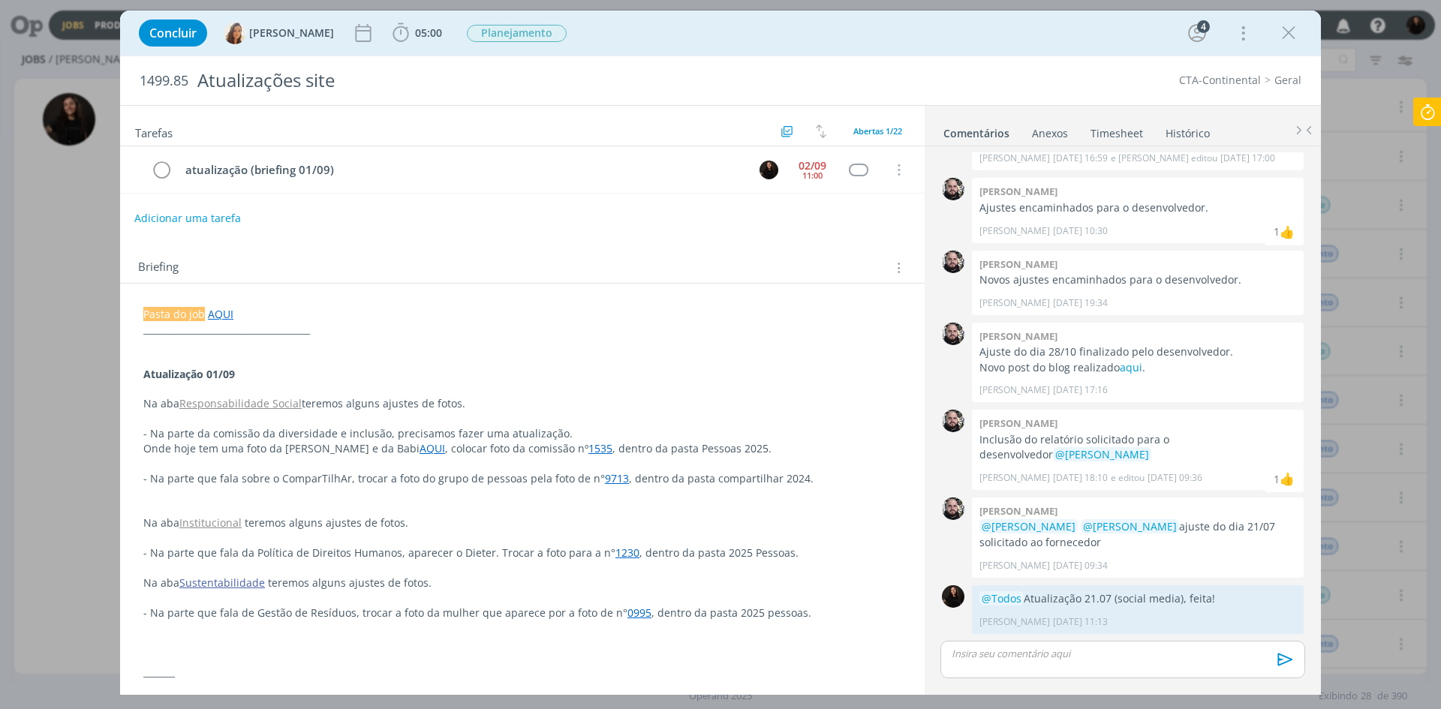
click at [185, 209] on button "Adicionar uma tarefa" at bounding box center [187, 219] width 107 height 26
click at [204, 227] on div "Tarefas Usar Job de template Ordenar por: Prazo crescente Prazo decrescente Ord…" at bounding box center [522, 394] width 805 height 577
click at [205, 223] on input "dialog" at bounding box center [423, 217] width 554 height 21
click at [735, 217] on icon "dialog" at bounding box center [744, 217] width 23 height 23
type input "dar continuidade"
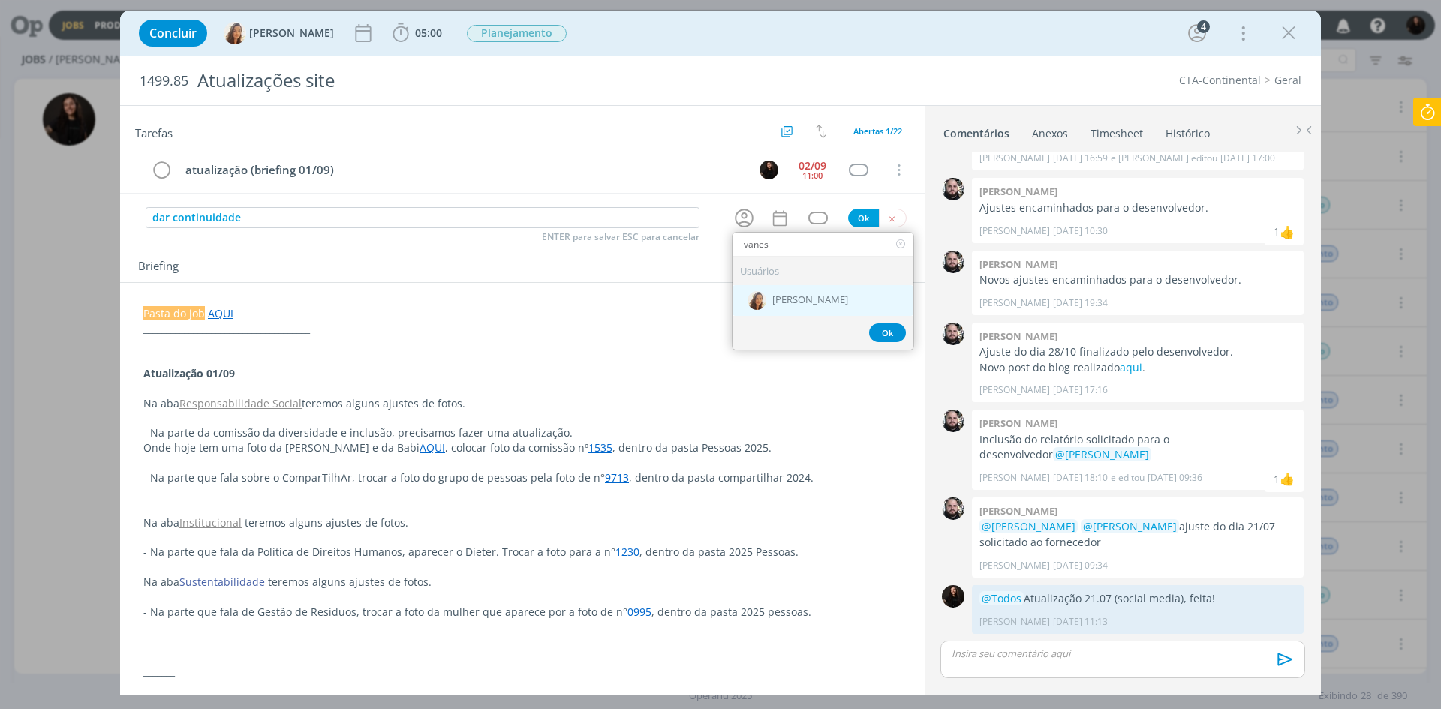
type input "vanes"
drag, startPoint x: 782, startPoint y: 297, endPoint x: 782, endPoint y: 224, distance: 72.1
click at [782, 289] on div "[PERSON_NAME]" at bounding box center [823, 300] width 181 height 31
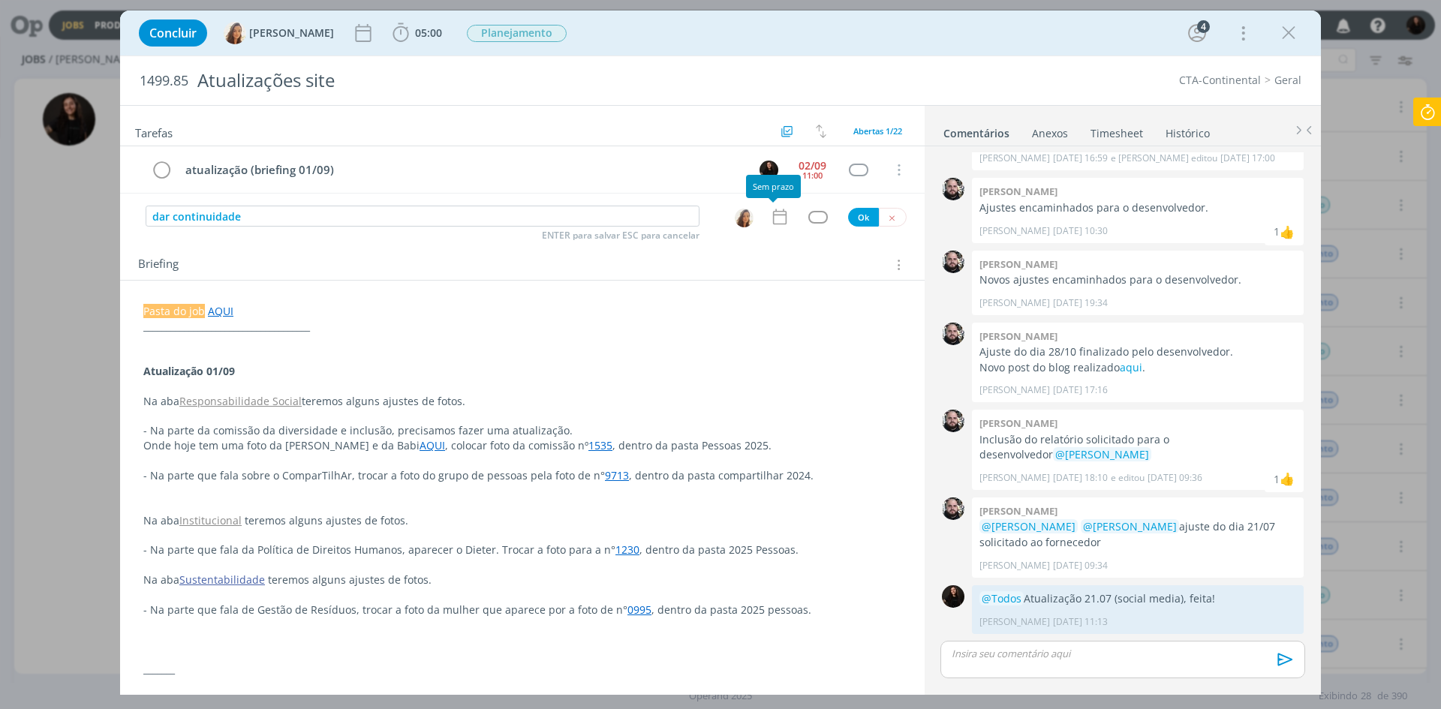
click at [776, 215] on icon "dialog" at bounding box center [780, 217] width 14 height 16
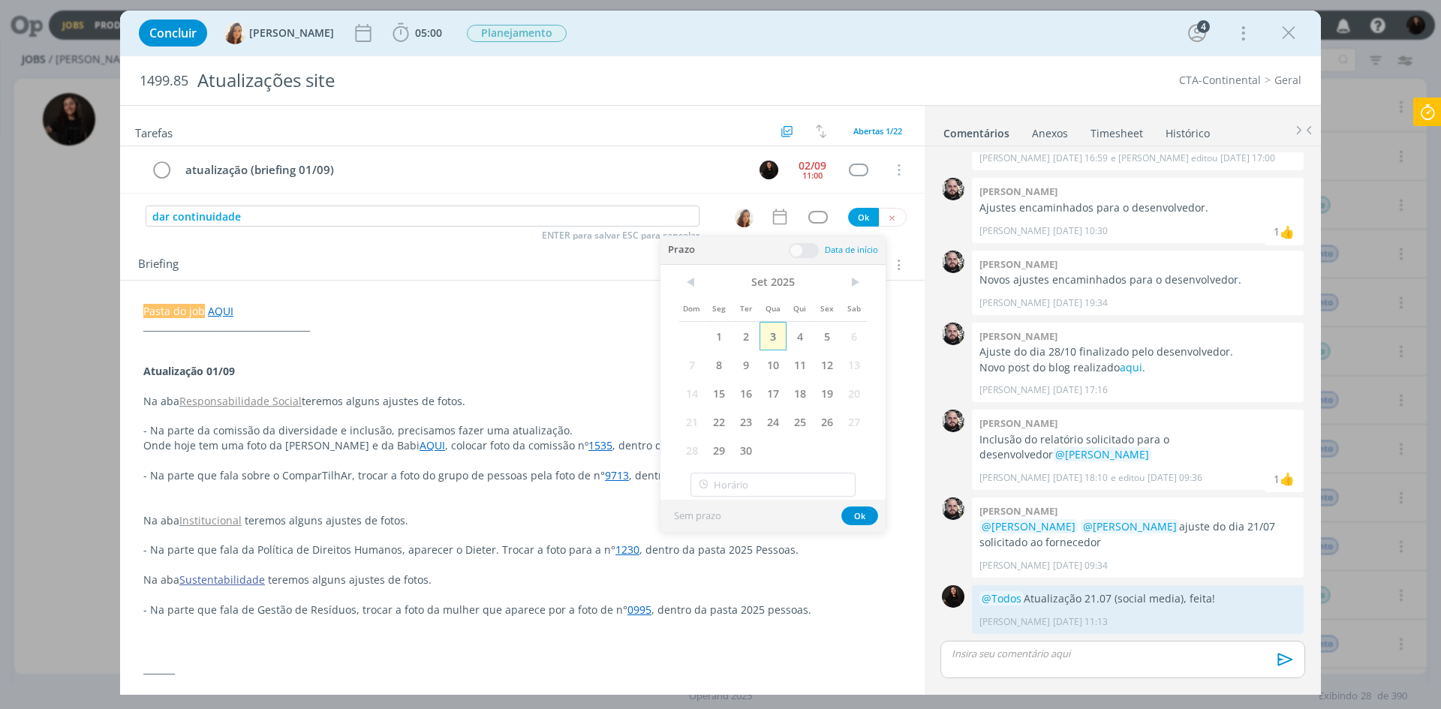
click at [776, 330] on span "3" at bounding box center [773, 336] width 27 height 29
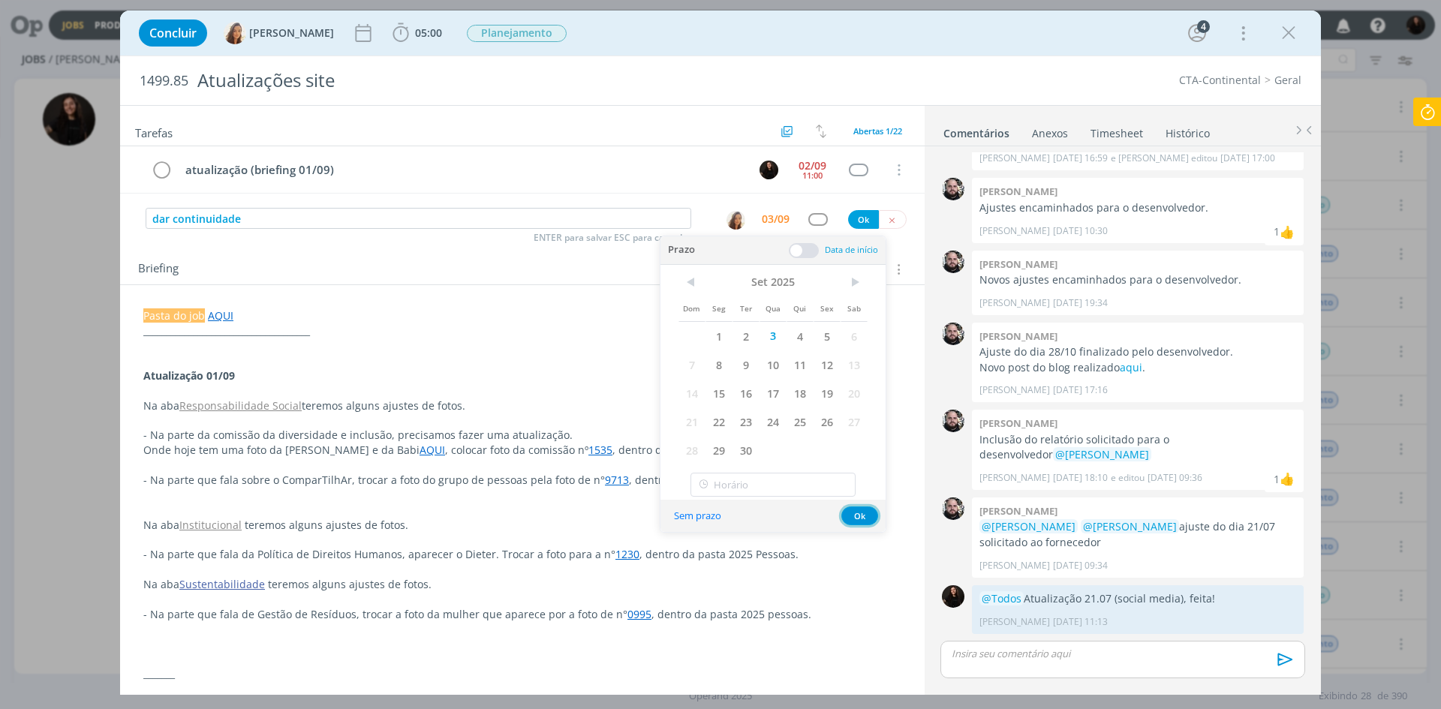
click at [859, 514] on button "Ok" at bounding box center [860, 516] width 37 height 19
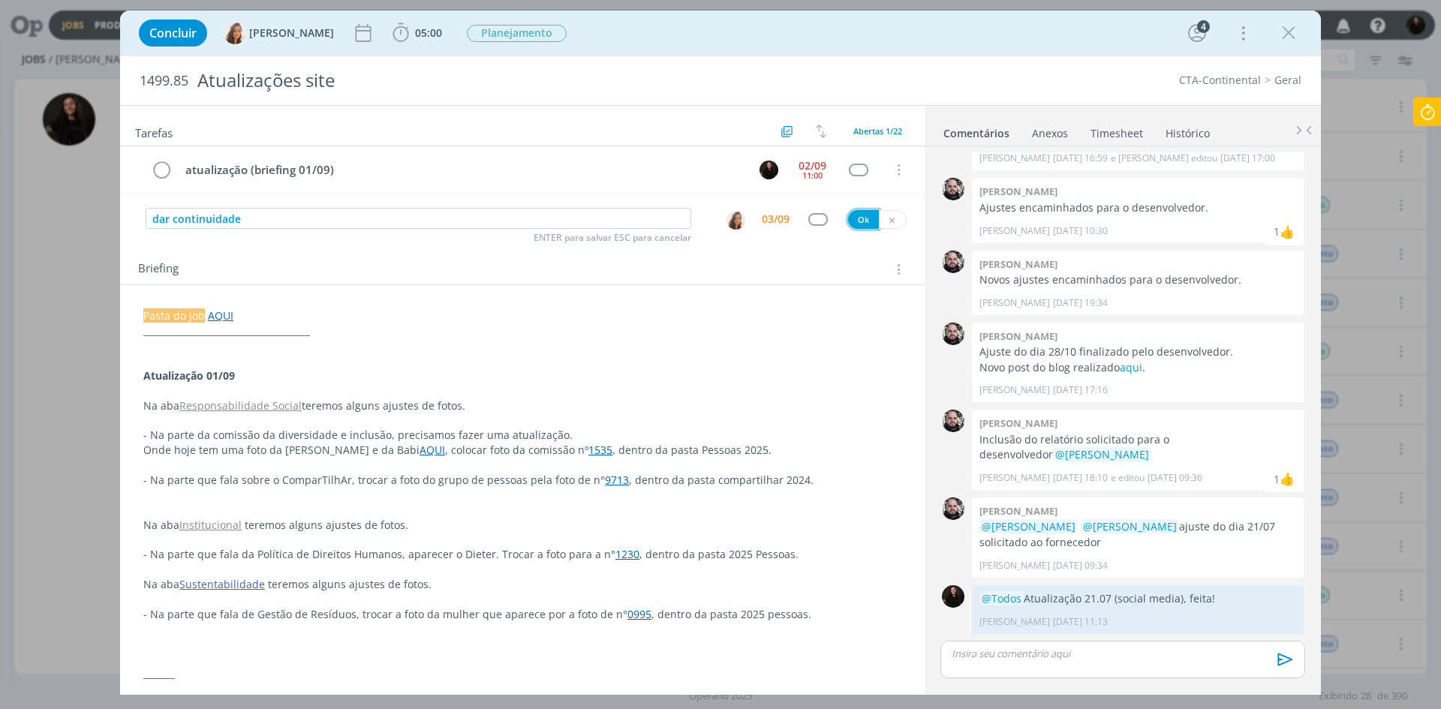
click at [848, 222] on button "Ok" at bounding box center [863, 219] width 31 height 19
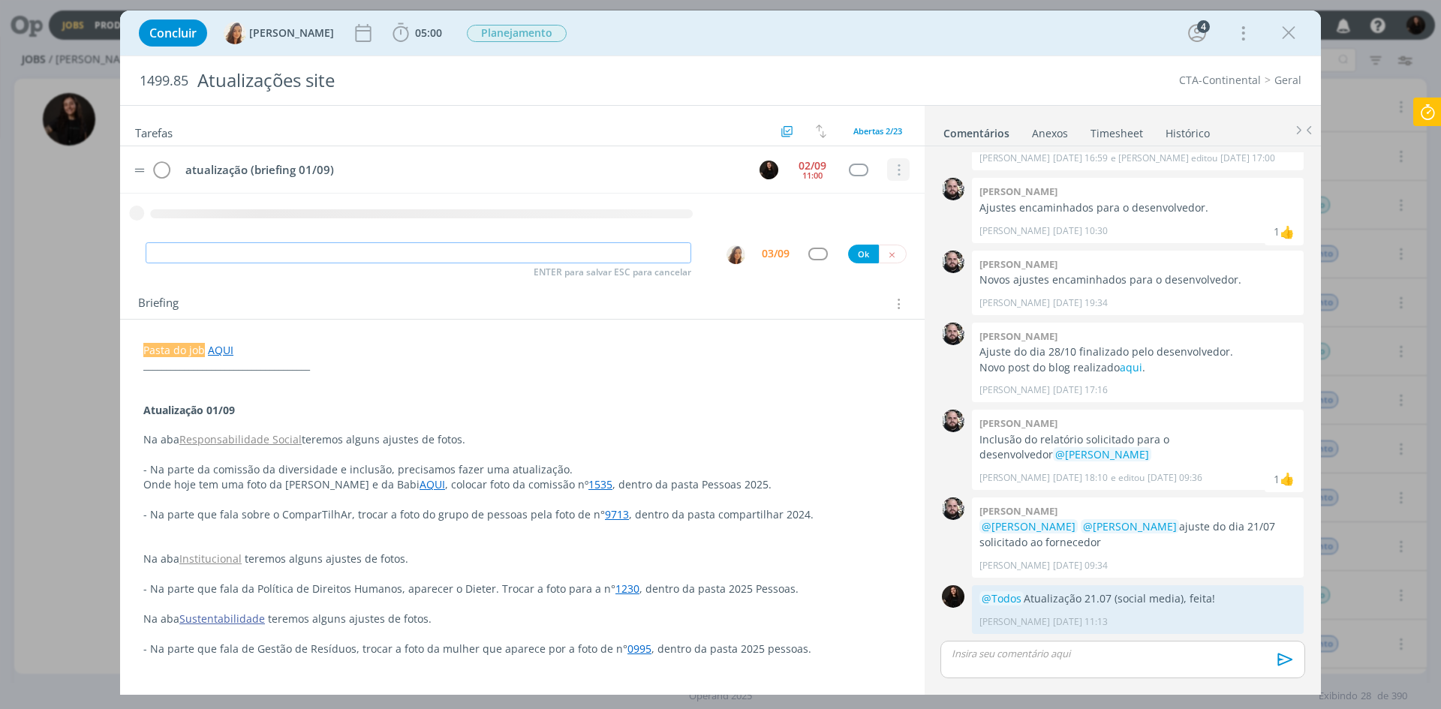
click at [899, 167] on button "dialog" at bounding box center [898, 170] width 23 height 23
drag, startPoint x: 875, startPoint y: 190, endPoint x: 827, endPoint y: 163, distance: 54.5
click at [875, 191] on link "Cancelar" at bounding box center [850, 196] width 119 height 24
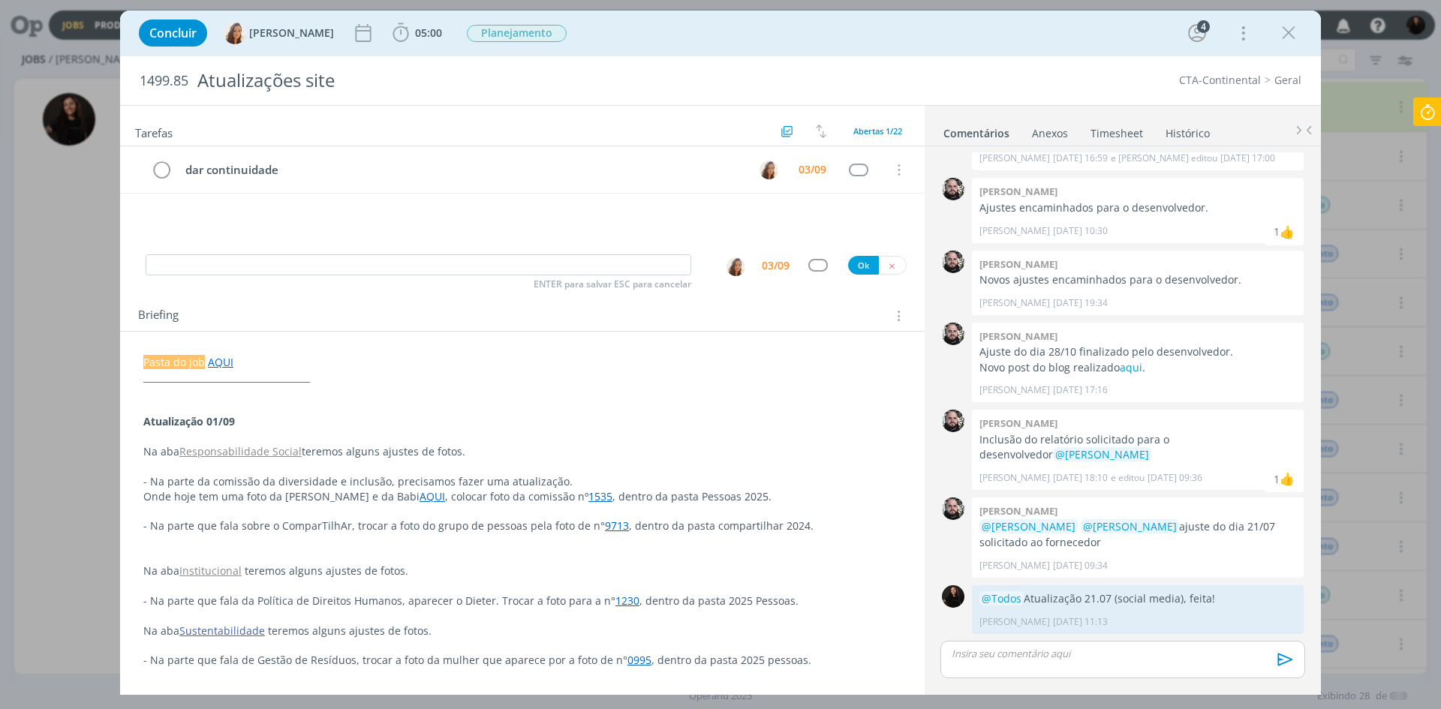
click at [959, 22] on div "Concluir [PERSON_NAME] 05:00 Iniciar Apontar Data * [DATE] Horas * 00:00 Tarefa…" at bounding box center [720, 33] width 1179 height 36
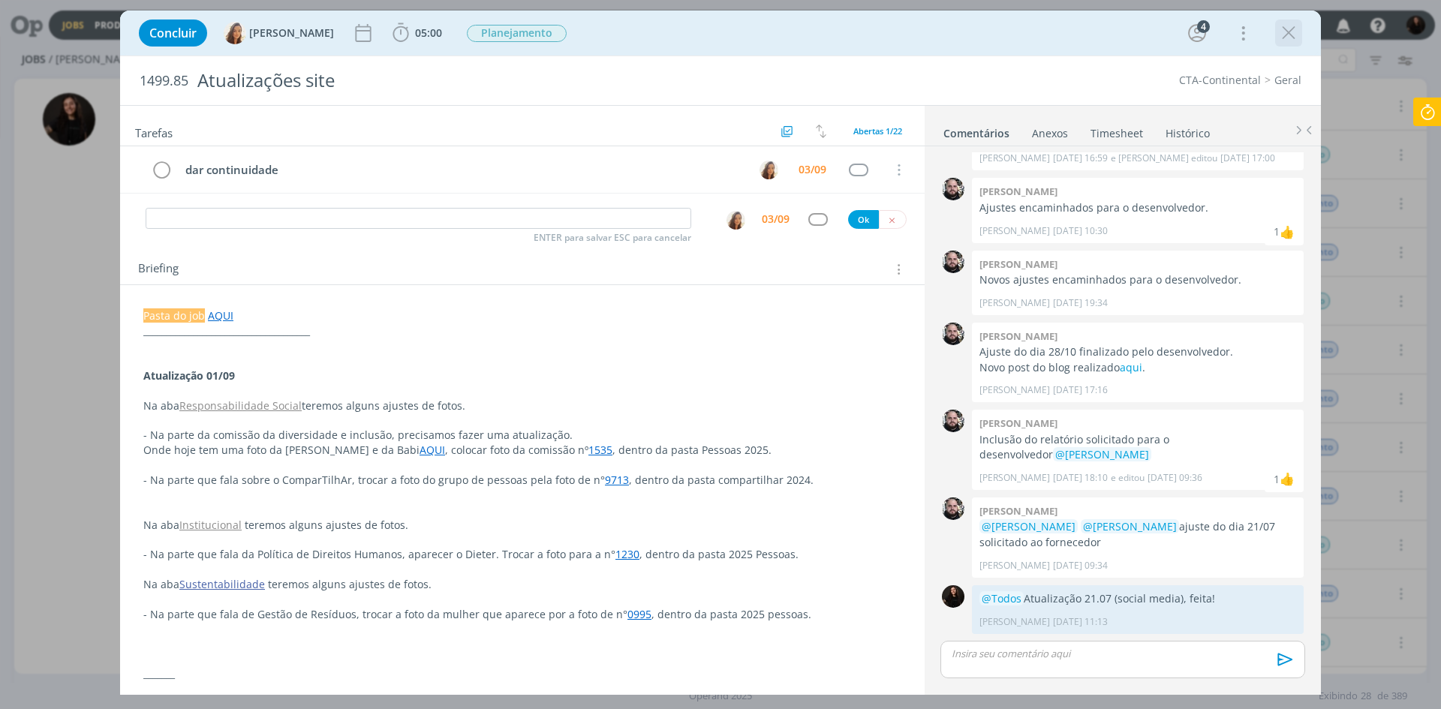
click at [1292, 32] on icon "dialog" at bounding box center [1289, 33] width 23 height 23
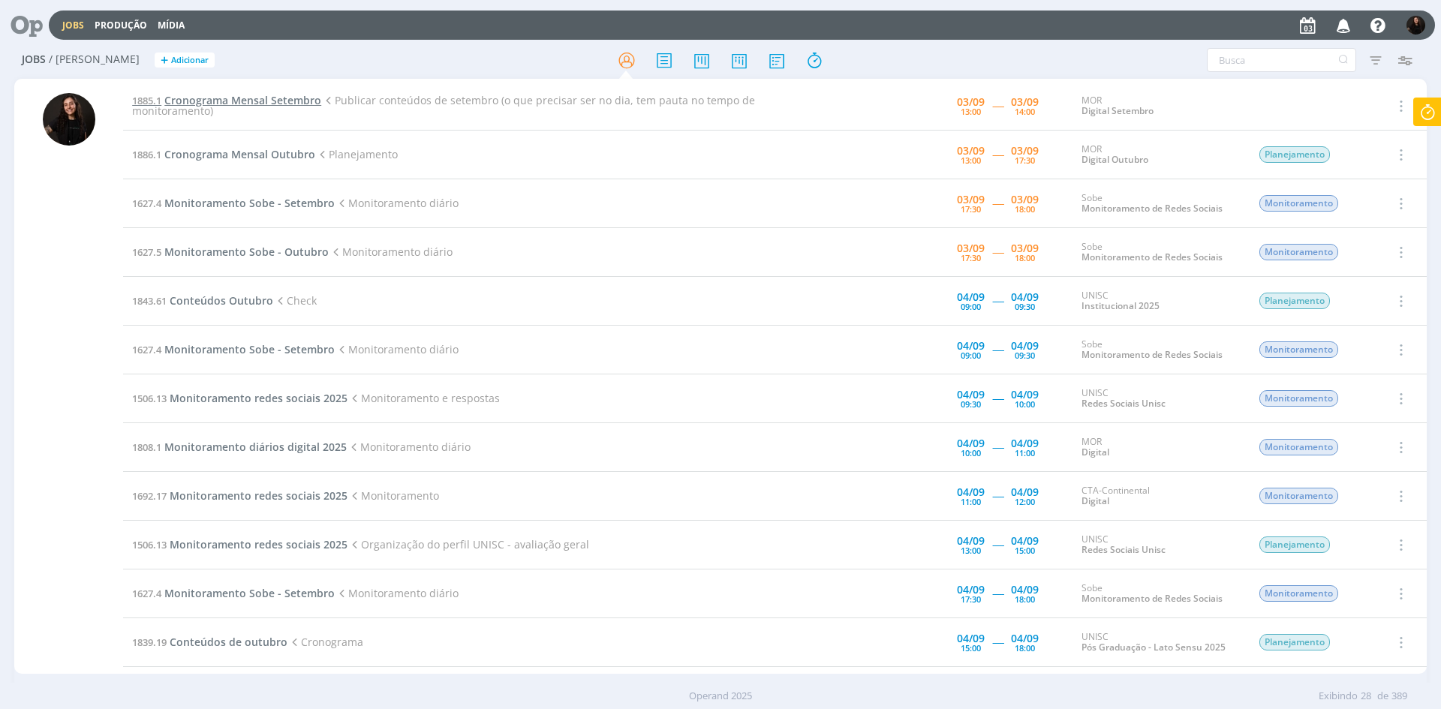
click at [268, 98] on span "Cronograma Mensal Setembro" at bounding box center [242, 100] width 157 height 14
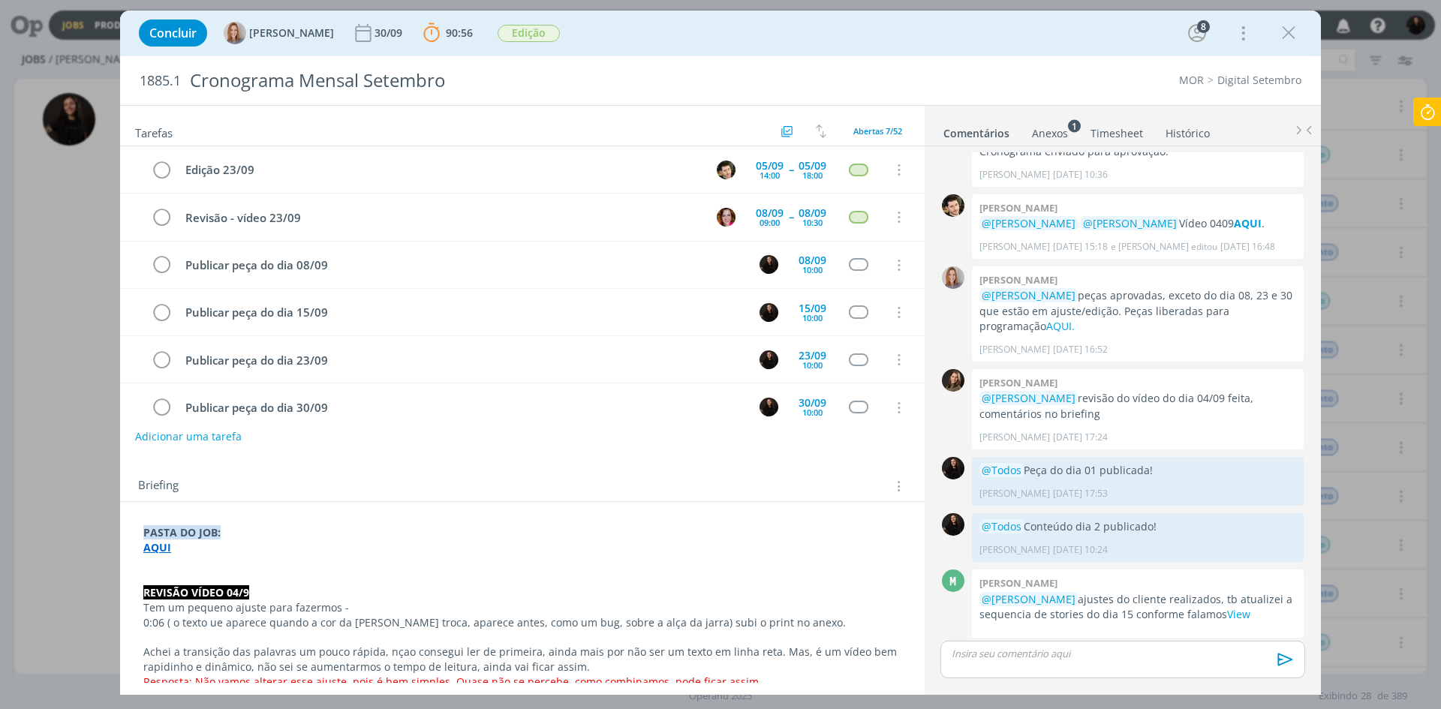
scroll to position [84, 0]
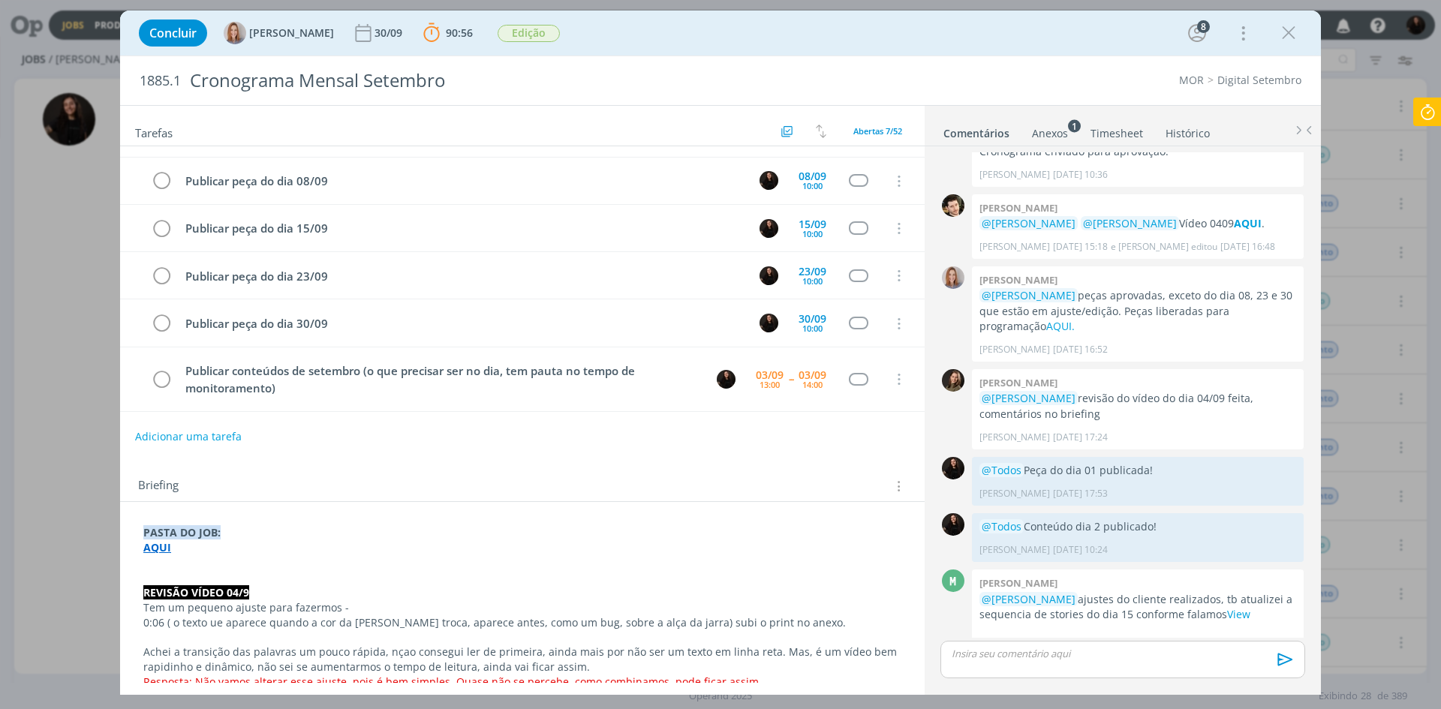
click at [1441, 130] on div "Concluir [PERSON_NAME] 30/09 90:56 Parar Apontar Data * [DATE] Horas * 00:00 Ta…" at bounding box center [720, 354] width 1441 height 709
click at [1438, 112] on icon at bounding box center [1427, 112] width 27 height 29
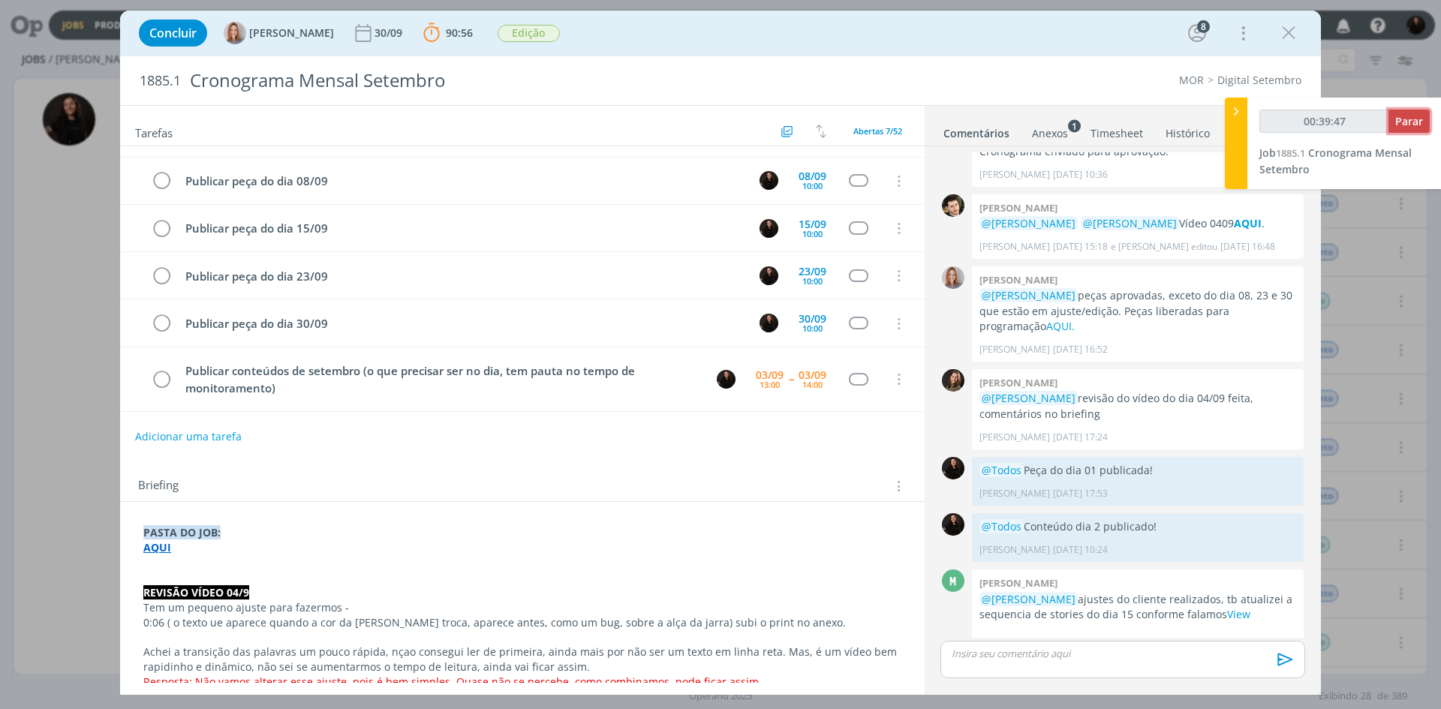
type input "00:39:48"
click at [1397, 116] on span "Parar" at bounding box center [1410, 121] width 28 height 14
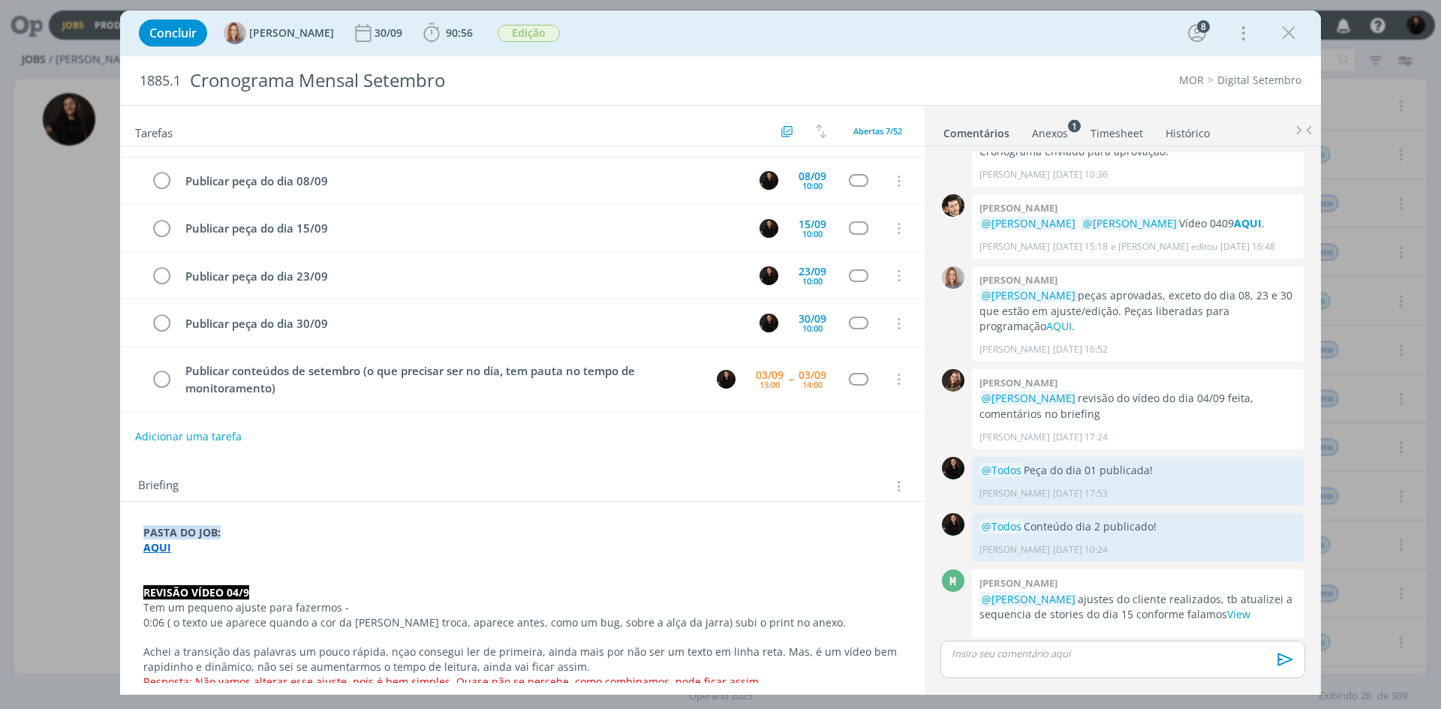
click at [1125, 128] on link "Timesheet" at bounding box center [1117, 130] width 54 height 22
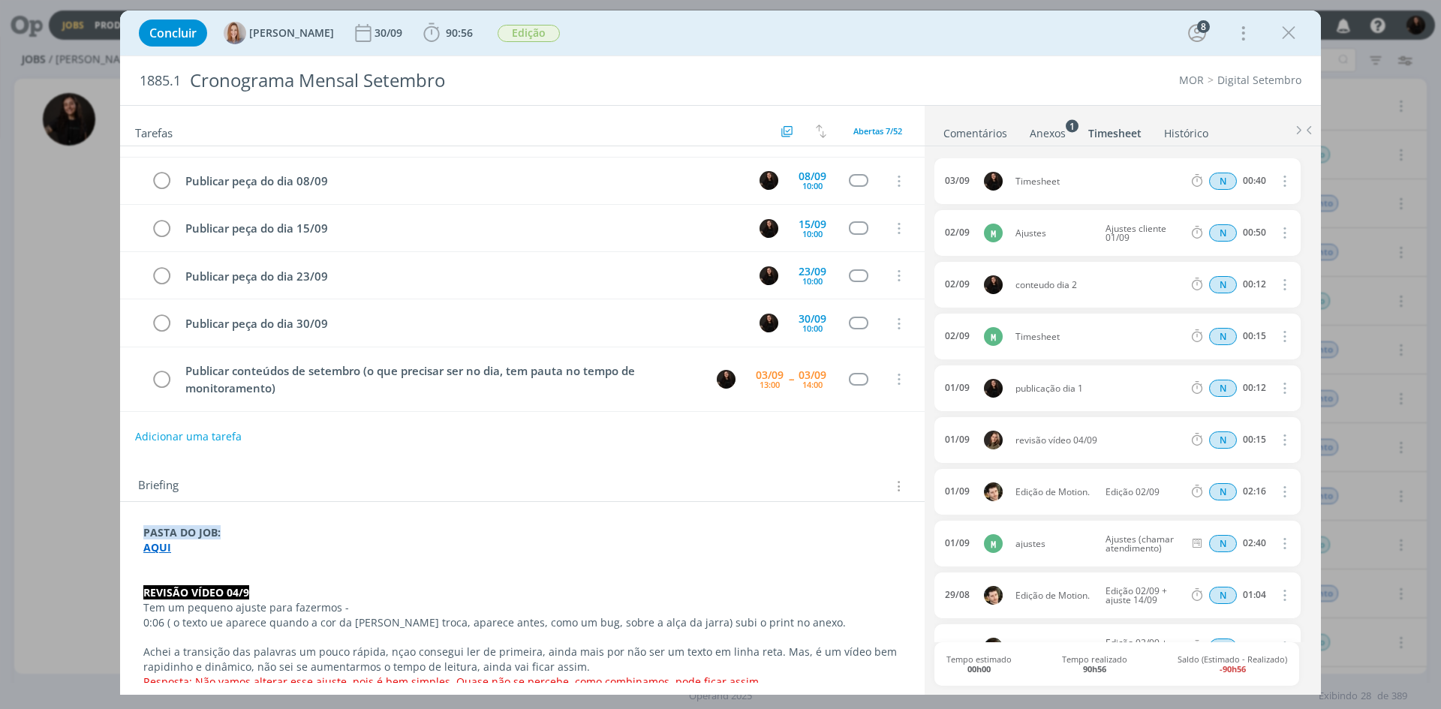
click at [979, 134] on link "Comentários" at bounding box center [975, 130] width 65 height 22
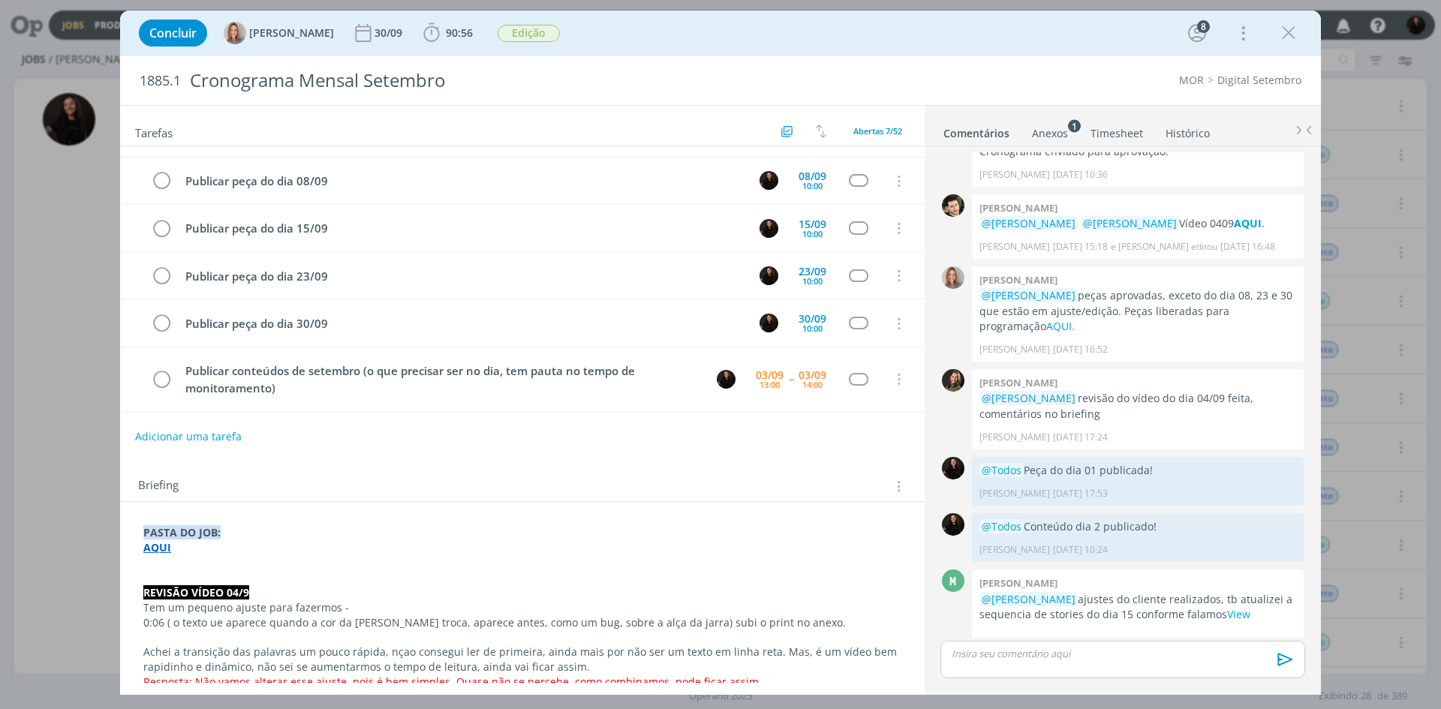
drag, startPoint x: 1131, startPoint y: 131, endPoint x: 1223, endPoint y: 185, distance: 107.4
click at [1129, 131] on link "Timesheet" at bounding box center [1117, 130] width 54 height 22
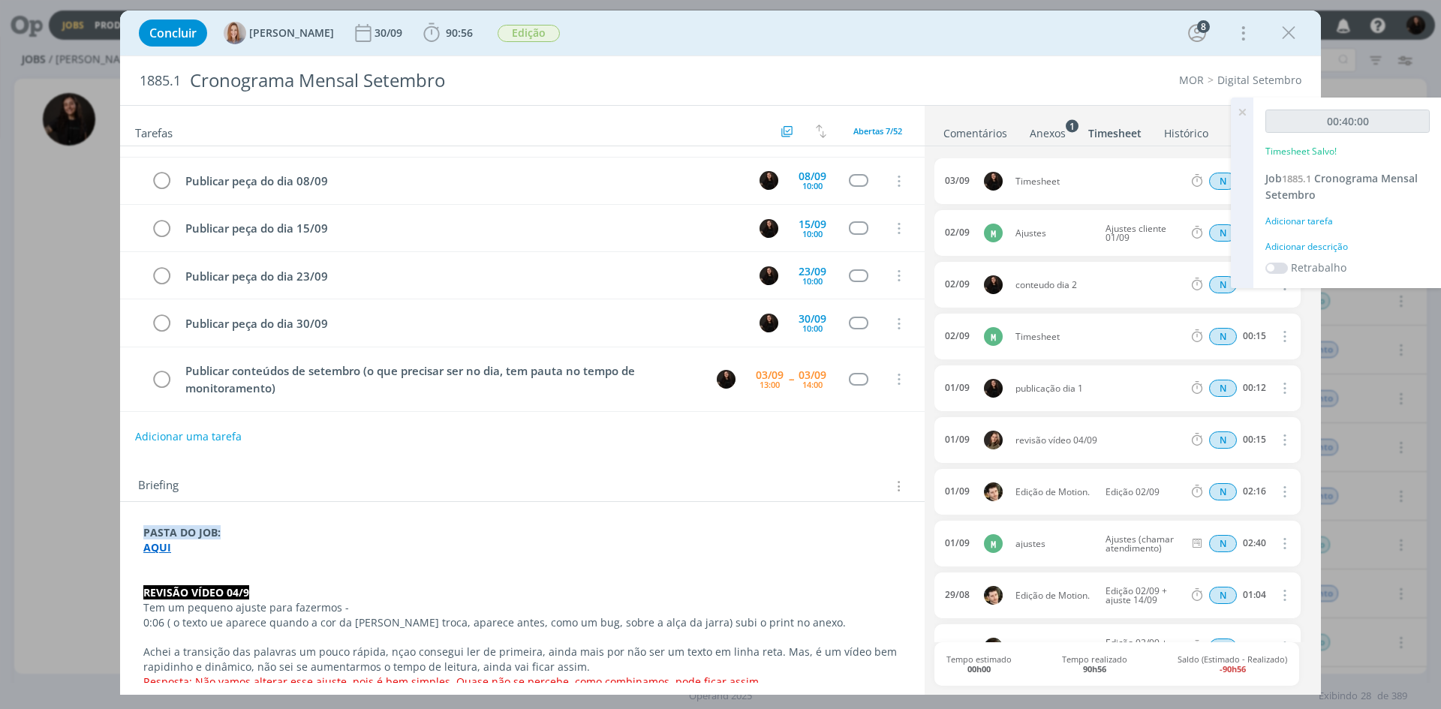
click at [1328, 253] on div "Adicionar descrição" at bounding box center [1348, 247] width 164 height 14
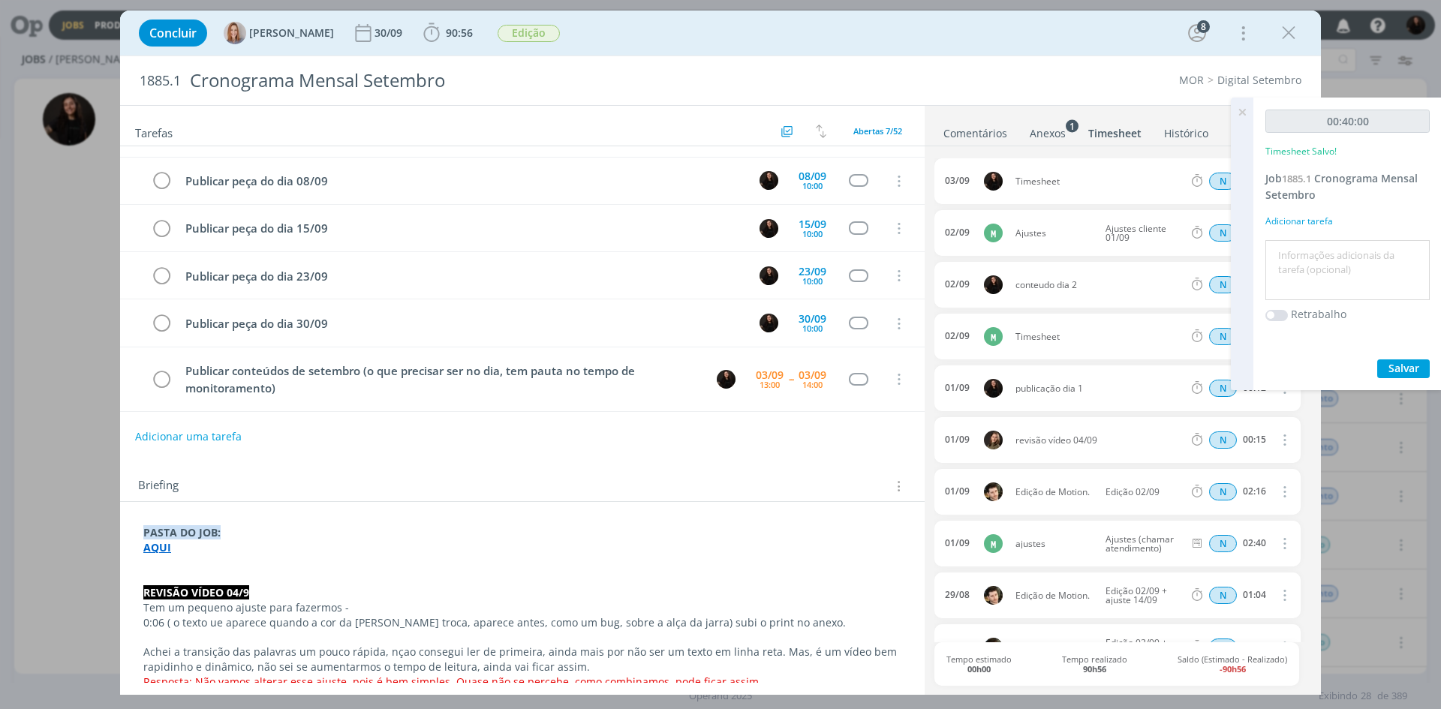
click at [1328, 253] on textarea at bounding box center [1348, 270] width 157 height 53
click at [1325, 258] on textarea at bounding box center [1348, 270] width 157 height 53
drag, startPoint x: 1415, startPoint y: 257, endPoint x: 1357, endPoint y: 258, distance: 58.6
click at [1357, 258] on textarea "agendamento de cronograma" at bounding box center [1348, 270] width 157 height 53
type textarea "agendamento de publicações"
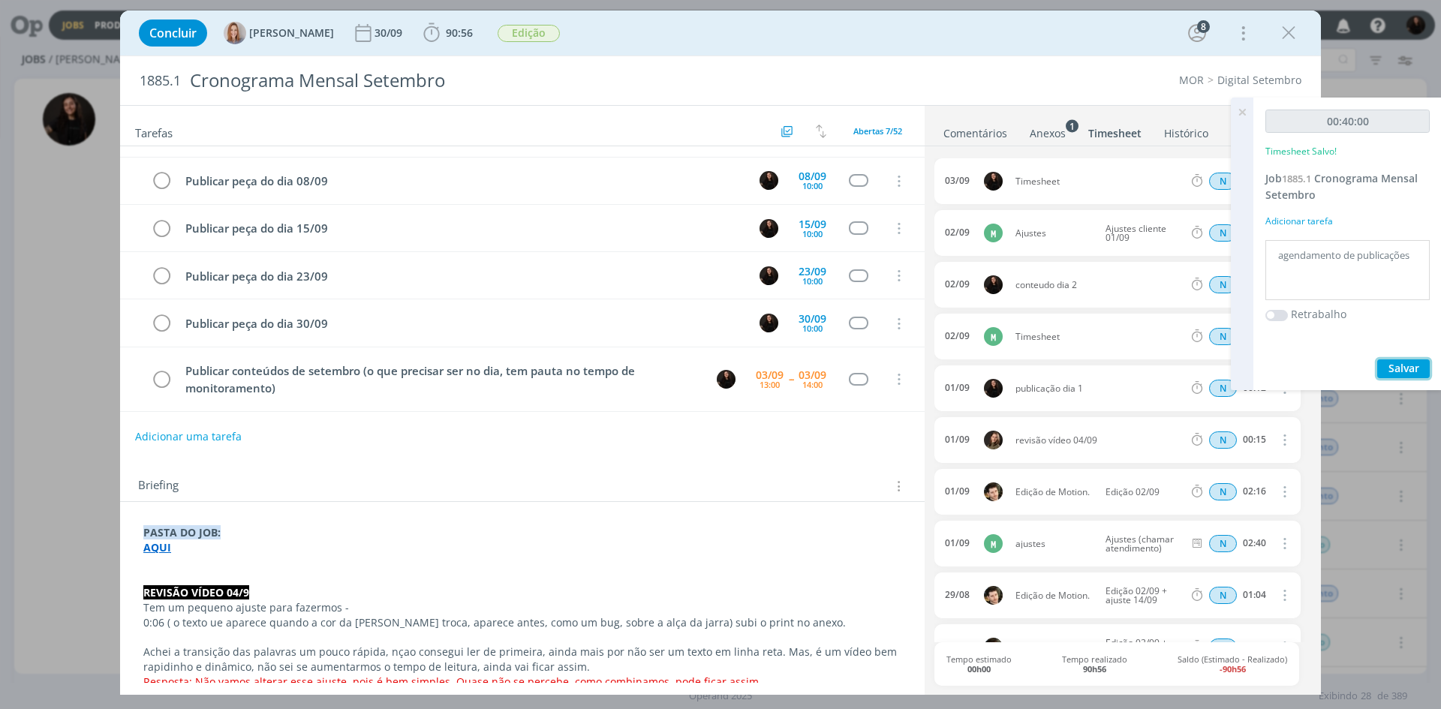
click at [1418, 368] on span "Salvar" at bounding box center [1404, 368] width 31 height 14
click at [991, 134] on link "Comentários" at bounding box center [975, 130] width 65 height 22
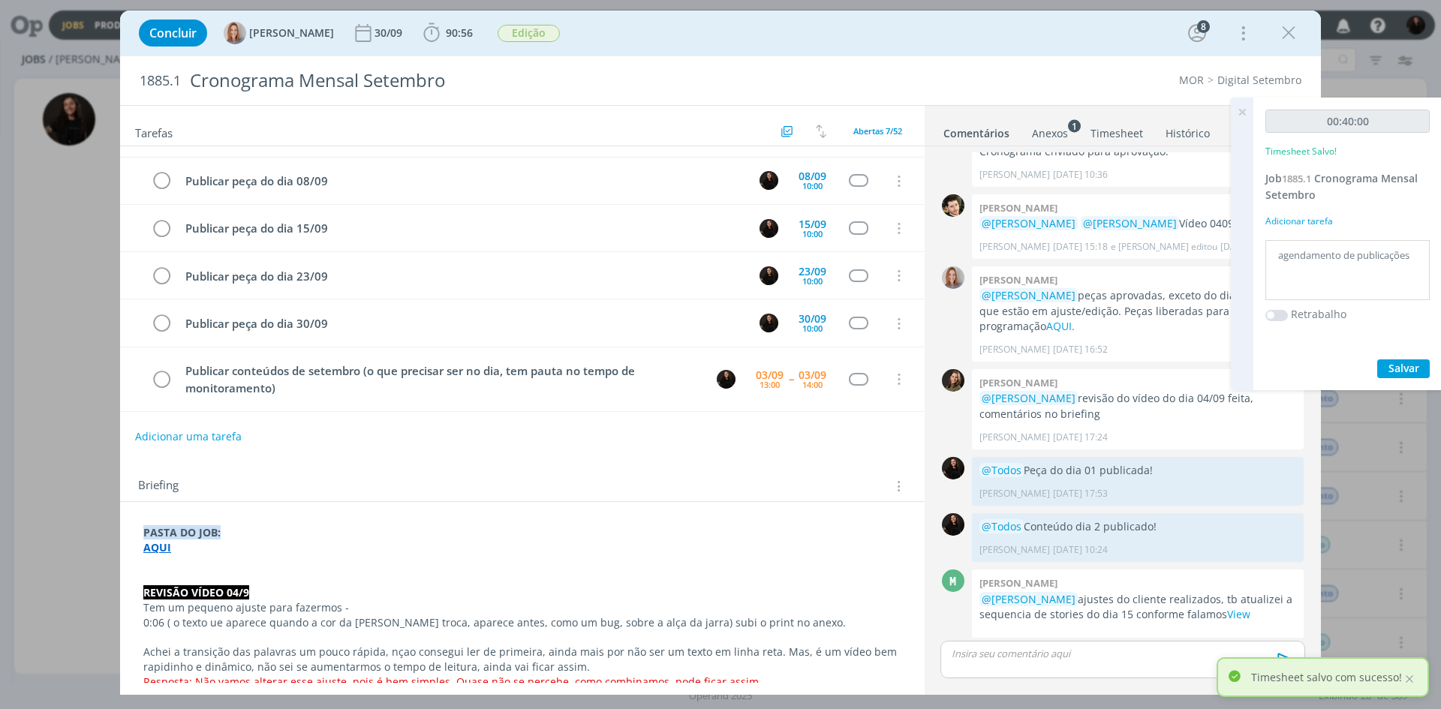
click at [1048, 648] on p "dialog" at bounding box center [1123, 654] width 341 height 14
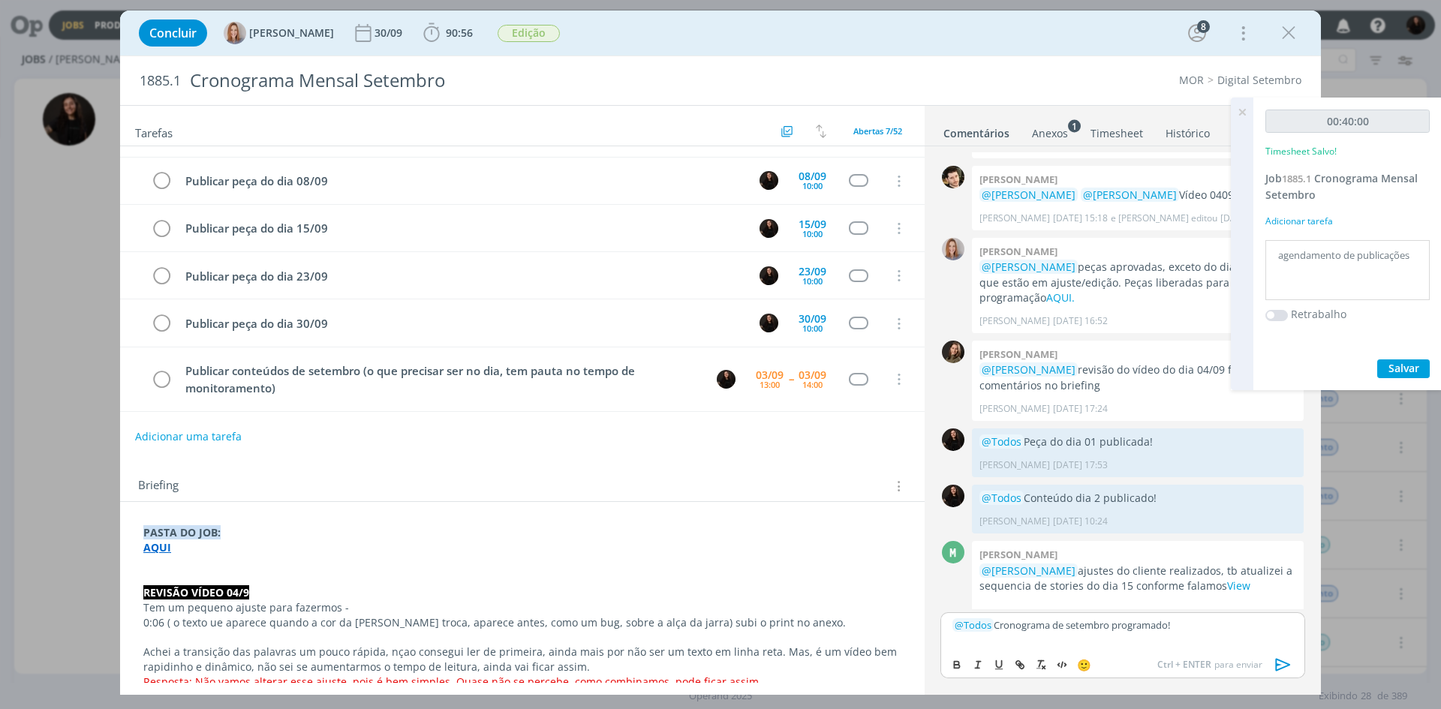
click at [1292, 662] on icon "dialog" at bounding box center [1284, 665] width 23 height 23
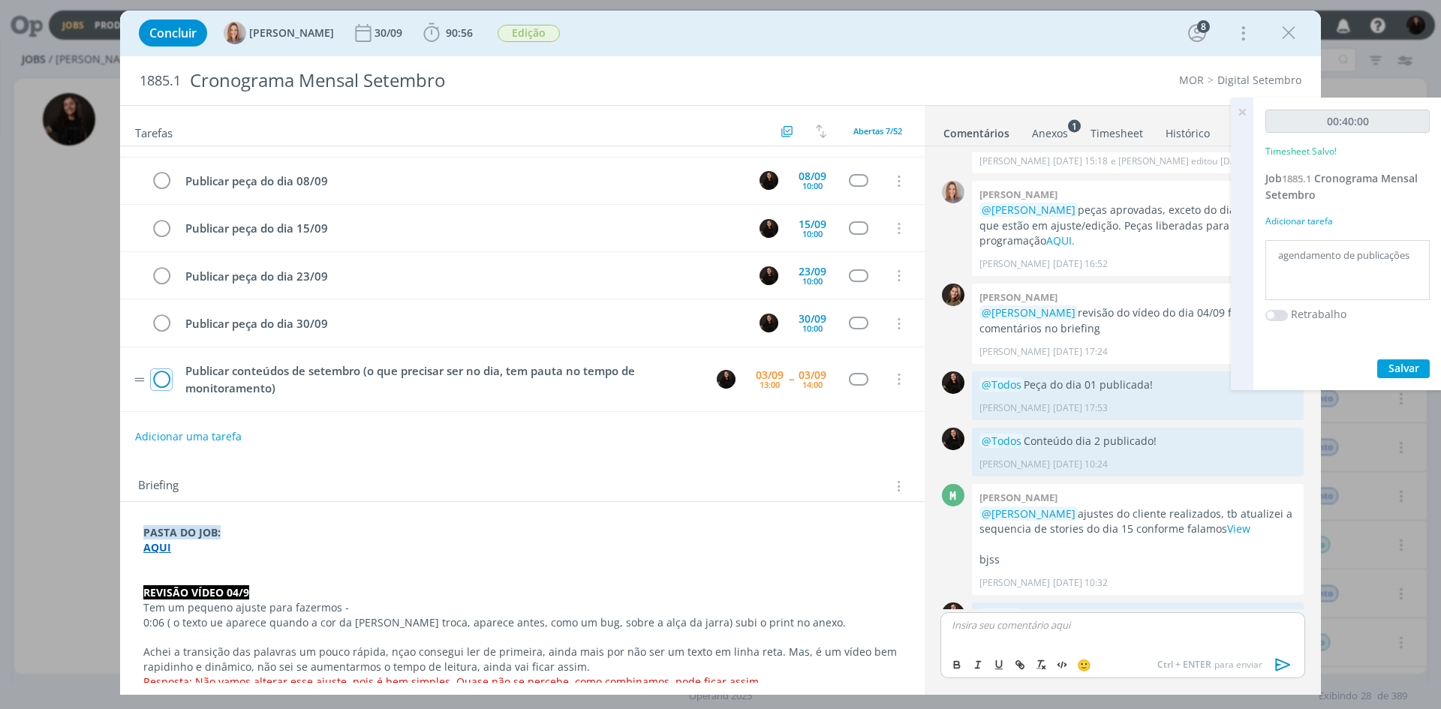
click at [162, 374] on icon "dialog" at bounding box center [161, 380] width 21 height 23
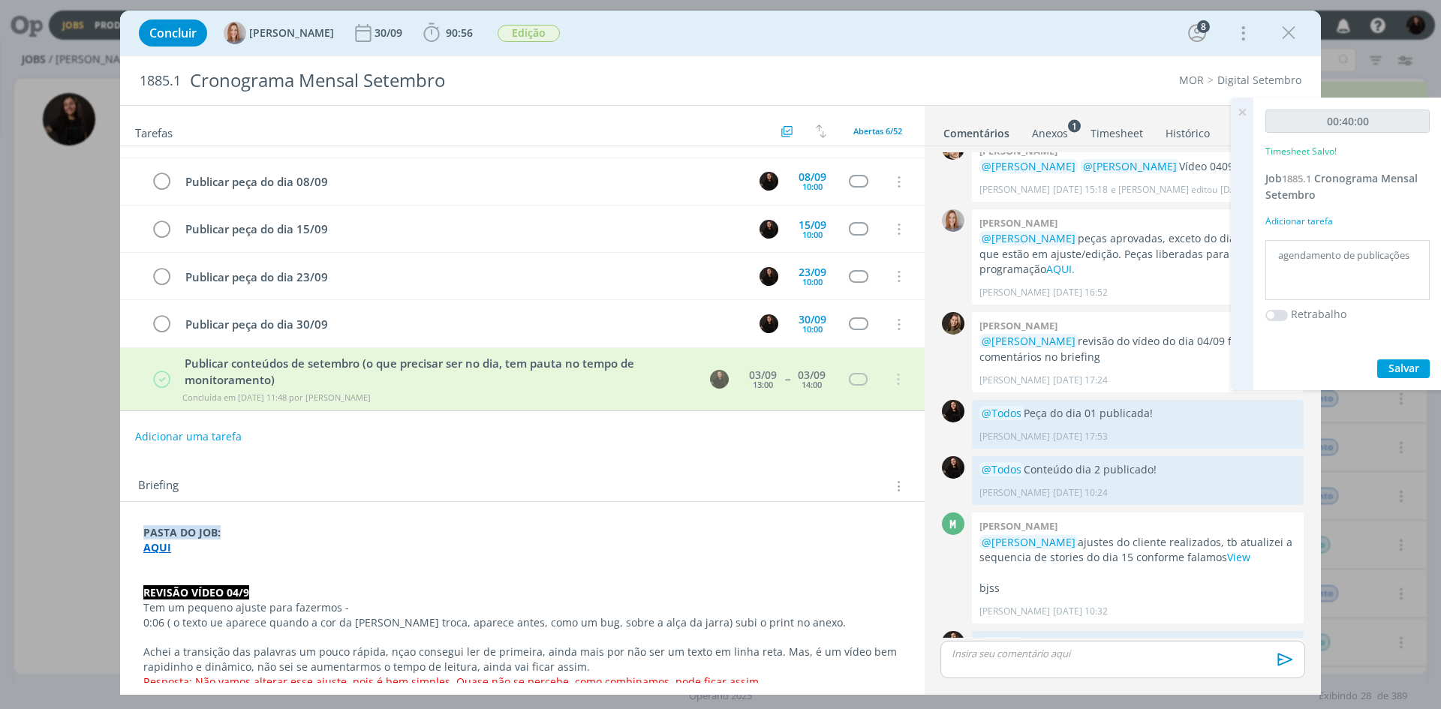
scroll to position [83, 0]
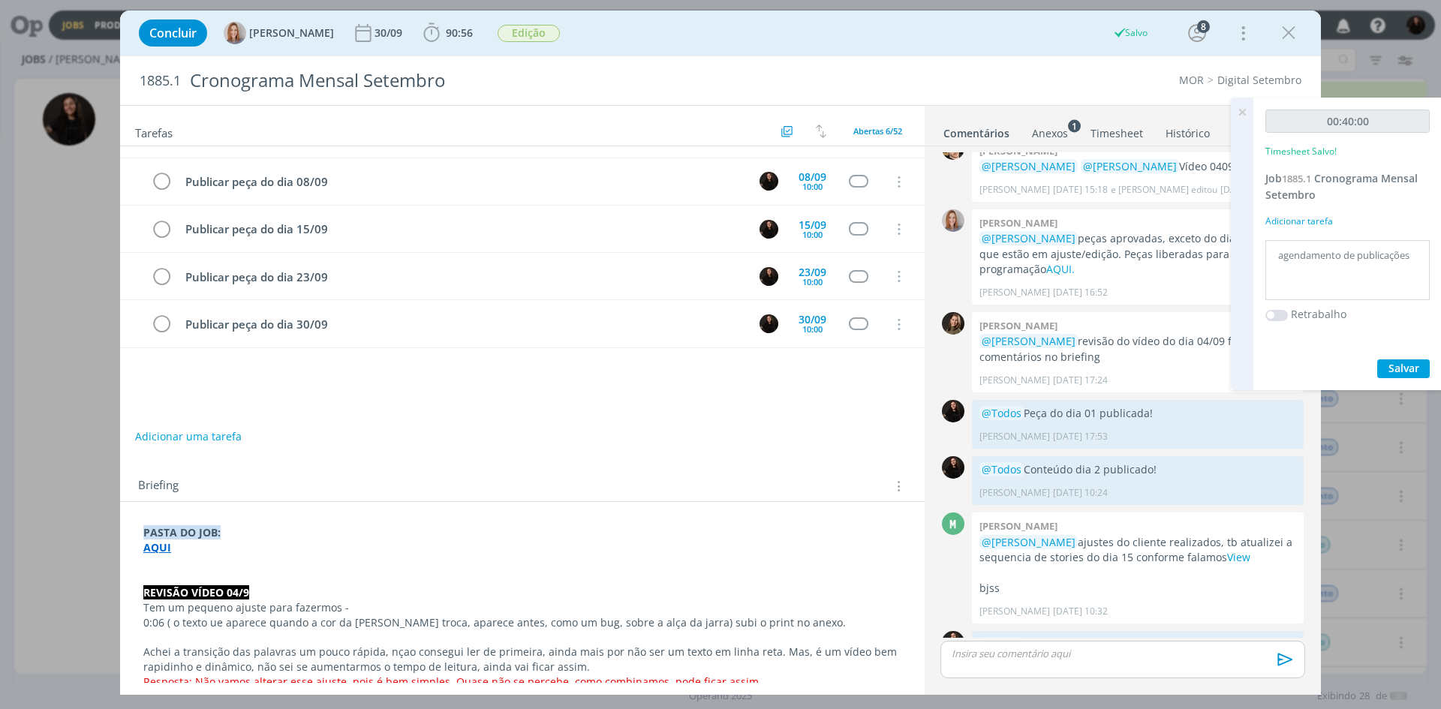
click at [1281, 38] on icon "dialog" at bounding box center [1289, 33] width 23 height 23
click at [1291, 32] on div at bounding box center [720, 354] width 1441 height 709
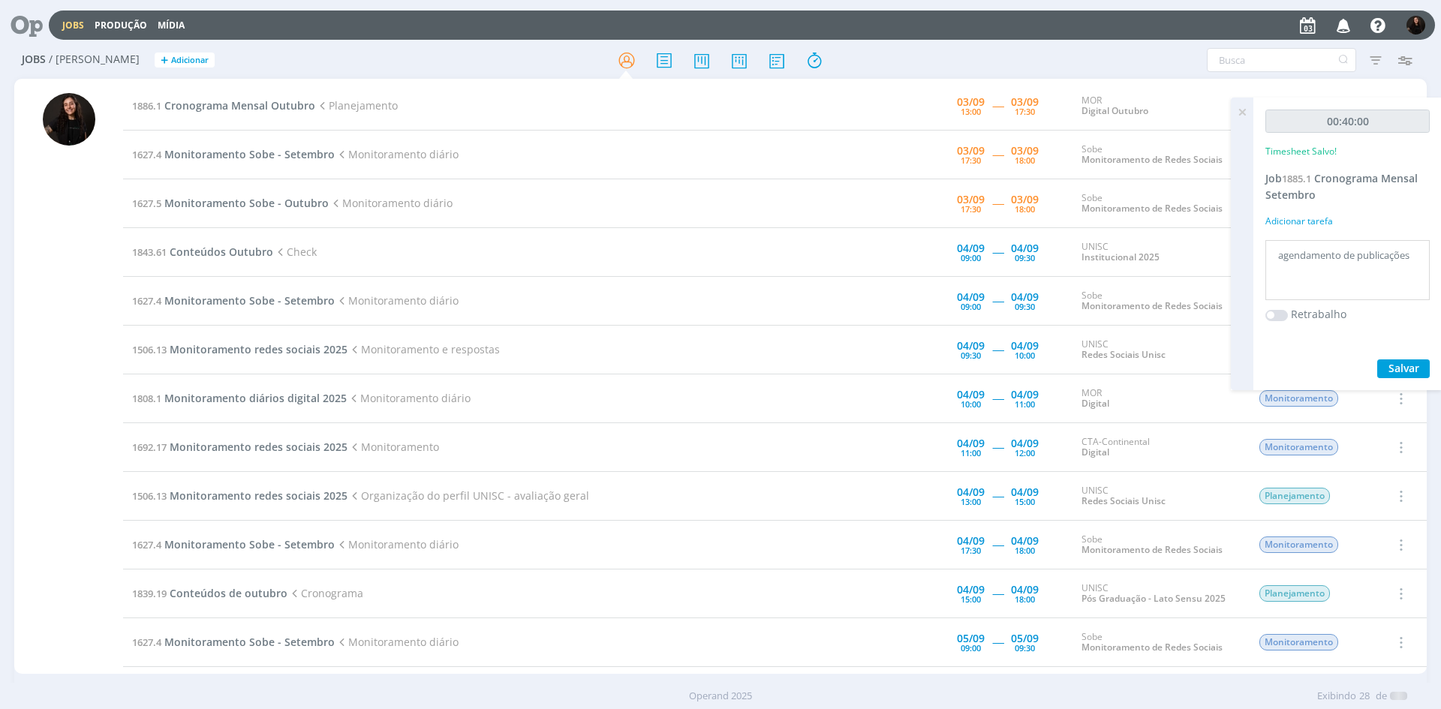
click at [1240, 111] on div at bounding box center [720, 354] width 1441 height 709
click at [1235, 114] on icon at bounding box center [1242, 112] width 27 height 29
